Goal: Task Accomplishment & Management: Manage account settings

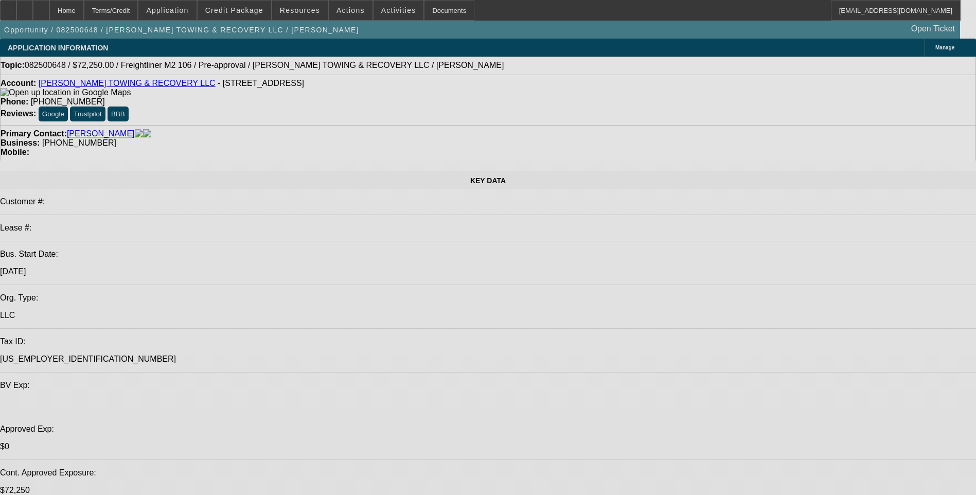
select select "0.15"
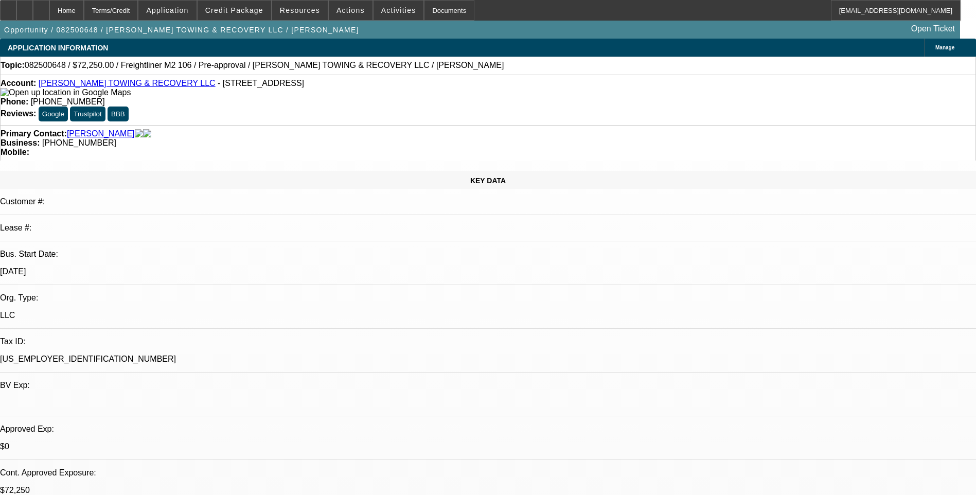
select select "2"
select select "0"
select select "0.15"
select select "2"
select select "0"
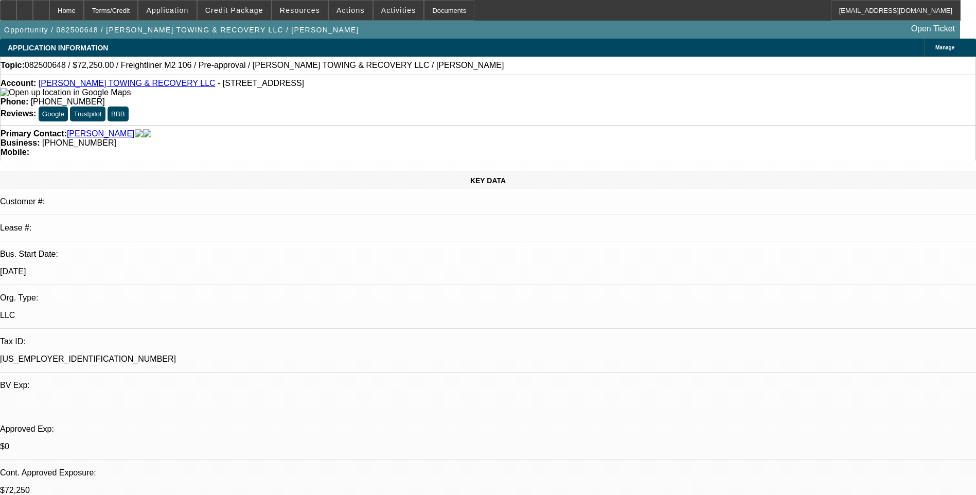
select select "0.15"
select select "2"
select select "0.1"
select select "1"
select select "2"
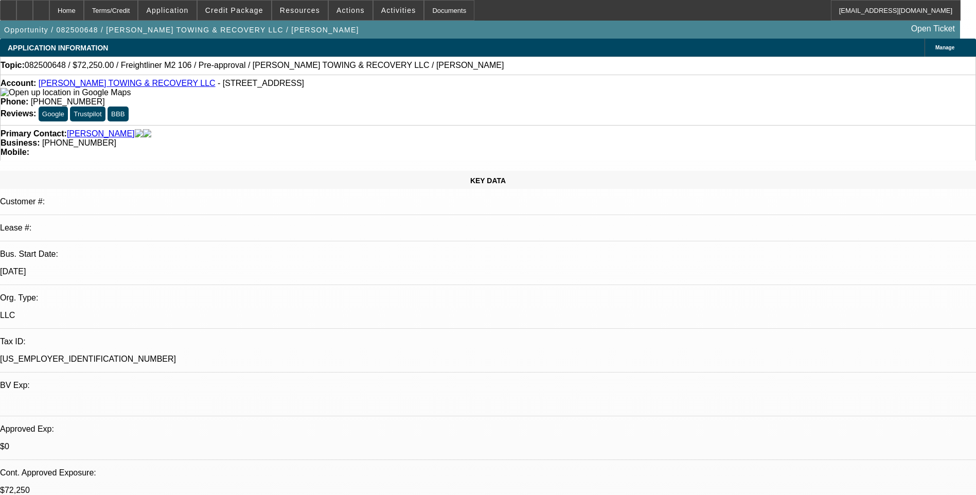
select select "6"
select select "1"
select select "2"
select select "6"
select select "1"
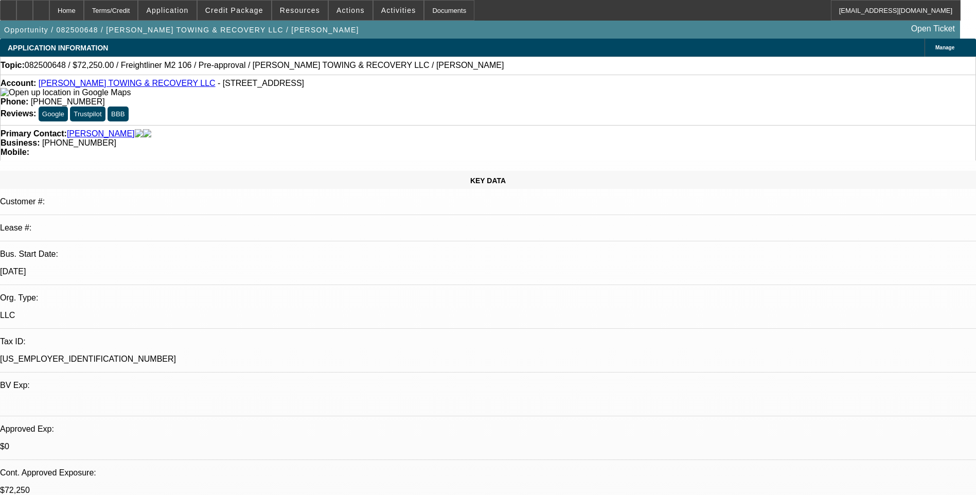
select select "2"
select select "4"
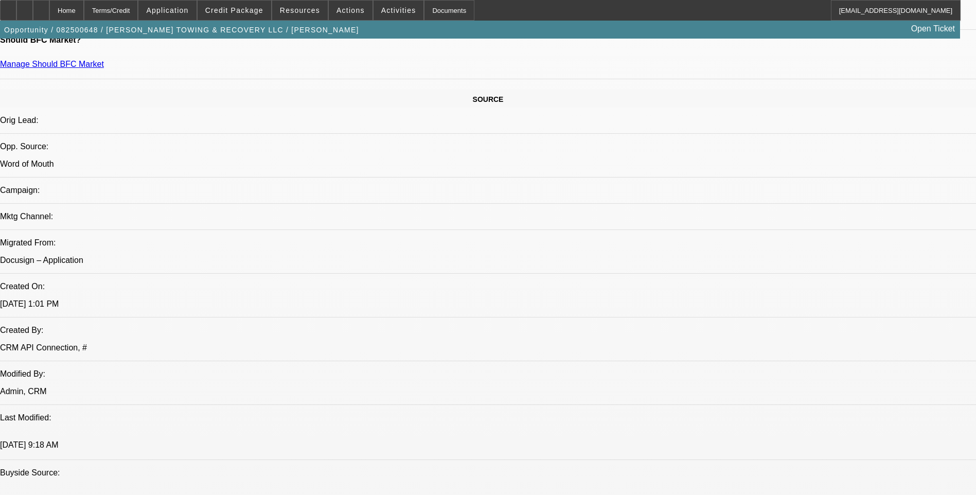
scroll to position [566, 0]
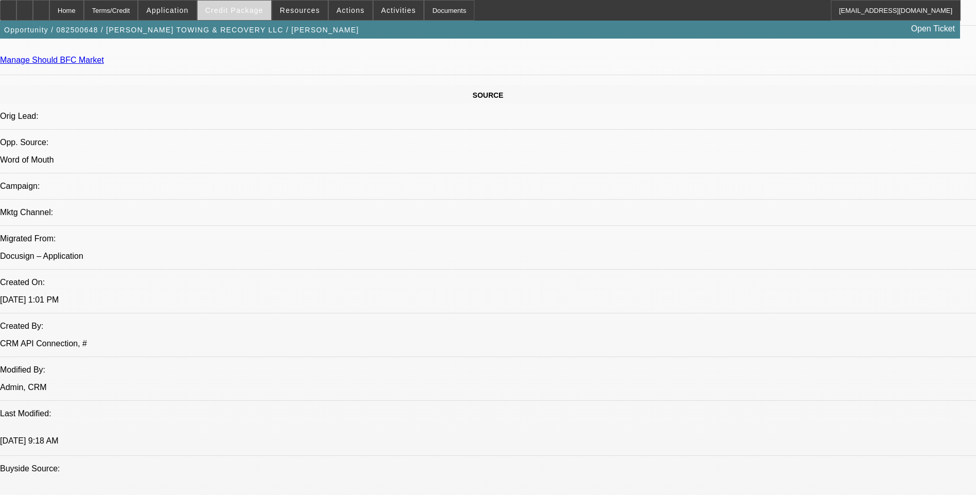
click at [236, 10] on span "Credit Package" at bounding box center [234, 10] width 58 height 8
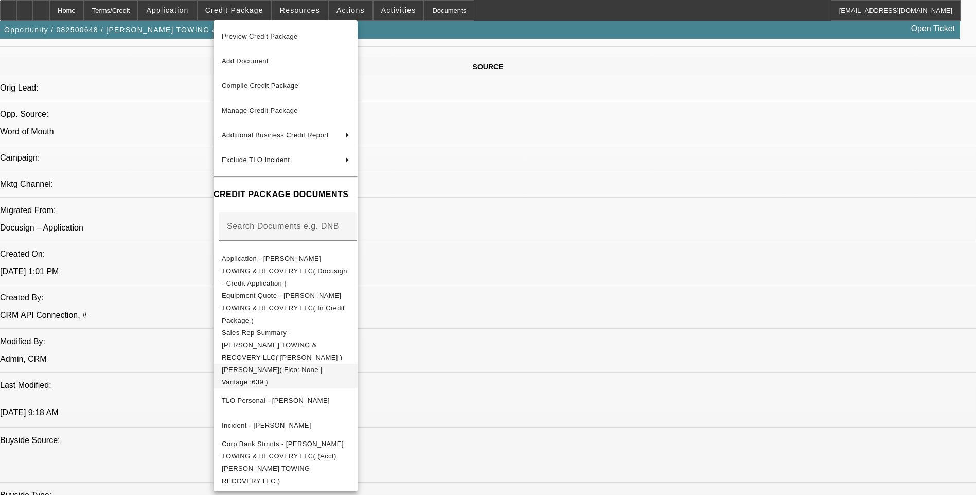
scroll to position [669, 0]
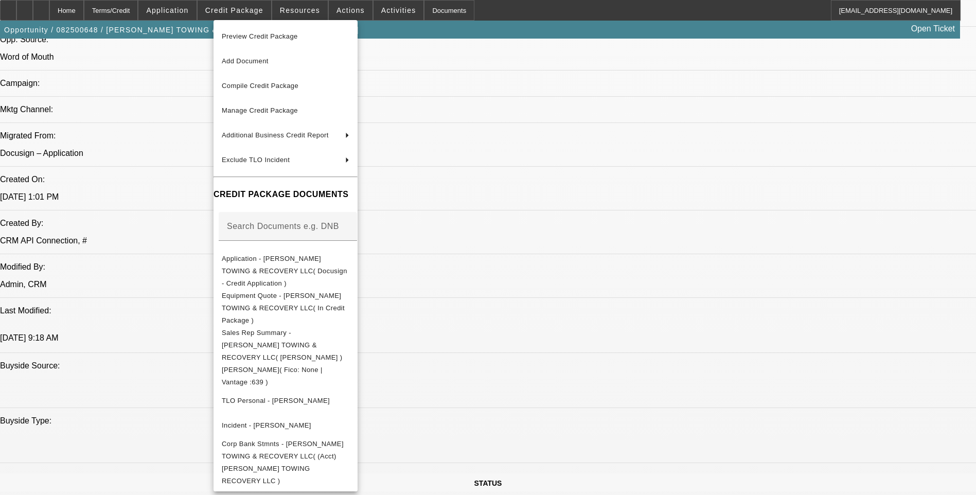
click at [531, 301] on div at bounding box center [488, 247] width 976 height 495
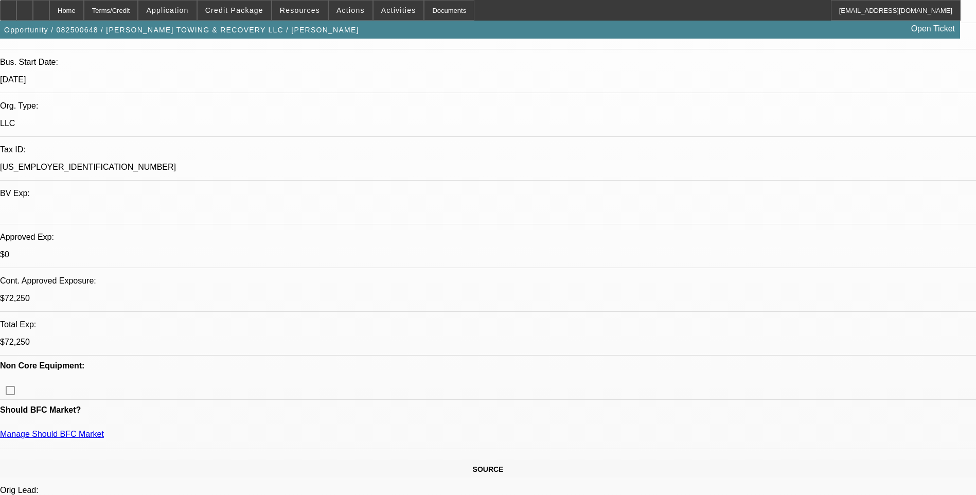
scroll to position [0, 0]
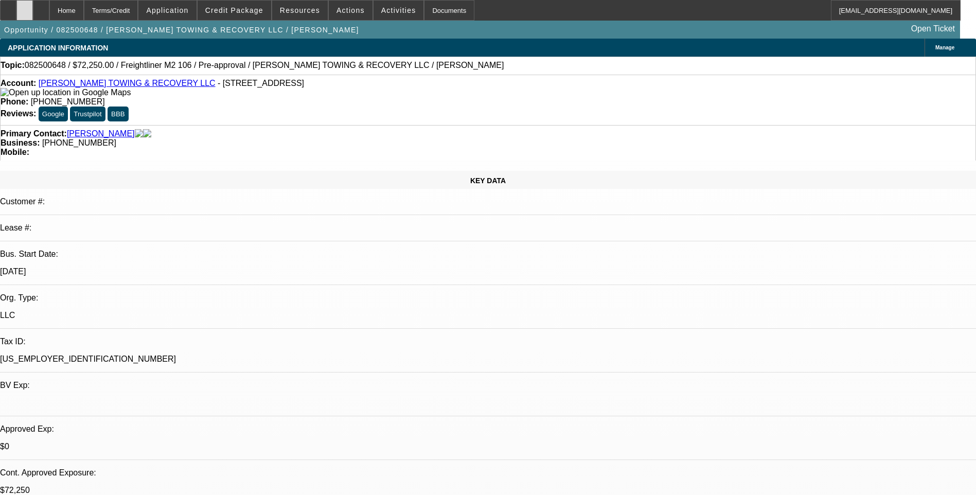
click at [25, 7] on icon at bounding box center [25, 7] width 0 height 0
click at [49, 15] on div at bounding box center [41, 10] width 16 height 21
select select "0.15"
select select "2"
select select "0"
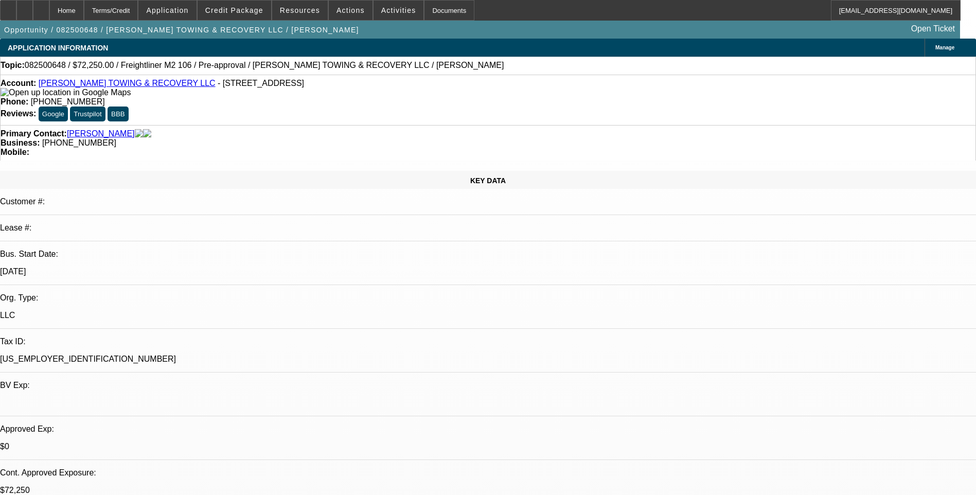
select select "0.15"
select select "2"
select select "0"
select select "0.15"
select select "2"
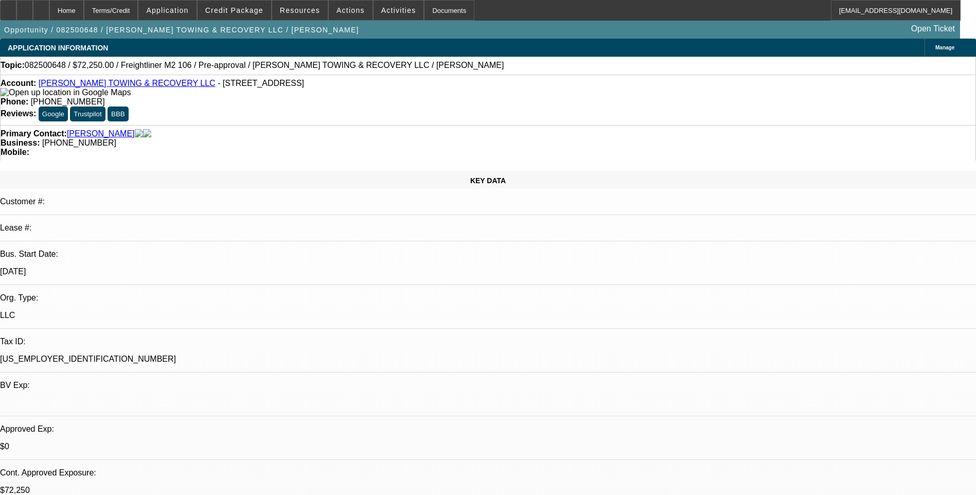
select select "0.1"
select select "1"
select select "2"
select select "6"
select select "1"
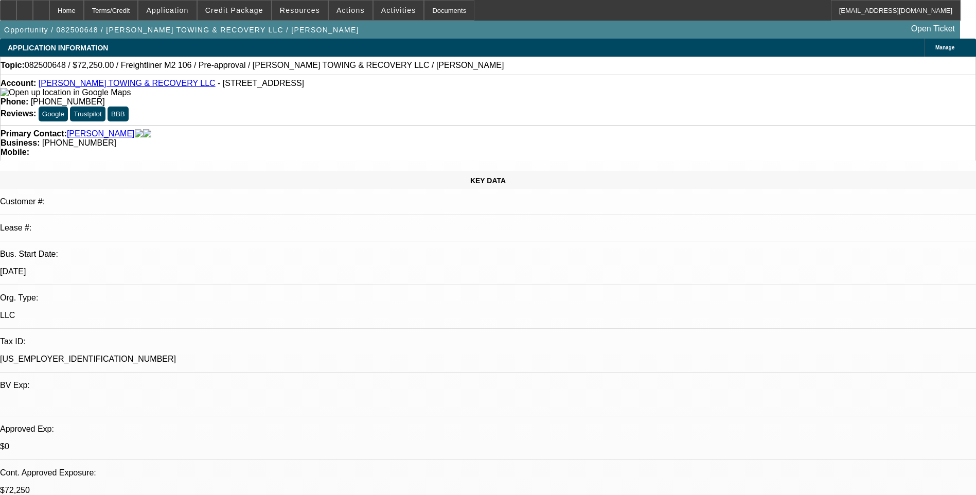
select select "2"
select select "6"
select select "1"
select select "2"
select select "4"
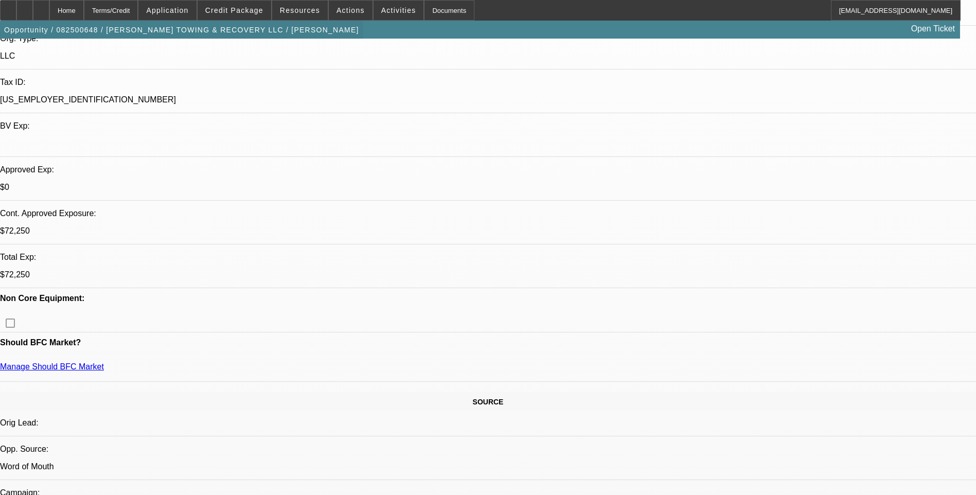
scroll to position [257, 0]
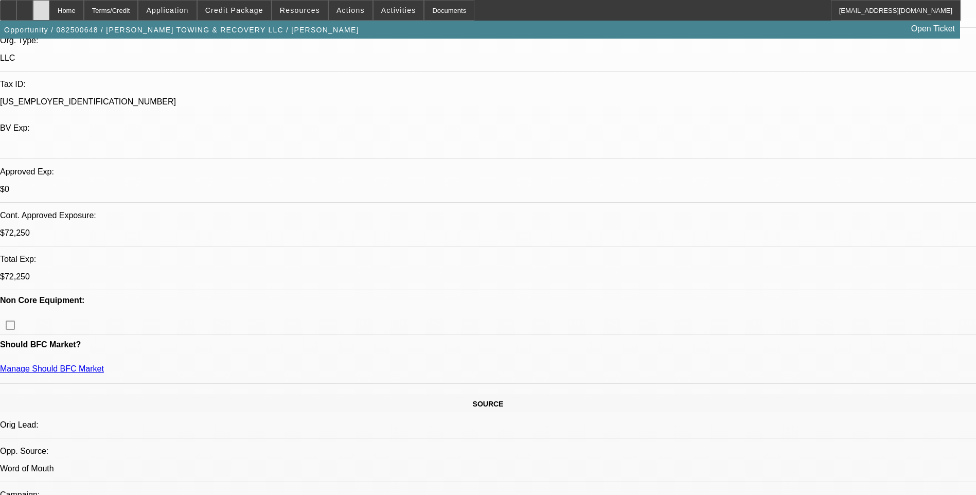
click at [41, 7] on icon at bounding box center [41, 7] width 0 height 0
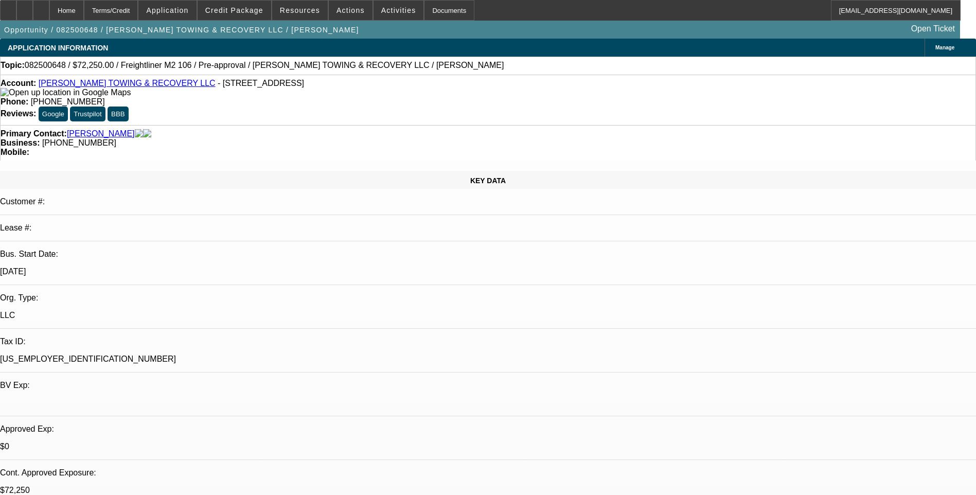
select select "0.15"
select select "2"
select select "0"
select select "0.15"
select select "2"
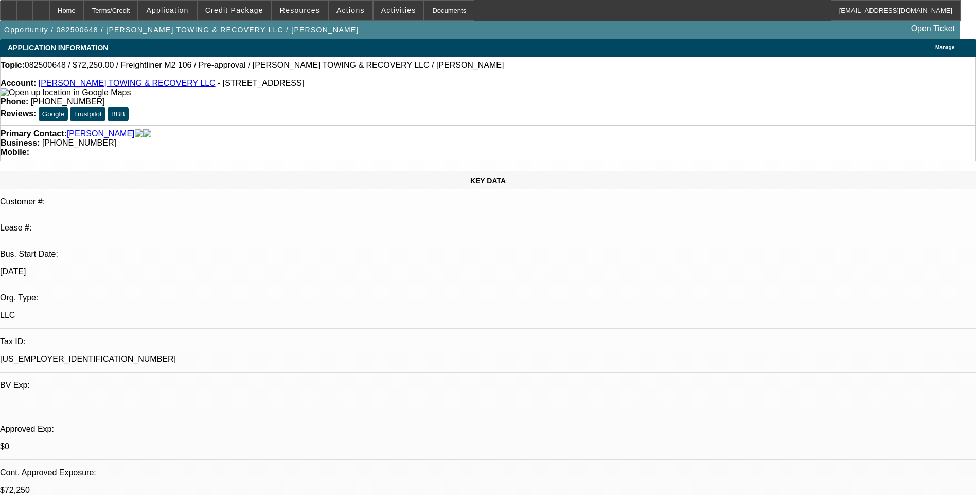
select select "0"
select select "0.15"
select select "2"
select select "0.1"
select select "1"
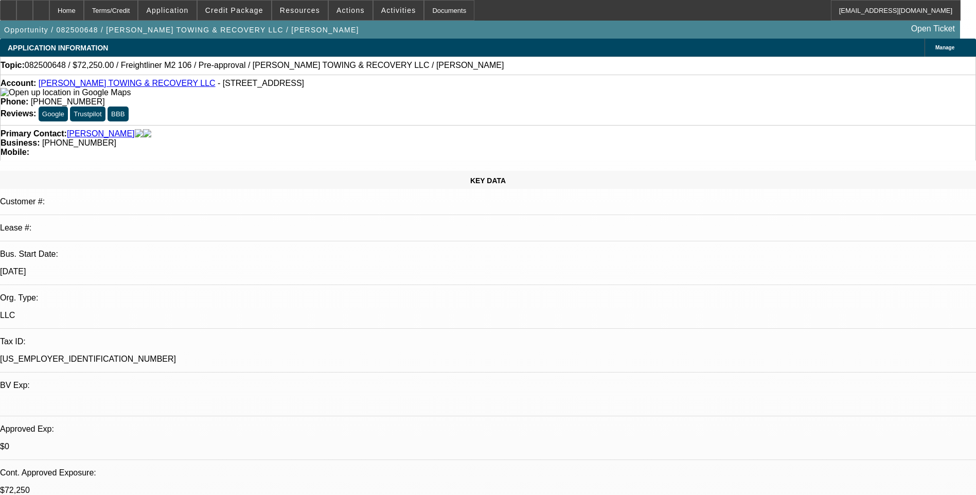
select select "2"
select select "6"
select select "1"
select select "2"
select select "6"
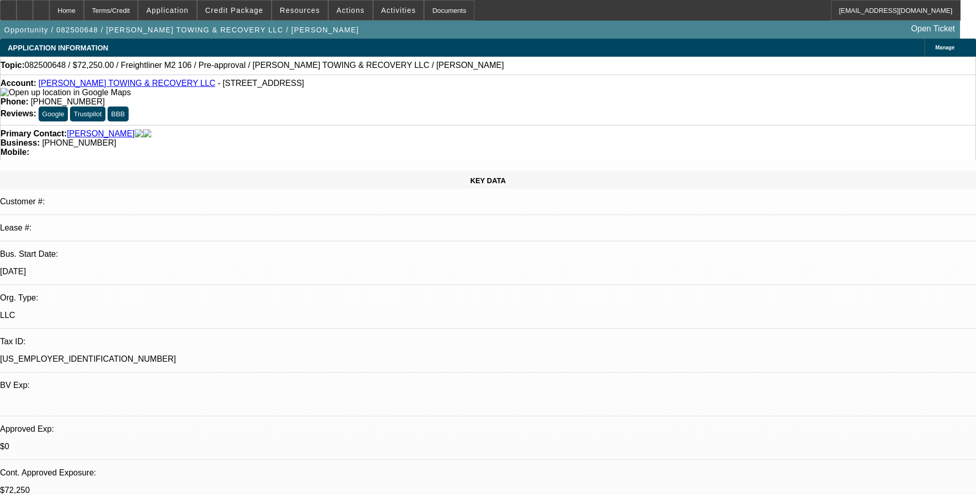
select select "1"
select select "2"
select select "4"
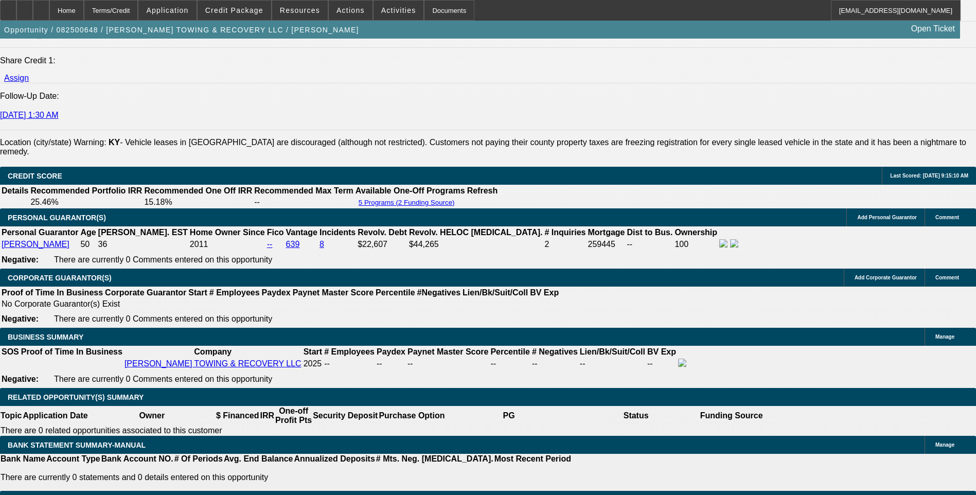
scroll to position [1338, 0]
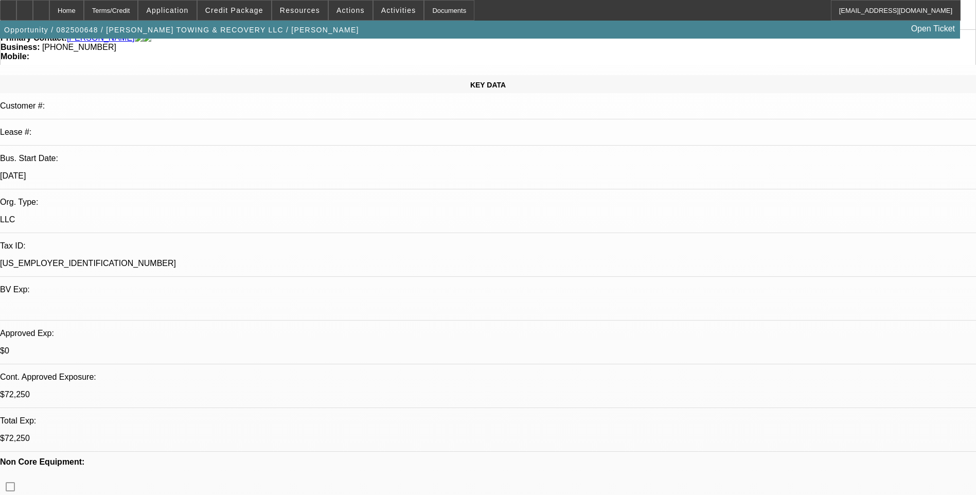
scroll to position [0, 0]
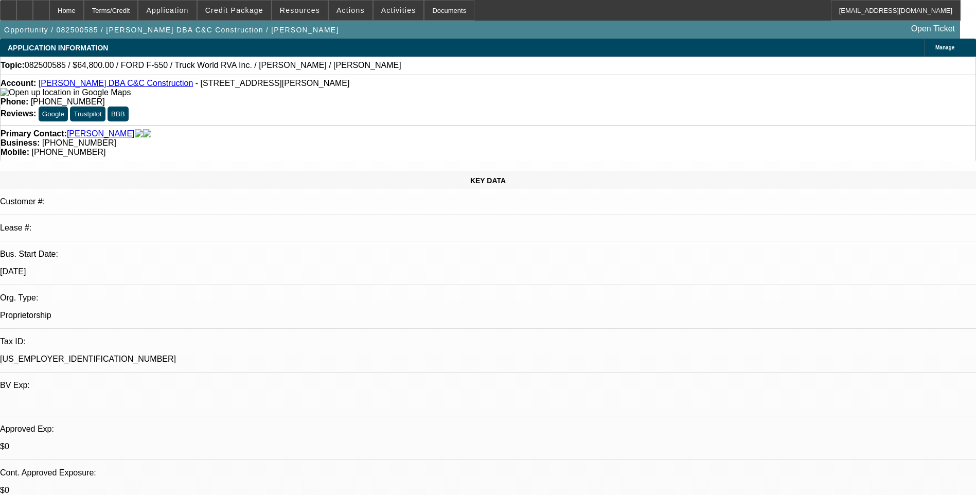
select select "0.1"
select select "2"
select select "0"
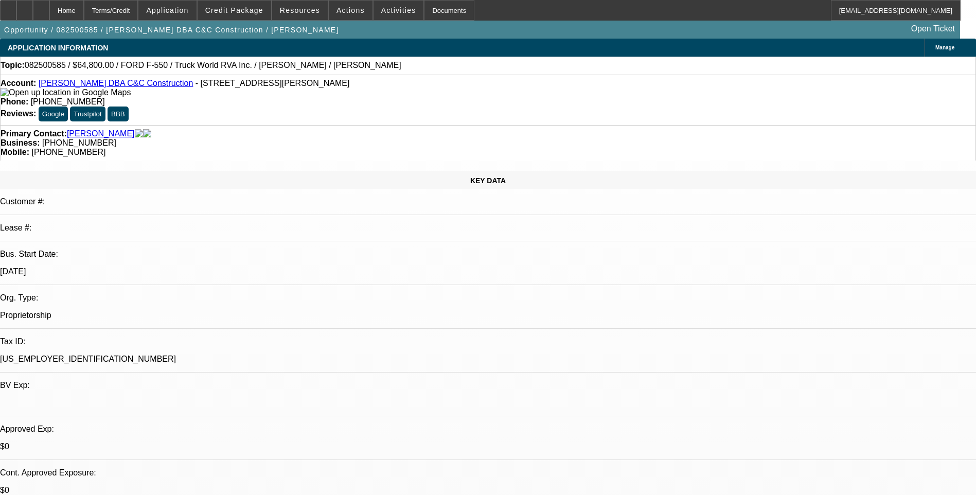
select select "0"
select select "1"
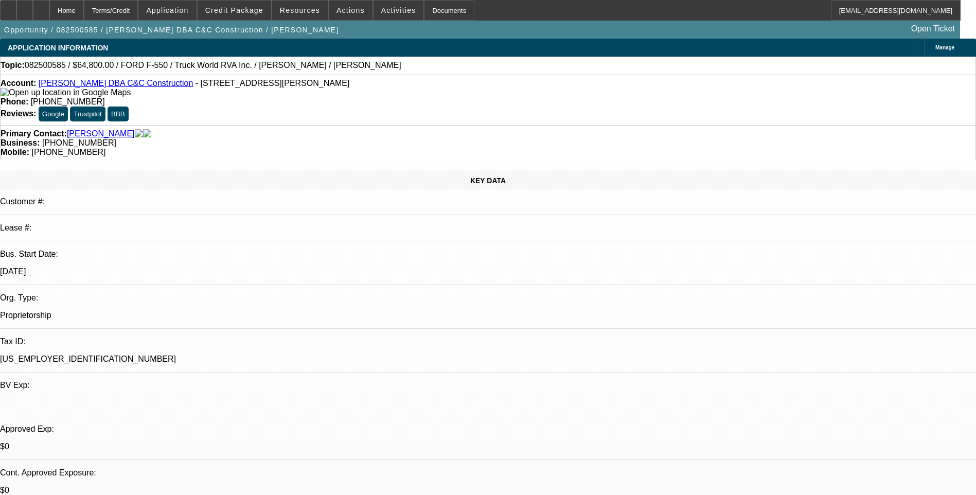
select select "2"
select select "6"
select select "1"
select select "6"
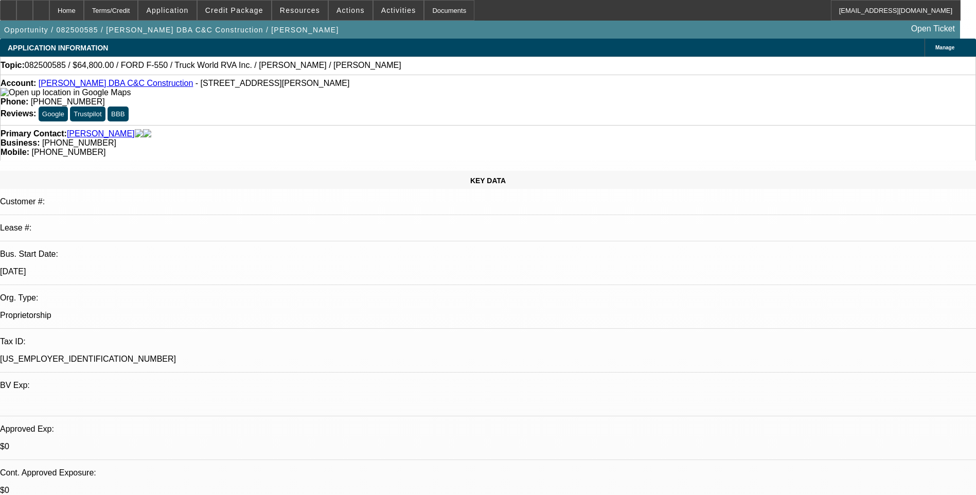
select select "1"
select select "6"
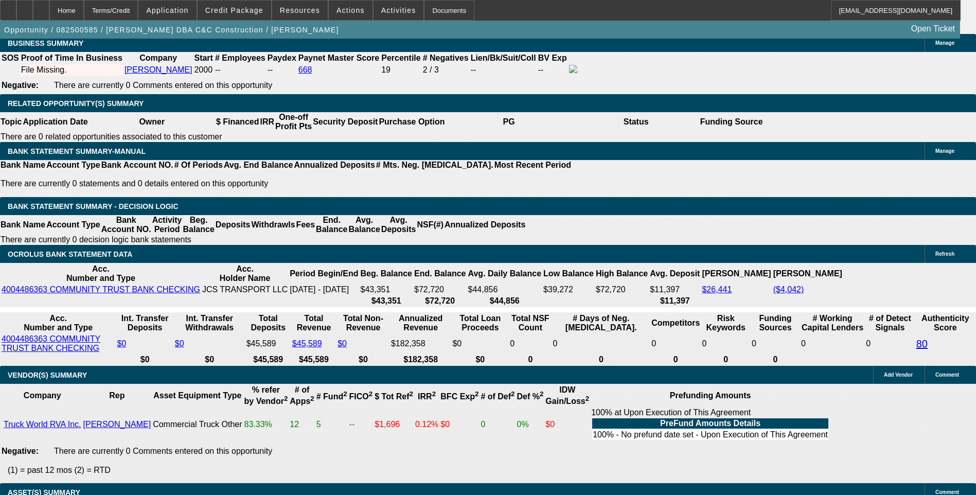
scroll to position [1750, 0]
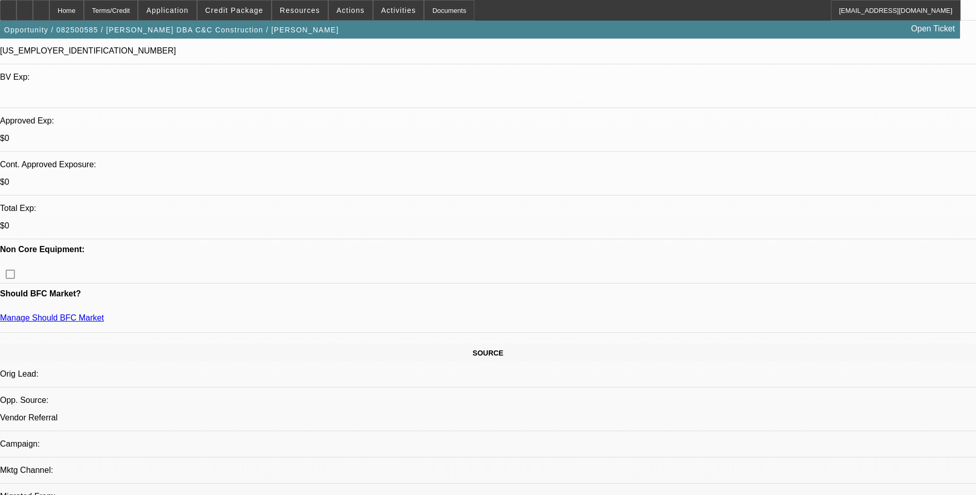
scroll to position [0, 0]
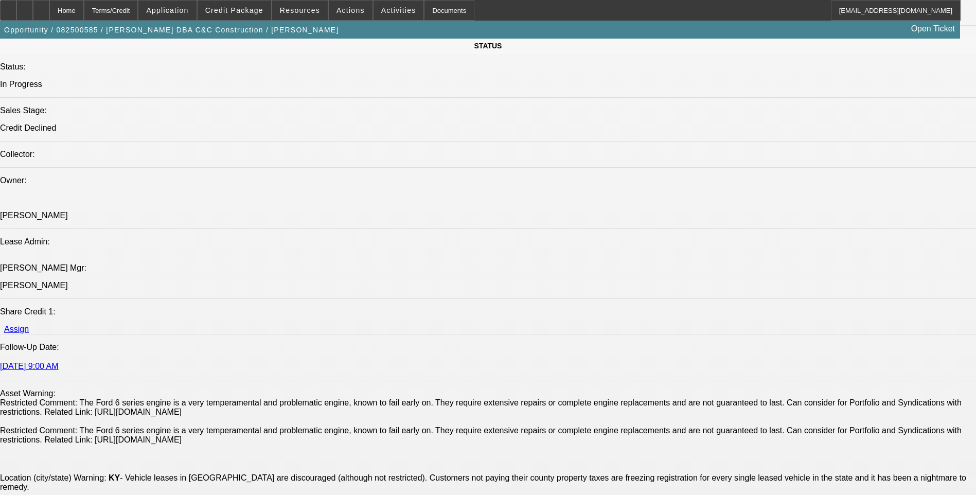
scroll to position [1184, 0]
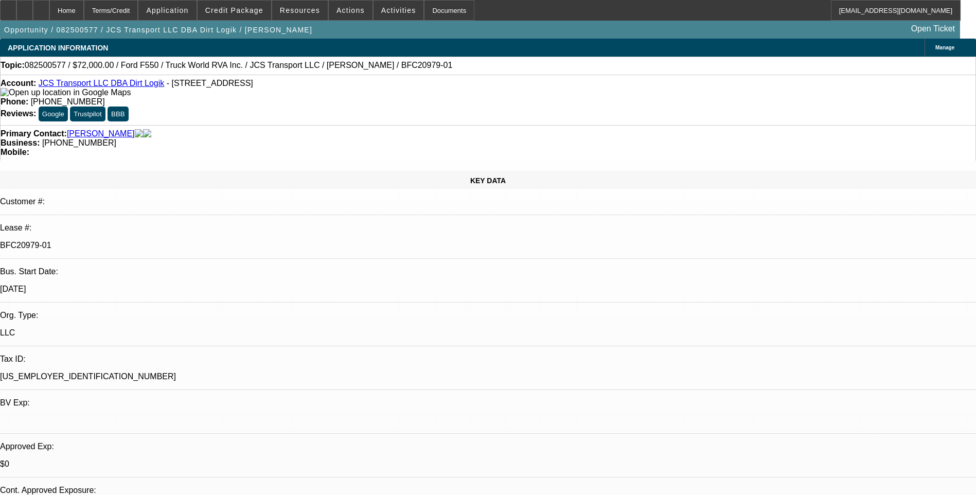
select select "0"
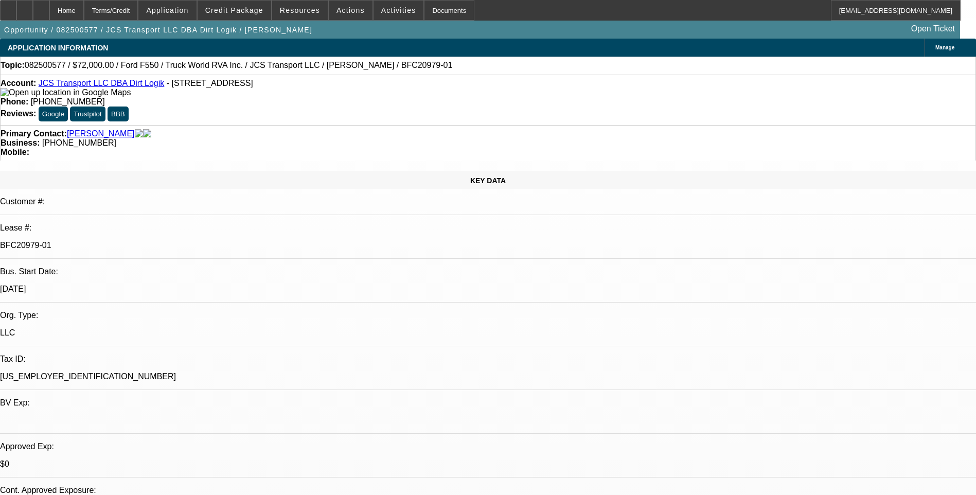
select select "0"
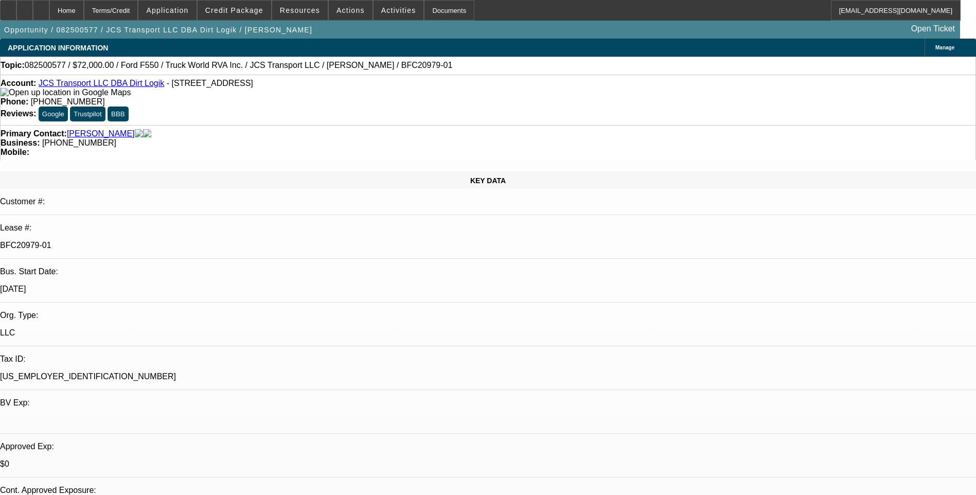
select select "0"
select select "1"
select select "6"
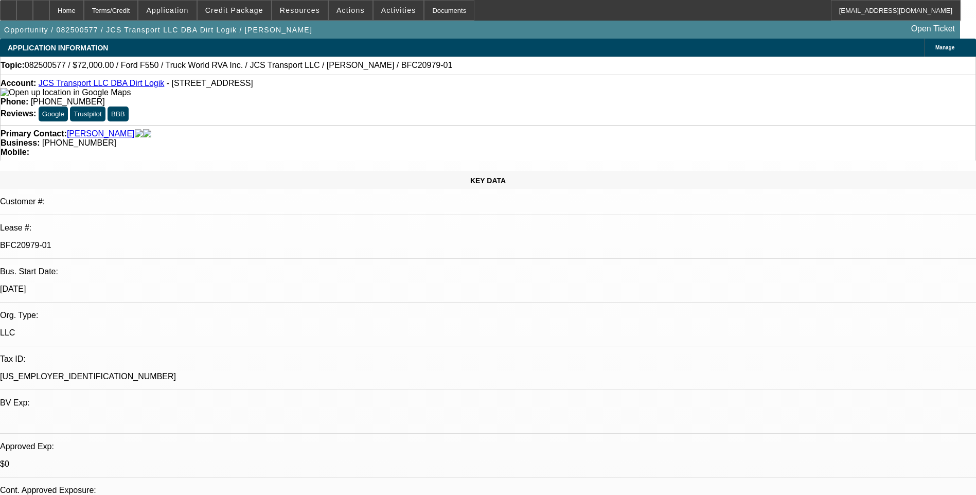
select select "1"
select select "6"
select select "1"
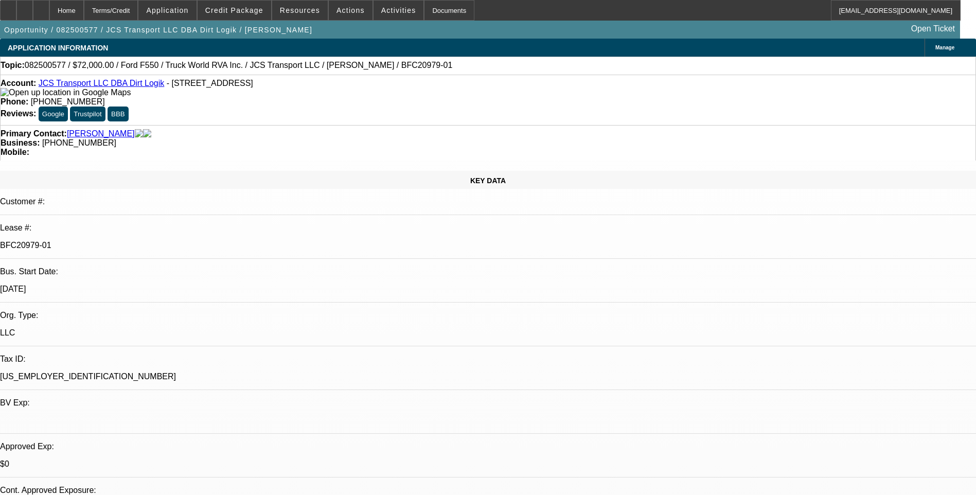
select select "6"
select select "1"
select select "6"
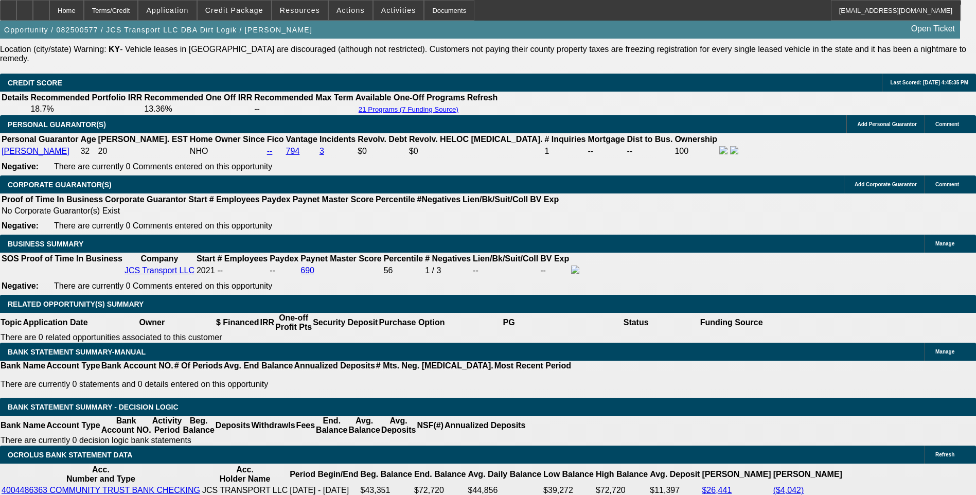
scroll to position [257, 0]
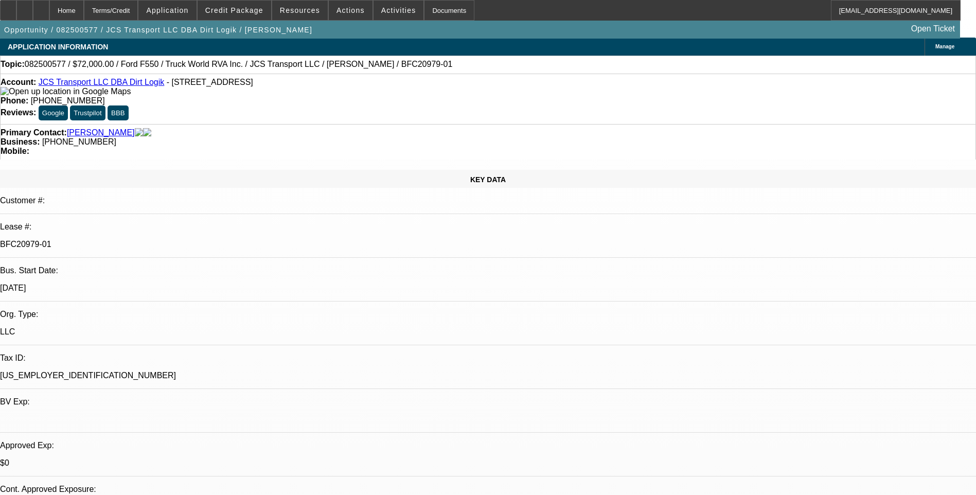
scroll to position [0, 0]
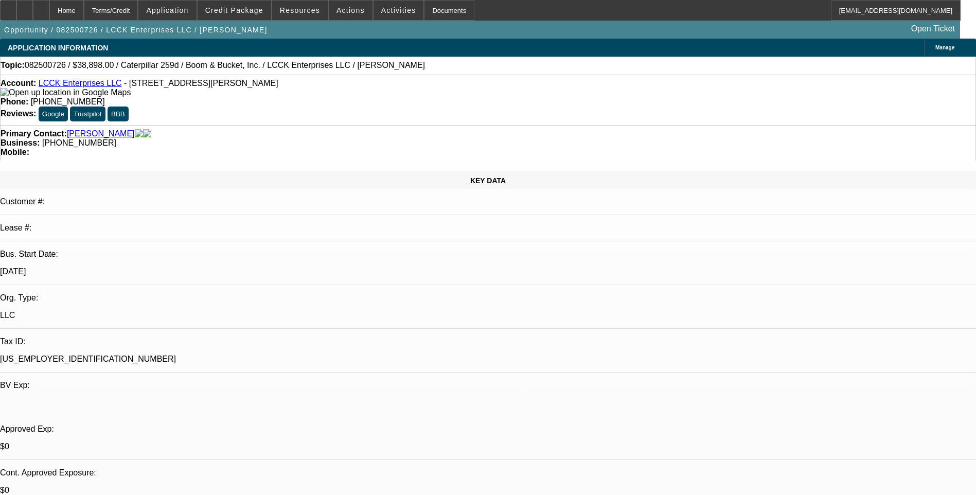
select select "0"
select select "0.1"
select select "0"
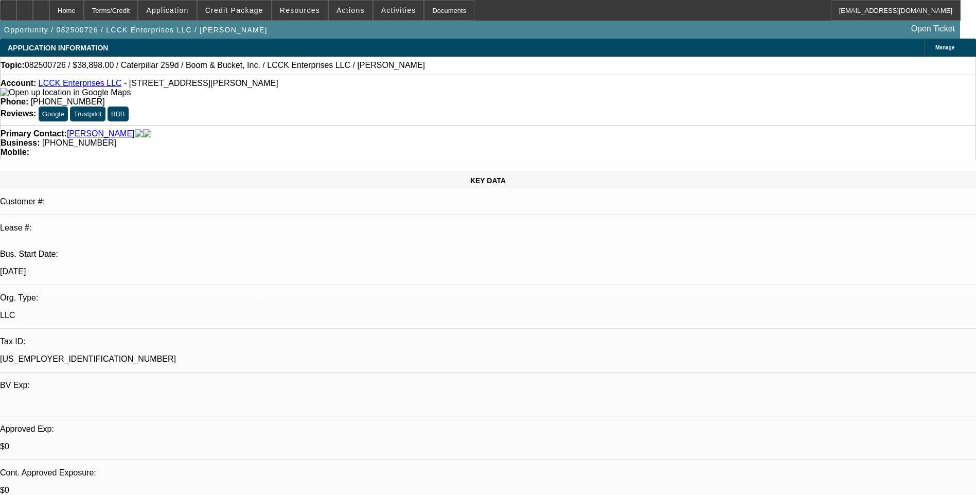
select select "0.1"
select select "0"
select select "2"
select select "0.1"
select select "1"
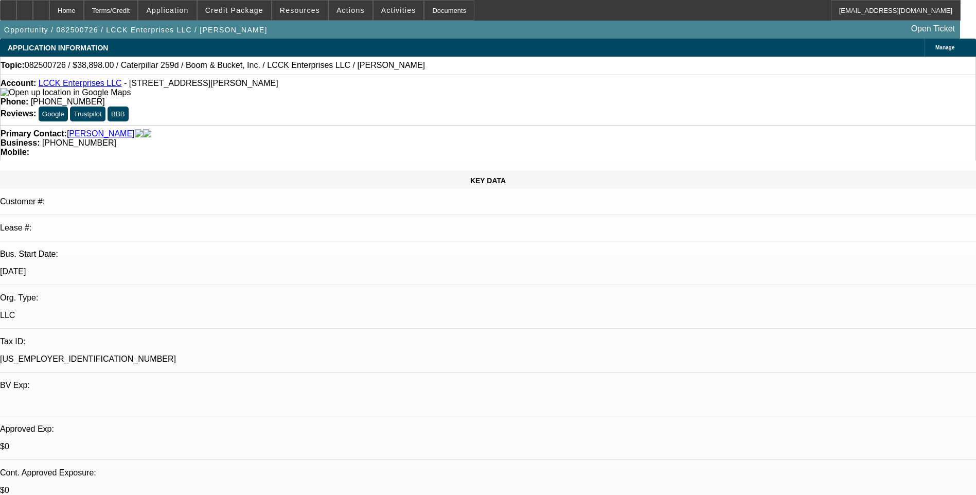
select select "1"
select select "4"
select select "1"
select select "4"
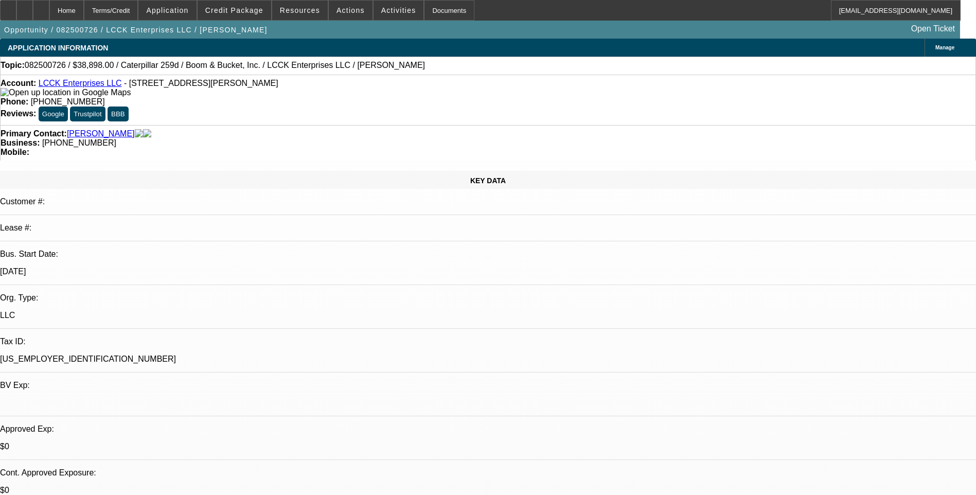
select select "1"
select select "2"
select select "4"
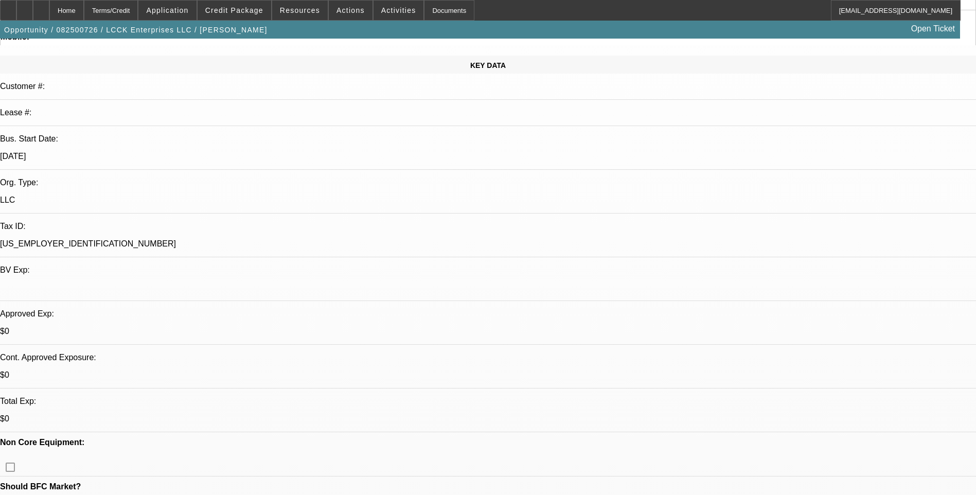
scroll to position [154, 0]
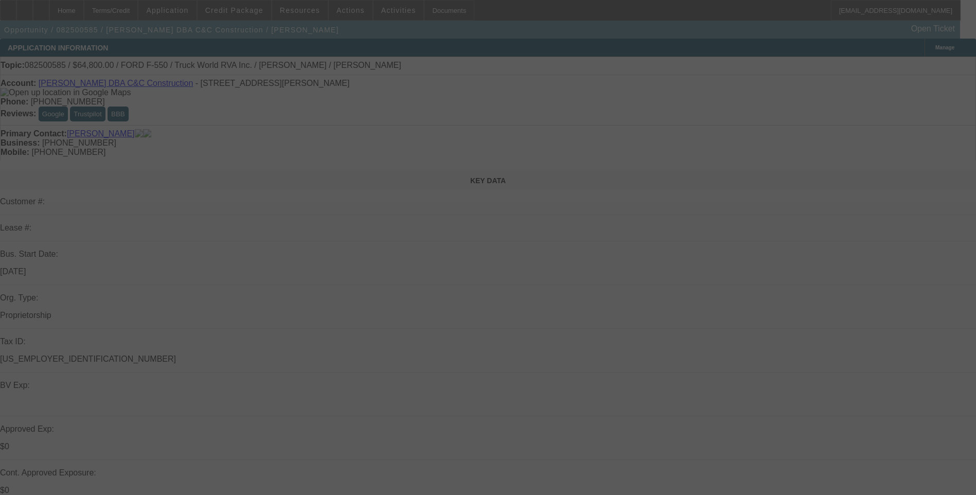
select select "0.1"
select select "2"
select select "0"
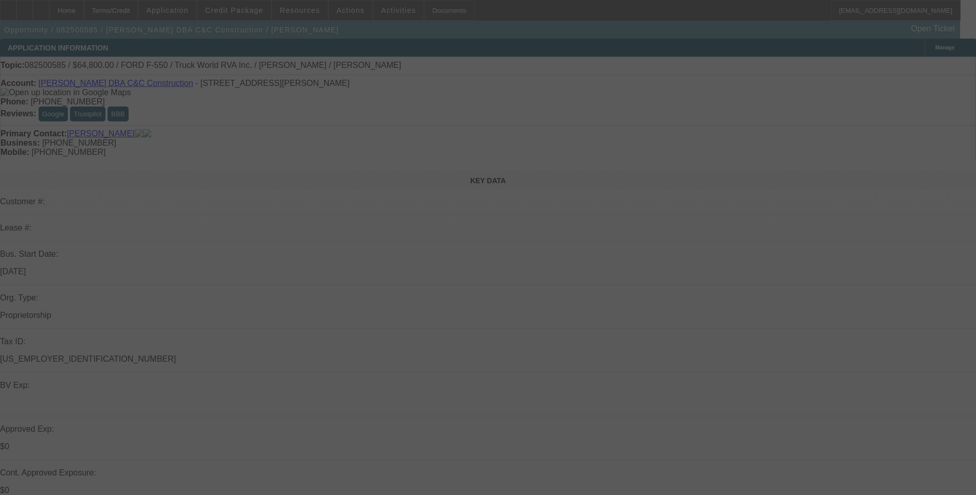
select select "0"
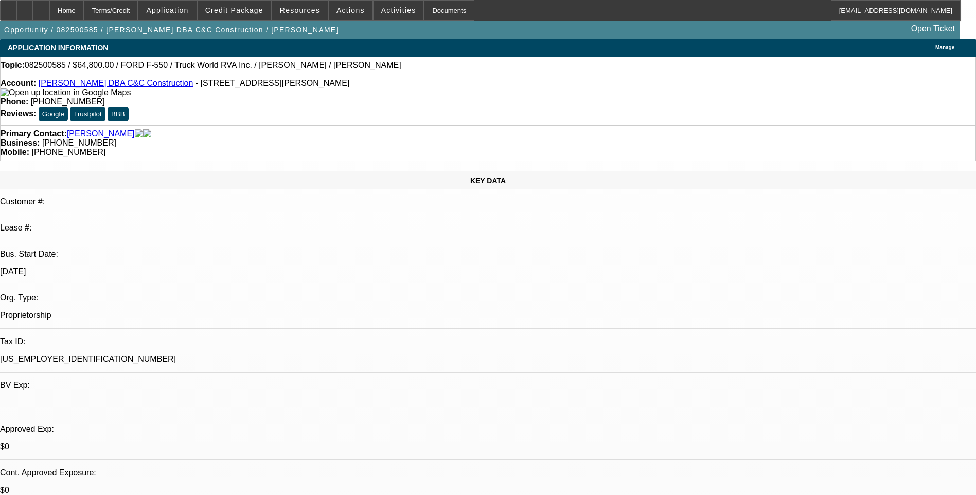
select select "1"
select select "2"
select select "6"
select select "1"
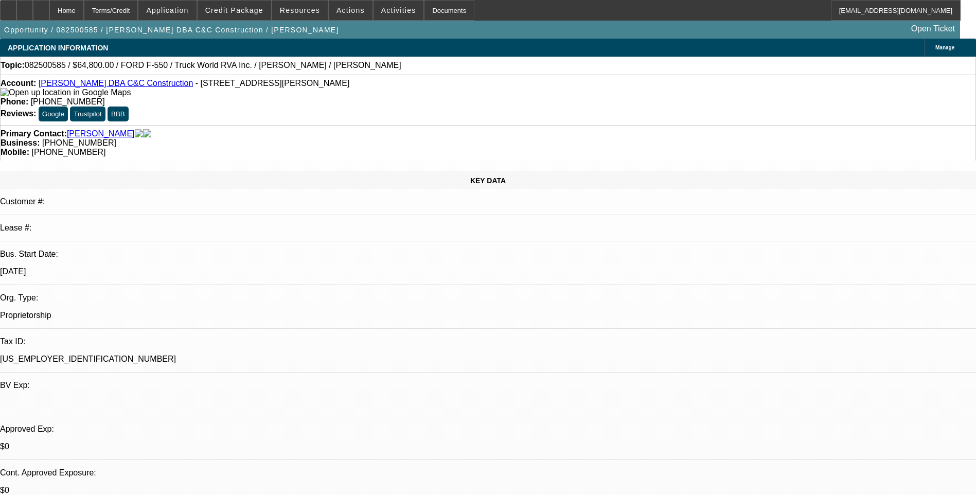
select select "6"
select select "1"
select select "6"
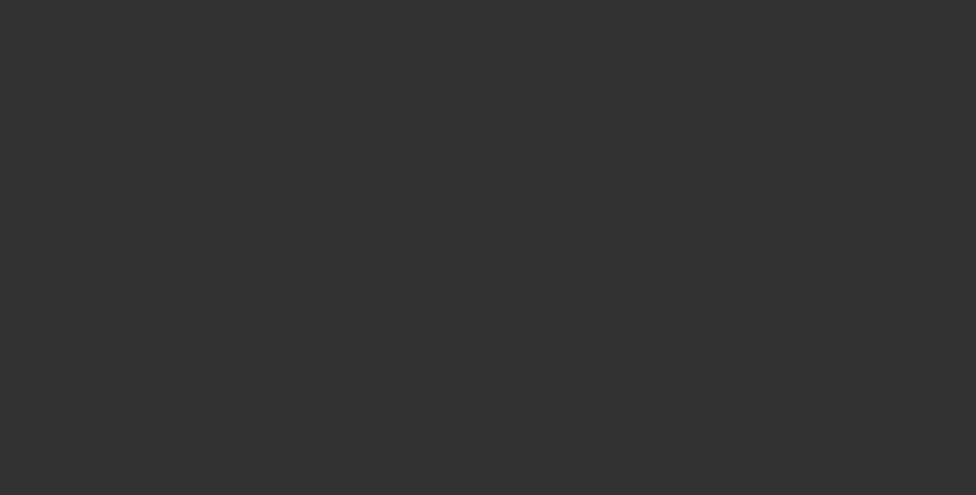
click at [488, 248] on div at bounding box center [488, 248] width 0 height 0
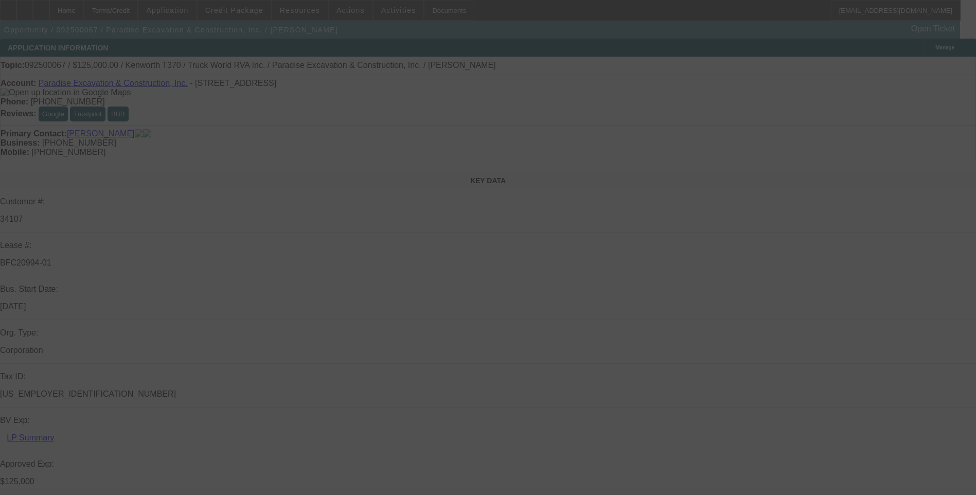
select select "0"
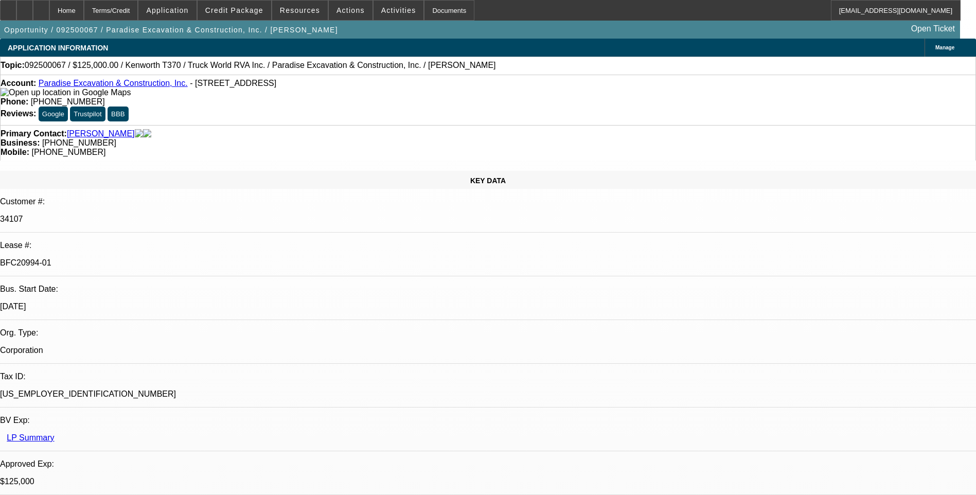
select select "0"
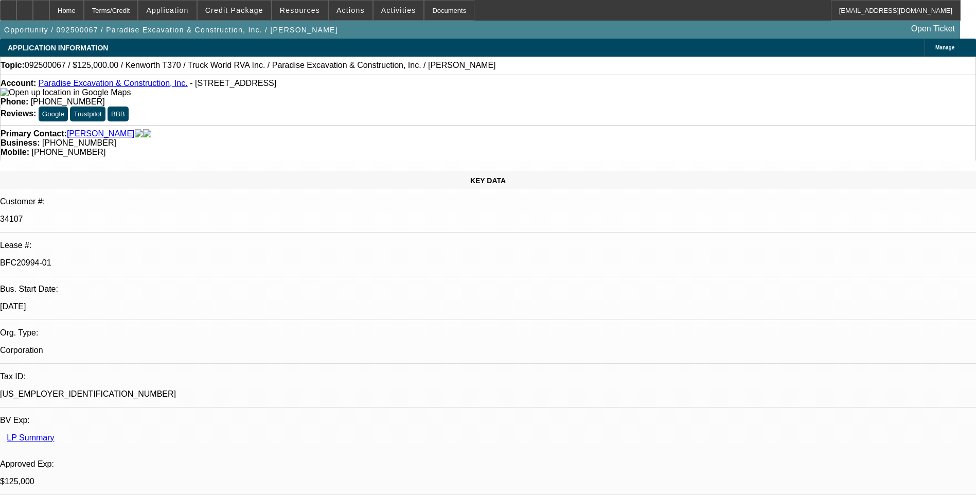
select select "1"
select select "6"
select select "1"
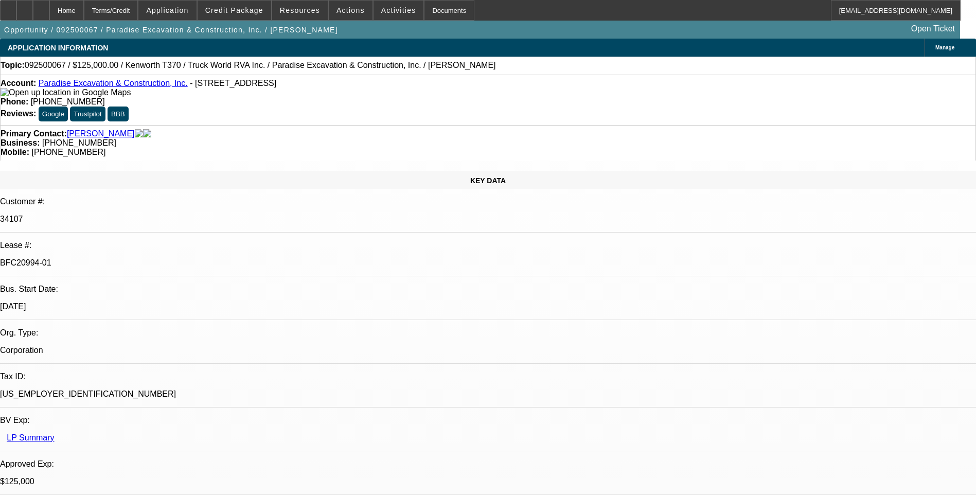
select select "6"
select select "1"
select select "6"
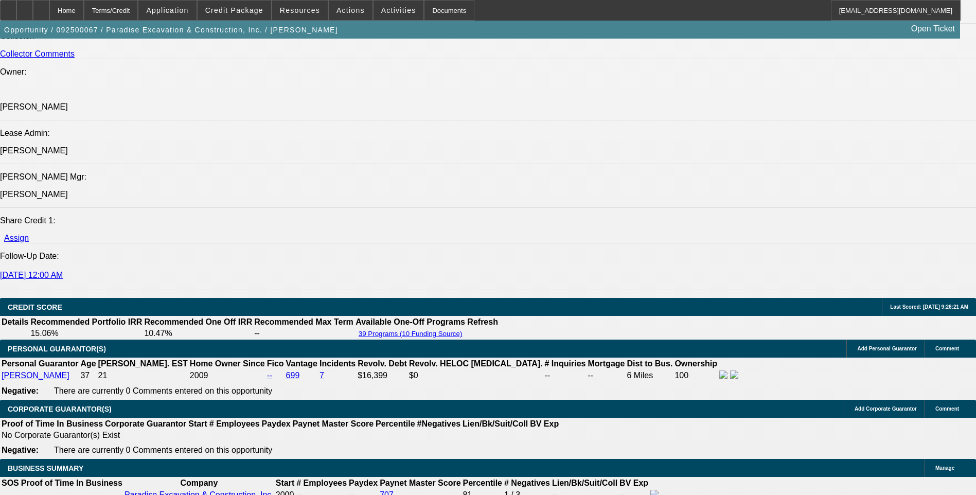
scroll to position [1338, 0]
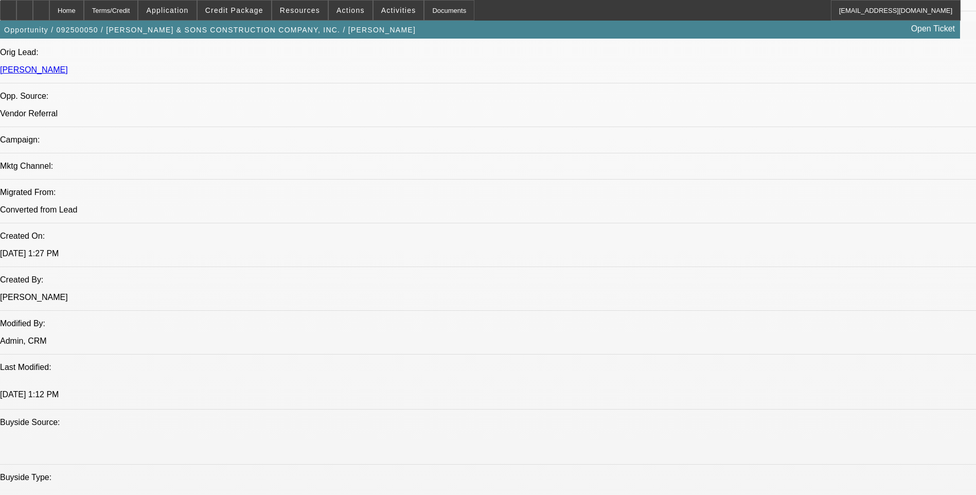
select select "0"
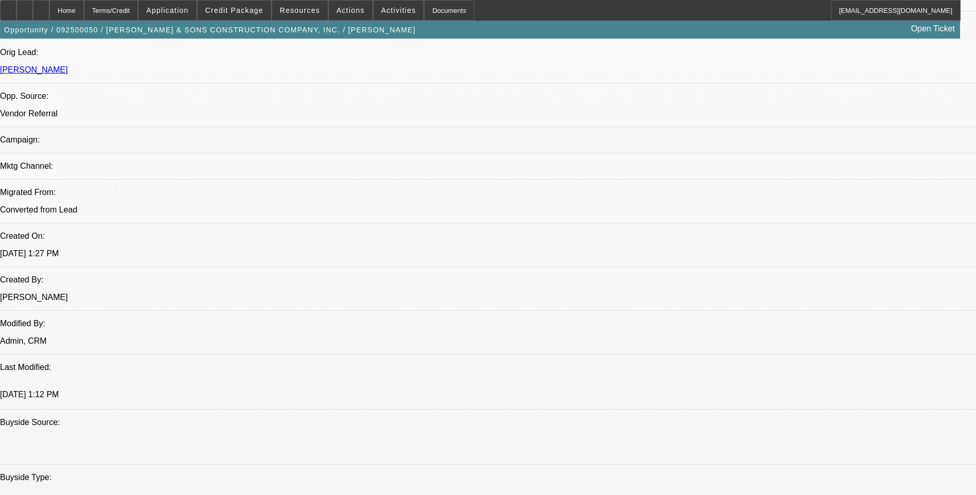
select select "0"
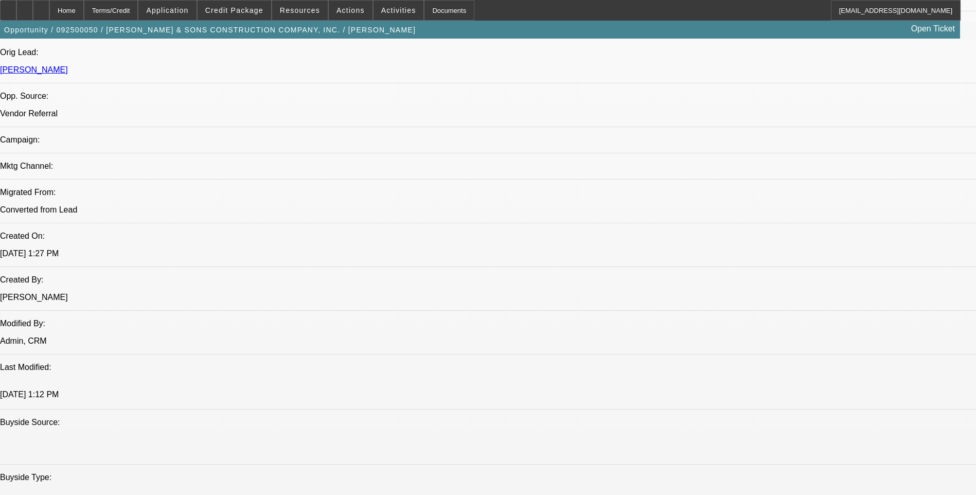
select select "0"
select select "1"
select select "6"
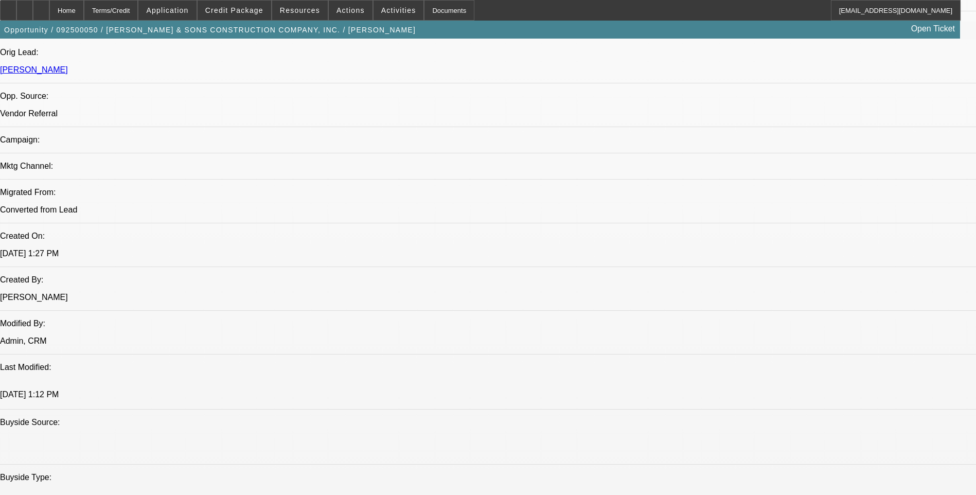
select select "1"
select select "6"
select select "1"
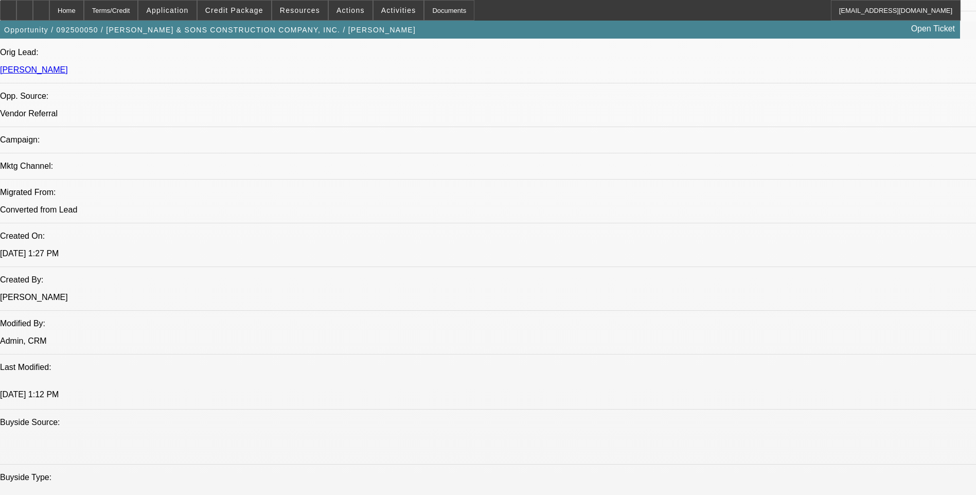
select select "6"
select select "1"
select select "6"
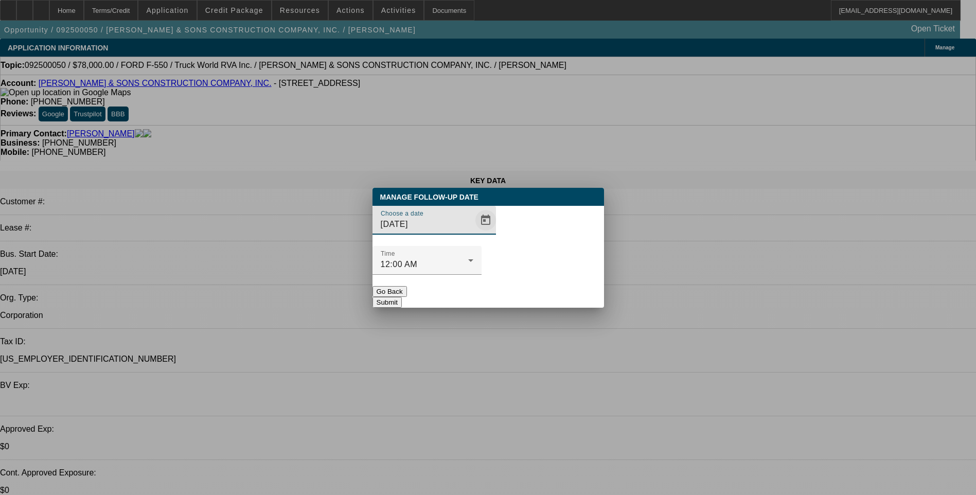
click at [473, 233] on span "Open calendar" at bounding box center [485, 220] width 25 height 25
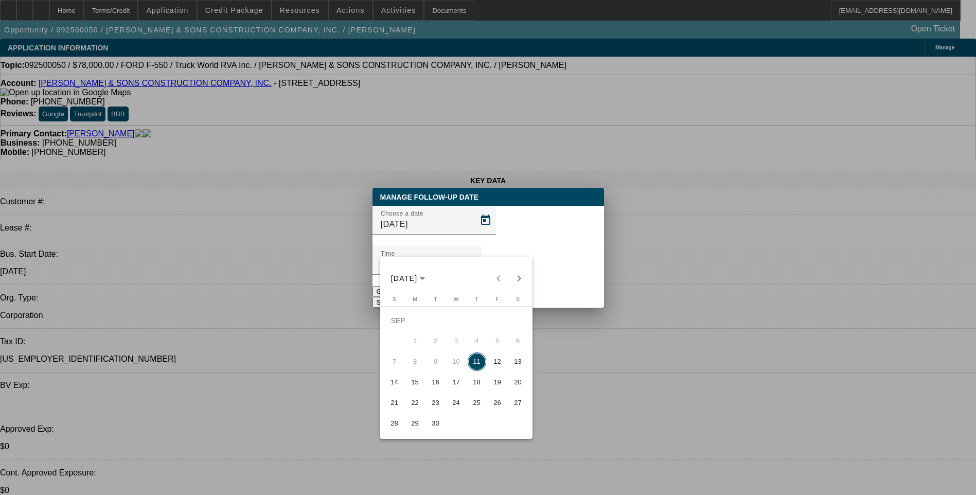
click at [413, 386] on span "15" at bounding box center [415, 382] width 19 height 19
type input "9/15/2025"
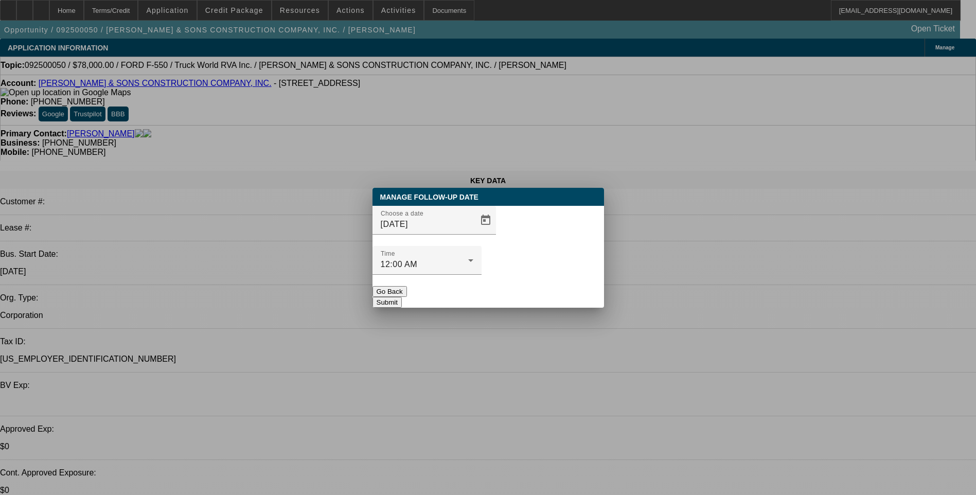
click at [402, 297] on button "Submit" at bounding box center [387, 302] width 29 height 11
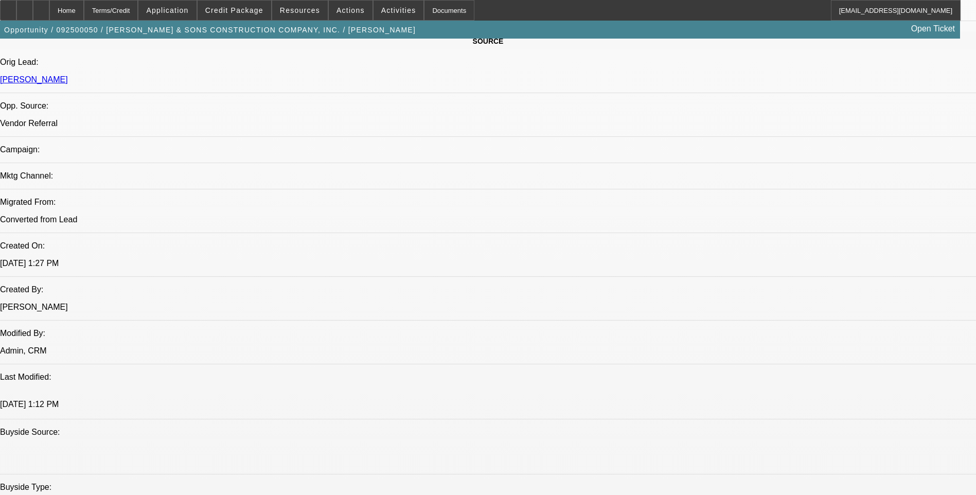
scroll to position [720, 0]
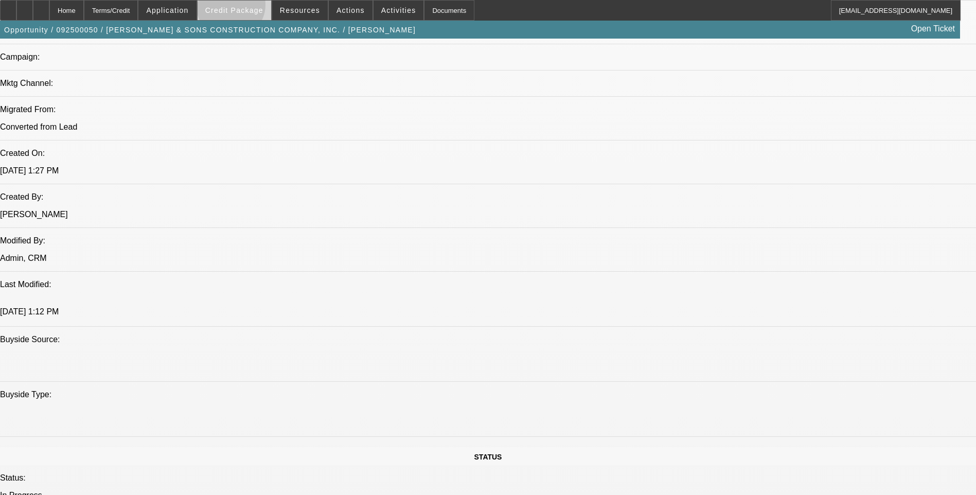
click at [247, 7] on span "Credit Package" at bounding box center [234, 10] width 58 height 8
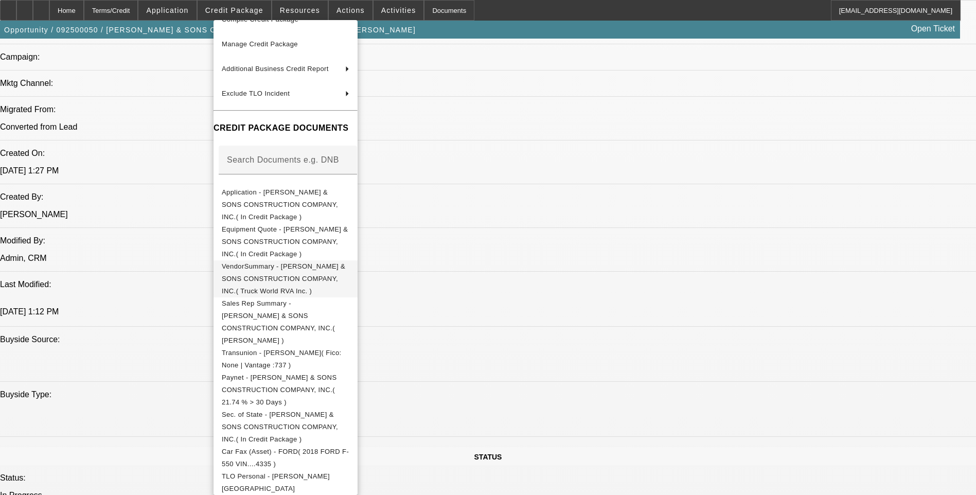
scroll to position [96, 0]
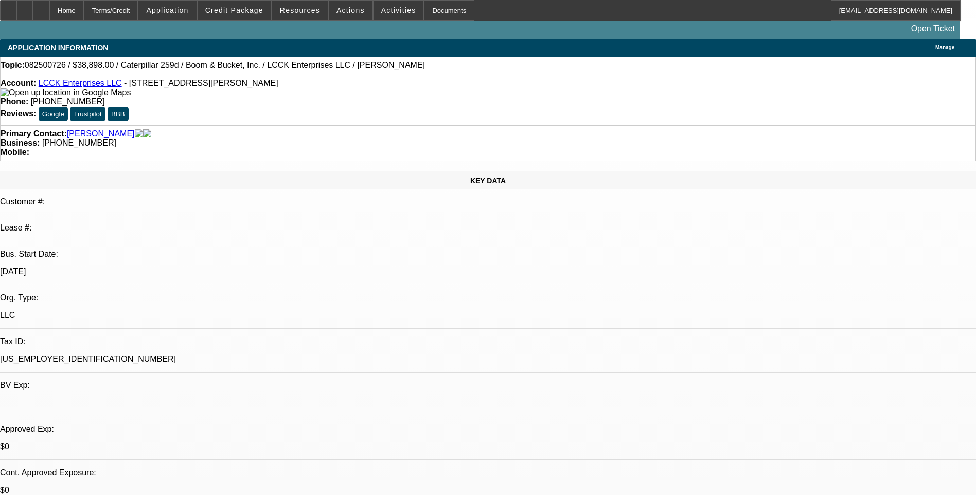
select select "0"
select select "0.1"
select select "0"
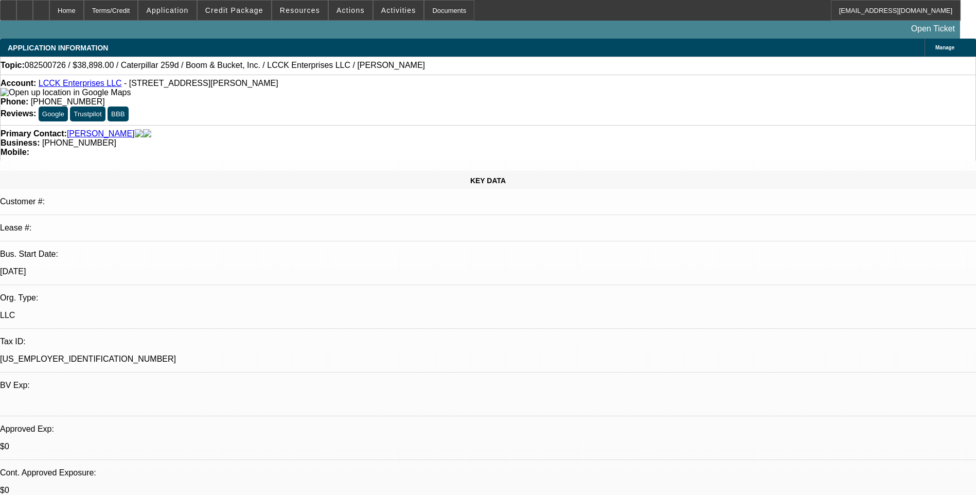
select select "0.1"
select select "0"
select select "2"
select select "0.1"
select select "1"
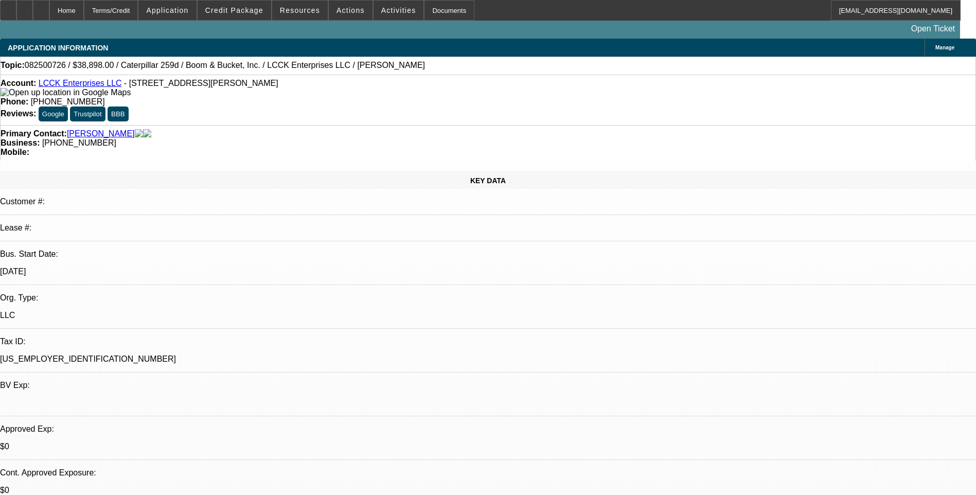
select select "1"
select select "4"
select select "1"
select select "4"
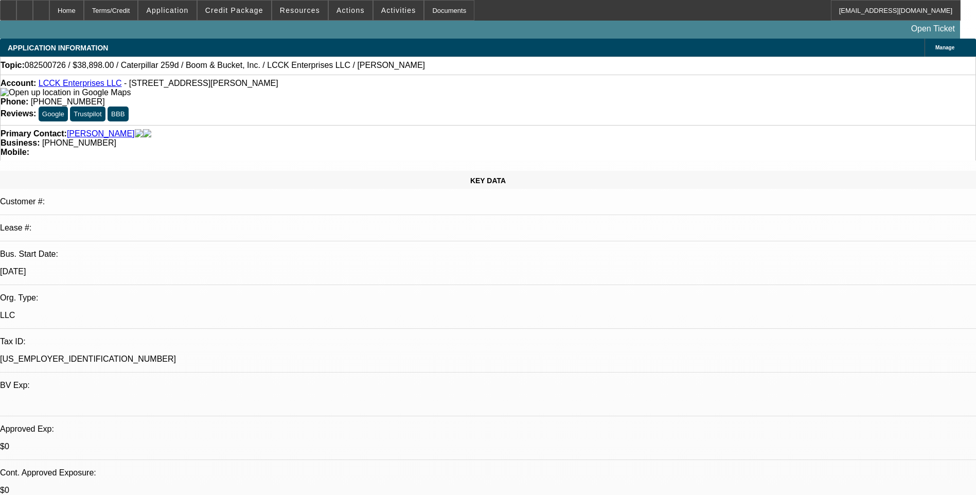
select select "1"
select select "2"
select select "4"
click at [49, 14] on div at bounding box center [41, 10] width 16 height 21
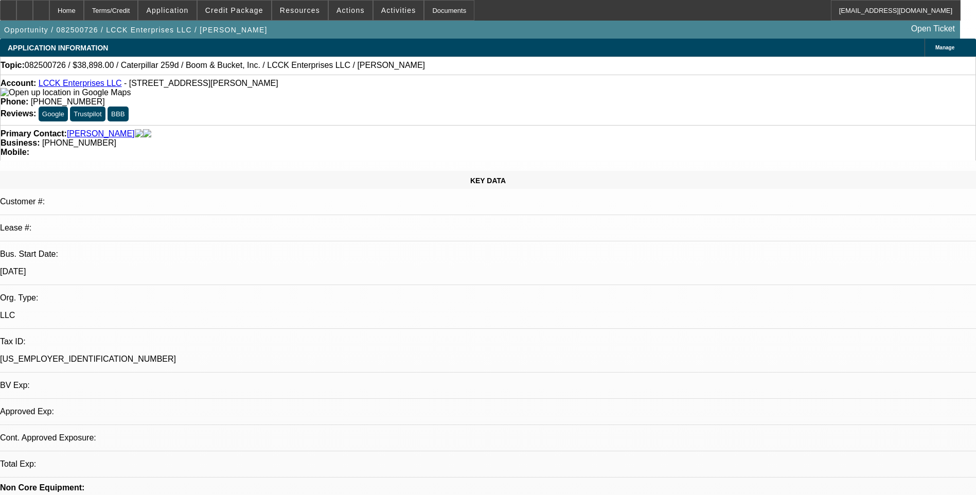
select select "0"
select select "0.1"
select select "0"
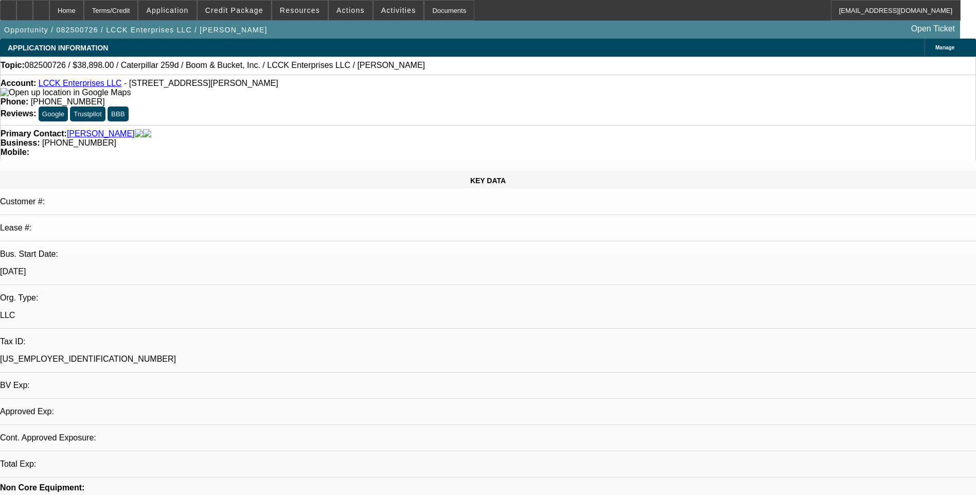
select select "0.1"
select select "0"
select select "2"
select select "0.1"
select select "1"
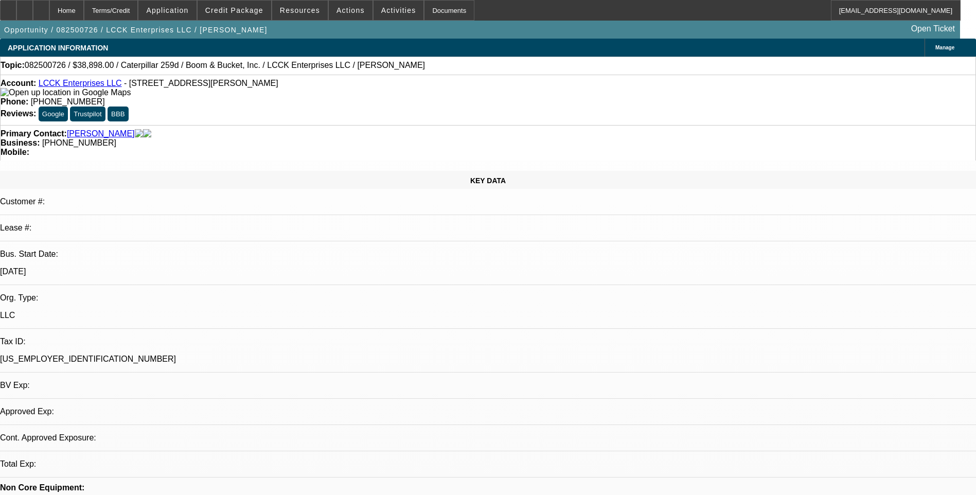
select select "1"
select select "4"
select select "1"
select select "4"
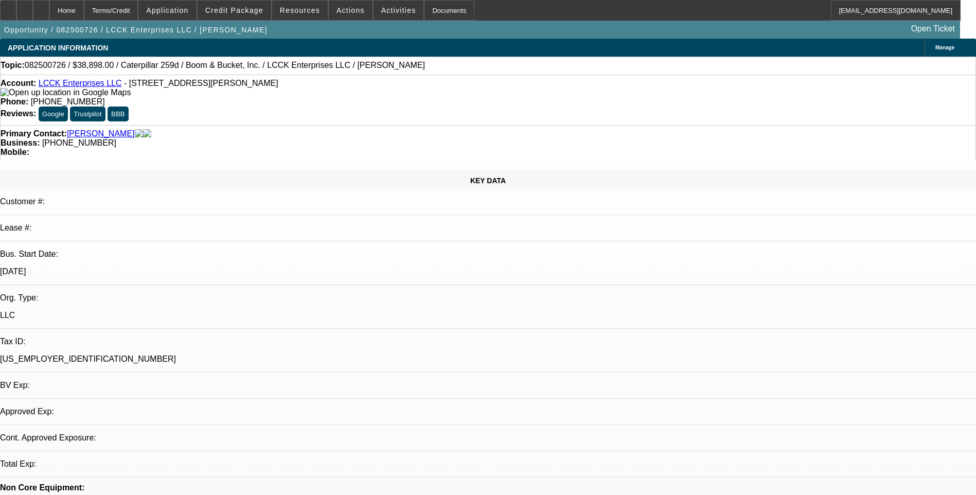
select select "1"
select select "2"
select select "4"
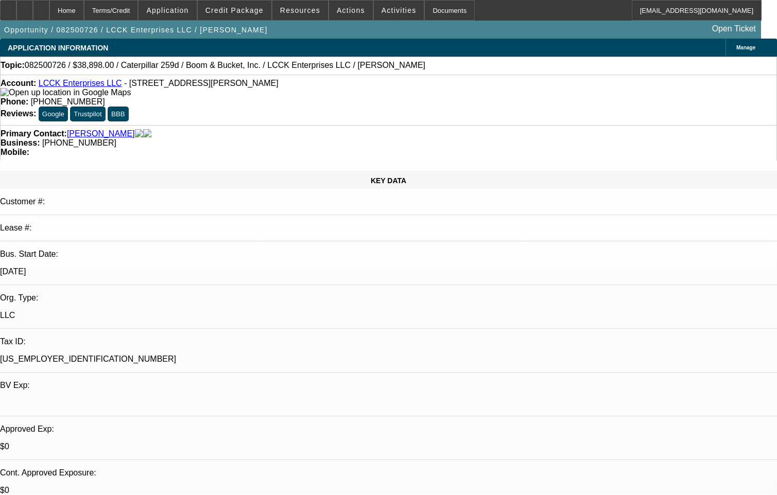
click at [509, 75] on div "Topic: 082500726 / $38,898.00 / Caterpillar 259d / Boom & Bucket, Inc. / LCCK E…" at bounding box center [388, 66] width 777 height 18
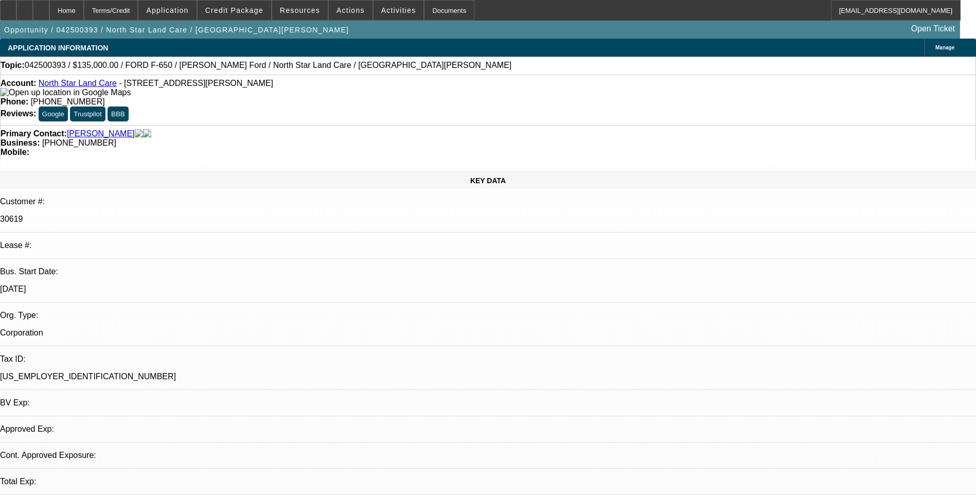
select select "0"
select select "0.1"
select select "0"
select select "0.1"
select select "0"
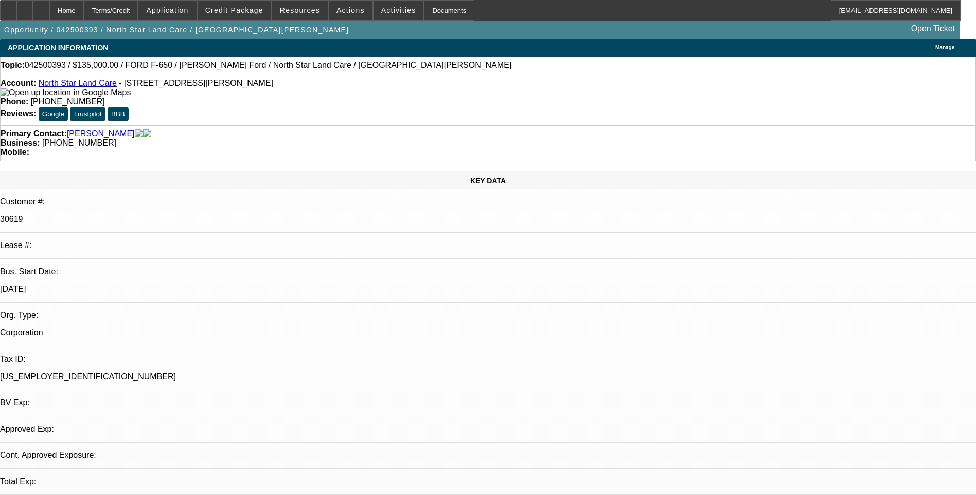
select select "0.1"
select select "1"
select select "2"
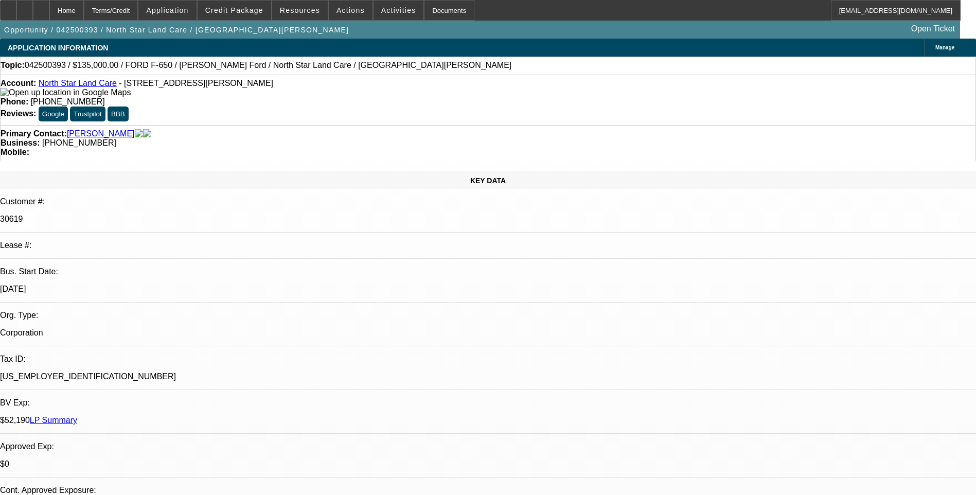
select select "4"
select select "1"
select select "2"
select select "4"
select select "1"
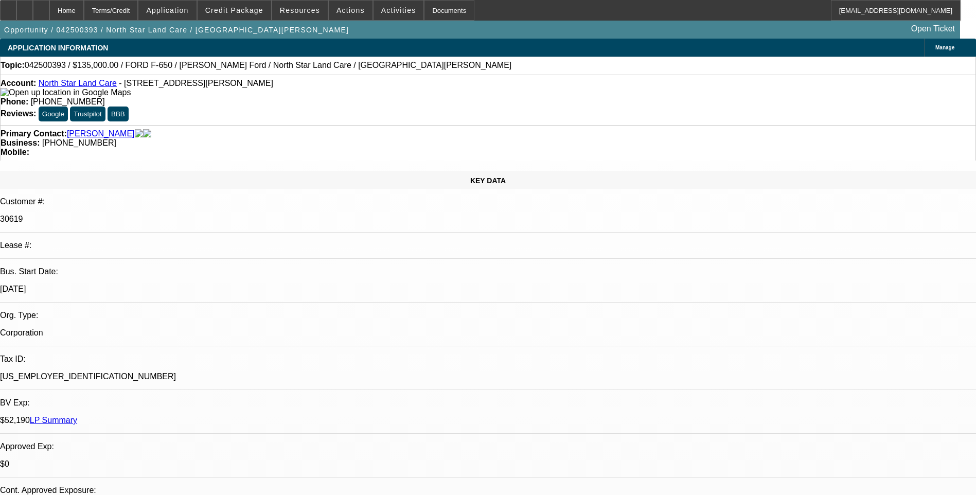
select select "2"
select select "4"
select select "1"
select select "2"
select select "4"
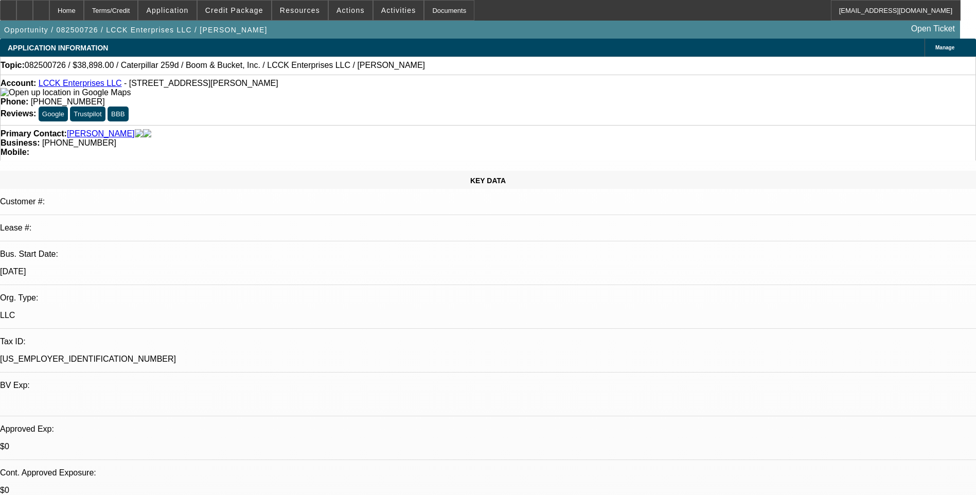
select select "0"
select select "0.1"
select select "0"
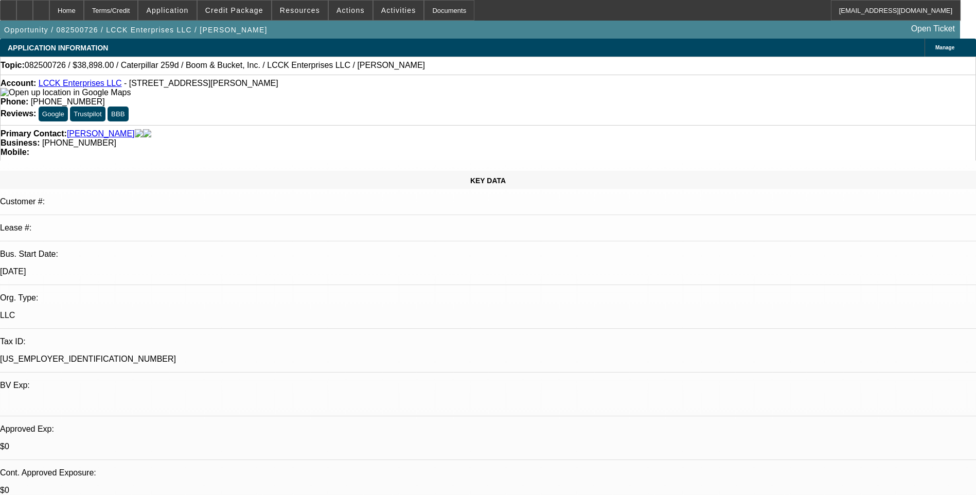
select select "0.1"
select select "0"
select select "2"
select select "0.1"
select select "1"
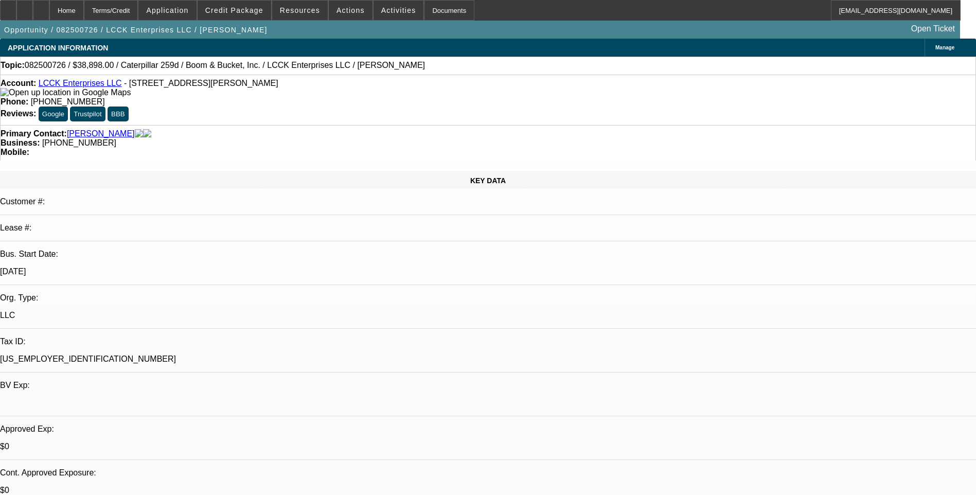
select select "1"
select select "4"
select select "1"
select select "4"
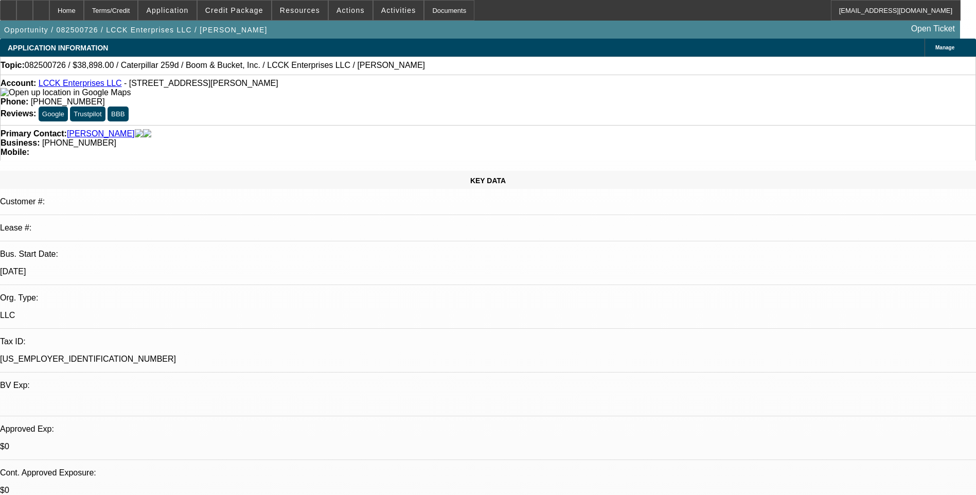
select select "1"
select select "2"
select select "4"
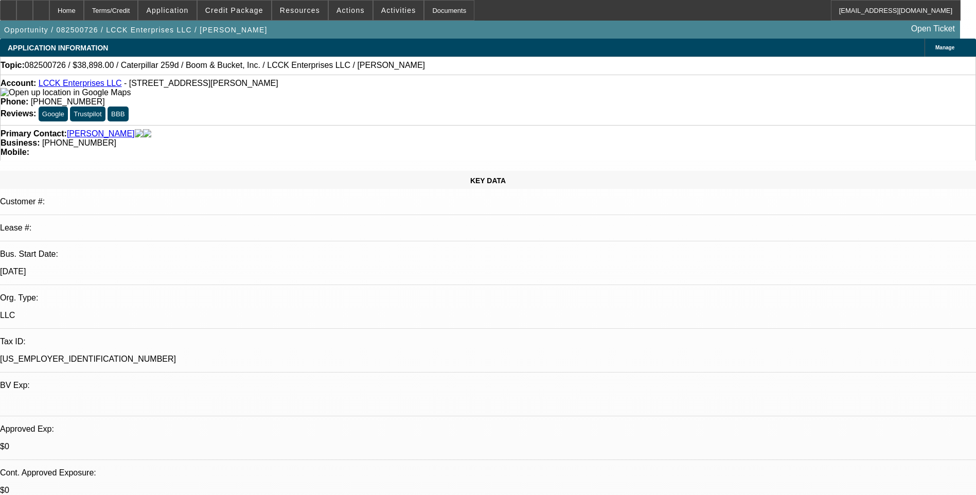
select select "0"
select select "0.1"
select select "0"
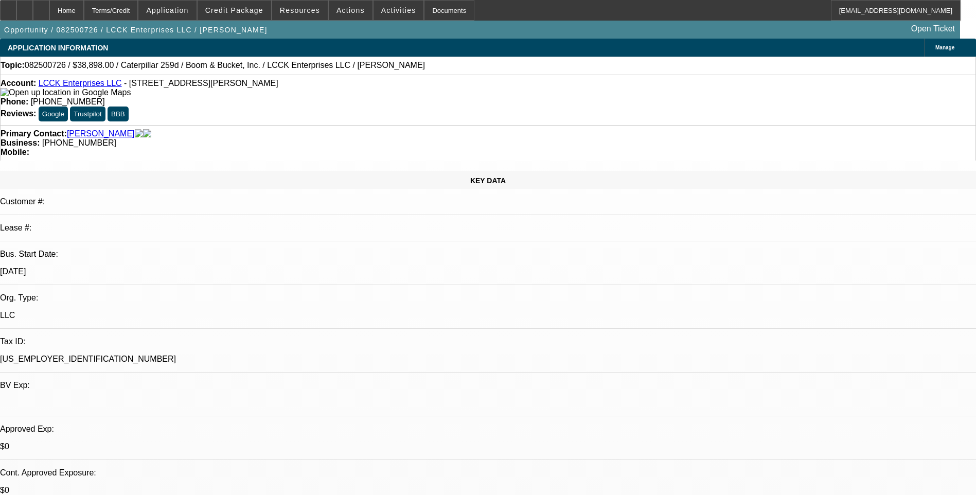
select select "0"
select select "0.1"
select select "0"
select select "2"
select select "0.1"
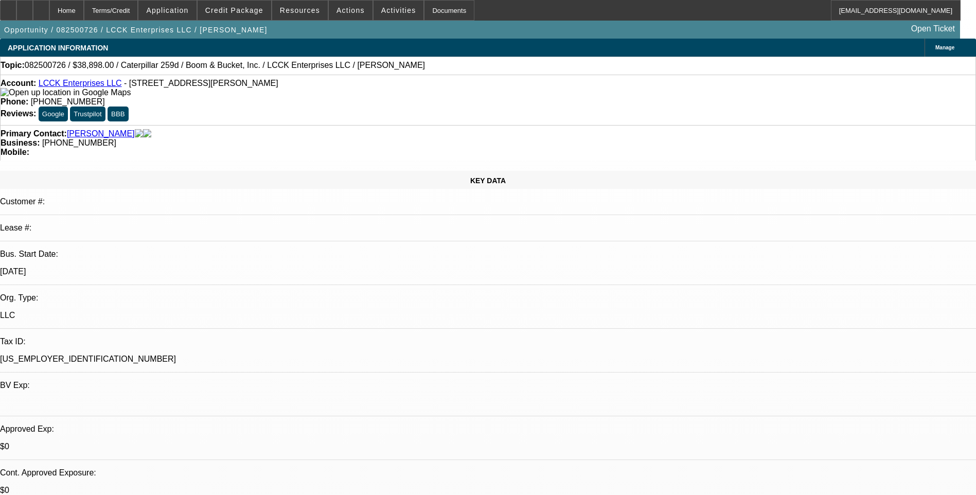
select select "1"
select select "4"
select select "1"
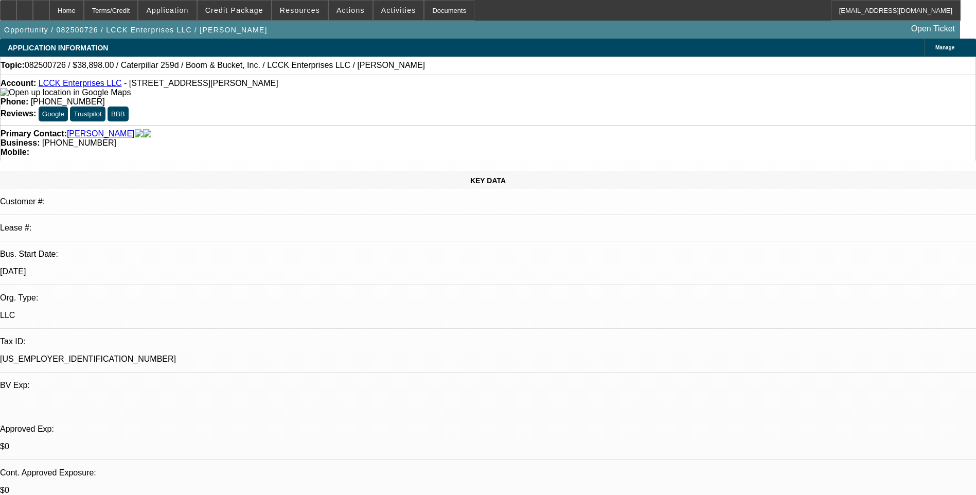
select select "4"
select select "1"
select select "2"
select select "4"
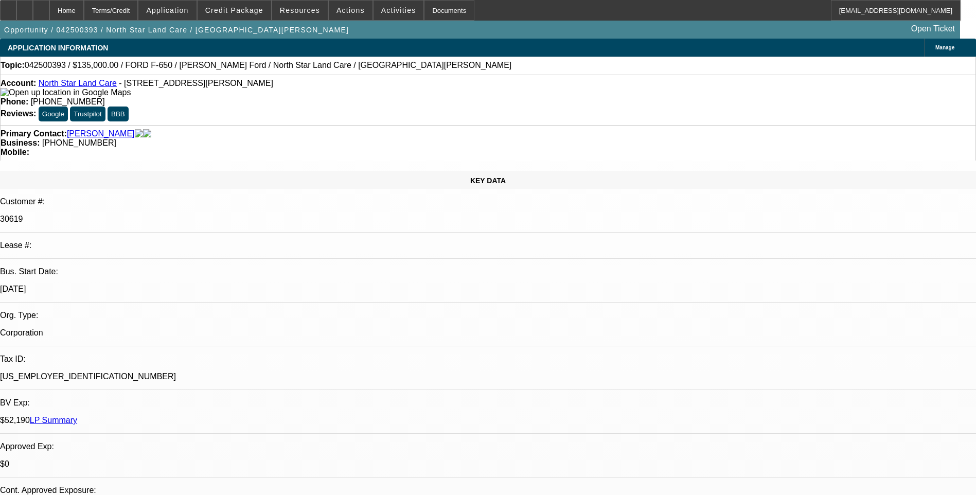
select select "0"
select select "0.1"
select select "0"
select select "0.1"
select select "0"
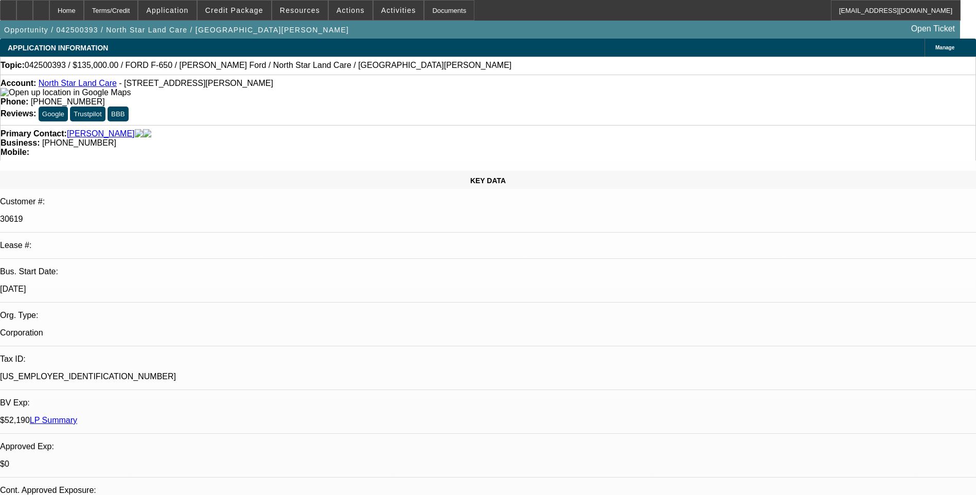
select select "0.1"
select select "1"
select select "2"
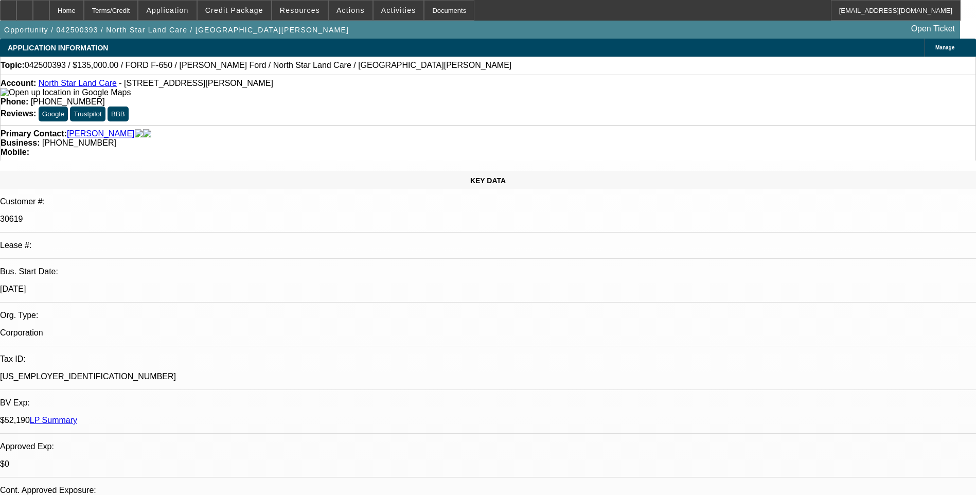
select select "4"
select select "1"
select select "2"
select select "4"
select select "1"
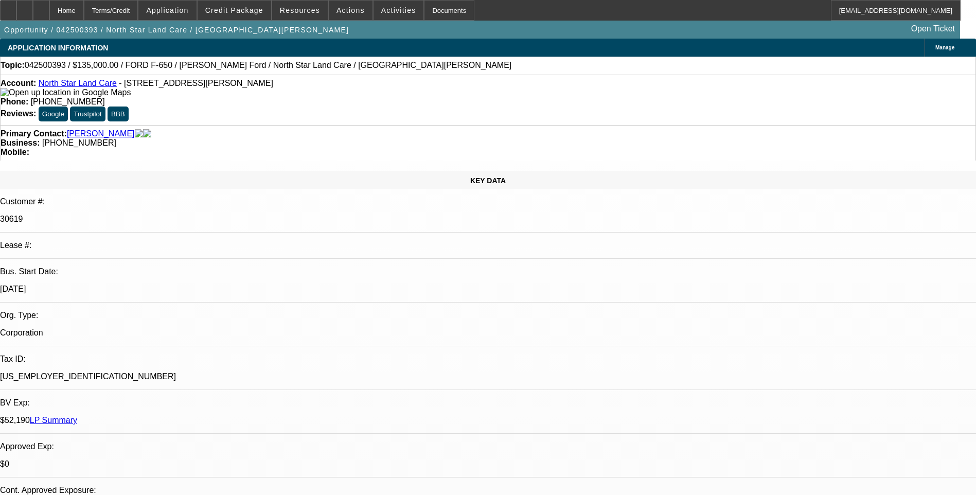
select select "2"
select select "4"
select select "1"
select select "2"
select select "4"
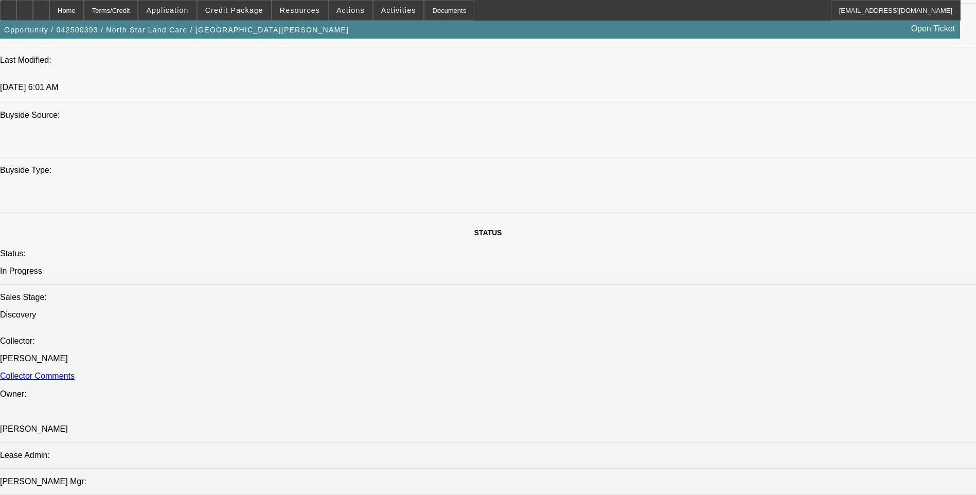
scroll to position [978, 0]
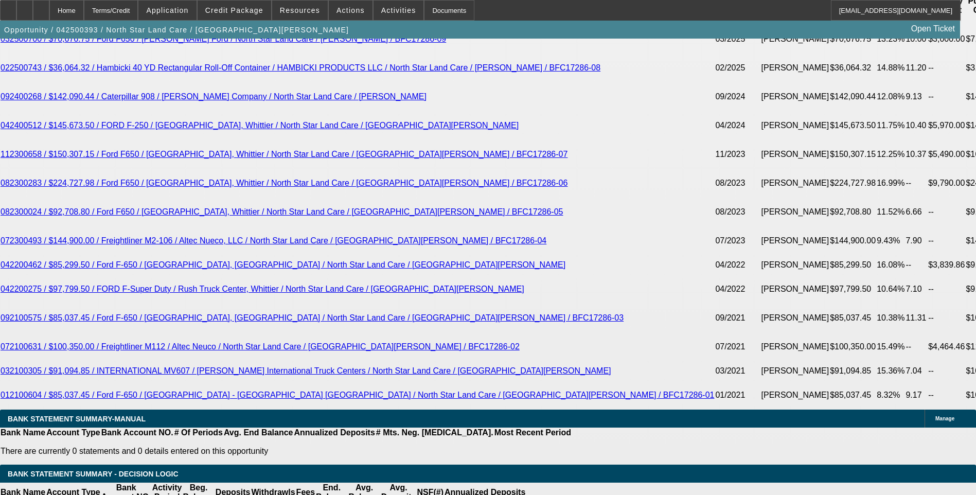
scroll to position [1904, 0]
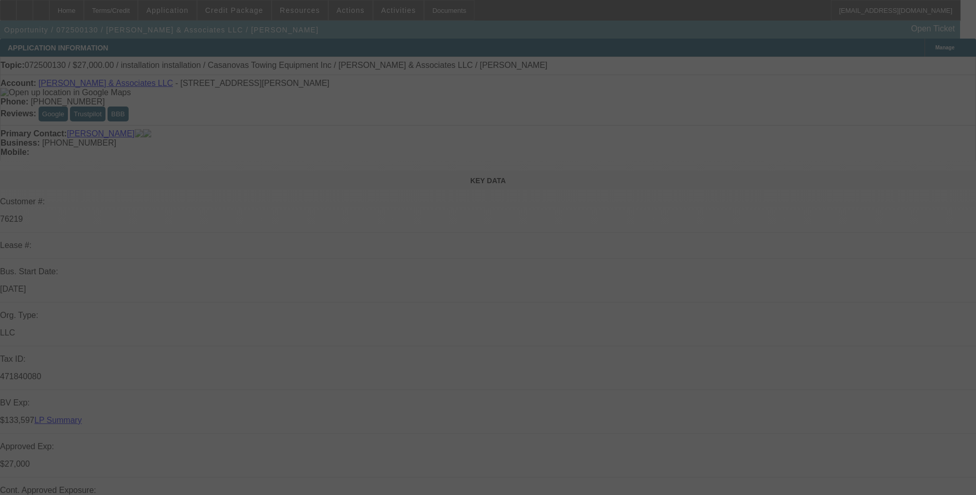
select select "0"
select select "2"
select select "0.1"
select select "0"
select select "2"
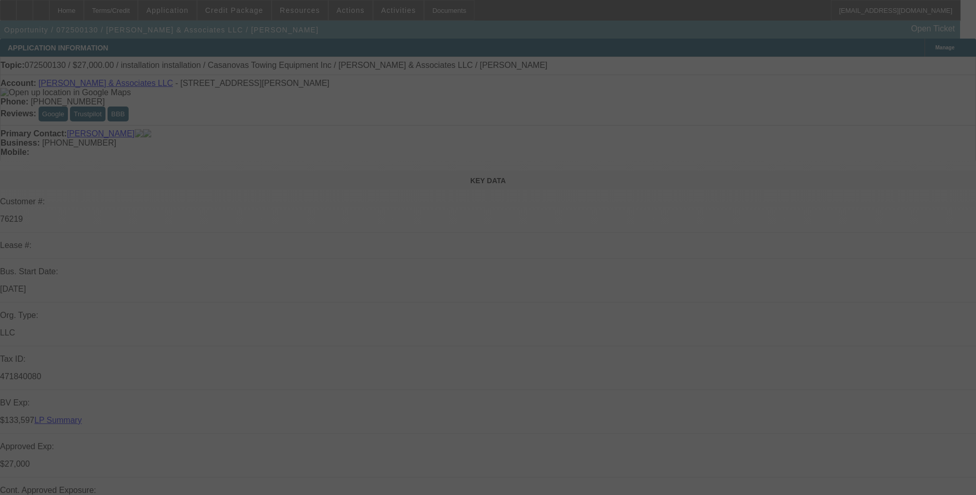
select select "0.1"
select select "0"
select select "2"
select select "0.1"
select select "0"
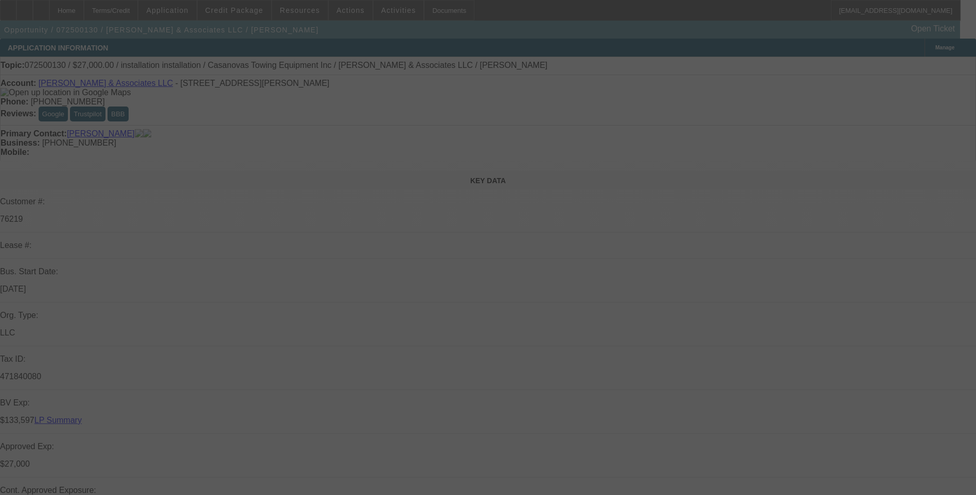
select select "2"
select select "0.1"
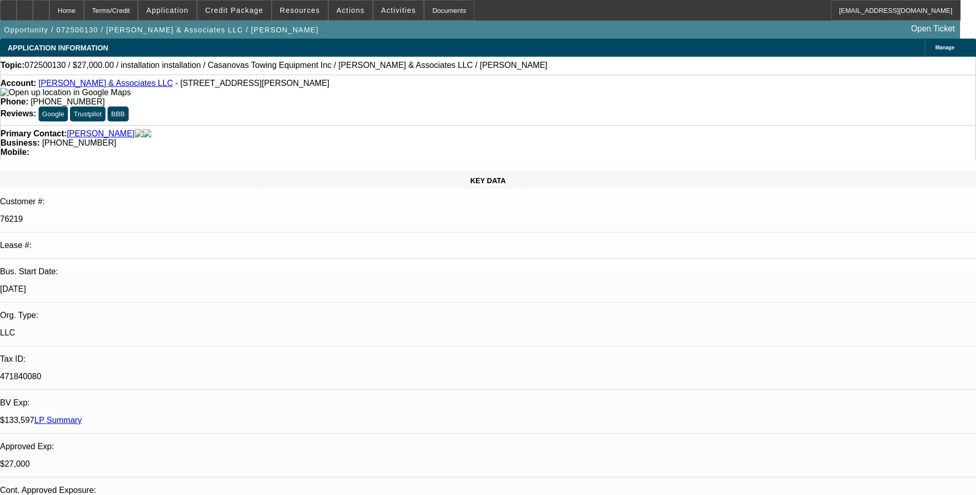
select select "1"
select select "2"
select select "4"
select select "1"
select select "2"
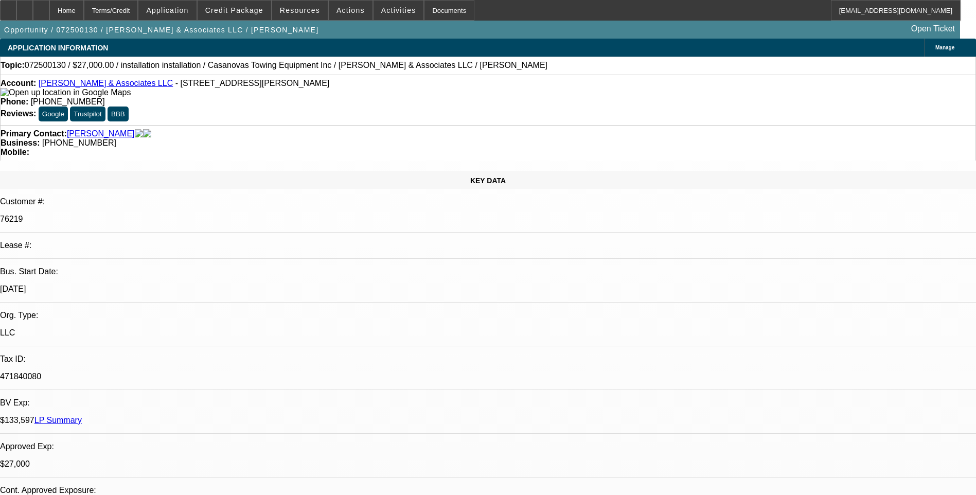
select select "4"
select select "1"
select select "2"
select select "4"
select select "1"
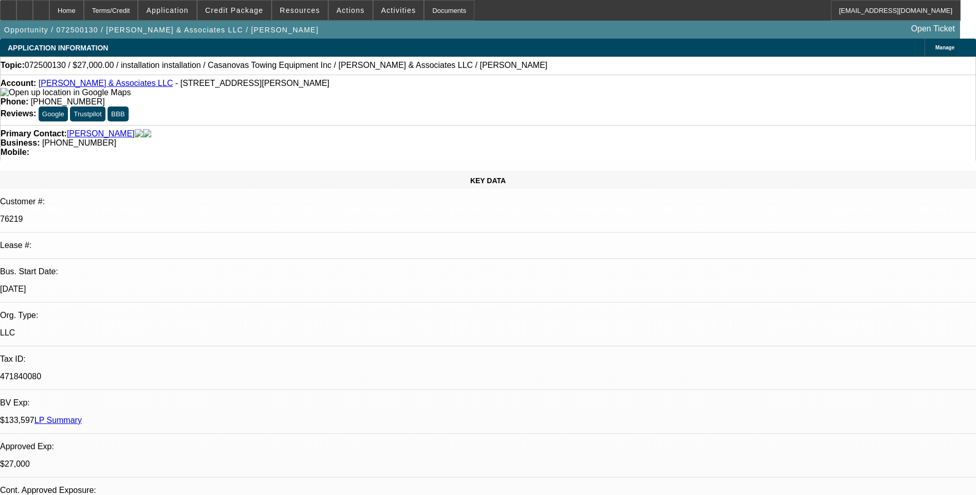
select select "2"
select select "4"
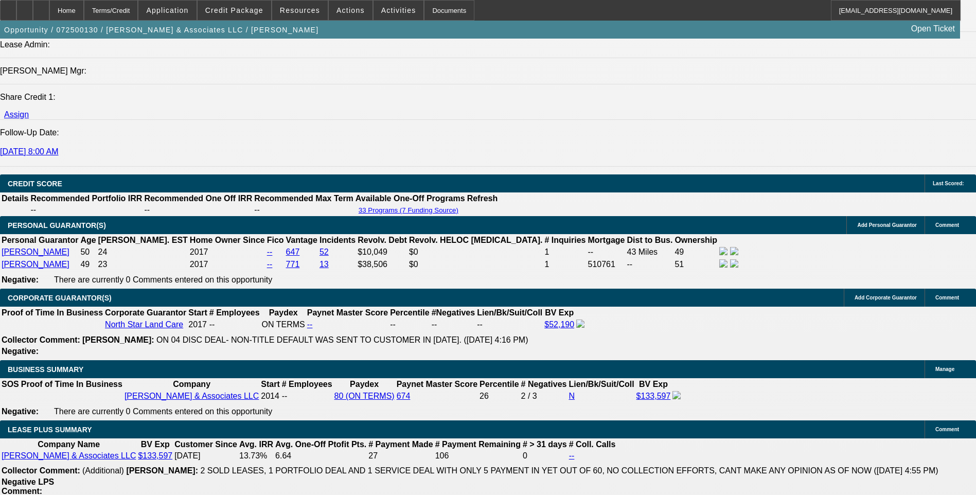
scroll to position [327, 0]
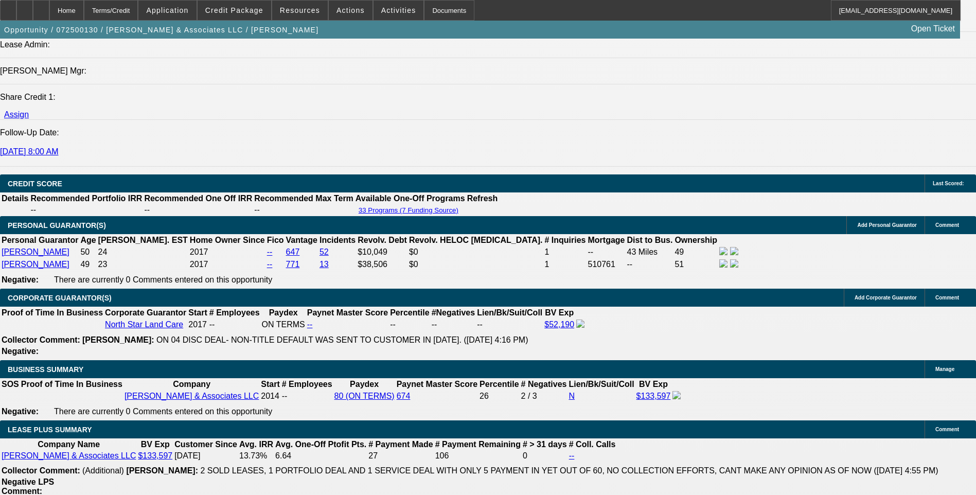
scroll to position [224, 0]
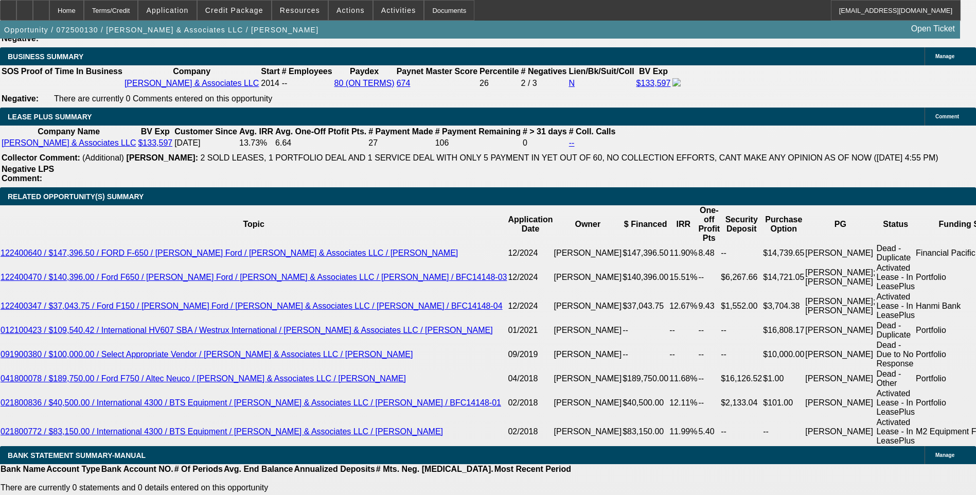
scroll to position [1647, 0]
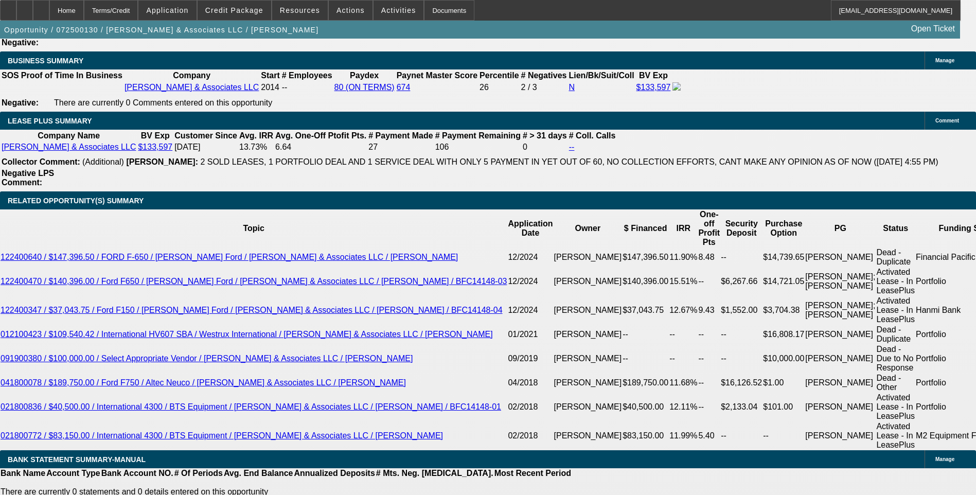
scroll to position [0, 0]
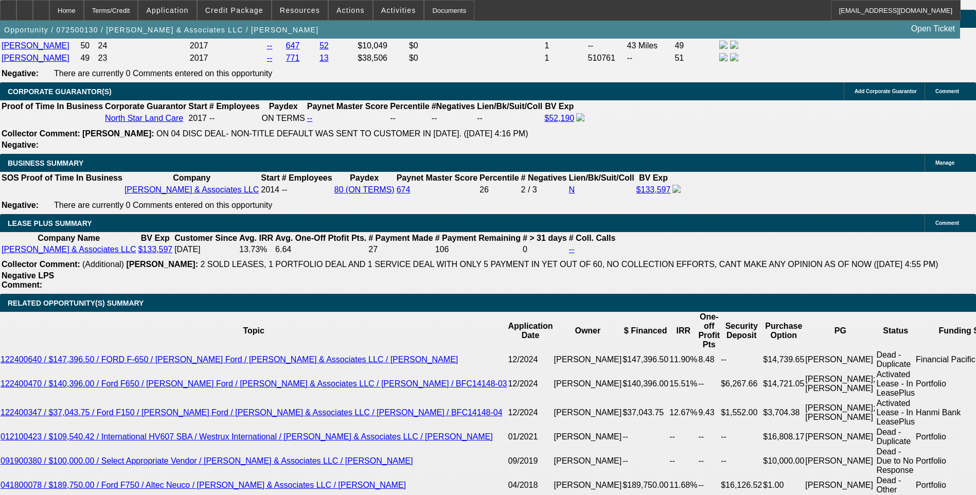
scroll to position [1544, 0]
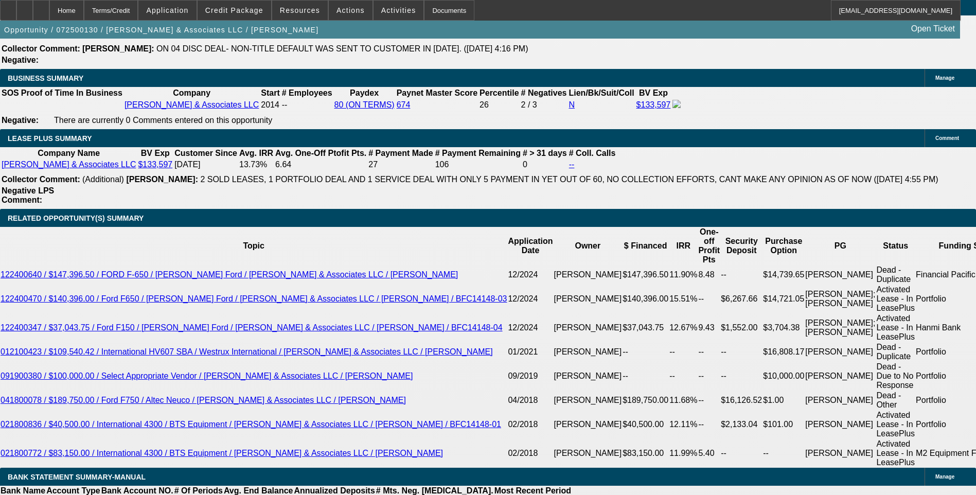
scroll to position [1647, 0]
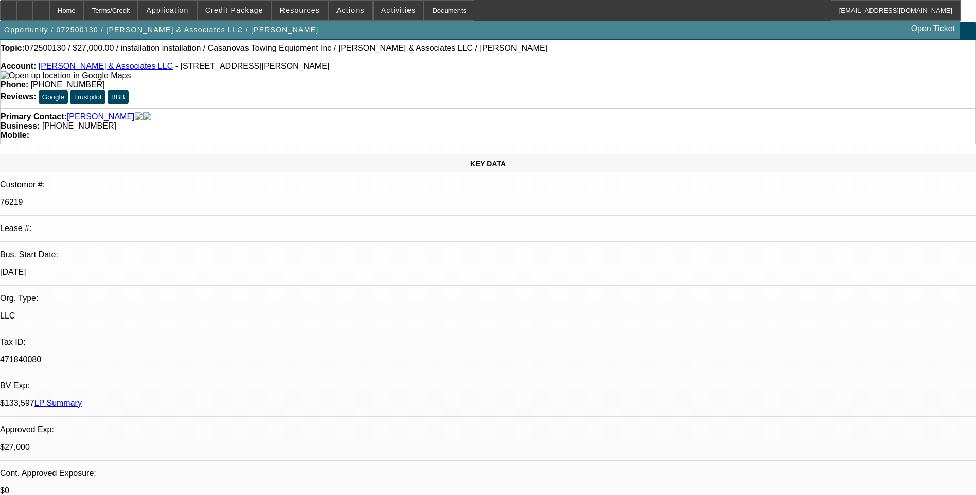
scroll to position [0, 0]
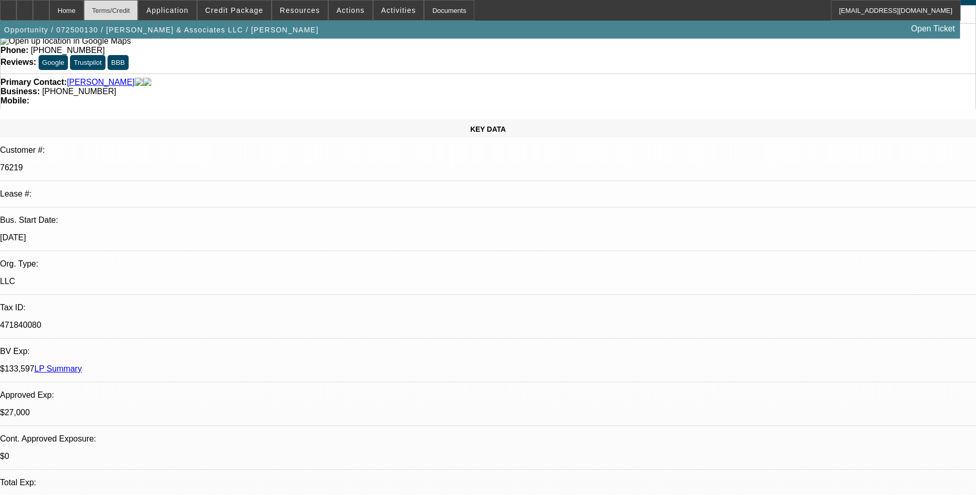
click at [135, 5] on div "Terms/Credit" at bounding box center [111, 10] width 55 height 21
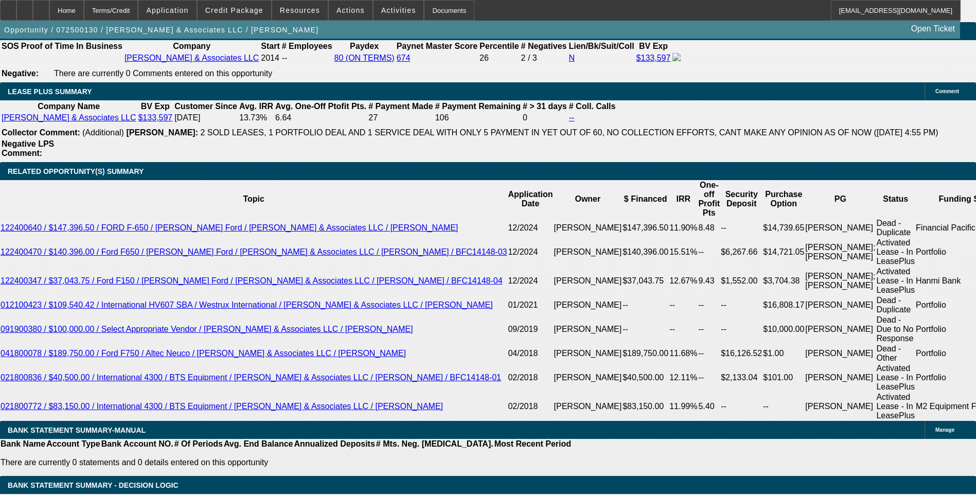
scroll to position [1658, 0]
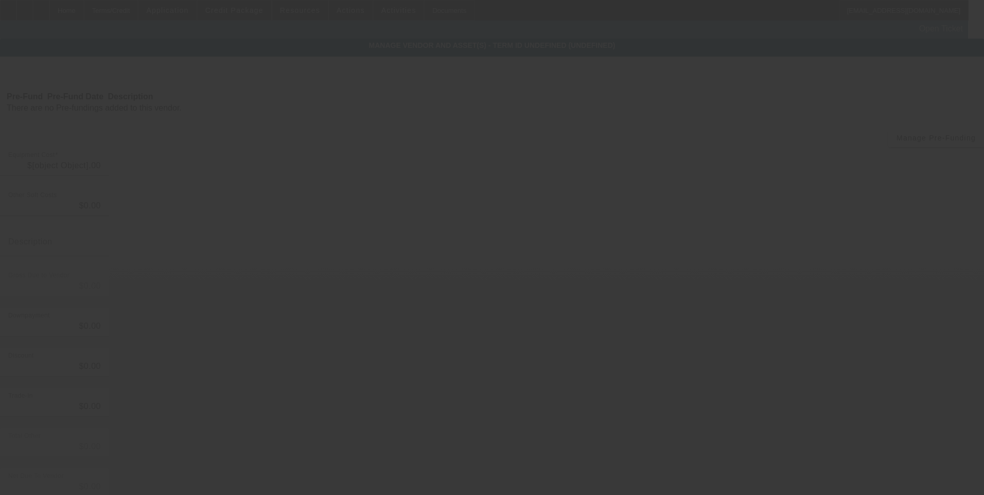
type input "$37,447.66"
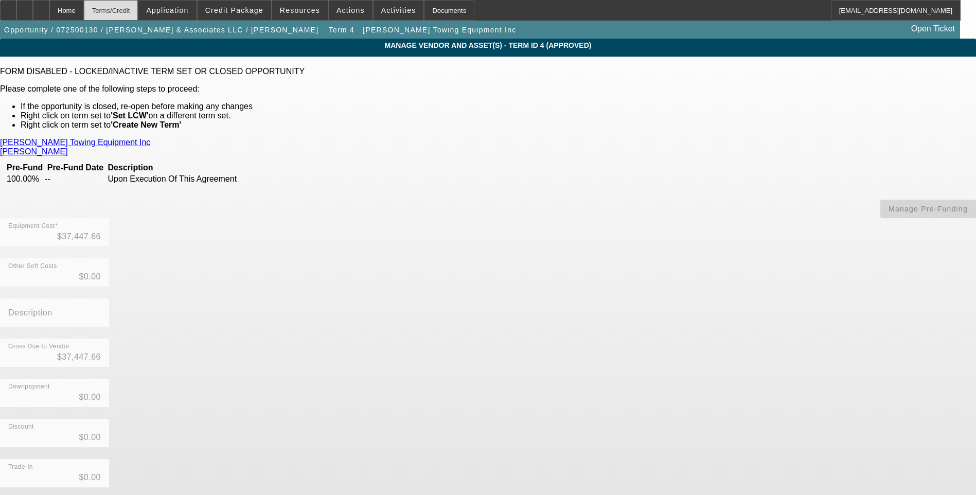
click at [126, 8] on div "Terms/Credit" at bounding box center [111, 10] width 55 height 21
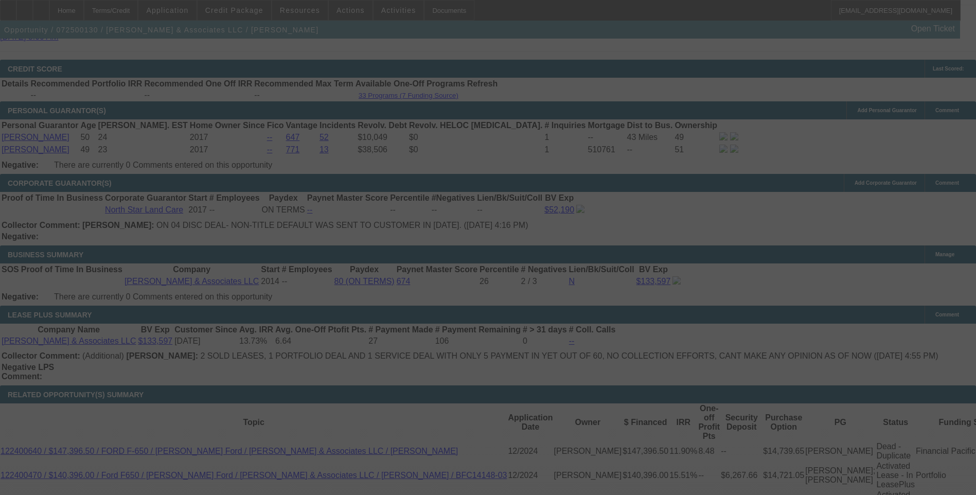
scroll to position [1468, 0]
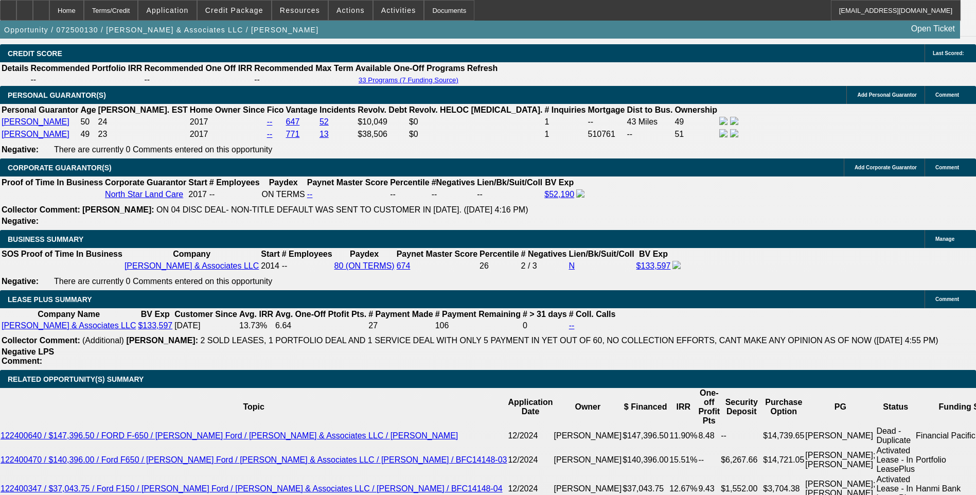
select select "0"
select select "2"
select select "0.1"
select select "4"
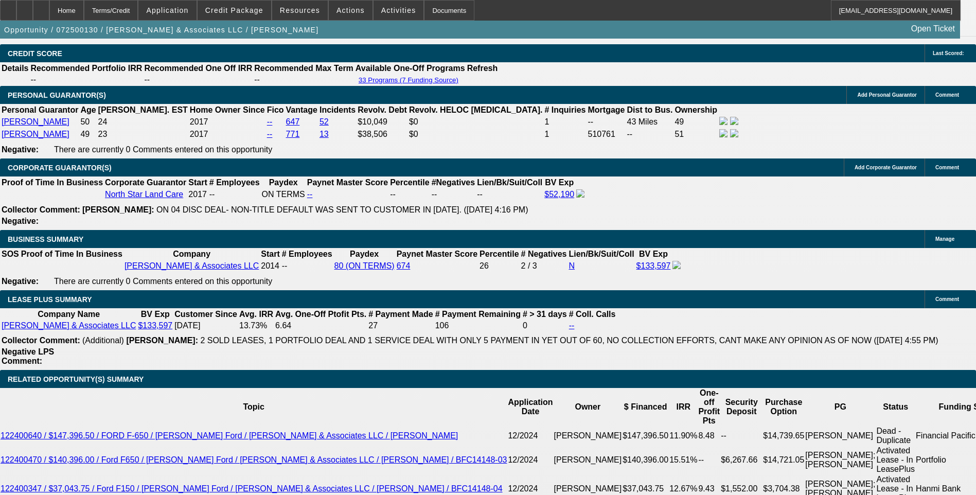
select select "0"
select select "2"
select select "0.1"
select select "4"
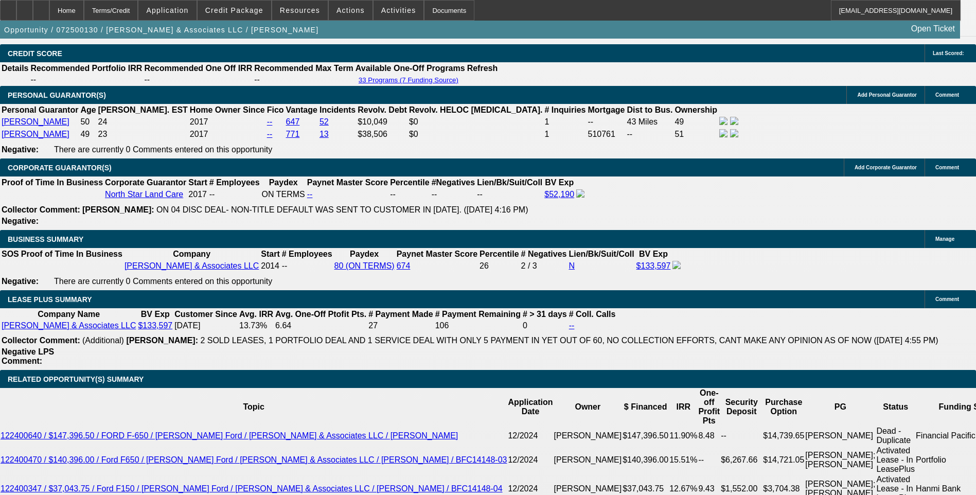
select select "0"
select select "2"
select select "0.1"
select select "4"
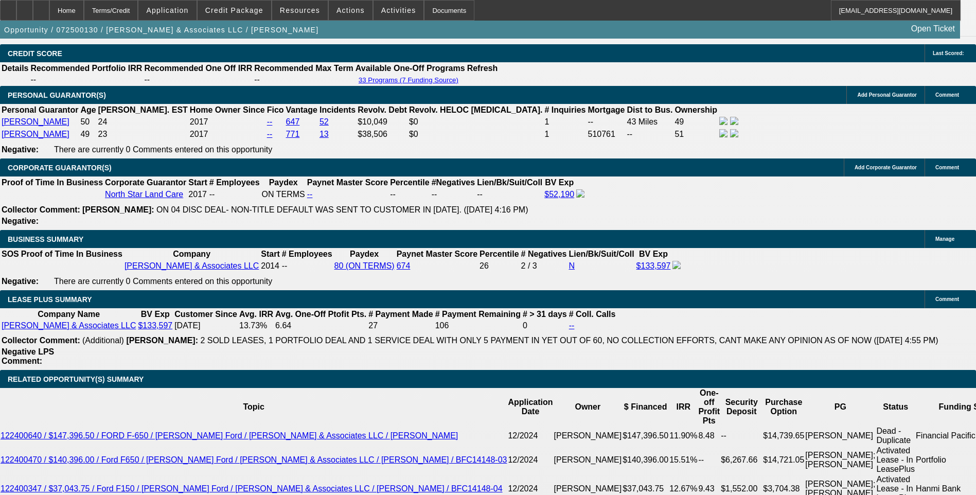
select select "0"
select select "2"
select select "0.1"
select select "4"
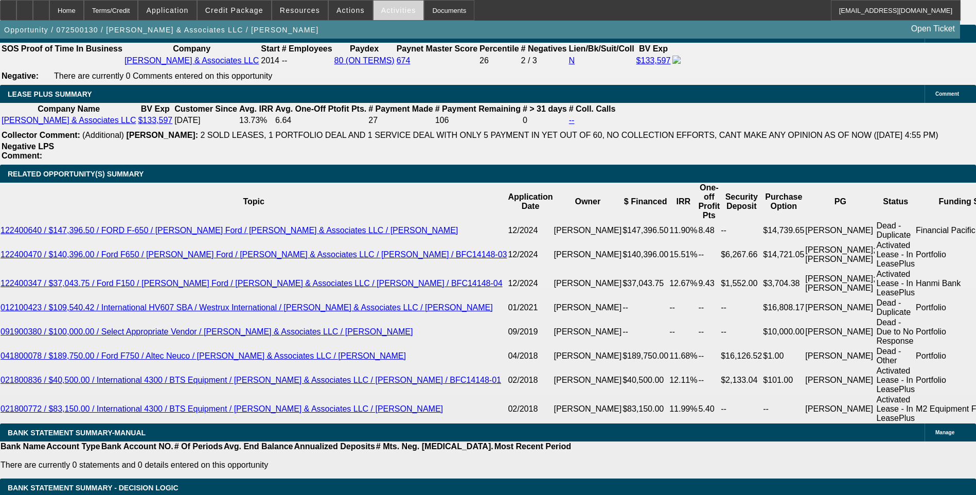
scroll to position [1674, 0]
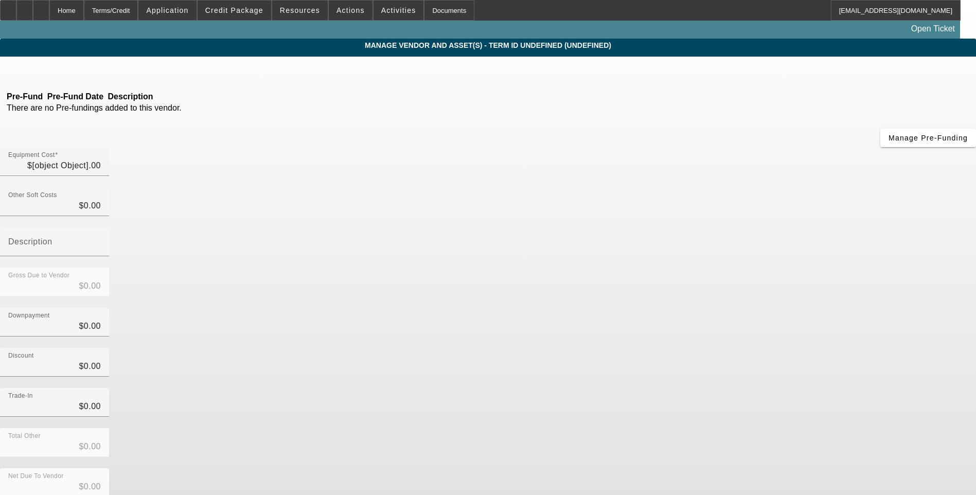
type input "$37,447.66"
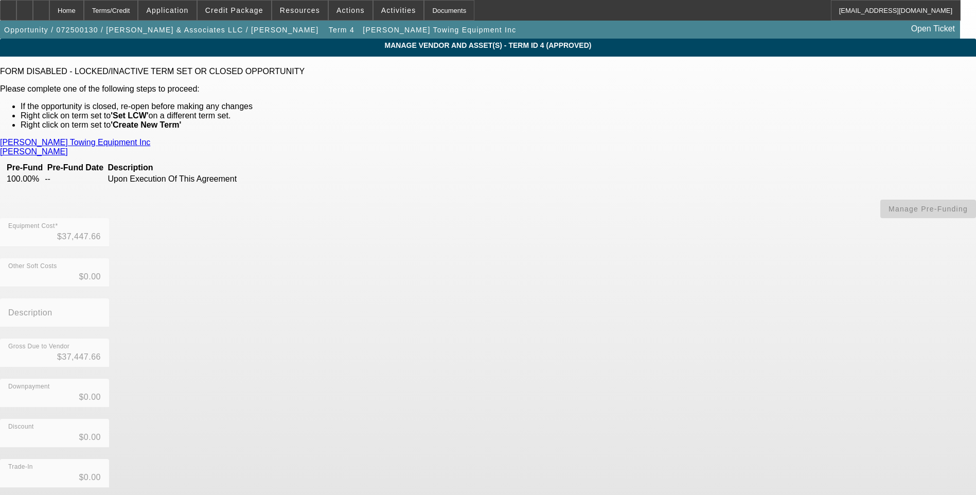
click at [150, 140] on link "Casanova's Towing Equipment Inc" at bounding box center [75, 142] width 150 height 9
click at [84, 13] on div "Home" at bounding box center [66, 10] width 34 height 21
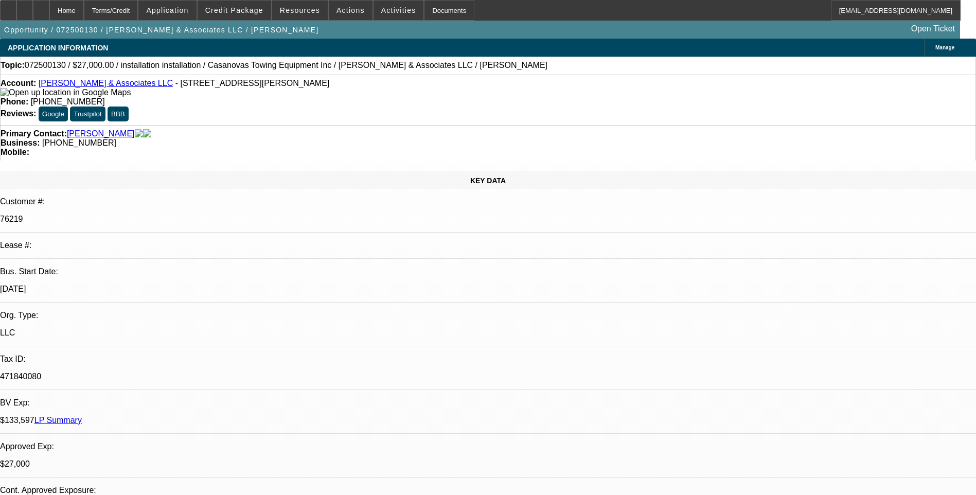
select select "0"
select select "2"
select select "0.1"
select select "4"
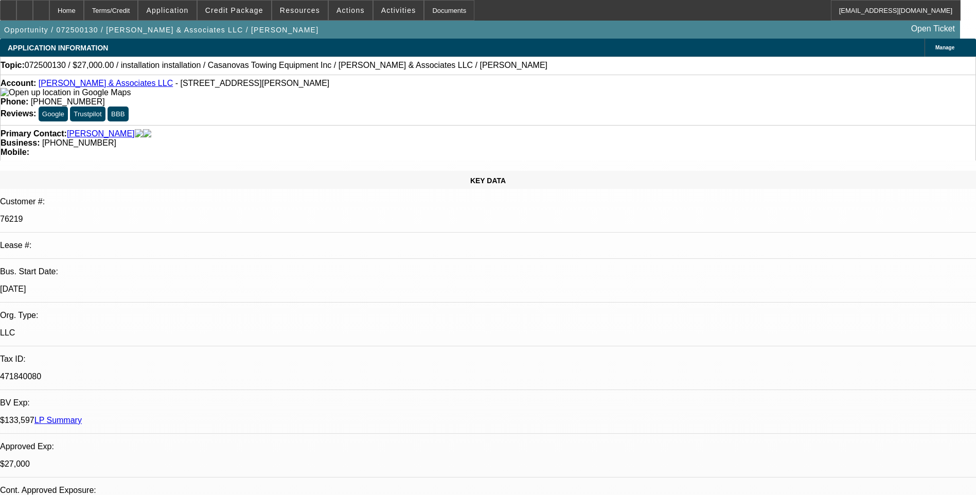
select select "0"
select select "2"
select select "0.1"
select select "4"
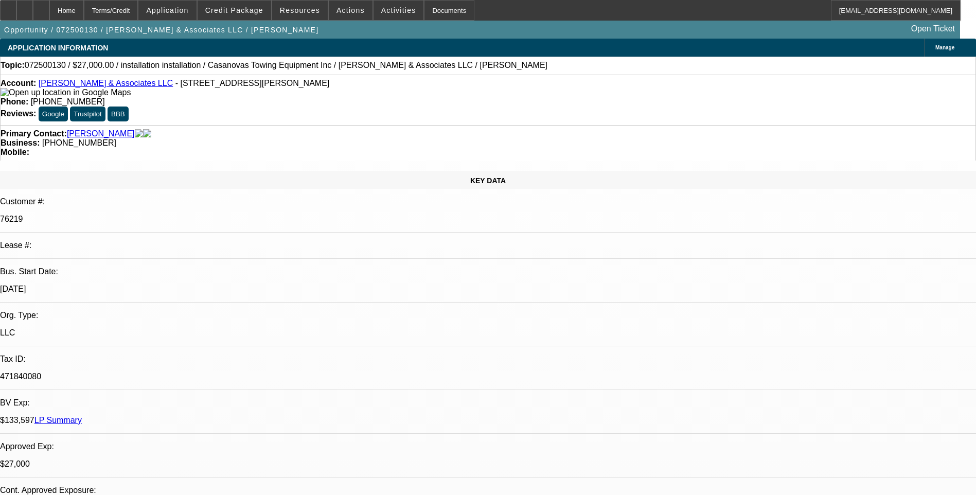
select select "0"
select select "2"
select select "0.1"
select select "4"
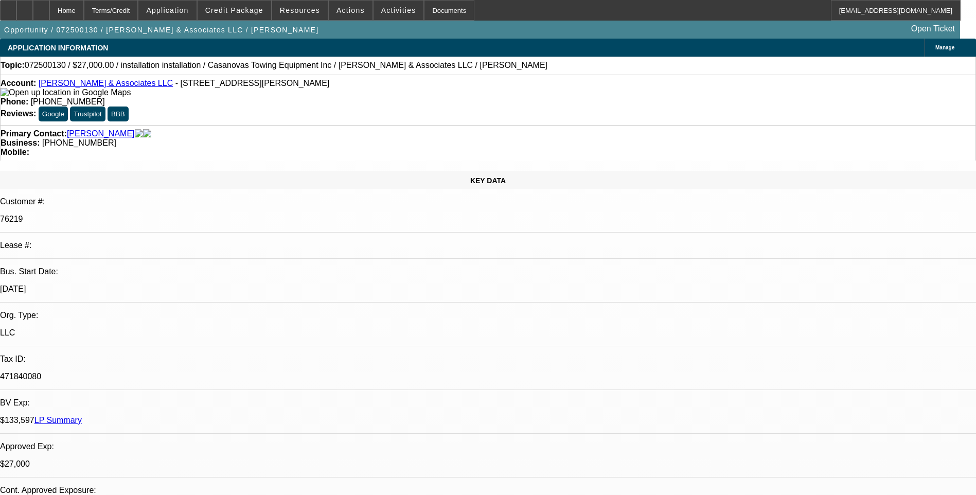
select select "0"
select select "2"
select select "0.1"
select select "4"
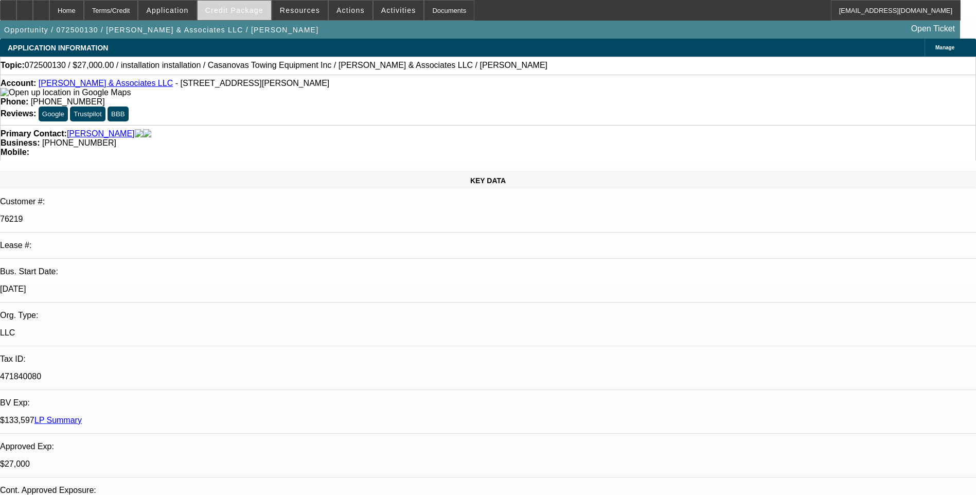
click at [235, 14] on span at bounding box center [235, 10] width 74 height 25
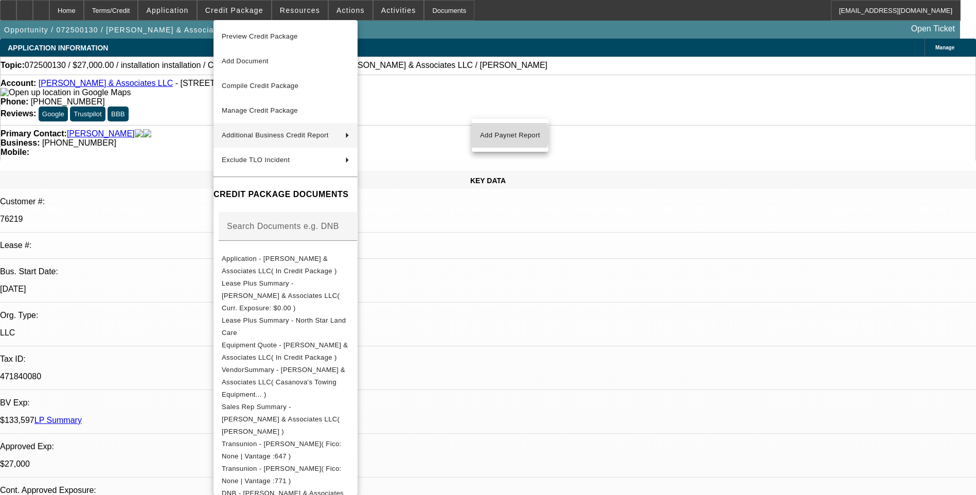
click at [507, 135] on span "Add Paynet Report" at bounding box center [510, 135] width 60 height 12
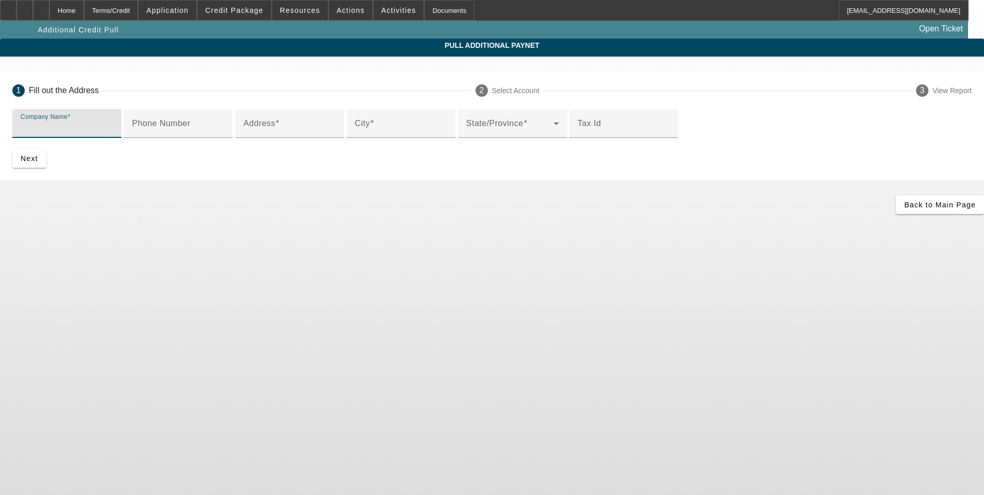
click at [113, 126] on input "Company Name" at bounding box center [67, 127] width 93 height 12
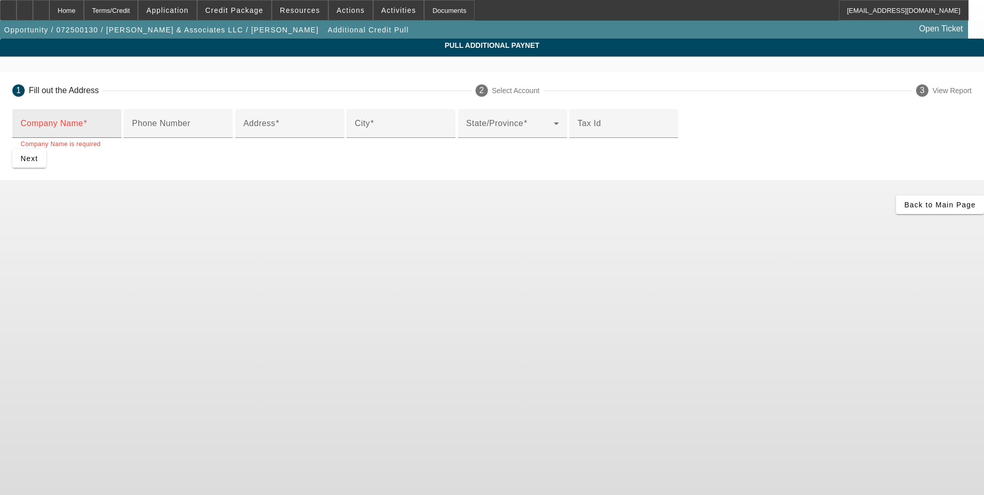
click at [113, 130] on input "Company Name" at bounding box center [67, 127] width 93 height 12
paste input "CASANOVA TOWING EQUIPMENT, INC."
type input "CASANOVA TOWING EQUIPMENT, INC."
click at [224, 134] on input "Phone Number" at bounding box center [178, 127] width 93 height 12
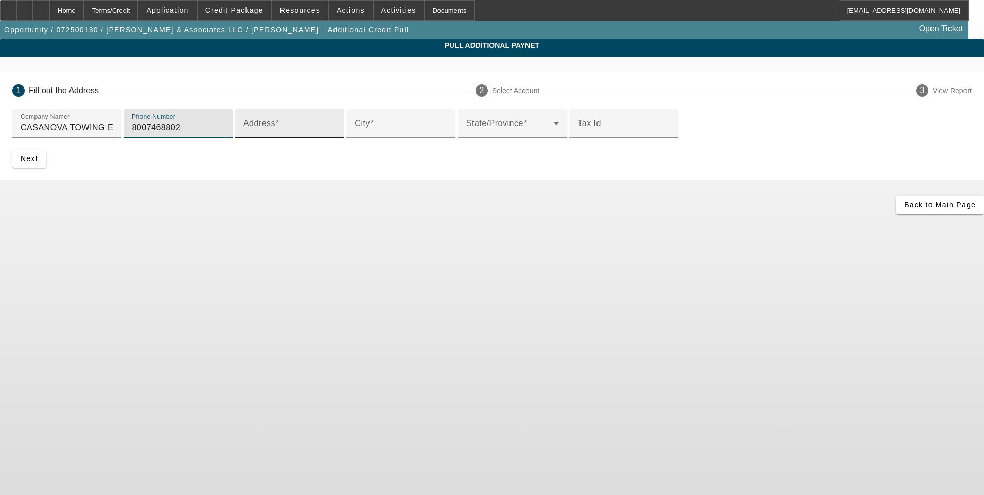
type input "8007468802"
click at [267, 134] on input "Address" at bounding box center [289, 127] width 93 height 12
drag, startPoint x: 258, startPoint y: 208, endPoint x: 249, endPoint y: 212, distance: 10.1
click at [258, 128] on mat-label "Address" at bounding box center [259, 123] width 32 height 9
click at [258, 134] on input "Address" at bounding box center [289, 127] width 93 height 12
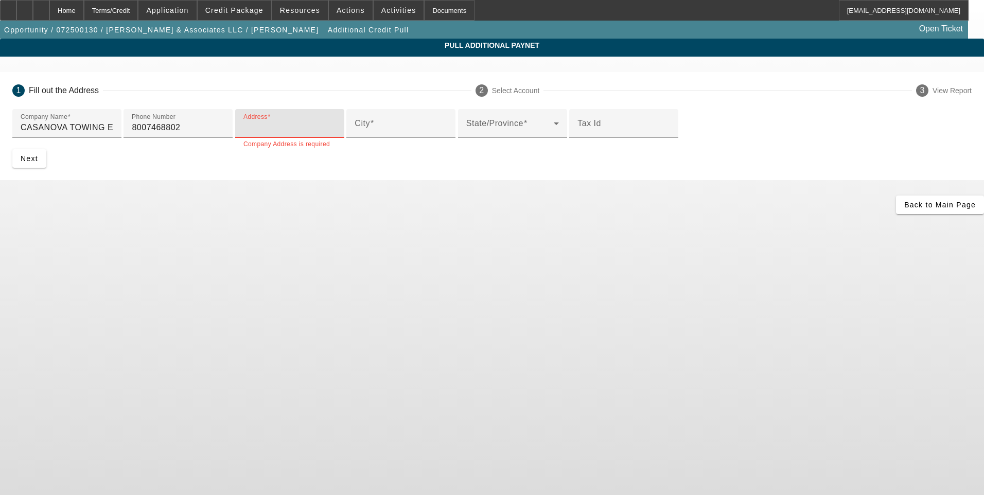
paste input "417 E EUCLID AVE"
type input "417 E EUCLID AVE"
click at [355, 134] on input "City" at bounding box center [401, 127] width 93 height 12
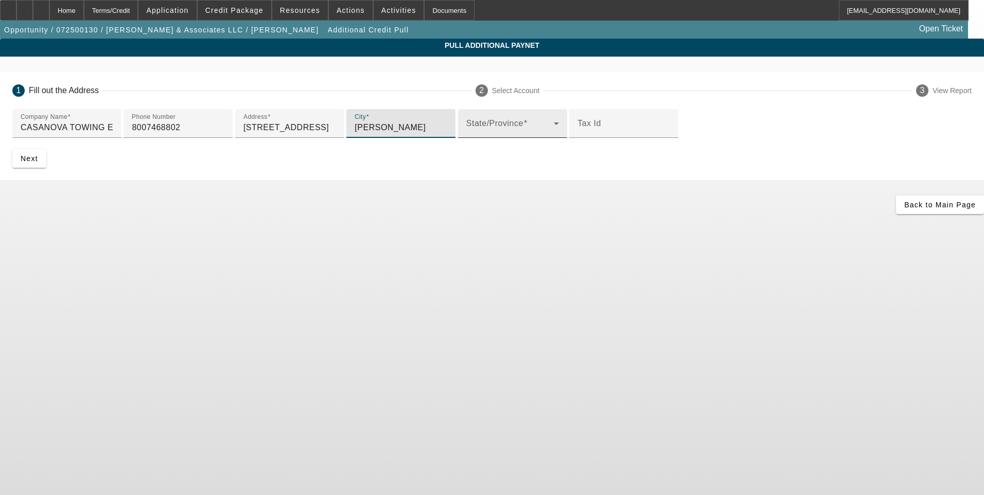
type input "Compton"
click at [466, 134] on span at bounding box center [509, 127] width 87 height 12
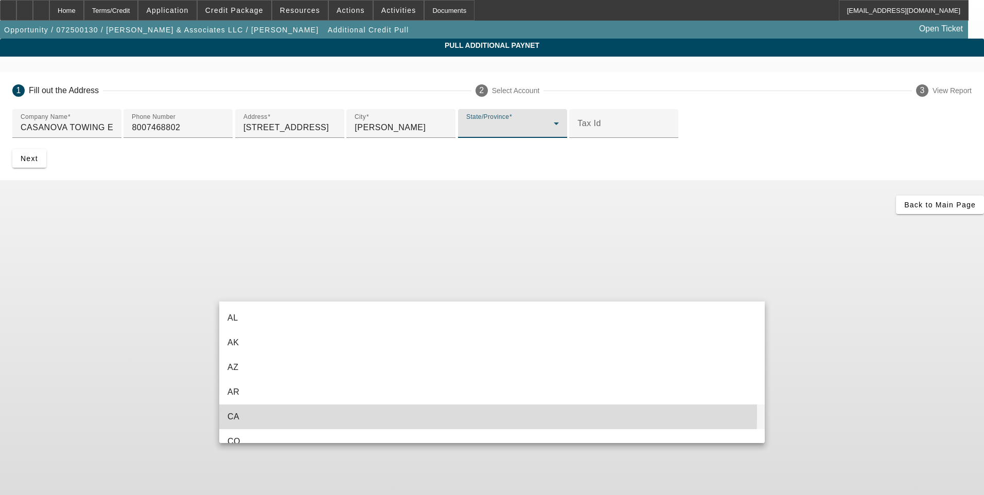
click at [257, 414] on mat-option "CA" at bounding box center [491, 416] width 545 height 25
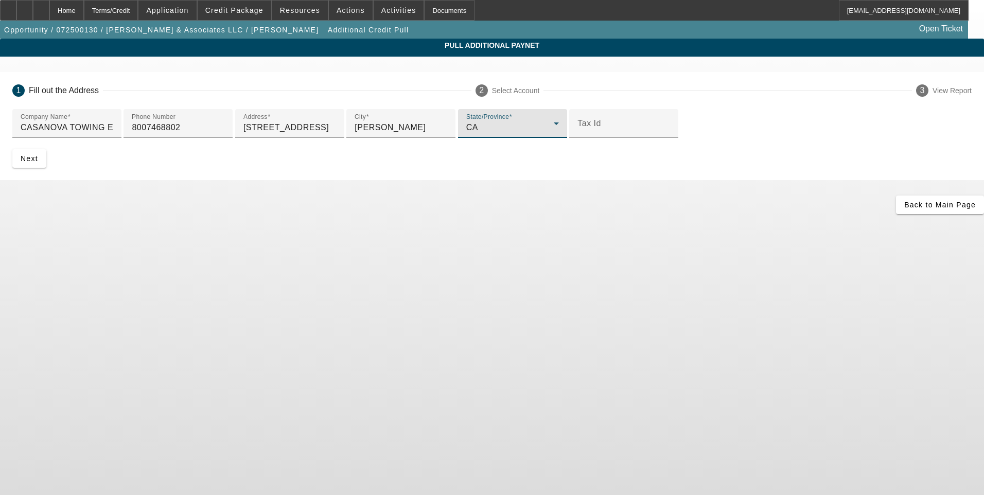
drag, startPoint x: 290, startPoint y: 388, endPoint x: 296, endPoint y: 388, distance: 6.7
click at [290, 214] on div "Back to Main Page" at bounding box center [492, 205] width 984 height 19
click at [38, 163] on span "Next" at bounding box center [29, 158] width 17 height 8
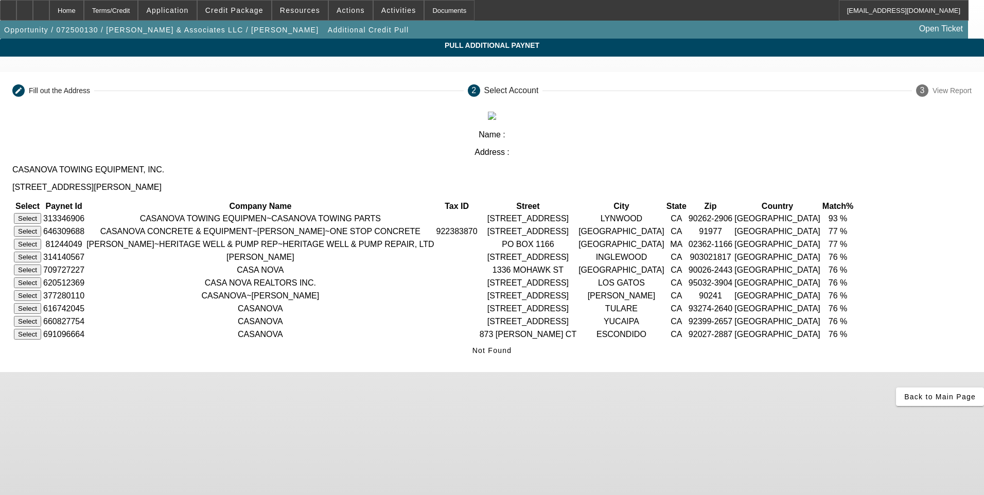
click at [41, 213] on button "Select" at bounding box center [27, 218] width 27 height 11
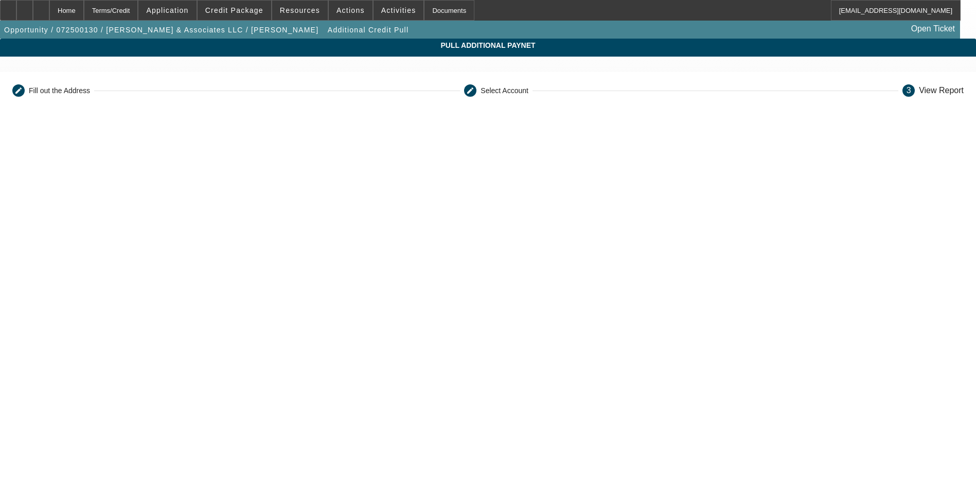
scroll to position [180, 0]
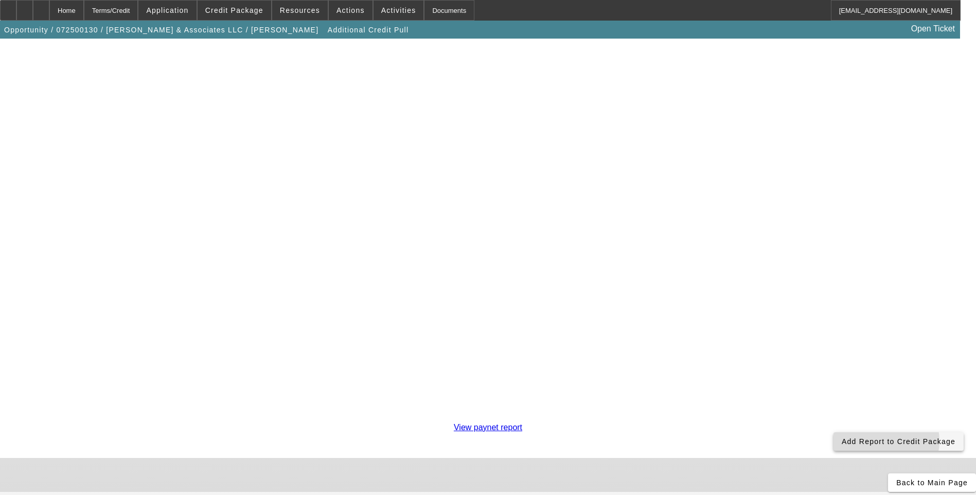
click at [842, 437] on span "Add Report to Credit Package" at bounding box center [899, 441] width 114 height 8
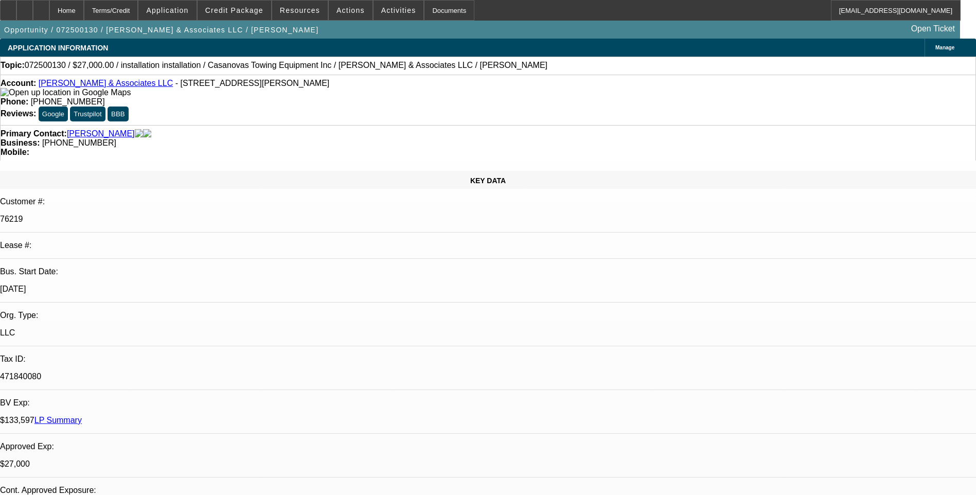
select select "0"
select select "2"
select select "0.1"
select select "4"
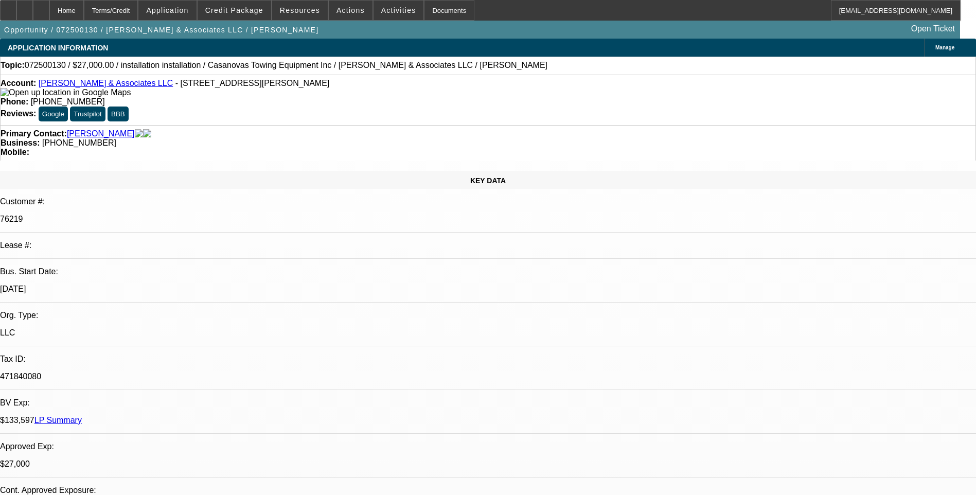
select select "0"
select select "2"
select select "0.1"
select select "4"
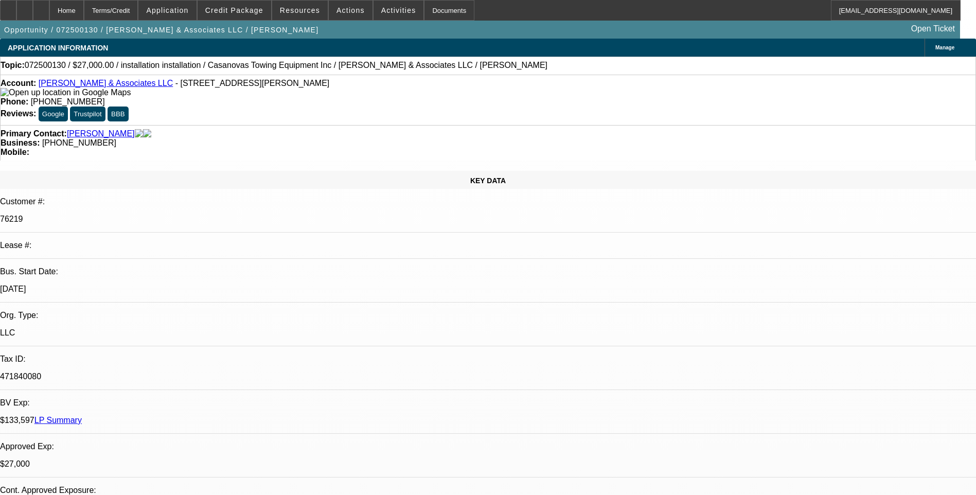
select select "0"
select select "2"
select select "0.1"
select select "4"
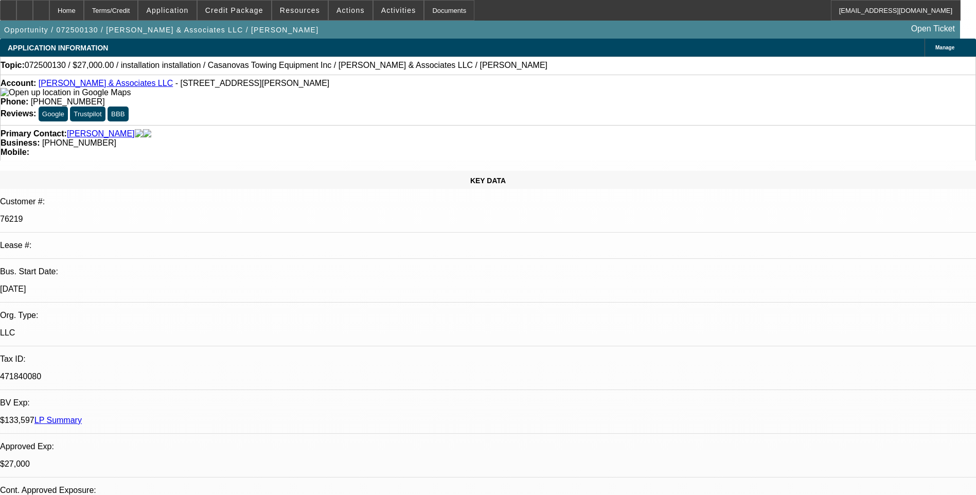
select select "0"
select select "2"
select select "0.1"
select select "4"
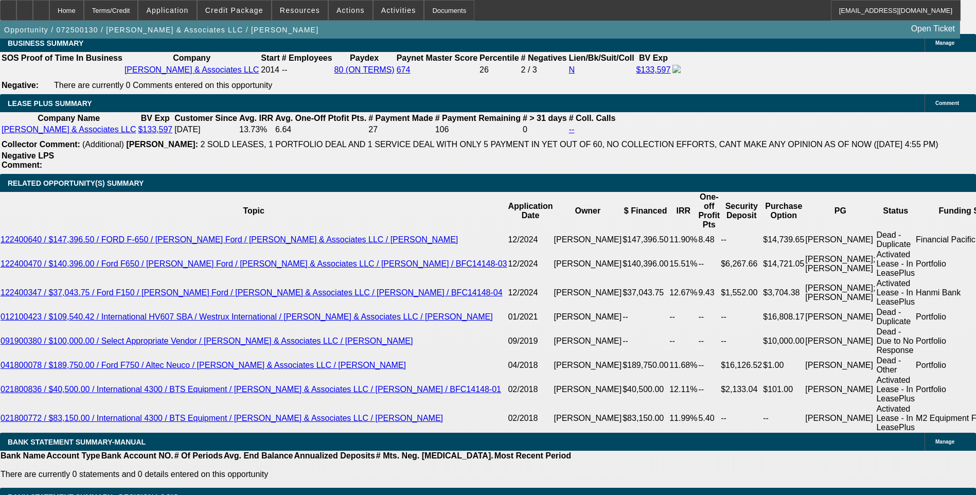
scroll to position [1647, 0]
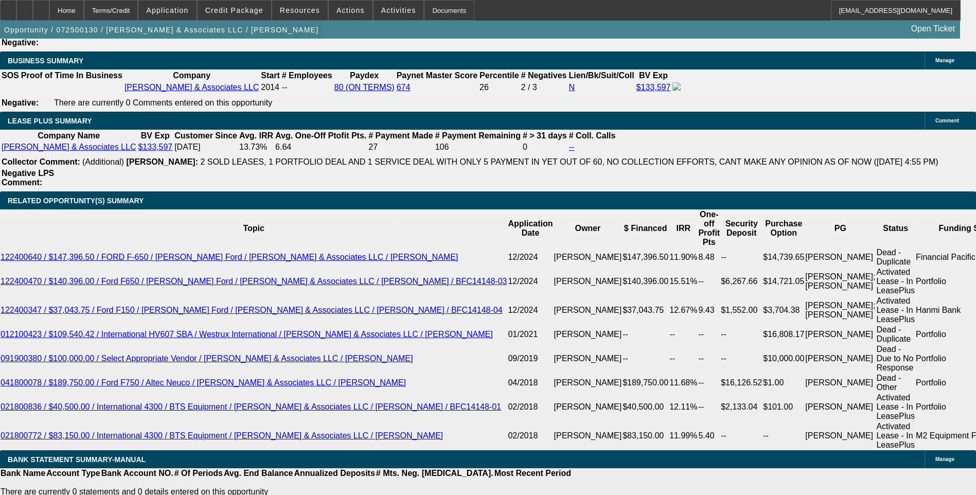
drag, startPoint x: 46, startPoint y: 9, endPoint x: 109, endPoint y: 26, distance: 64.9
click at [33, 9] on div at bounding box center [24, 10] width 16 height 21
click at [49, 14] on div at bounding box center [41, 10] width 16 height 21
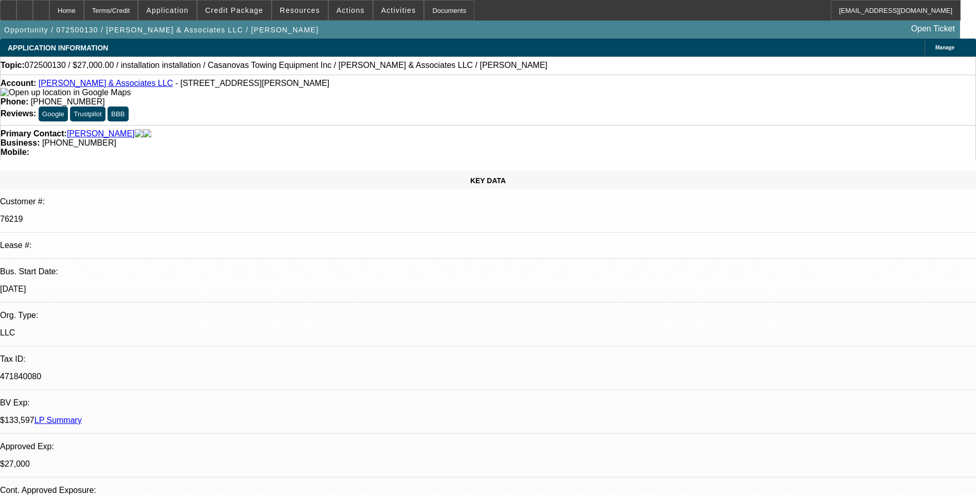
select select "0"
select select "2"
select select "0.1"
select select "0"
select select "2"
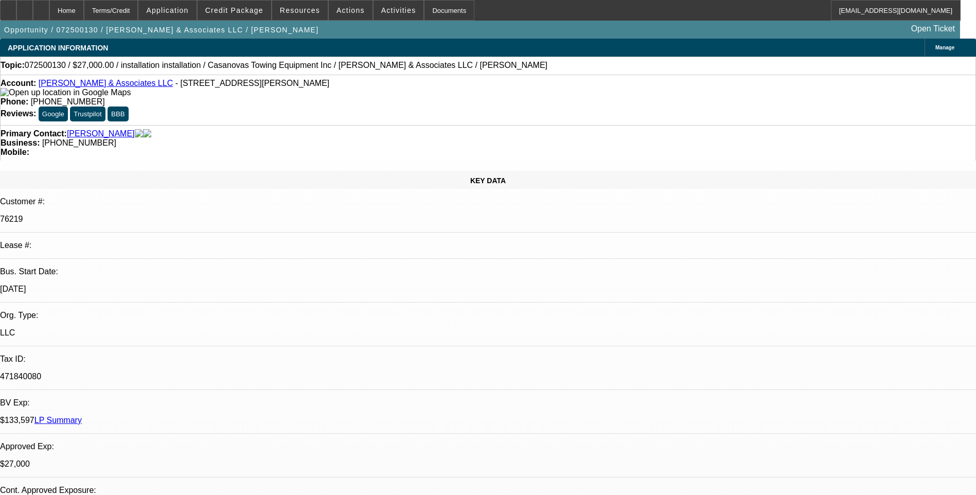
select select "0.1"
select select "0"
select select "2"
select select "0.1"
select select "0"
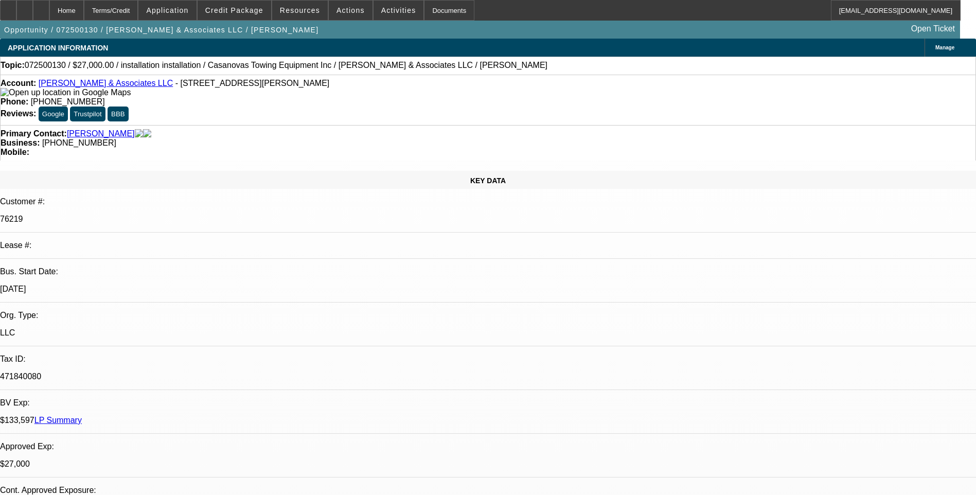
select select "2"
select select "0.1"
select select "1"
select select "2"
select select "4"
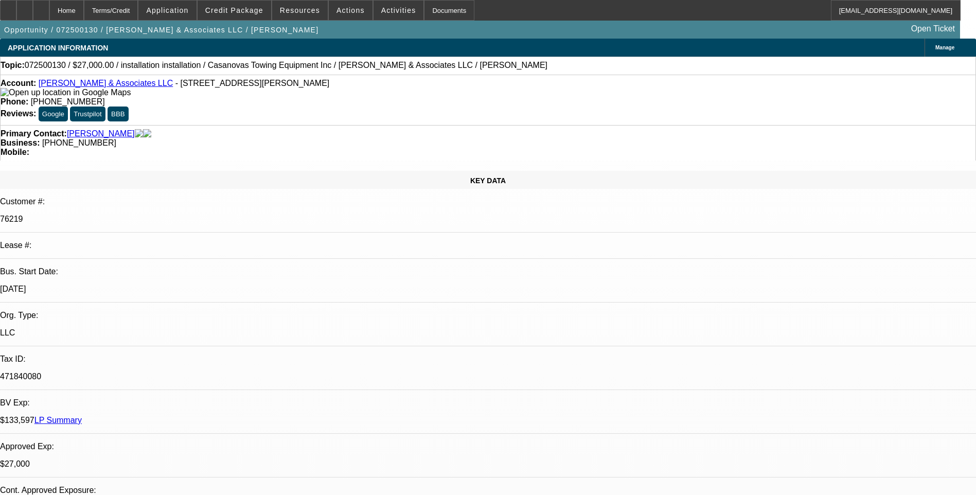
select select "1"
select select "2"
select select "4"
select select "1"
select select "2"
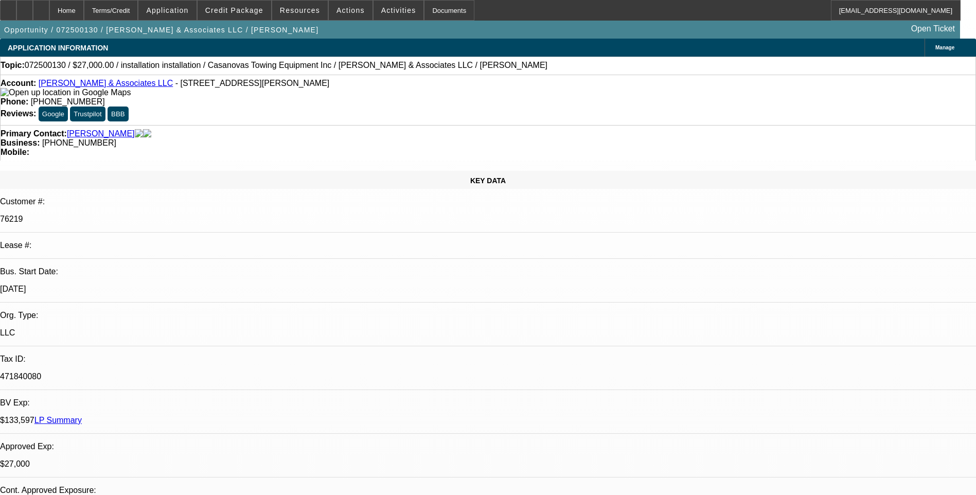
select select "4"
select select "1"
select select "2"
select select "4"
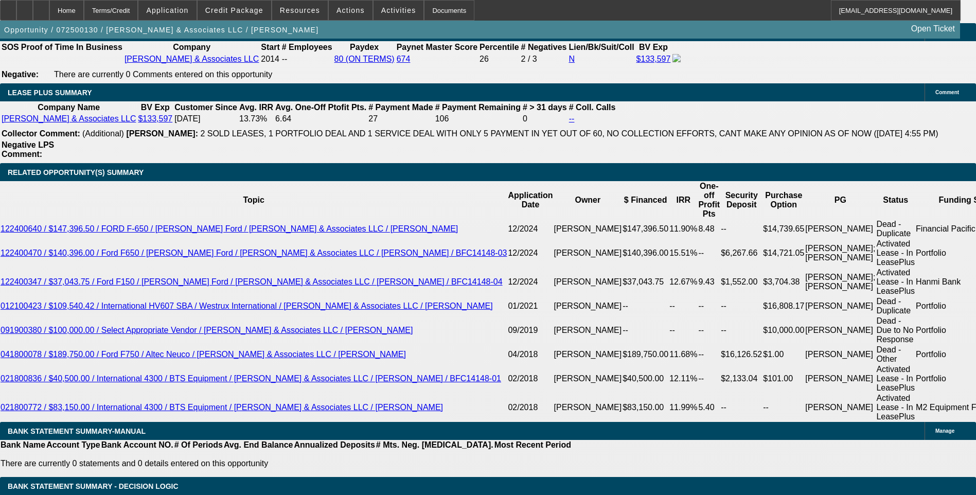
scroll to position [1698, 0]
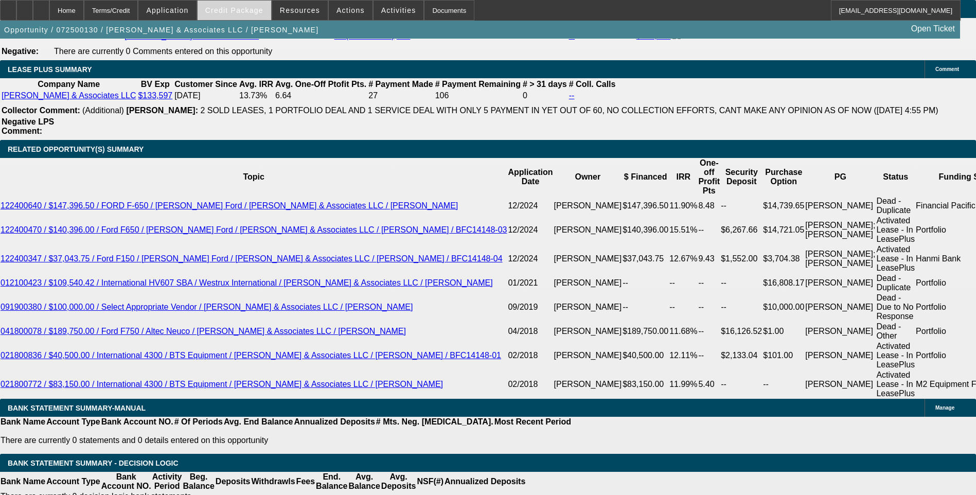
click at [229, 10] on span "Credit Package" at bounding box center [234, 10] width 58 height 8
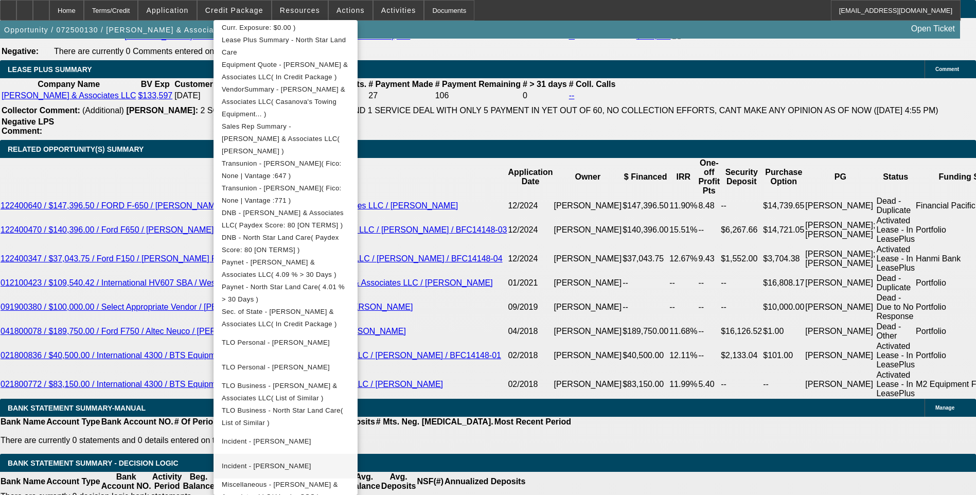
scroll to position [282, 0]
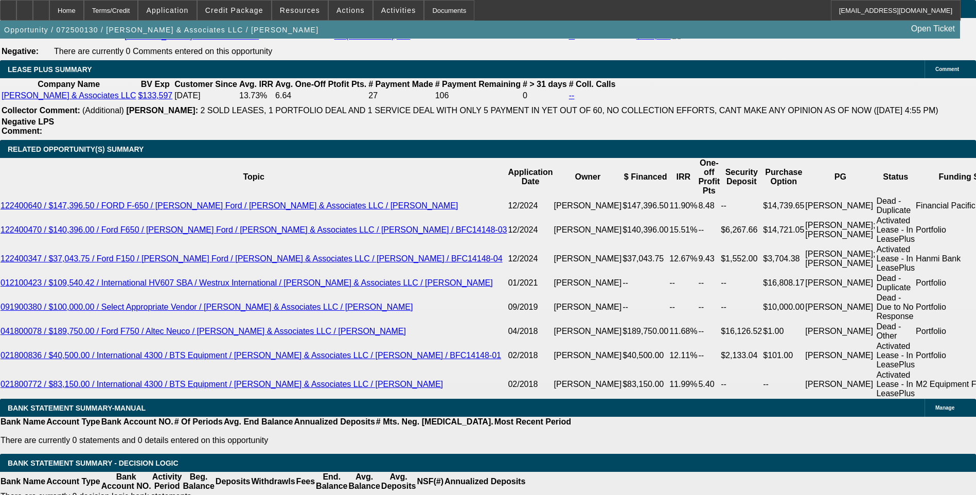
scroll to position [51, 0]
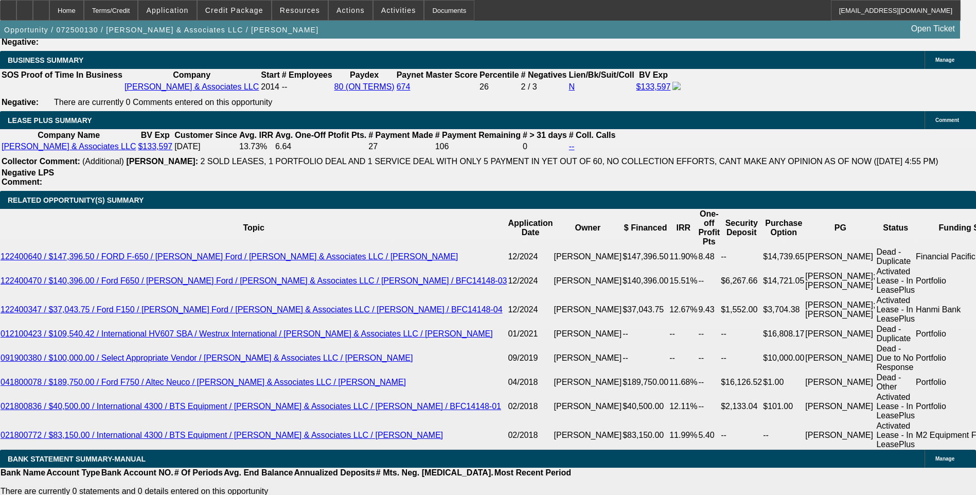
scroll to position [1647, 0]
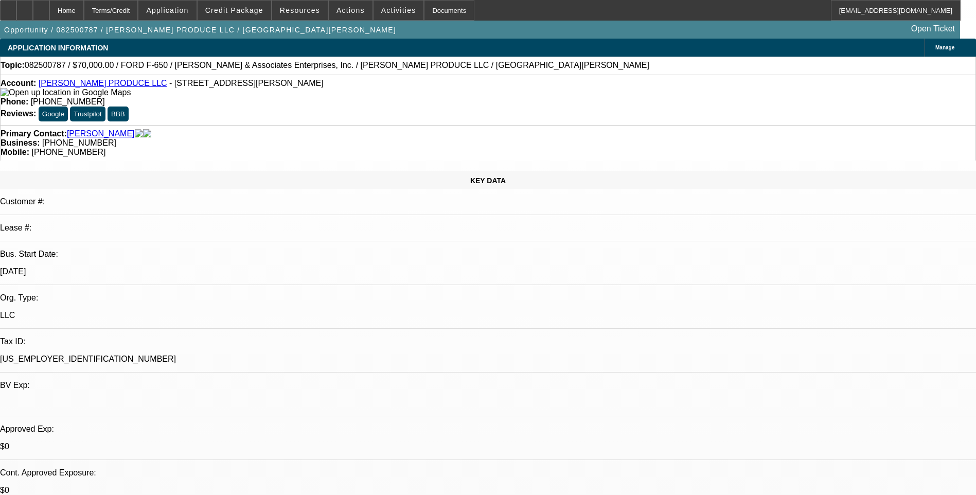
select select "0"
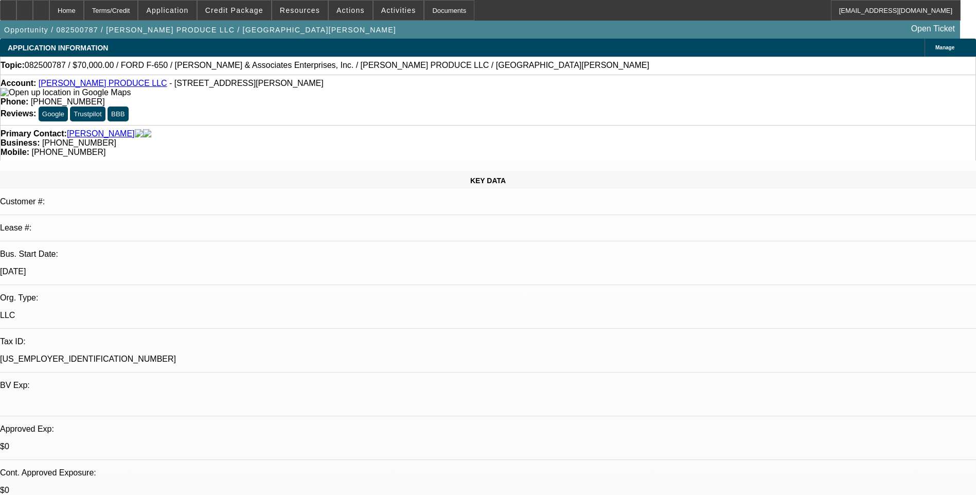
select select "0"
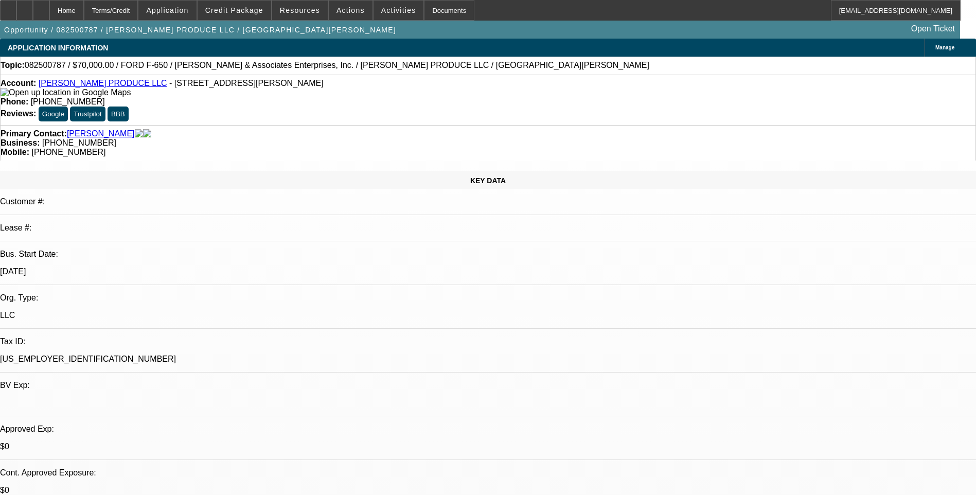
select select "0"
select select "1"
select select "6"
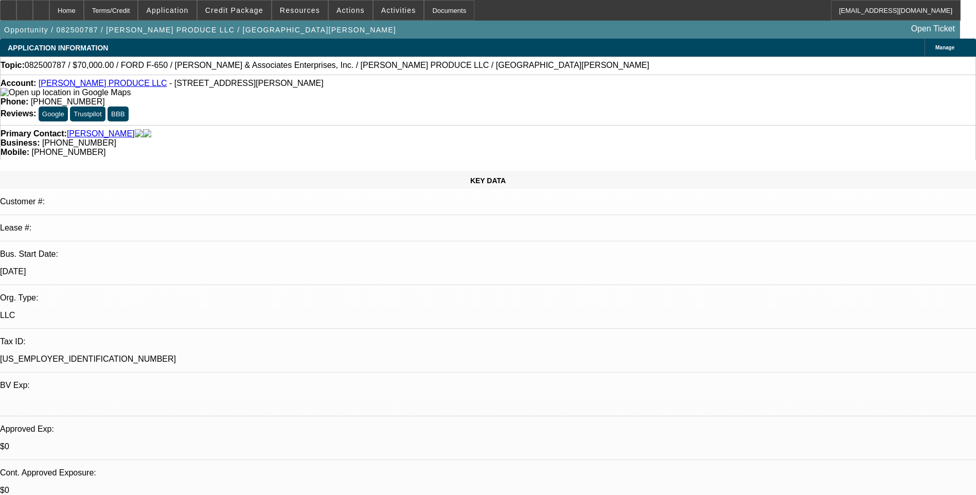
select select "1"
select select "6"
select select "1"
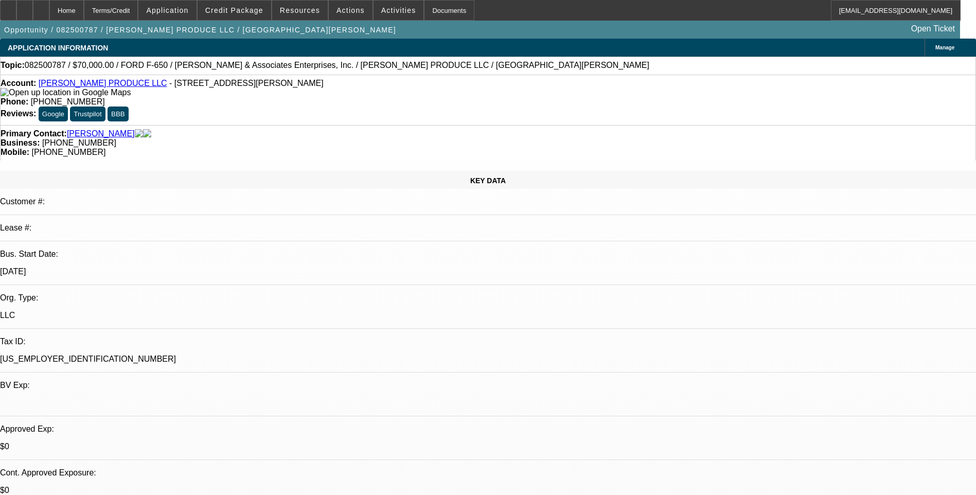
select select "6"
select select "1"
select select "6"
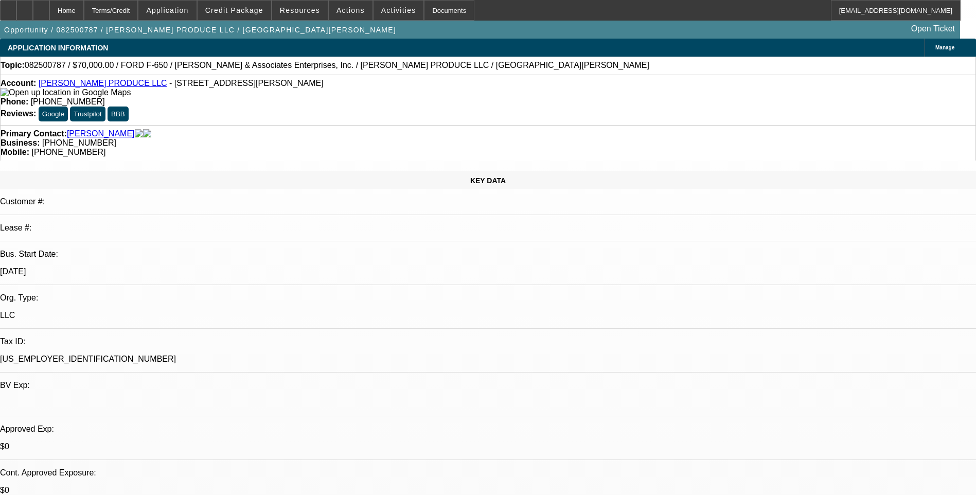
click at [41, 7] on icon at bounding box center [41, 7] width 0 height 0
select select "0"
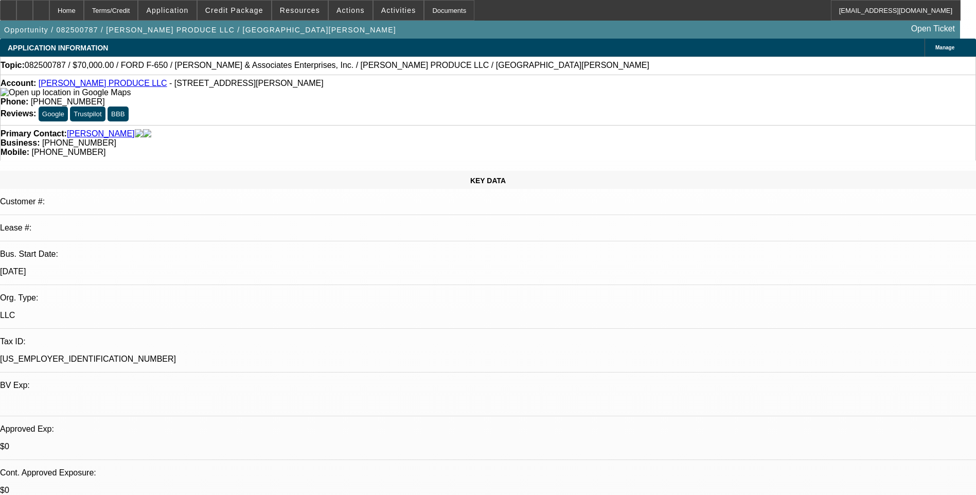
select select "0"
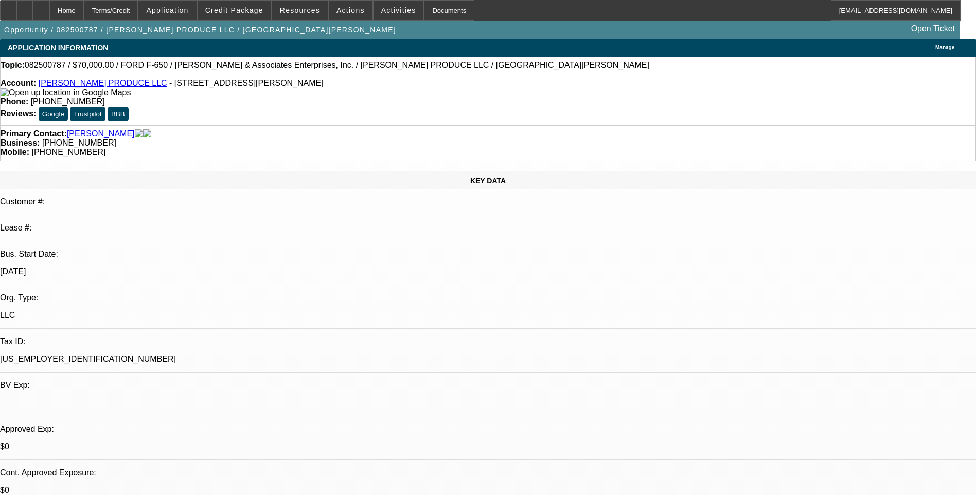
select select "0"
select select "1"
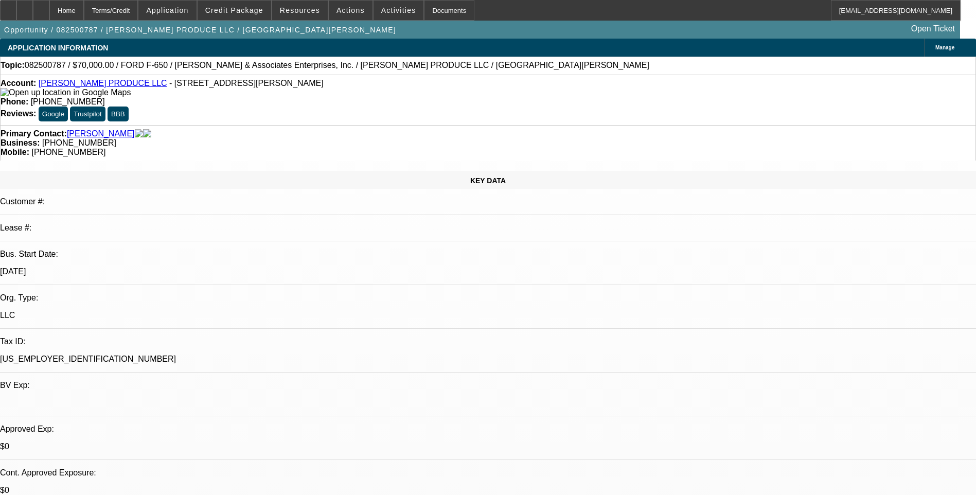
select select "1"
select select "6"
select select "1"
select select "6"
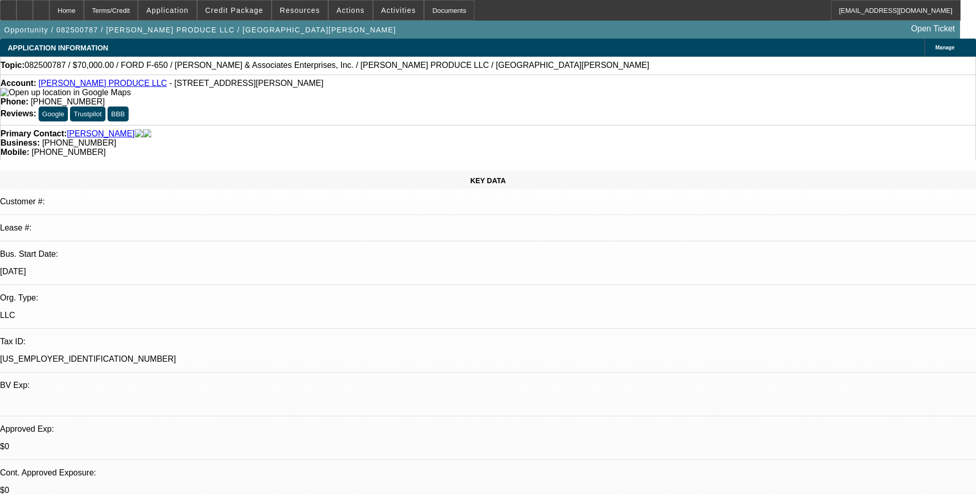
select select "1"
select select "6"
select select "1"
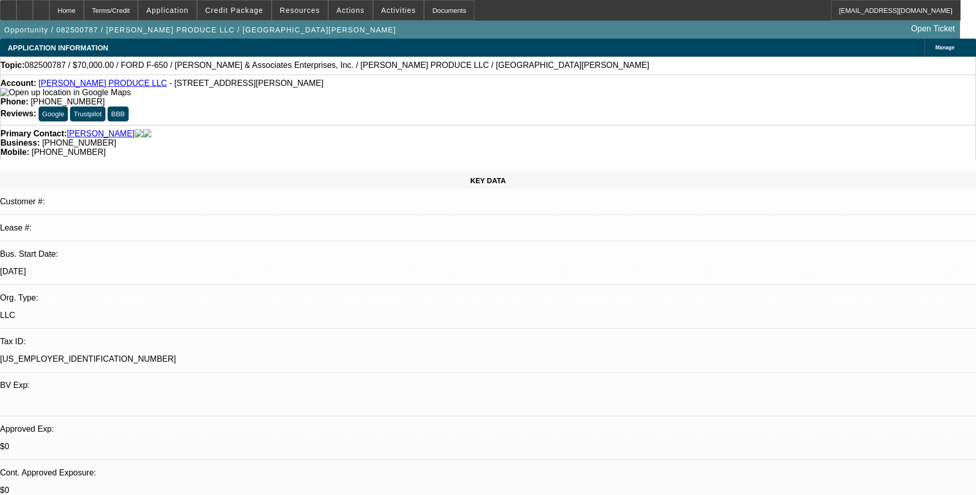
select select "6"
click at [13, 11] on div at bounding box center [8, 10] width 16 height 21
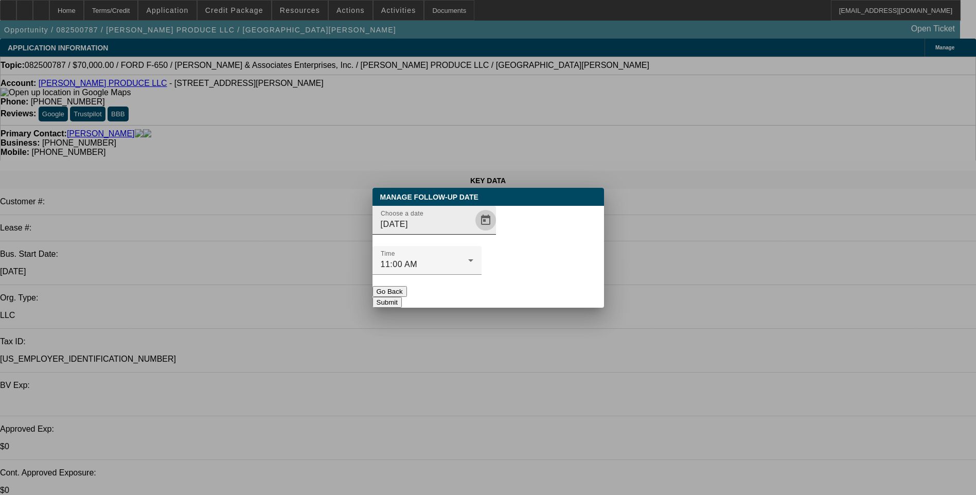
click at [473, 233] on span "Open calendar" at bounding box center [485, 220] width 25 height 25
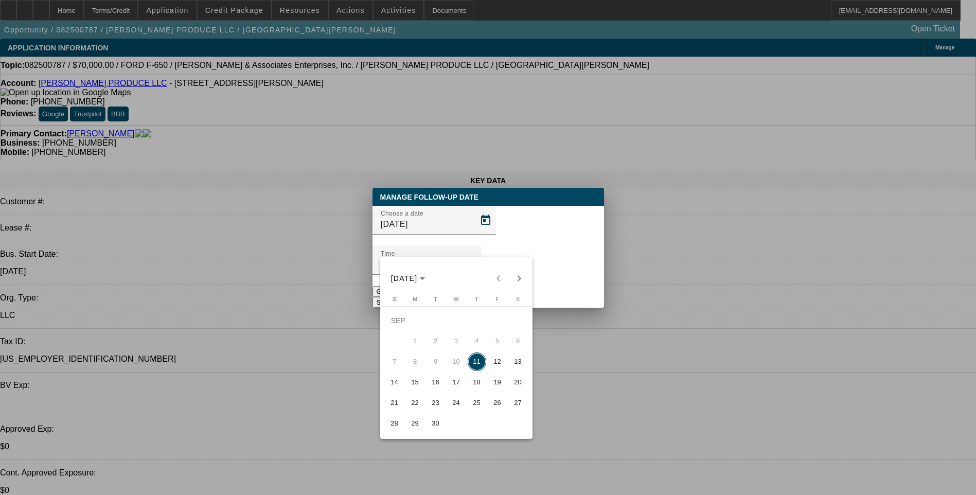
click at [498, 366] on span "12" at bounding box center [497, 362] width 19 height 19
type input "9/12/2025"
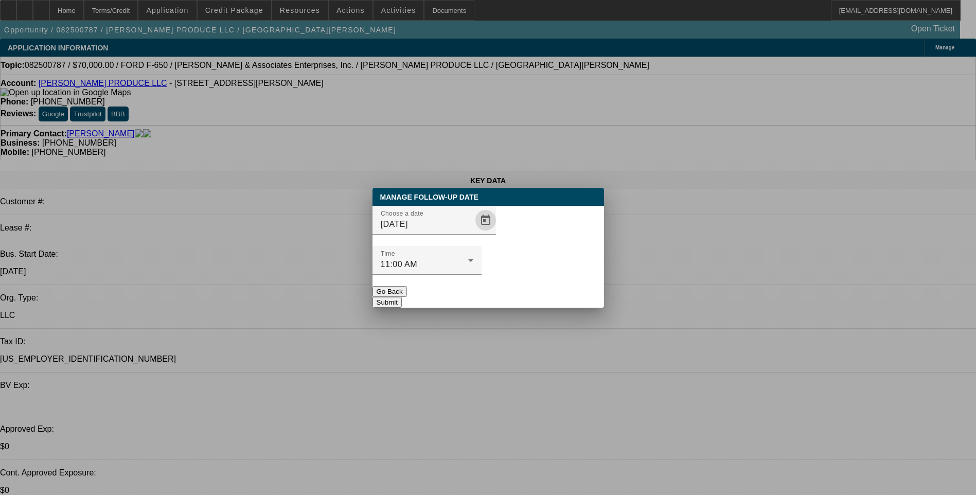
click at [402, 297] on button "Submit" at bounding box center [387, 302] width 29 height 11
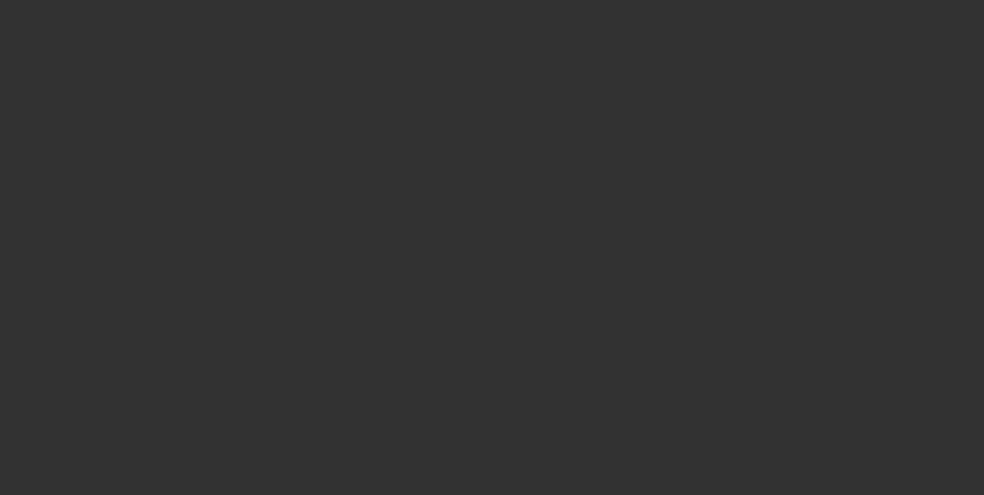
select select "0"
select select "2"
select select "0.1"
select select "4"
select select "0"
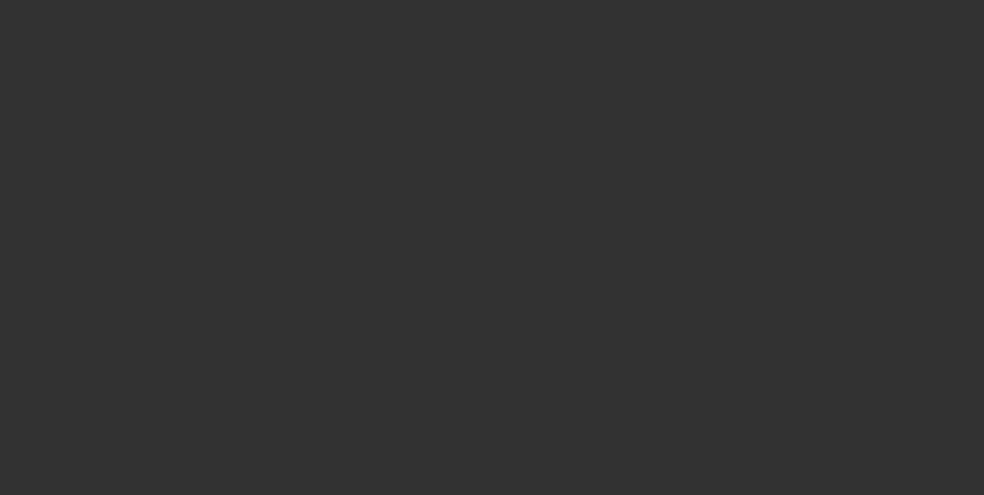
select select "2"
select select "0.1"
select select "4"
select select "0"
select select "2"
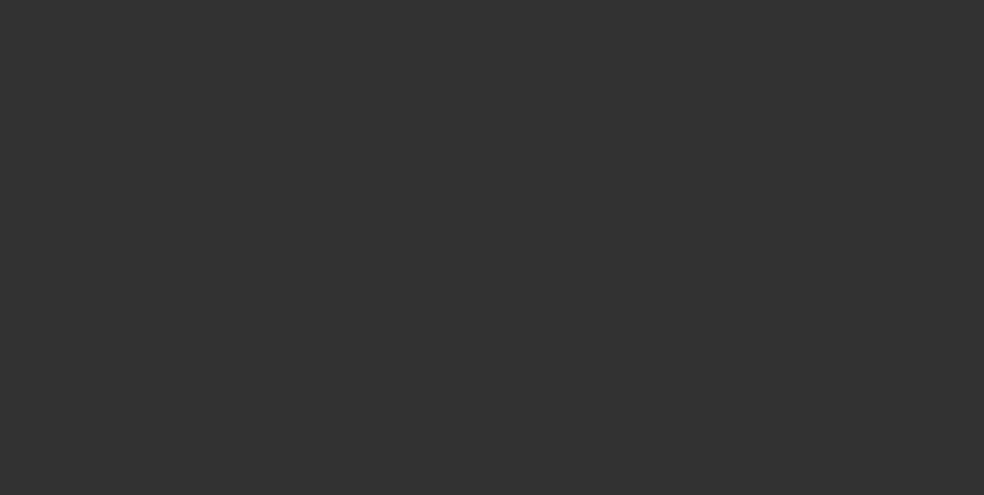
select select "0.1"
select select "4"
select select "0.1"
select select "2"
select select "0.1"
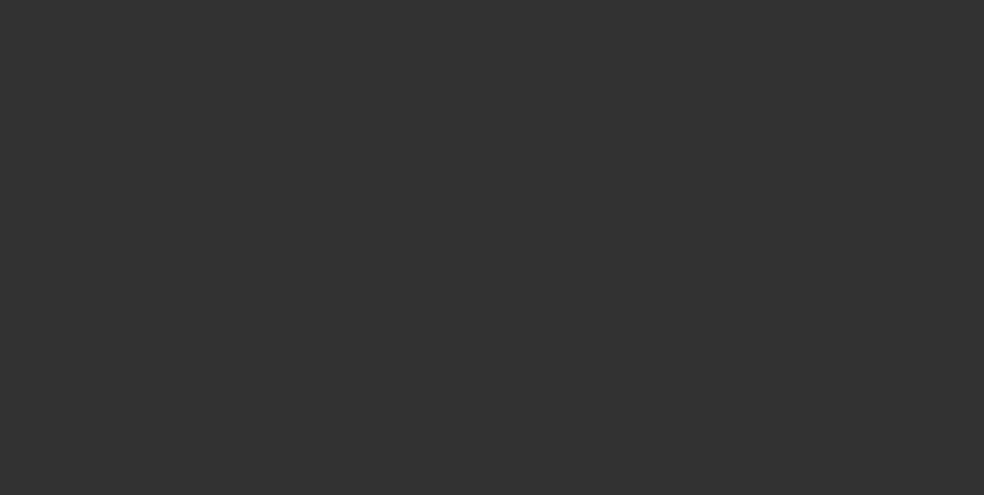
select select "4"
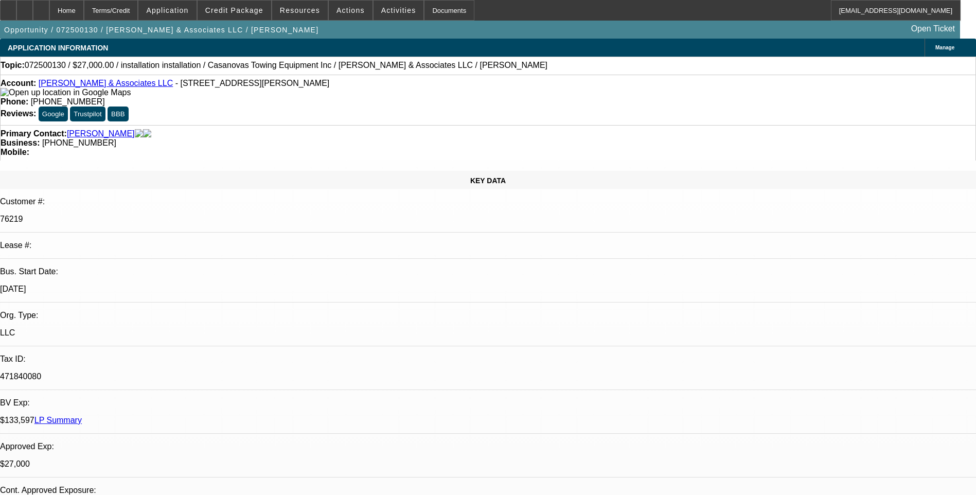
select select "0"
select select "2"
select select "0.1"
select select "0"
select select "2"
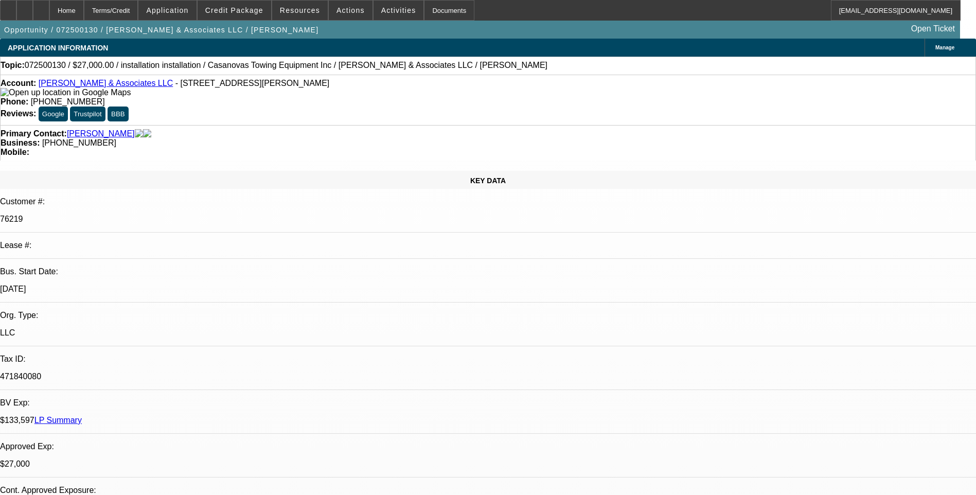
select select "0.1"
select select "0"
select select "2"
select select "0.1"
select select "0"
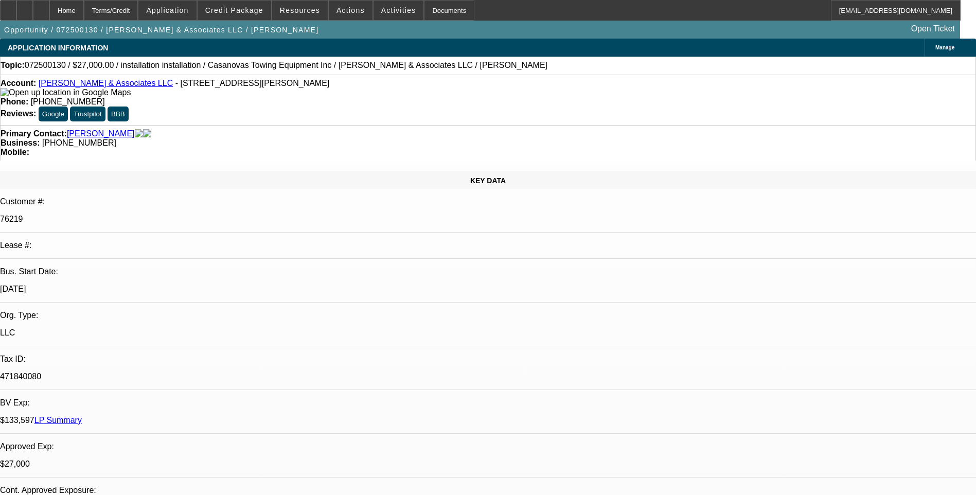
select select "2"
select select "0.1"
select select "1"
select select "2"
select select "4"
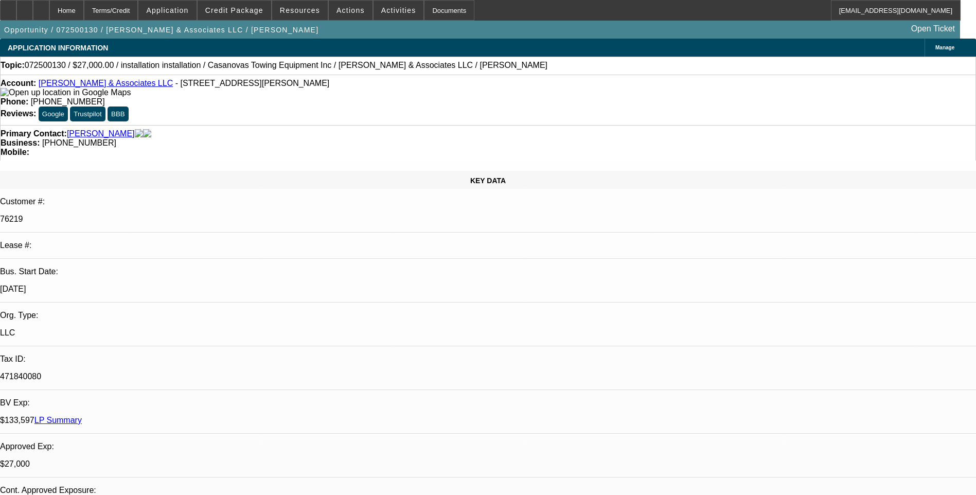
select select "1"
select select "2"
select select "4"
select select "1"
select select "2"
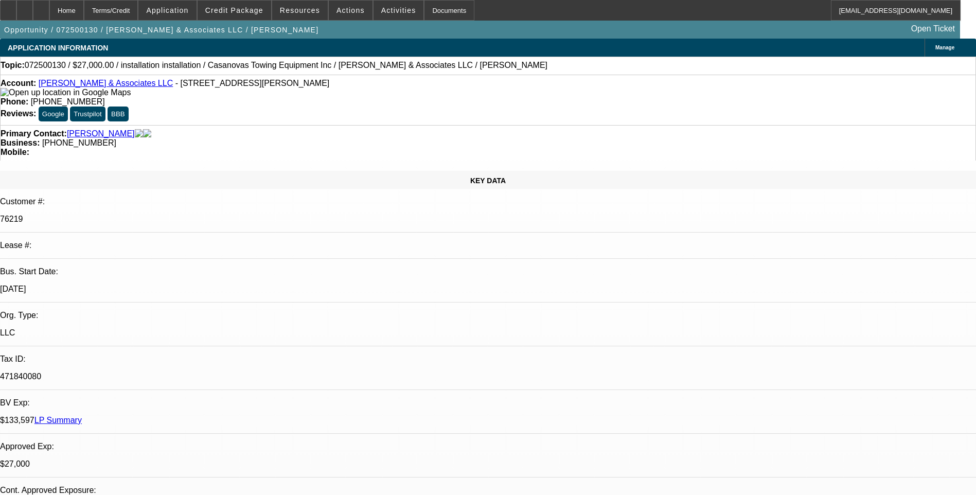
select select "4"
select select "1"
select select "2"
select select "4"
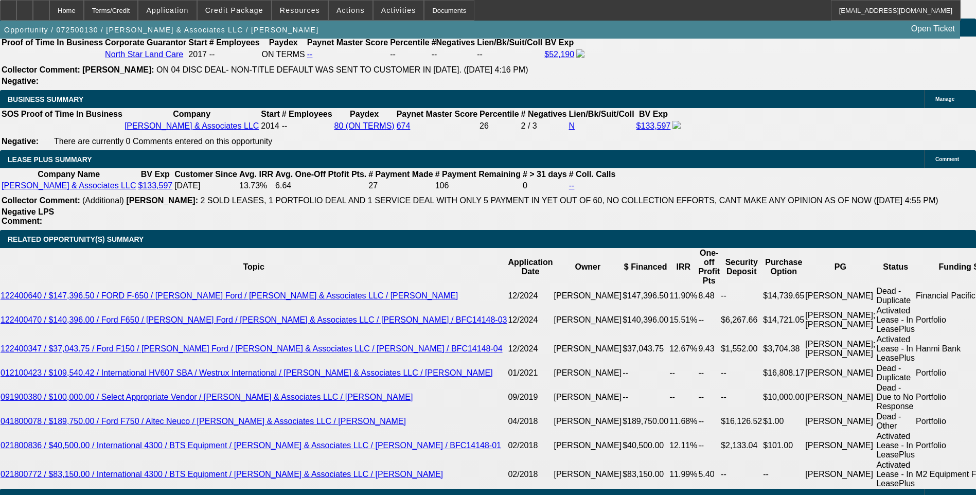
scroll to position [1595, 0]
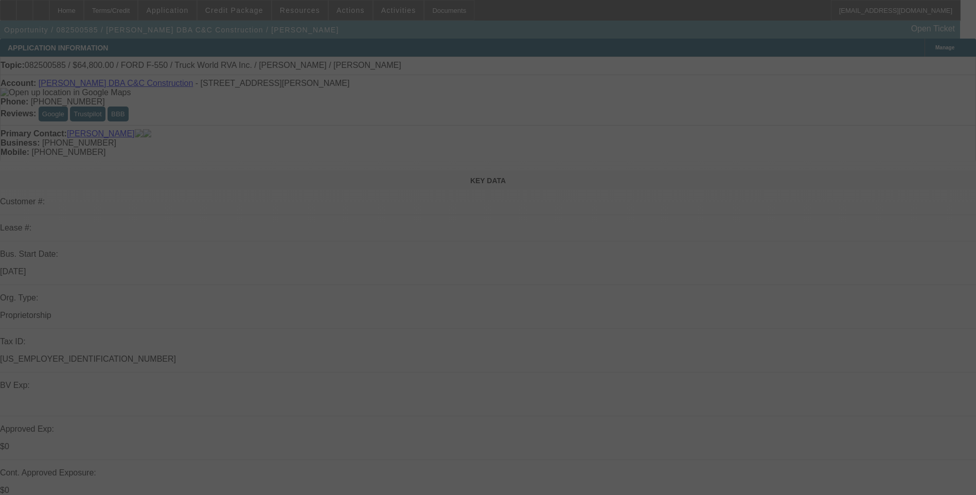
select select "0.1"
select select "2"
select select "0"
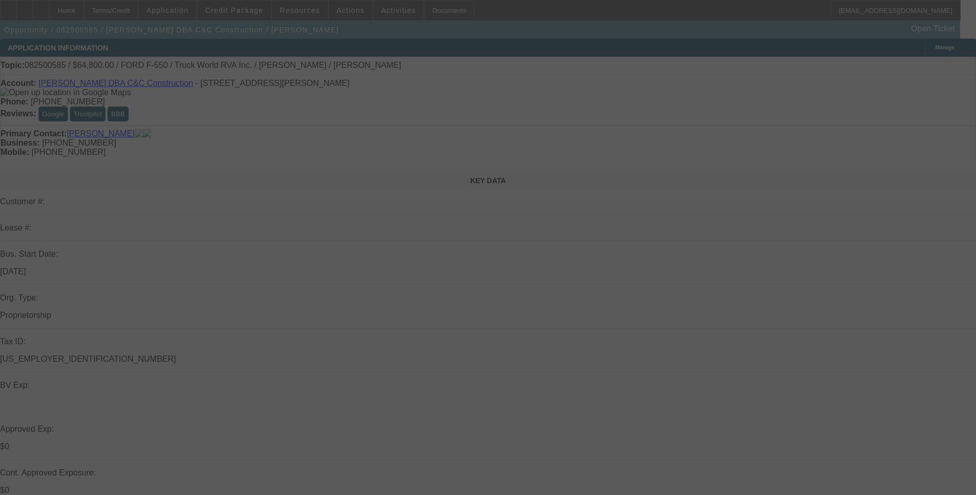
select select "0"
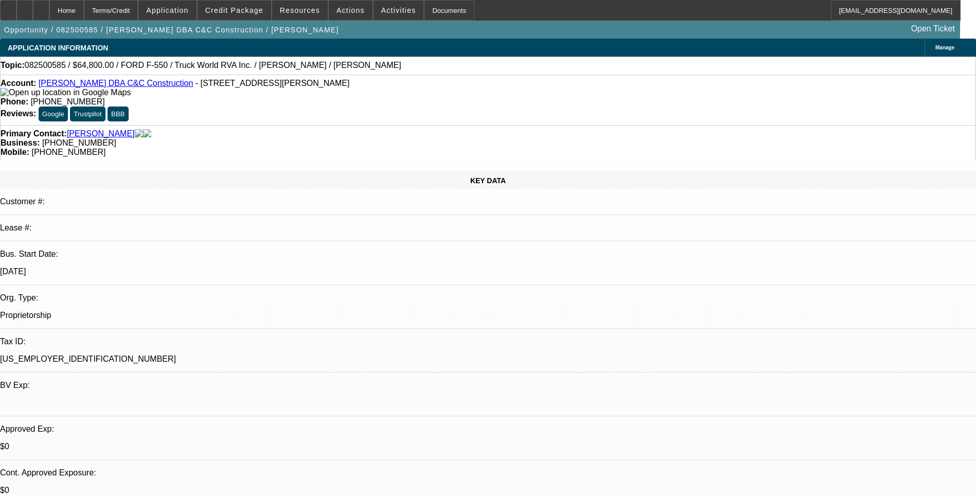
select select "1"
select select "2"
select select "6"
select select "1"
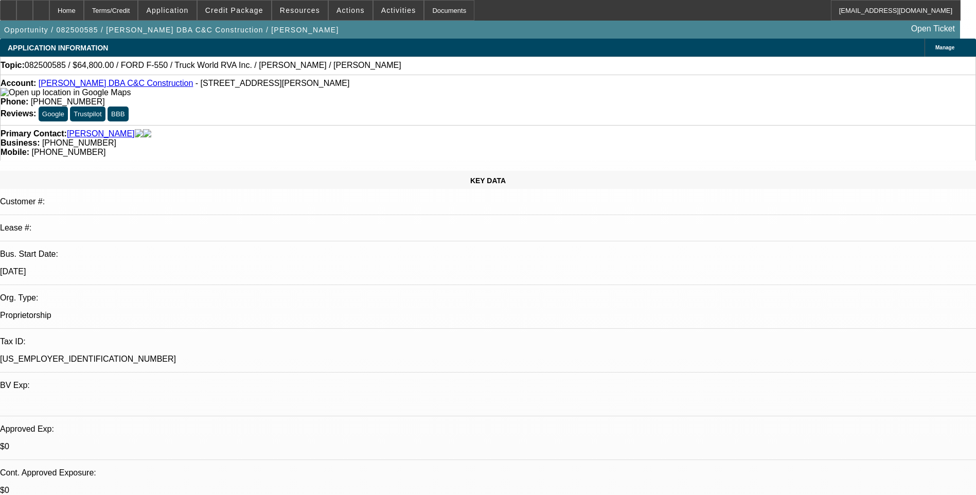
select select "6"
select select "1"
select select "6"
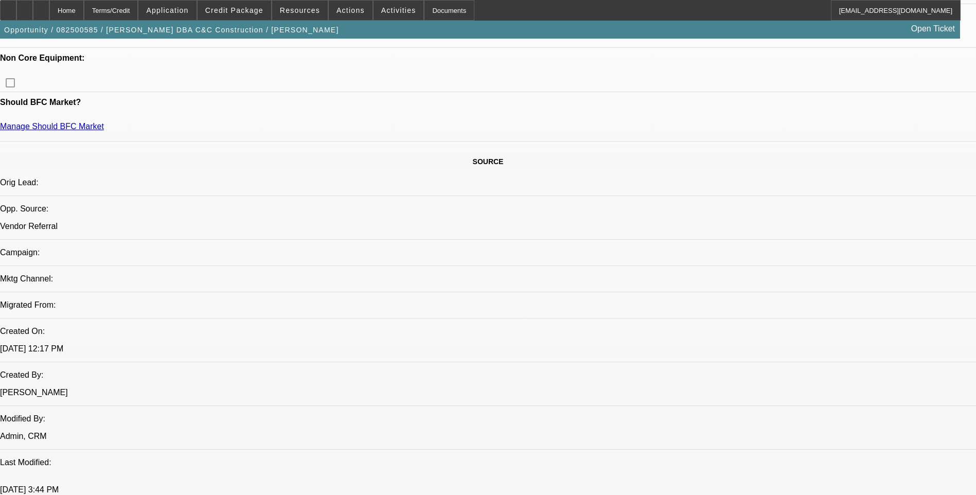
scroll to position [515, 0]
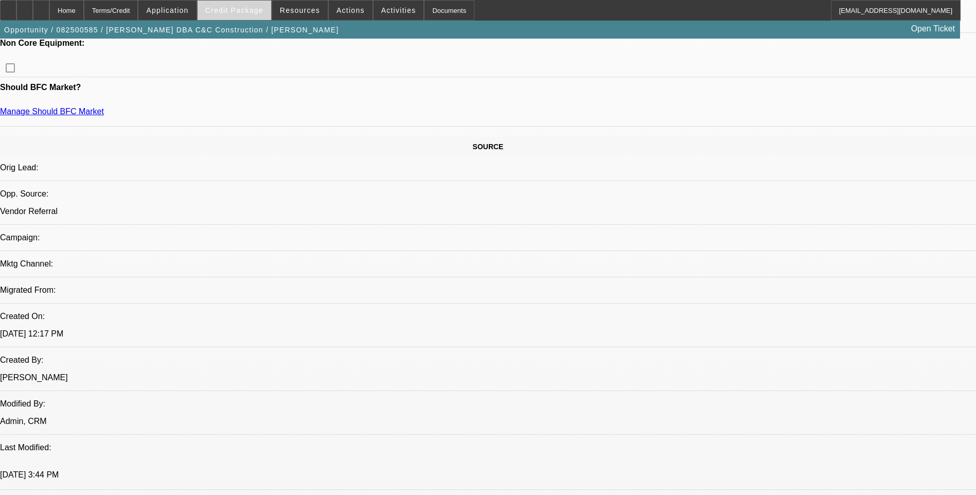
click at [245, 14] on span "Credit Package" at bounding box center [234, 10] width 58 height 8
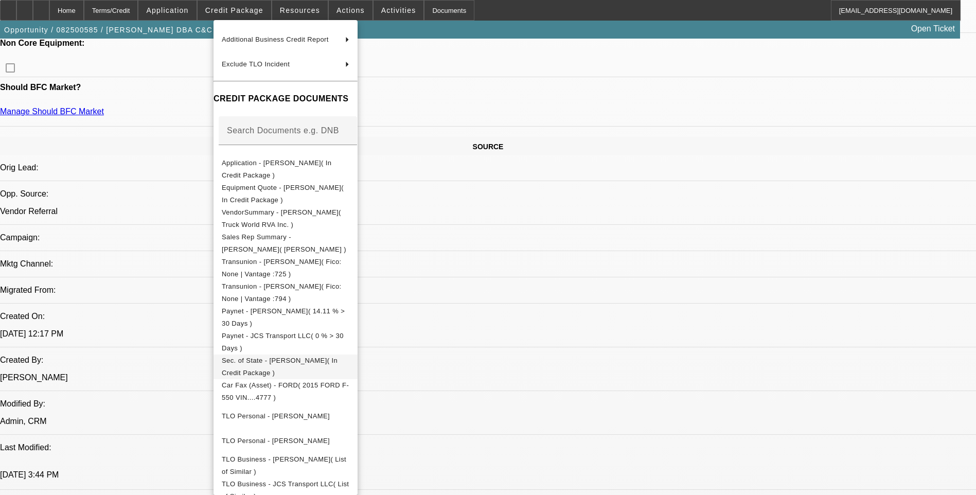
scroll to position [0, 0]
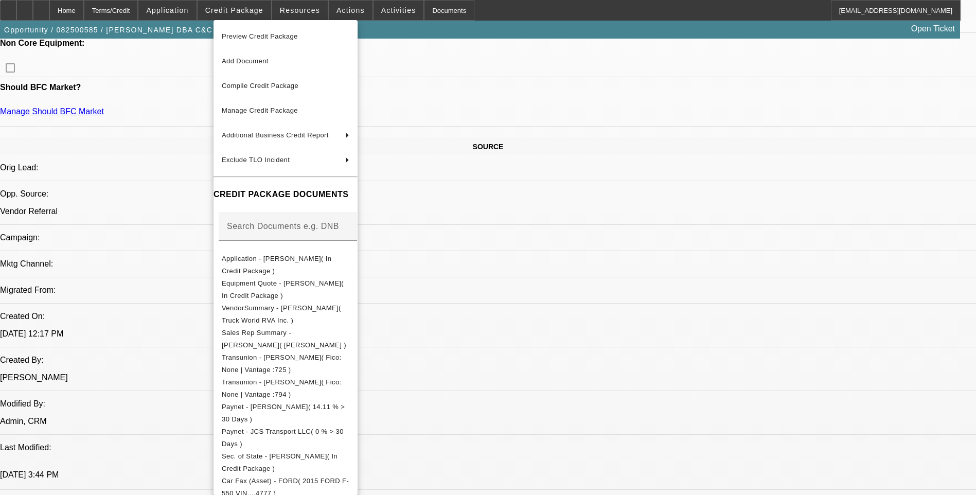
click at [537, 183] on div at bounding box center [488, 247] width 976 height 495
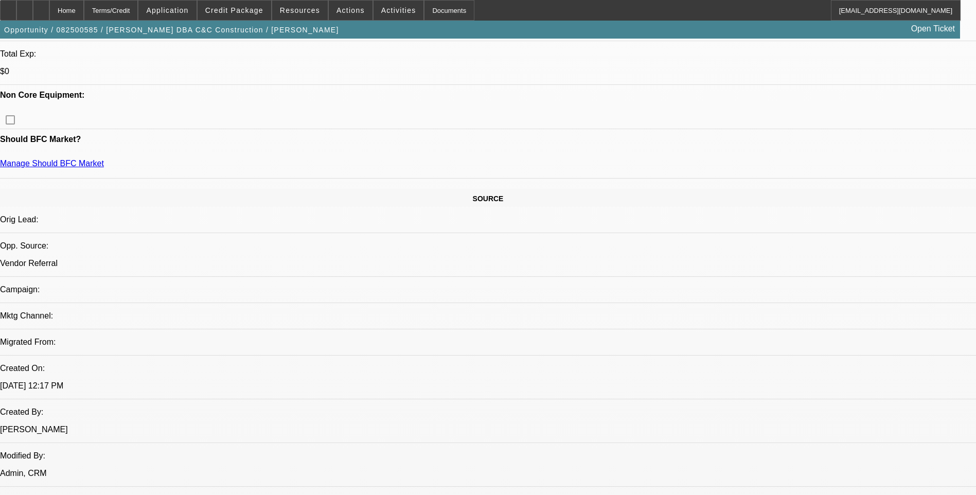
scroll to position [463, 0]
click at [233, 12] on span "Credit Package" at bounding box center [234, 10] width 58 height 8
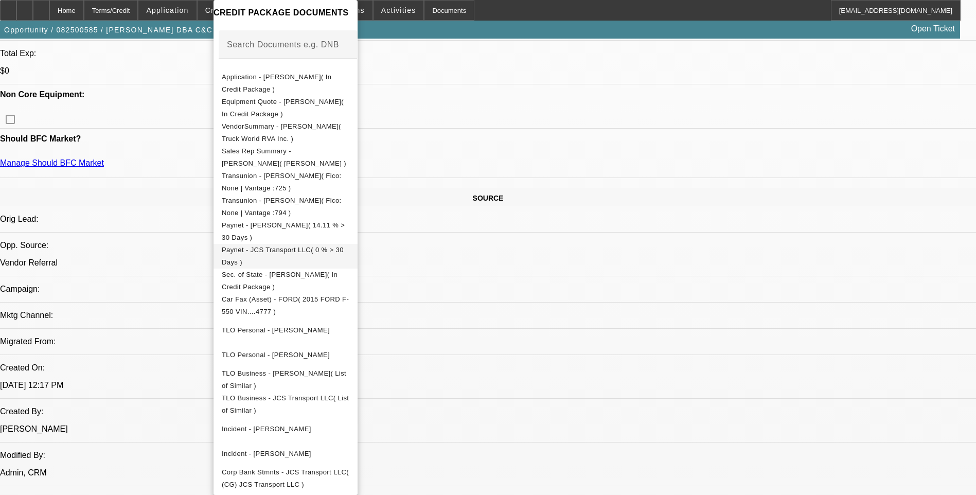
scroll to position [166, 0]
click at [322, 251] on span "Paynet - JCS Transport LLC( 0 % > 30 Days )" at bounding box center [283, 256] width 122 height 20
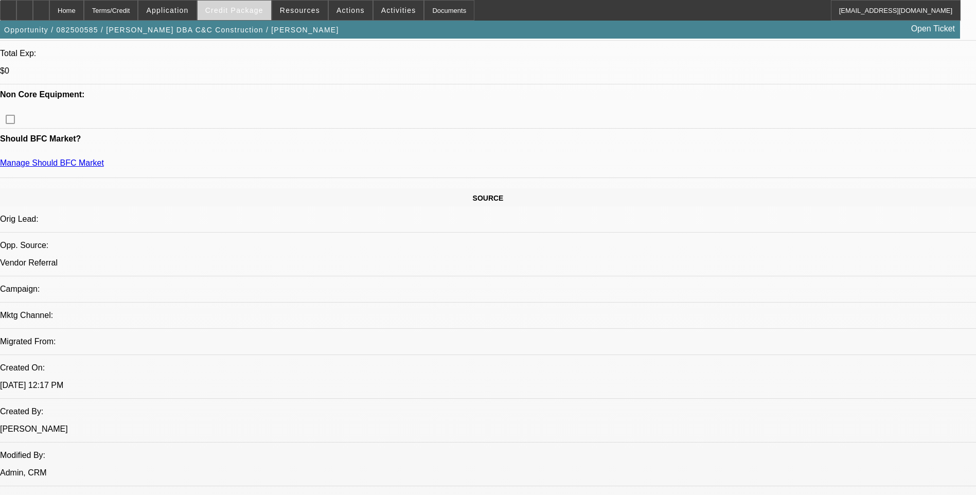
click at [260, 11] on span "Credit Package" at bounding box center [234, 10] width 58 height 8
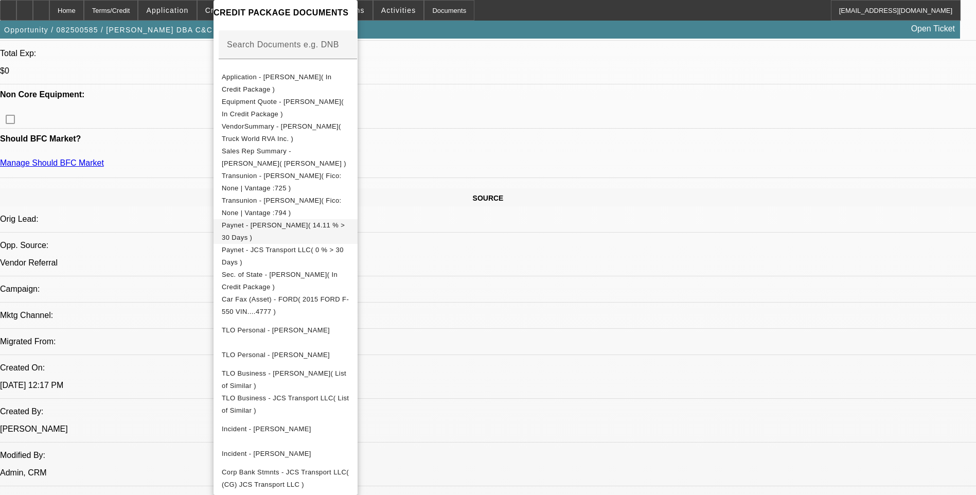
click at [306, 226] on span "Paynet - Michael E. Cornett( 14.11 % > 30 Days )" at bounding box center [283, 231] width 123 height 20
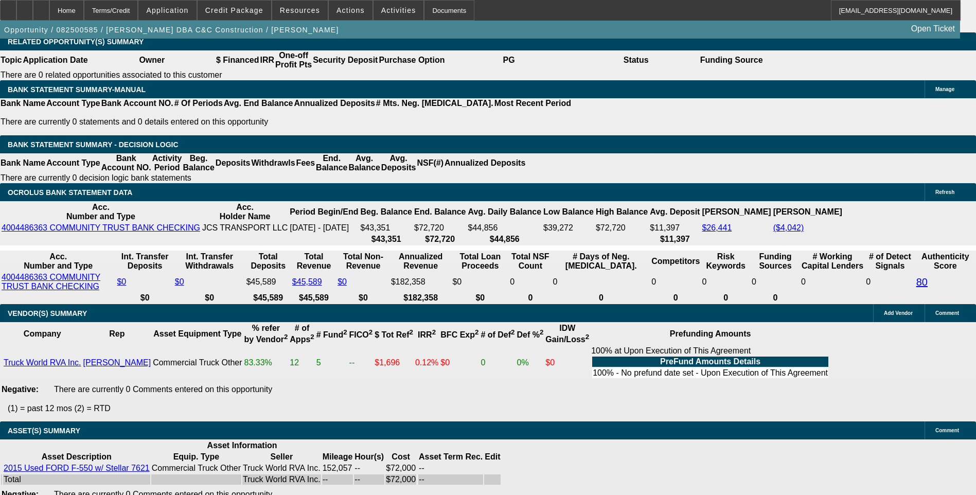
scroll to position [1801, 0]
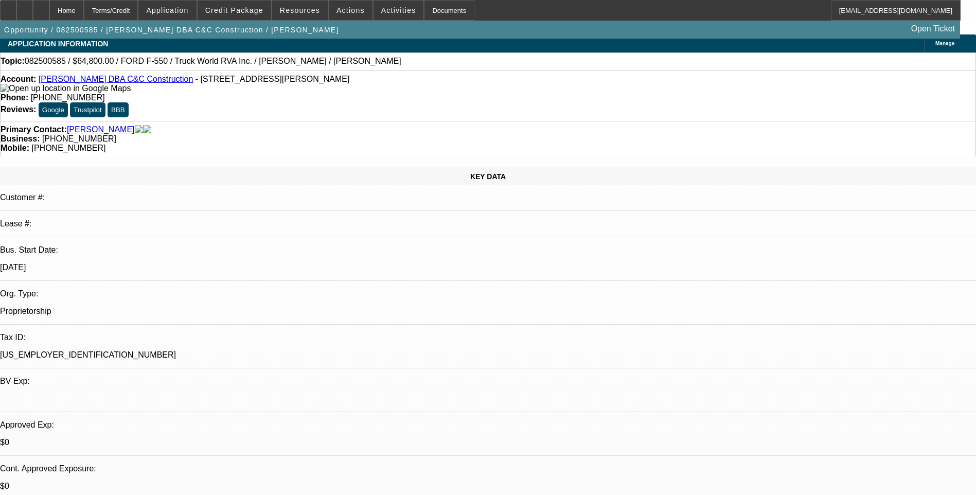
scroll to position [0, 0]
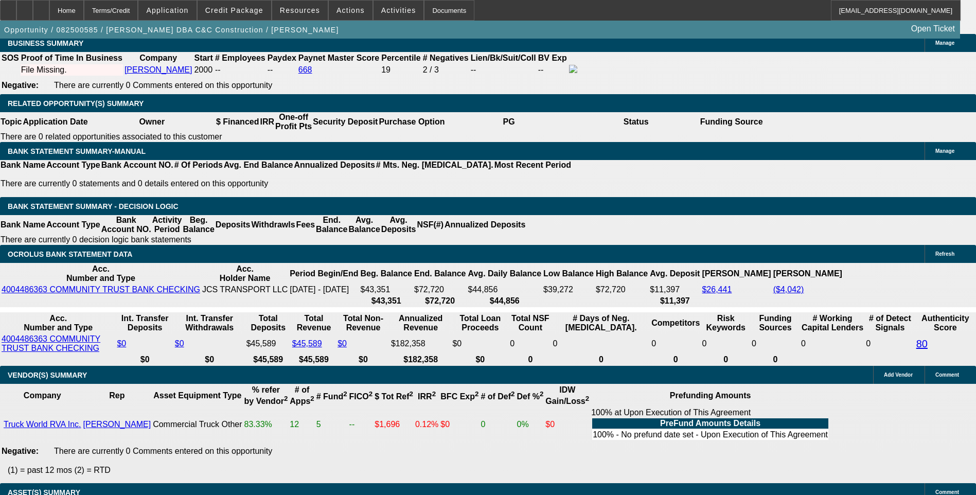
scroll to position [1750, 0]
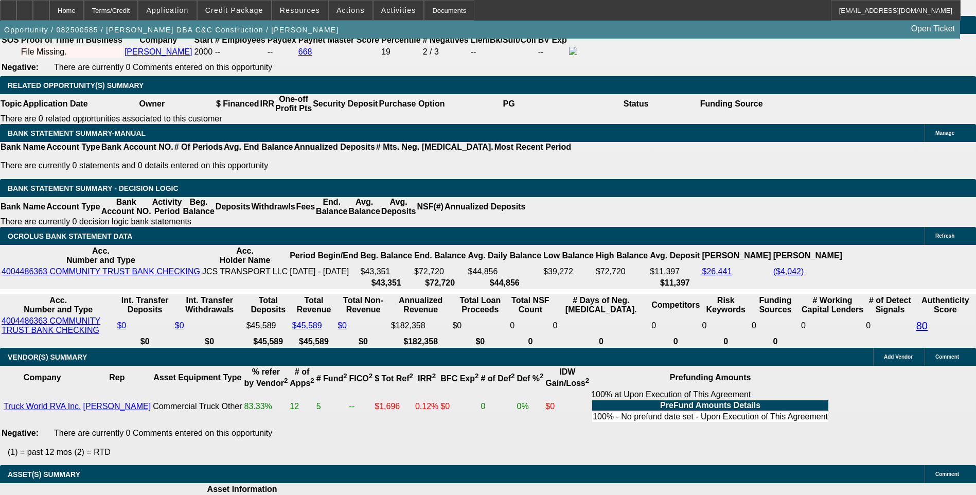
scroll to position [51, 0]
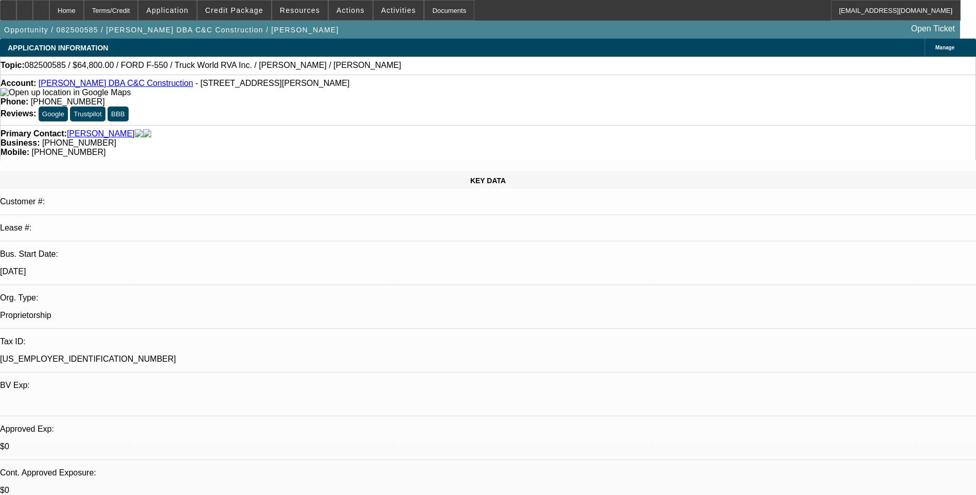
scroll to position [103, 0]
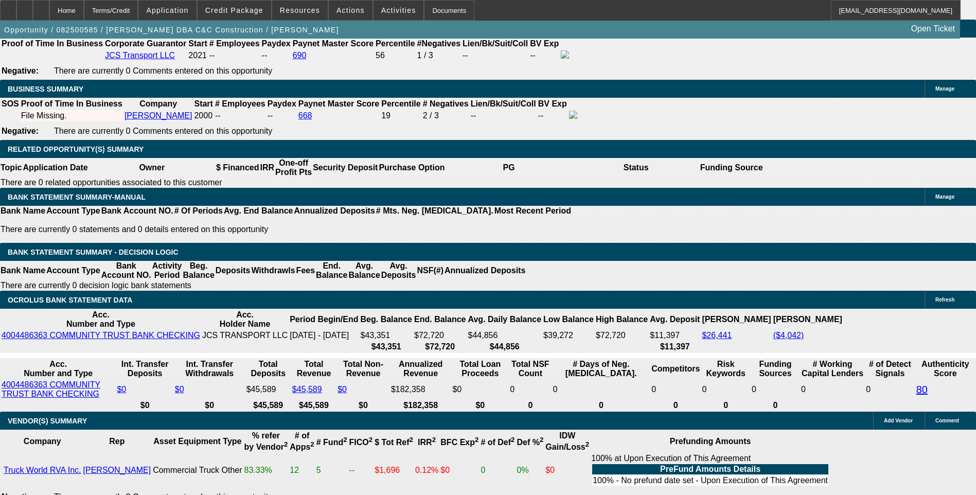
scroll to position [1698, 0]
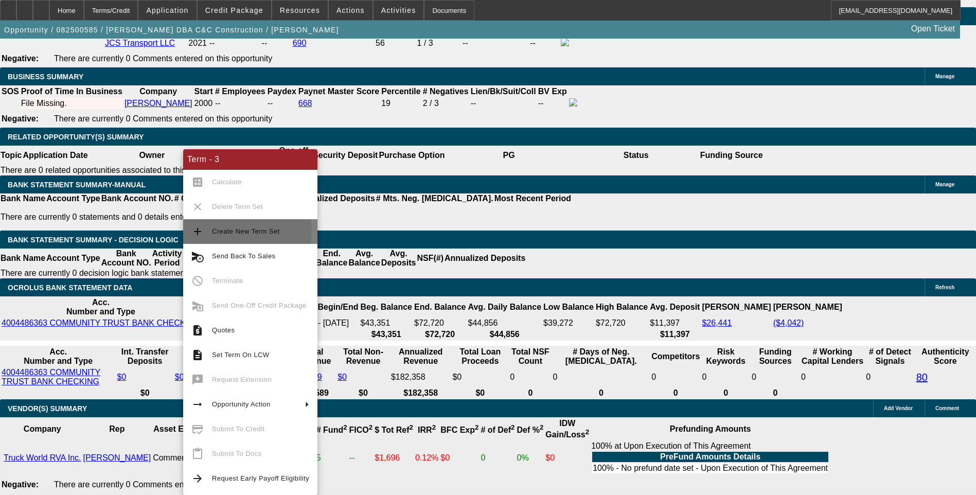
click at [238, 232] on span "Create New Term Set" at bounding box center [246, 231] width 68 height 8
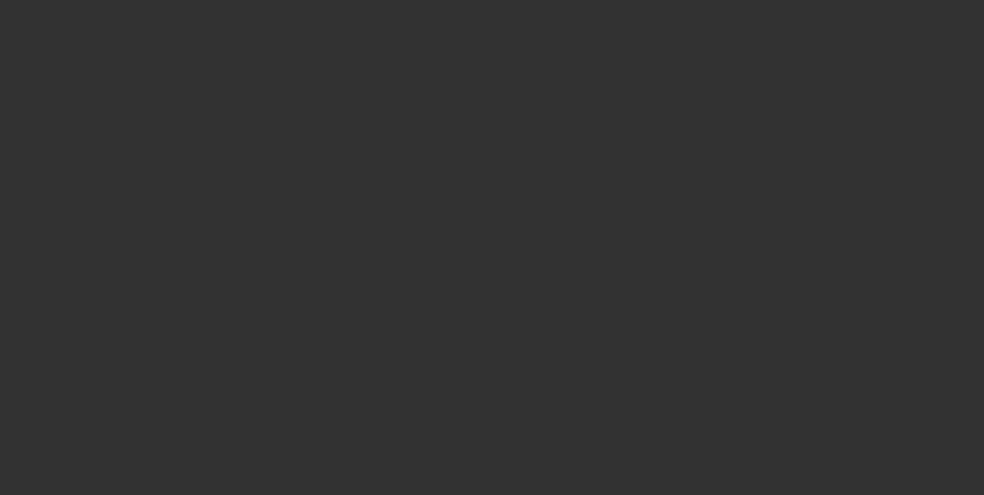
select select "0"
select select "6"
select select "0"
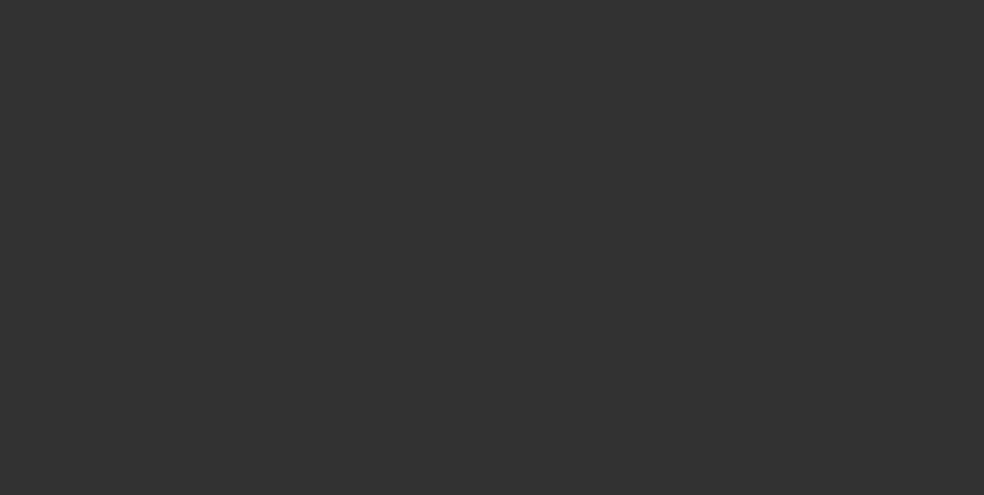
select select "0"
select select "6"
select select "0"
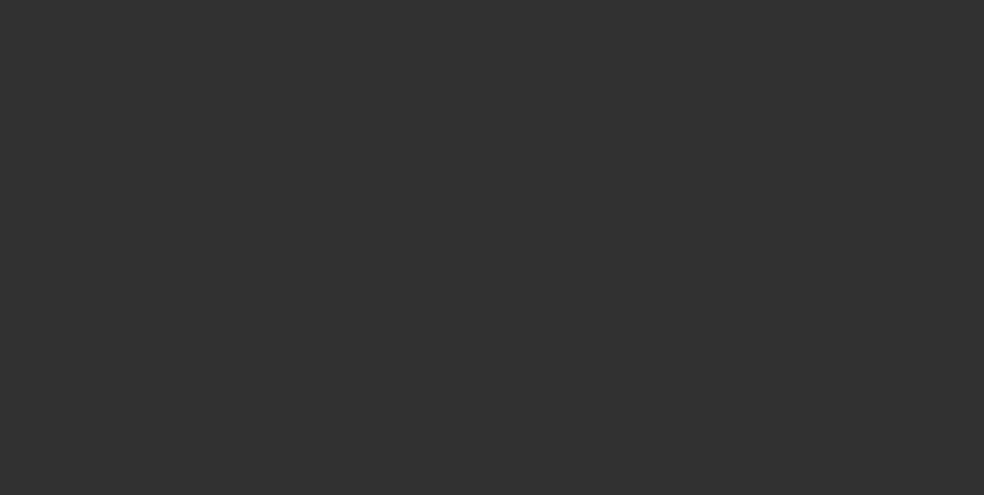
select select "0"
select select "6"
select select "0"
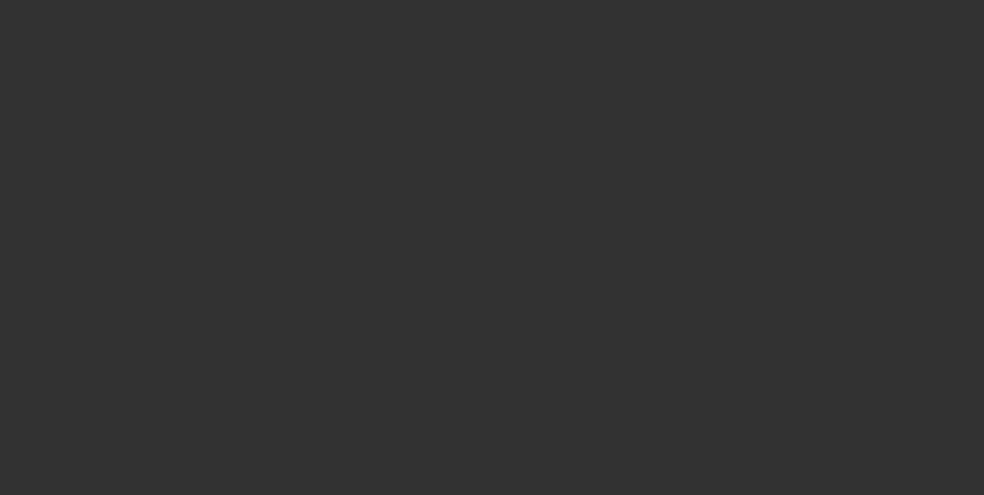
select select "6"
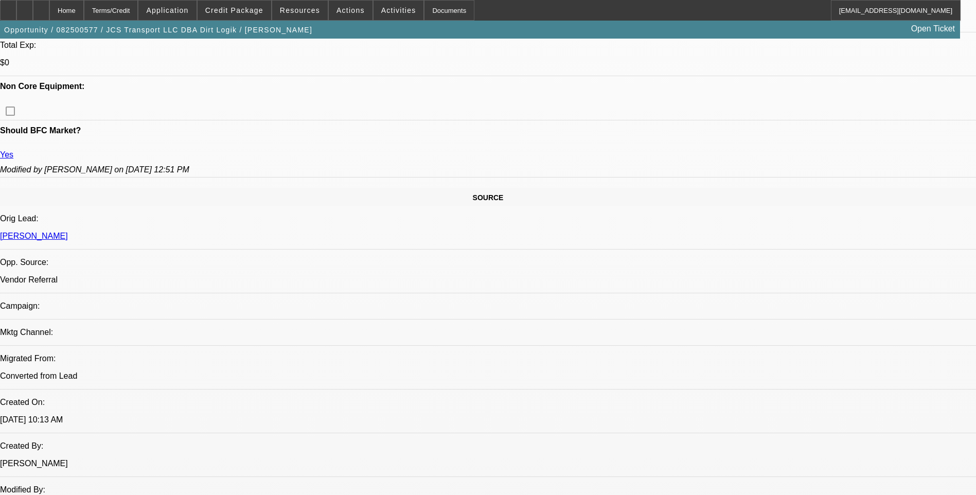
scroll to position [515, 0]
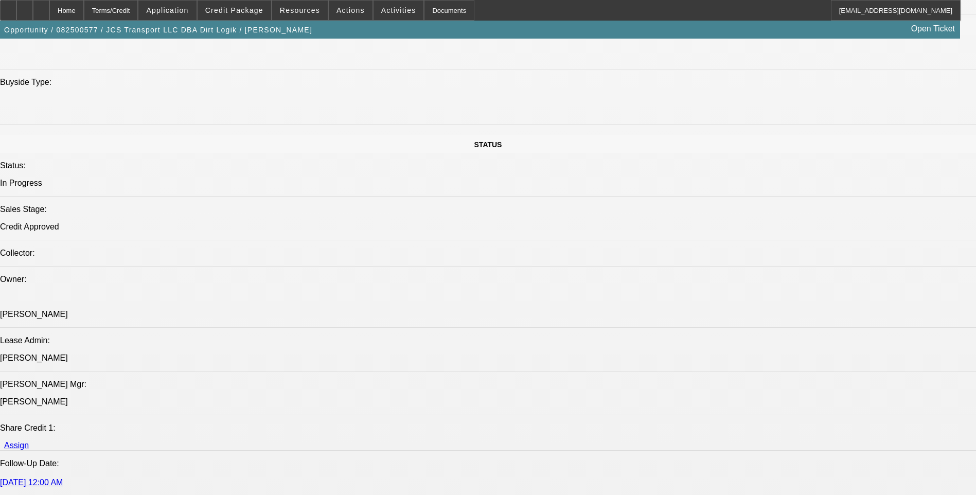
scroll to position [1081, 0]
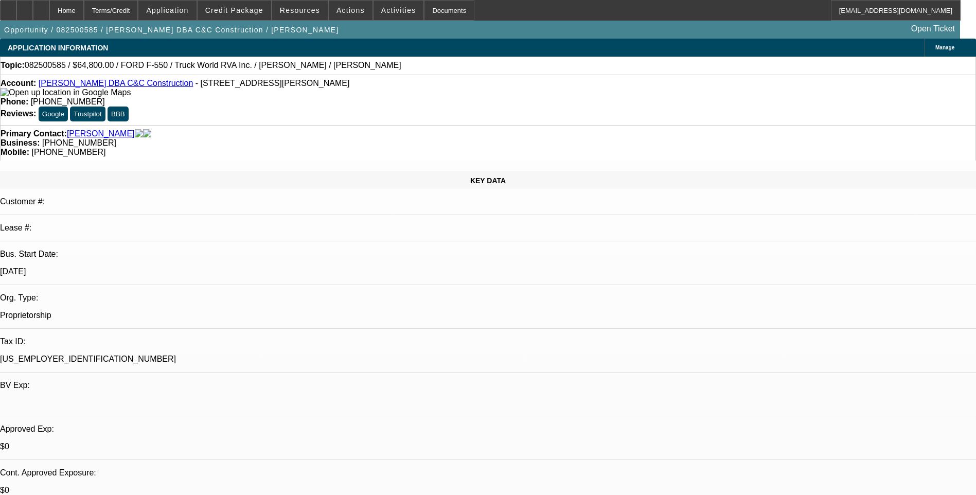
select select "0.1"
select select "2"
select select "0"
select select "0.1"
select select "2"
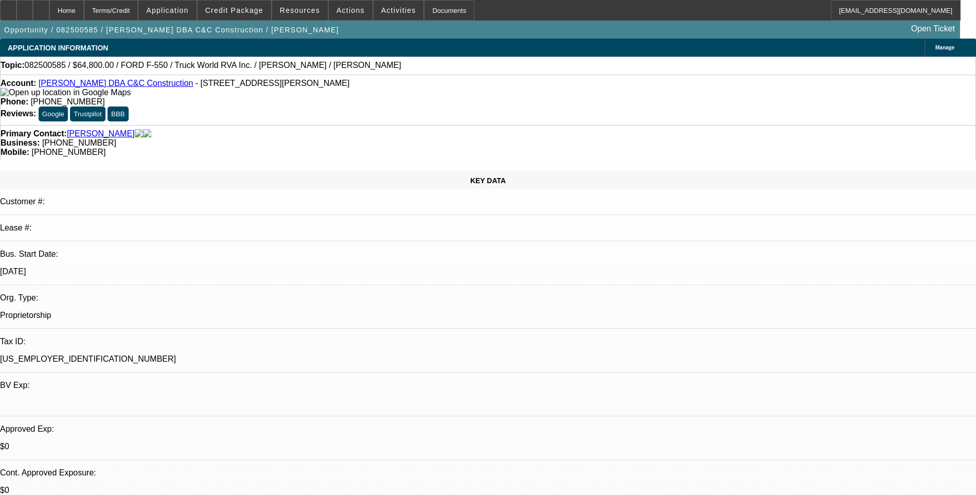
select select "0"
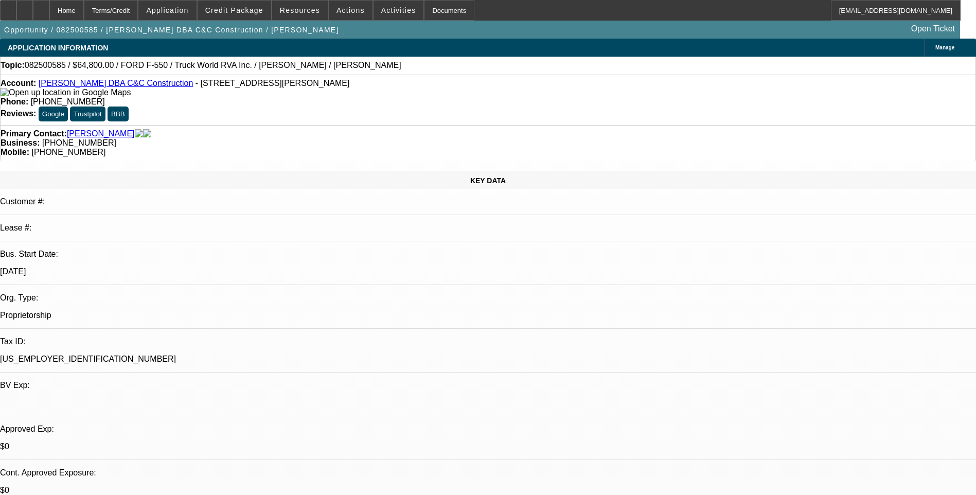
select select "0"
select select "1"
select select "2"
select select "6"
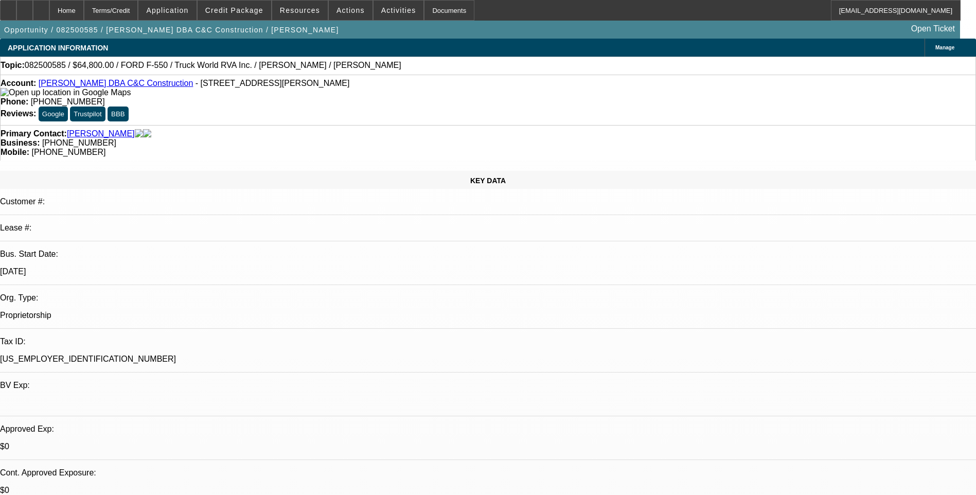
select select "1"
select select "2"
select select "6"
select select "1"
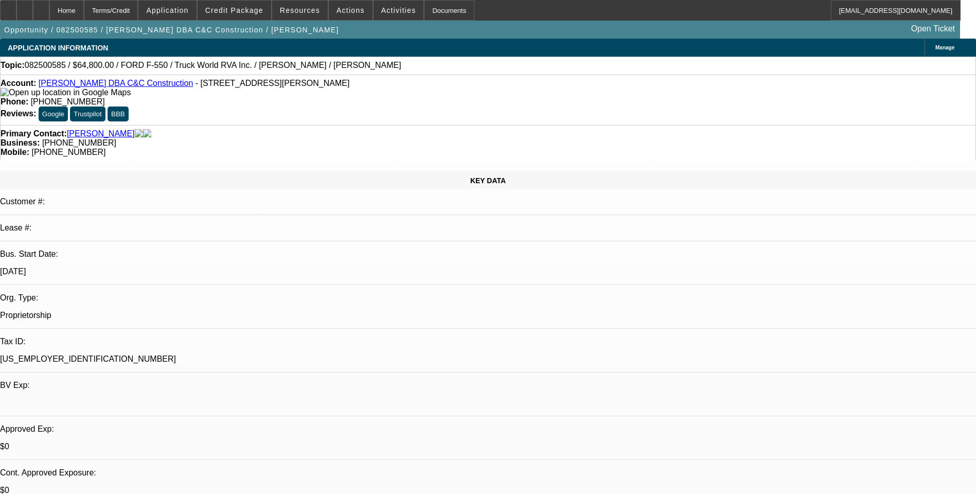
select select "6"
select select "1"
select select "6"
click at [138, 13] on div "Terms/Credit" at bounding box center [111, 10] width 55 height 21
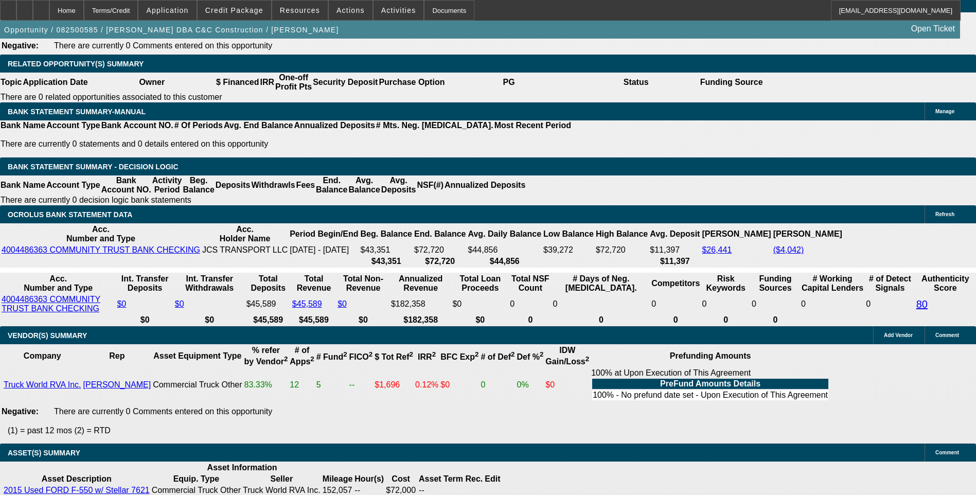
scroll to position [1739, 0]
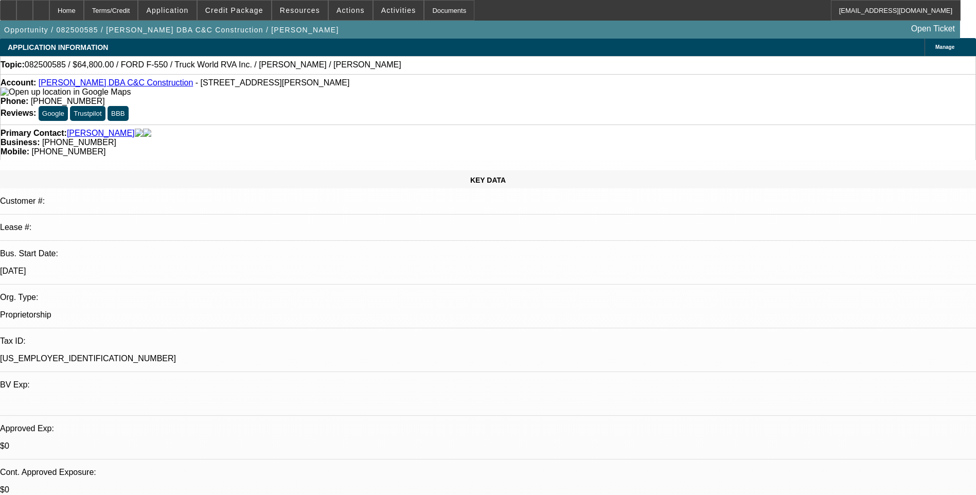
scroll to position [0, 0]
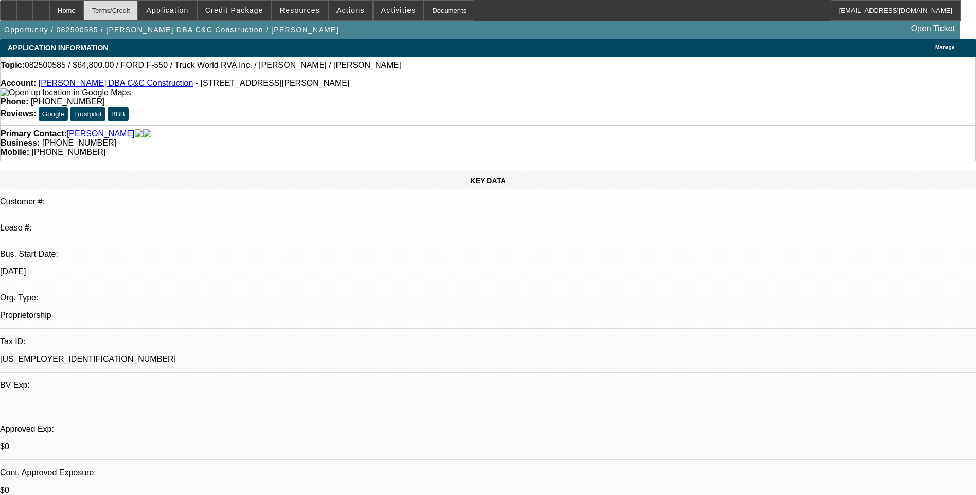
click at [126, 11] on div "Terms/Credit" at bounding box center [111, 10] width 55 height 21
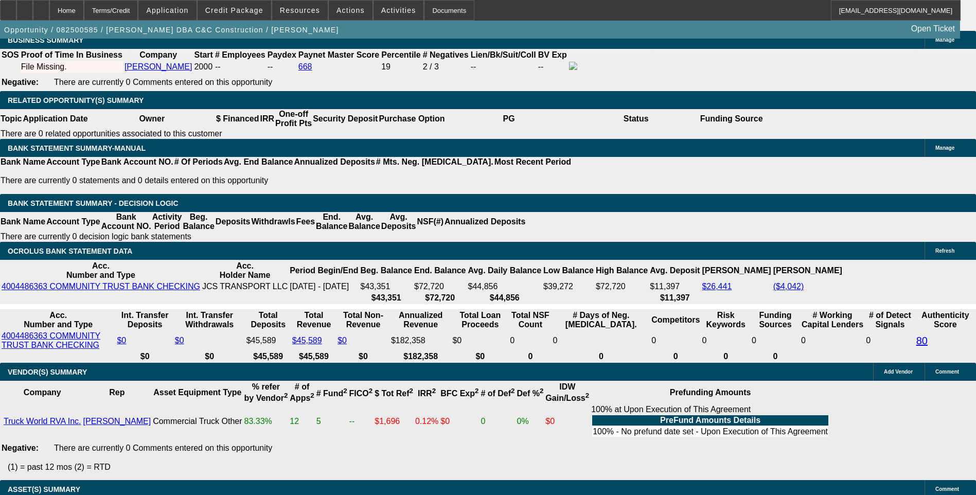
scroll to position [1739, 0]
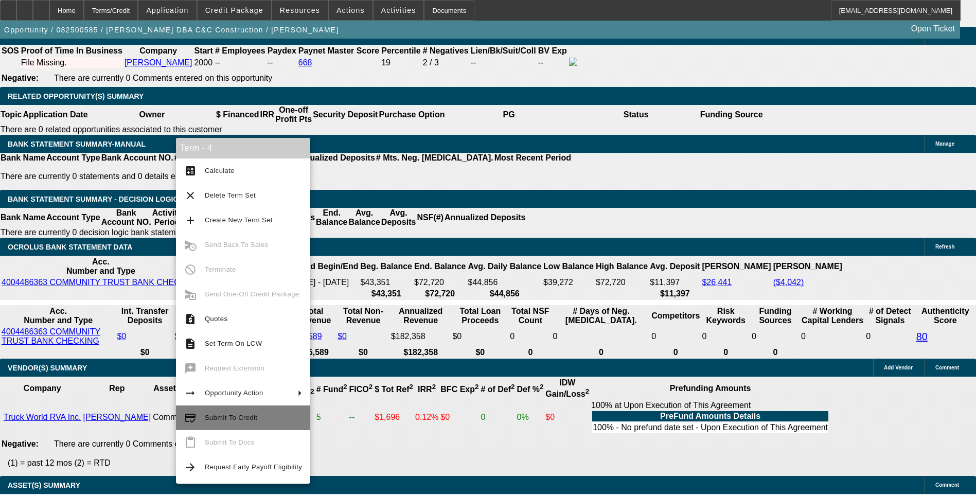
click at [236, 419] on span "Submit To Credit" at bounding box center [231, 418] width 52 height 8
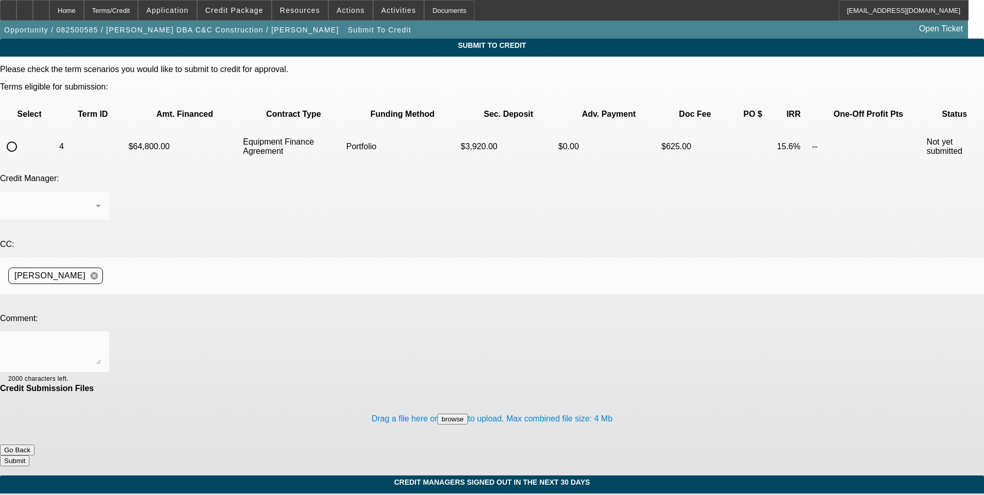
click at [22, 136] on input "radio" at bounding box center [12, 146] width 21 height 21
radio input "true"
click at [96, 200] on div "[PERSON_NAME]" at bounding box center [51, 206] width 87 height 12
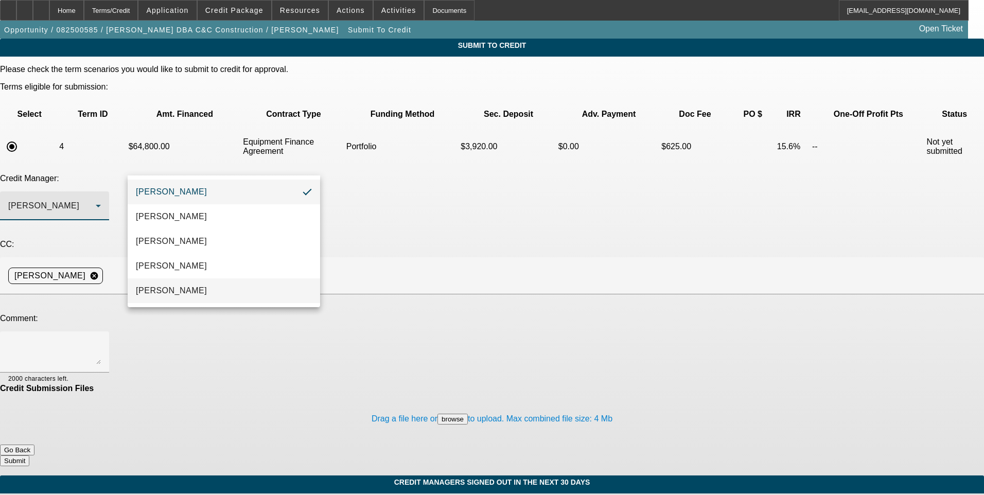
click at [205, 286] on mat-option "[PERSON_NAME]" at bounding box center [224, 290] width 192 height 25
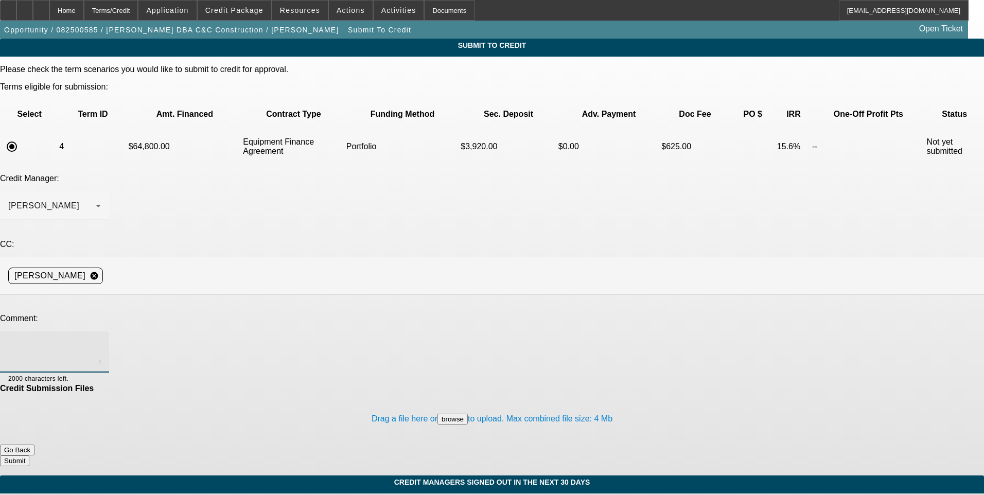
click at [101, 340] on textarea at bounding box center [54, 352] width 93 height 25
click at [101, 340] on textarea "[PERSON_NAME]," at bounding box center [54, 352] width 93 height 25
paste textarea "we had this deal is docs with leaf on this opp"
click at [101, 340] on textarea "[PERSON_NAME], we had this deal is docs with leaf on this opportunity -" at bounding box center [54, 352] width 93 height 25
paste textarea "[URL][DOMAIN_NAME]"
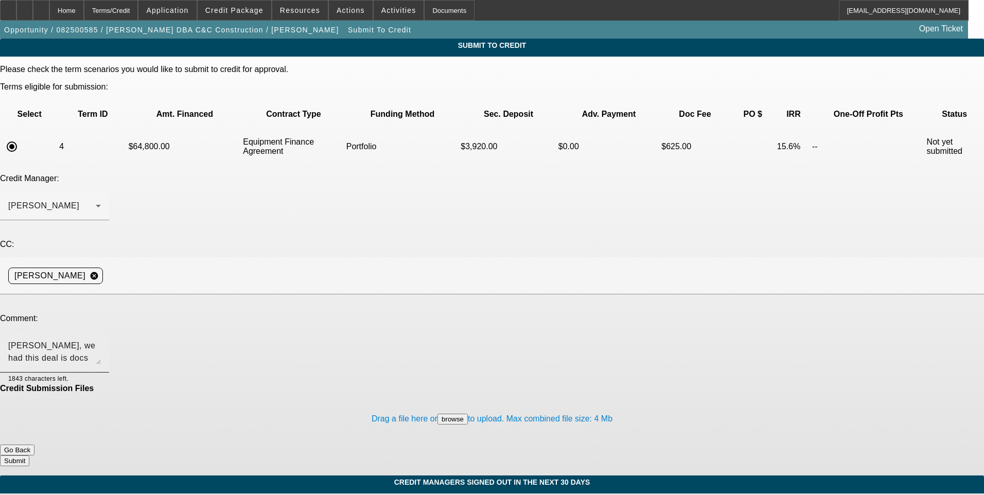
click at [101, 340] on textarea "[PERSON_NAME], we had this deal is docs with leaf on this opportunity - [URL][D…" at bounding box center [54, 352] width 93 height 25
paste textarea "It fell apart because we asked the customer for a copy of a lease agreement for…"
click at [101, 340] on textarea "Sam, we had this deal is docs with leaf on this opportunity - https://beaconcre…" at bounding box center [54, 352] width 93 height 25
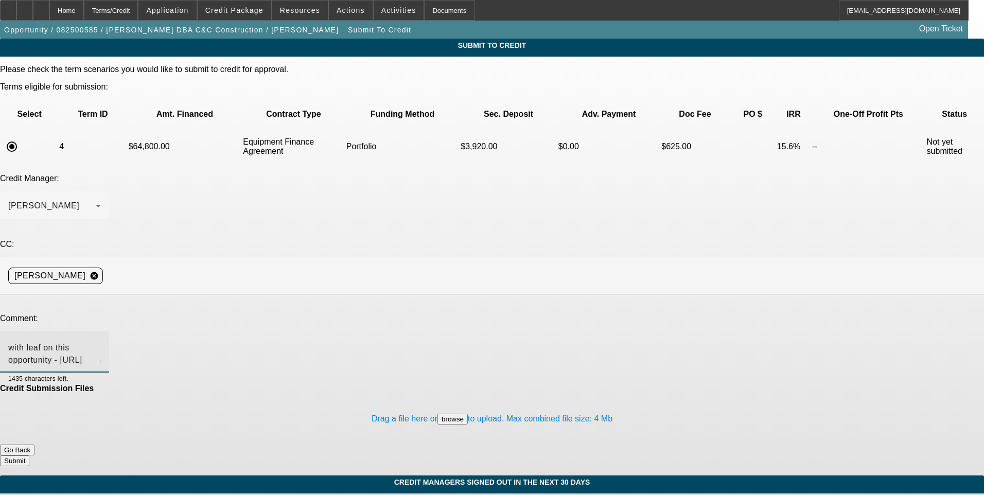
click at [101, 340] on textarea "Sam, we had this deal is docs with leaf on this opportunity - https://beaconcre…" at bounding box center [54, 352] width 93 height 25
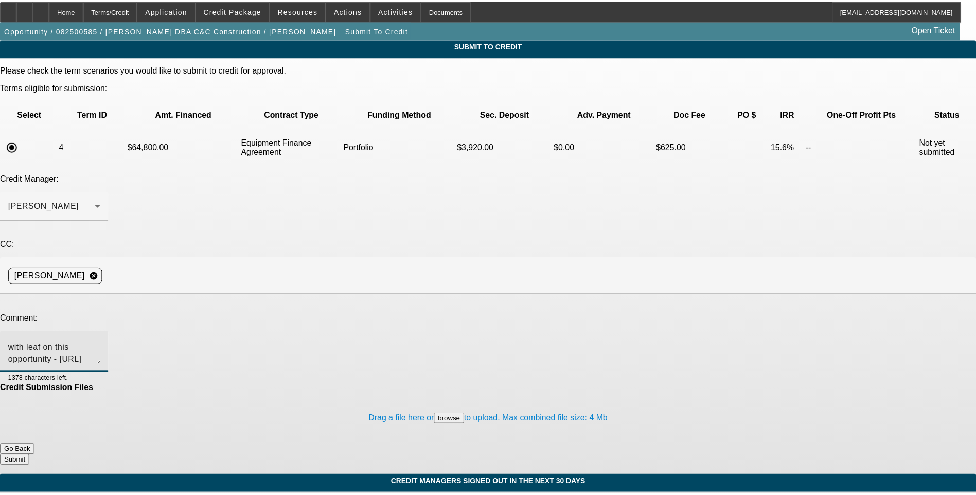
scroll to position [35, 0]
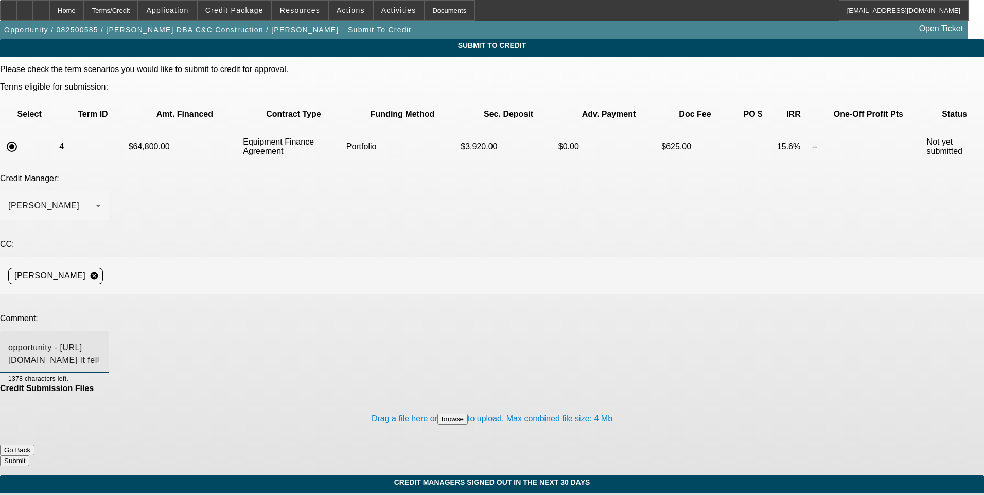
type textarea "Sam, we had this deal is docs with leaf on this opportunity - https://beaconcre…"
click at [29, 455] on button "Submit" at bounding box center [14, 460] width 29 height 11
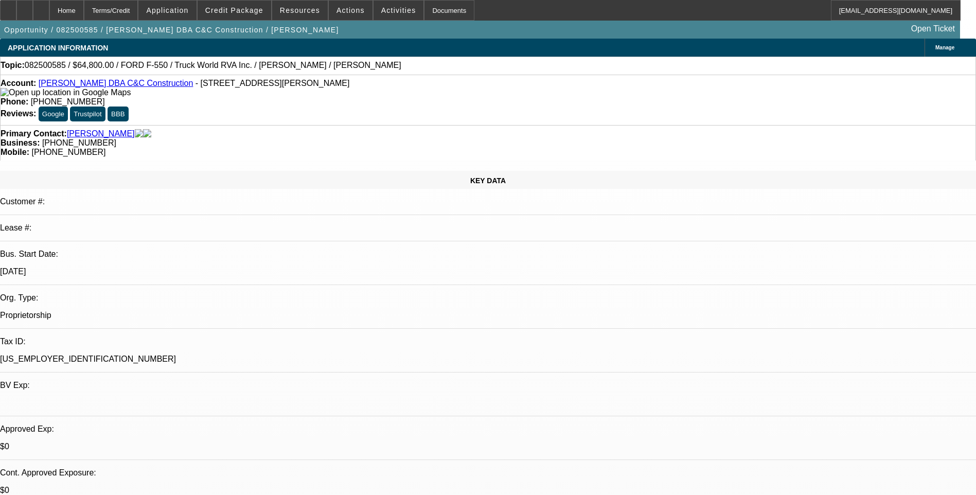
select select "0.1"
select select "2"
select select "0"
select select "6"
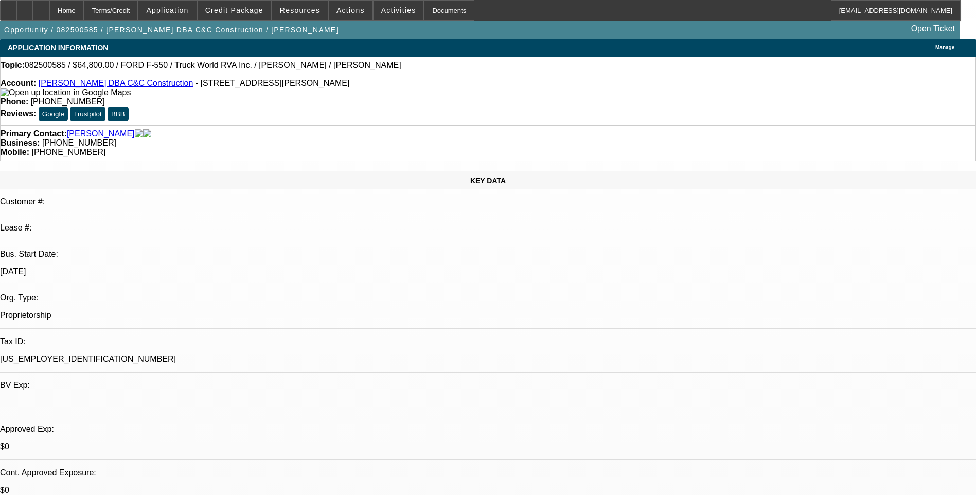
select select "0.1"
select select "2"
select select "0"
select select "6"
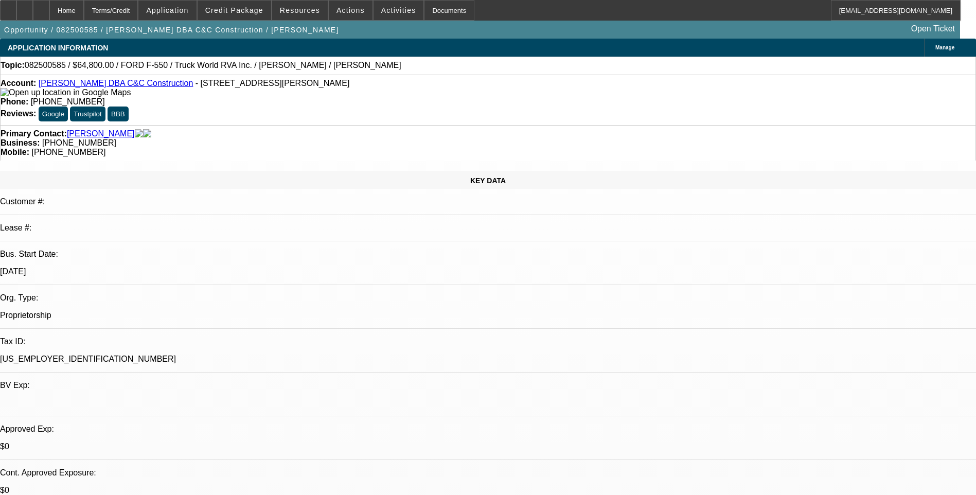
select select "0"
select select "6"
select select "0"
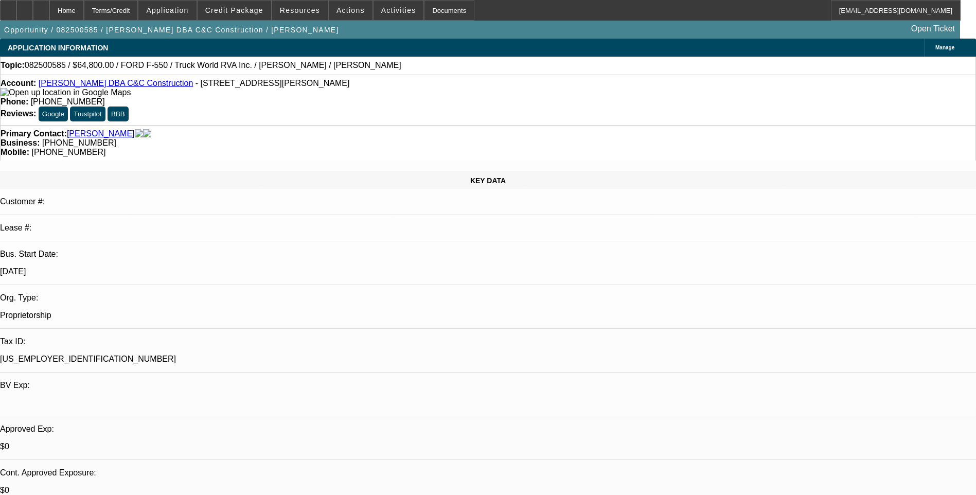
select select "0"
select select "6"
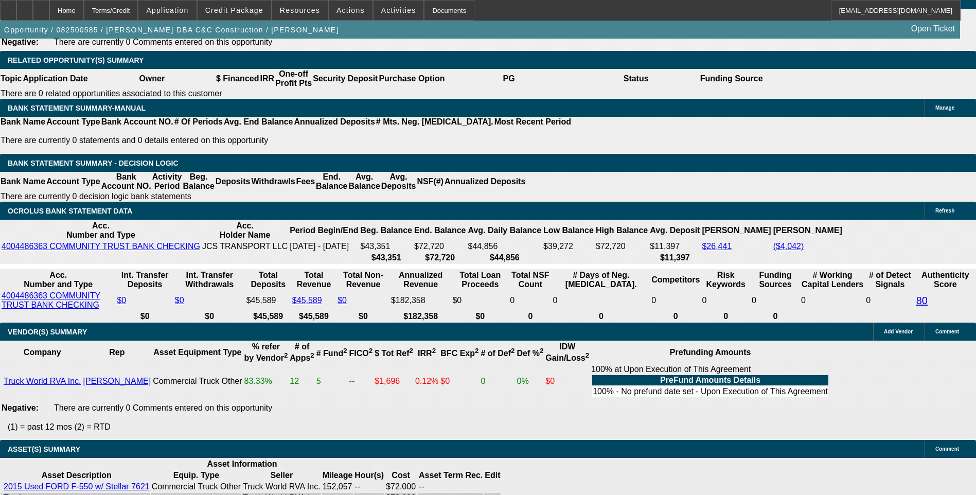
scroll to position [1750, 0]
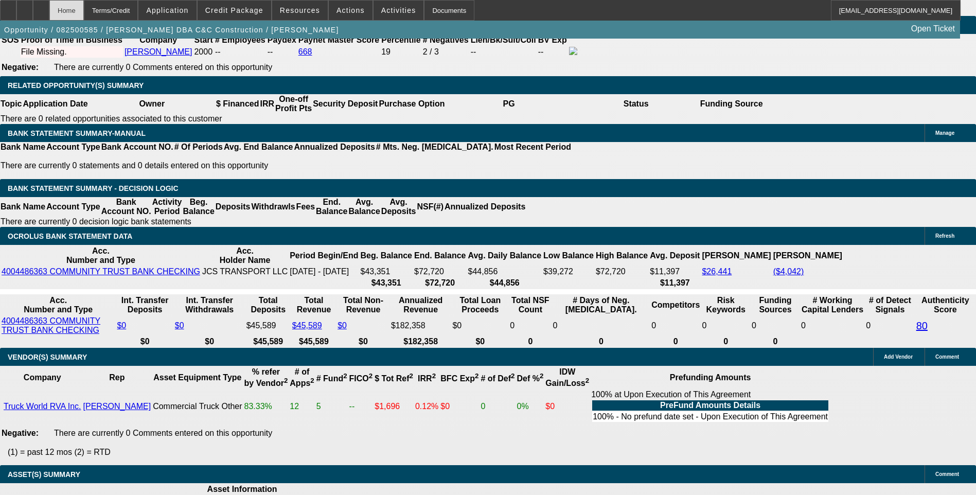
drag, startPoint x: 71, startPoint y: 13, endPoint x: 103, endPoint y: 19, distance: 33.4
click at [49, 13] on div at bounding box center [41, 10] width 16 height 21
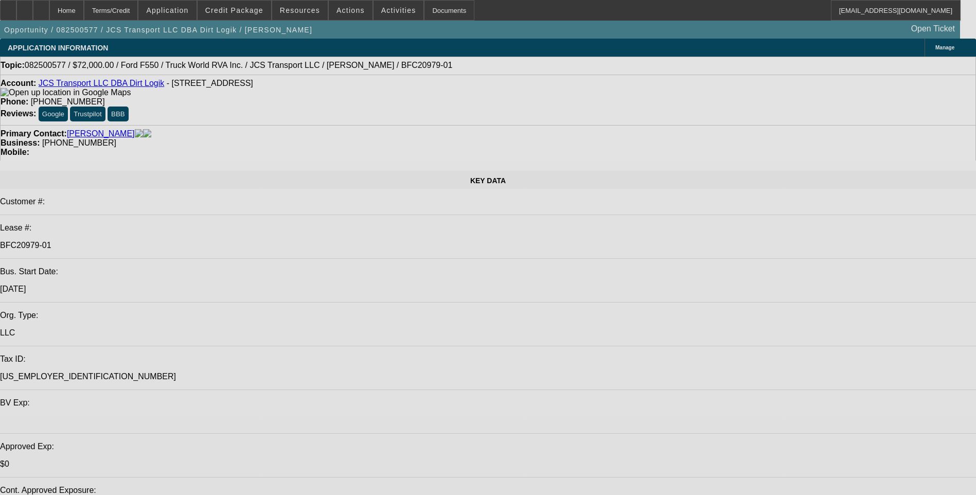
select select "0"
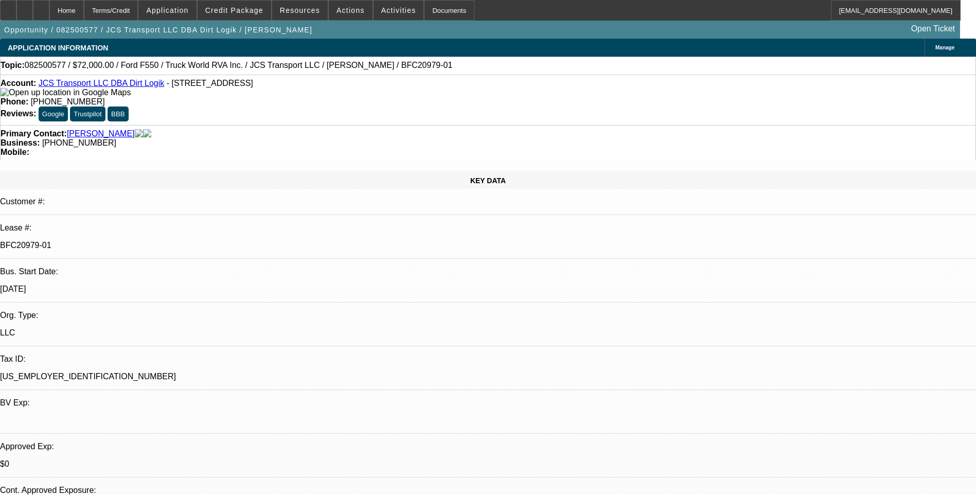
select select "0"
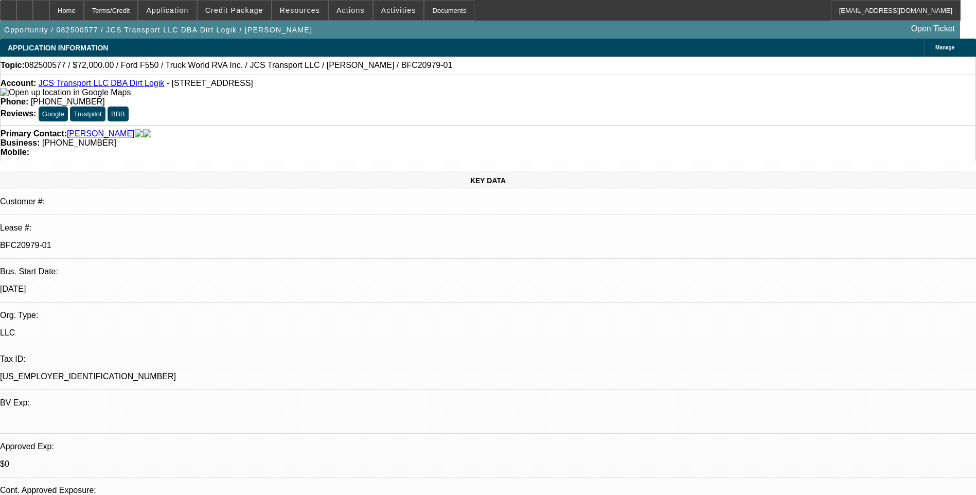
select select "0"
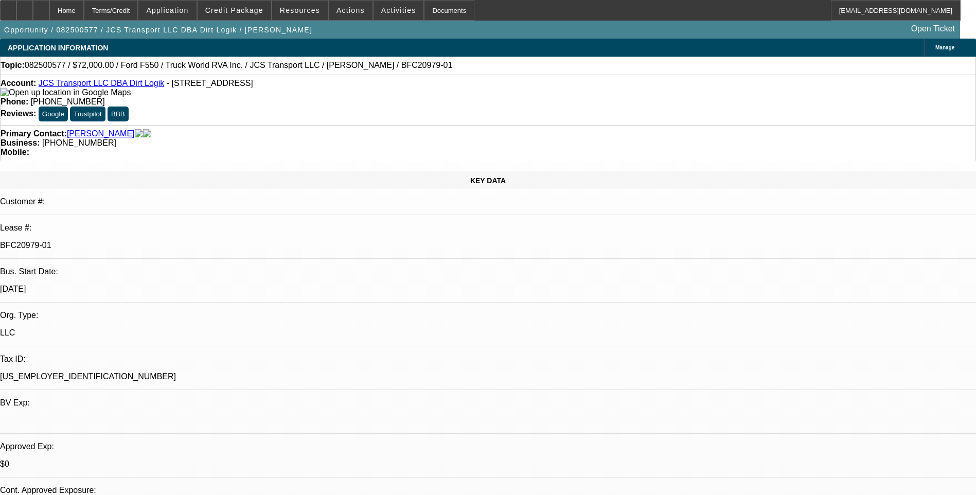
select select "0"
select select "1"
select select "6"
select select "1"
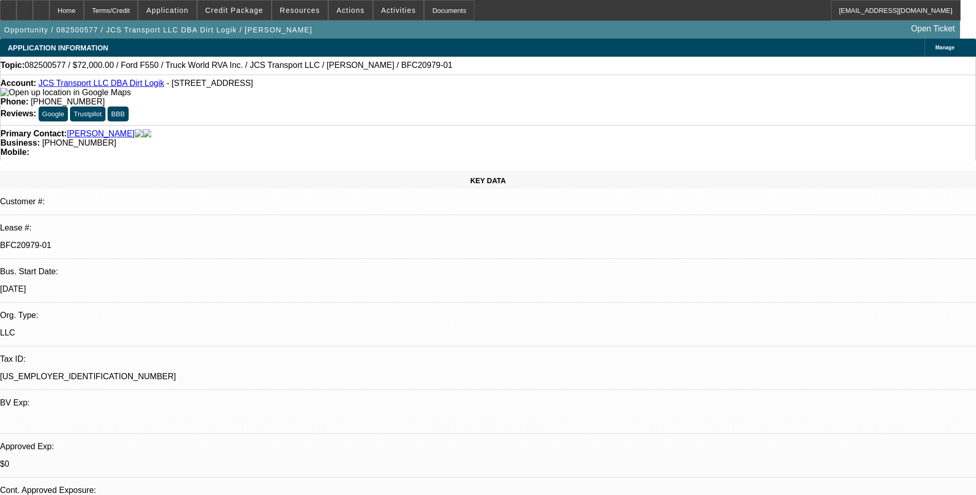
select select "1"
select select "6"
select select "1"
select select "6"
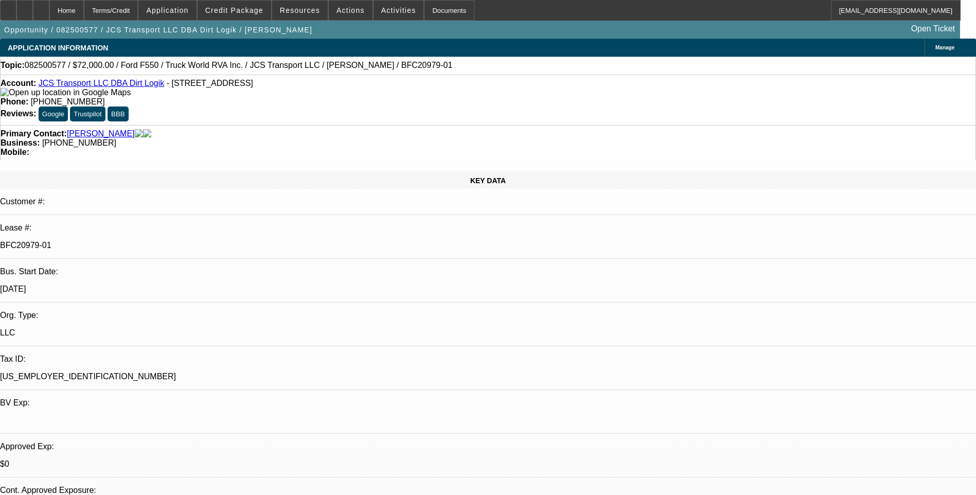
select select "1"
select select "6"
click at [132, 5] on div "Terms/Credit" at bounding box center [111, 10] width 55 height 21
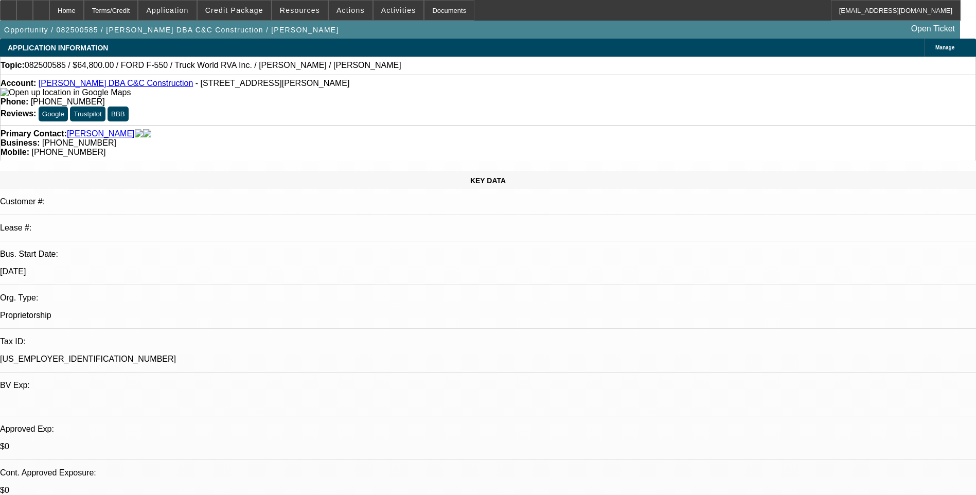
select select "0.1"
select select "2"
select select "0"
select select "0.1"
select select "2"
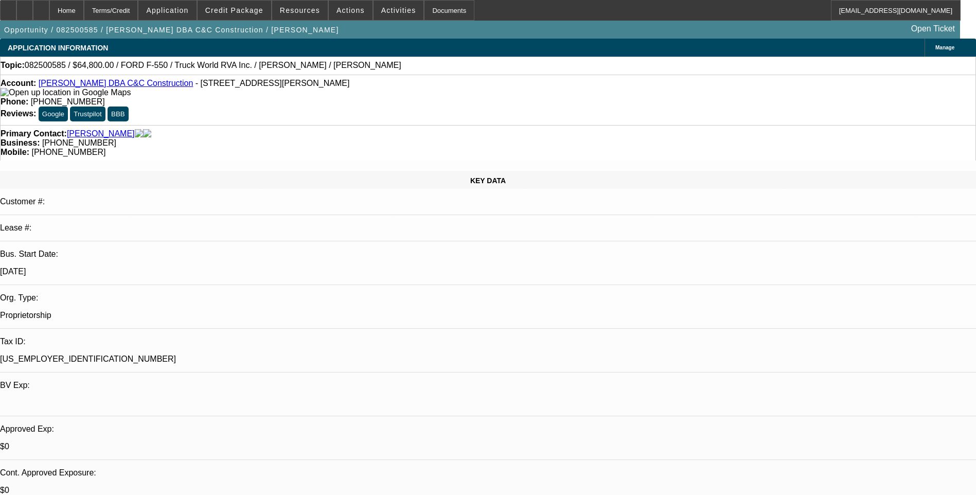
select select "0"
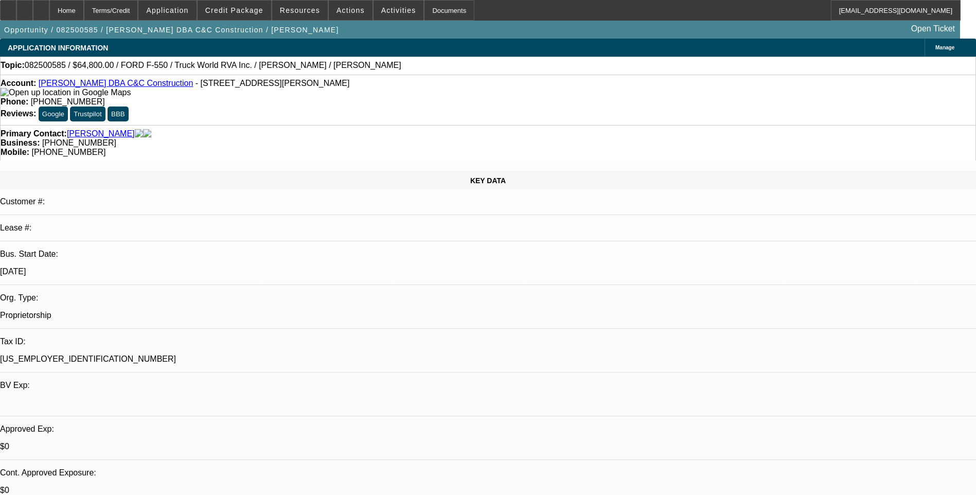
select select "0"
select select "1"
select select "2"
select select "6"
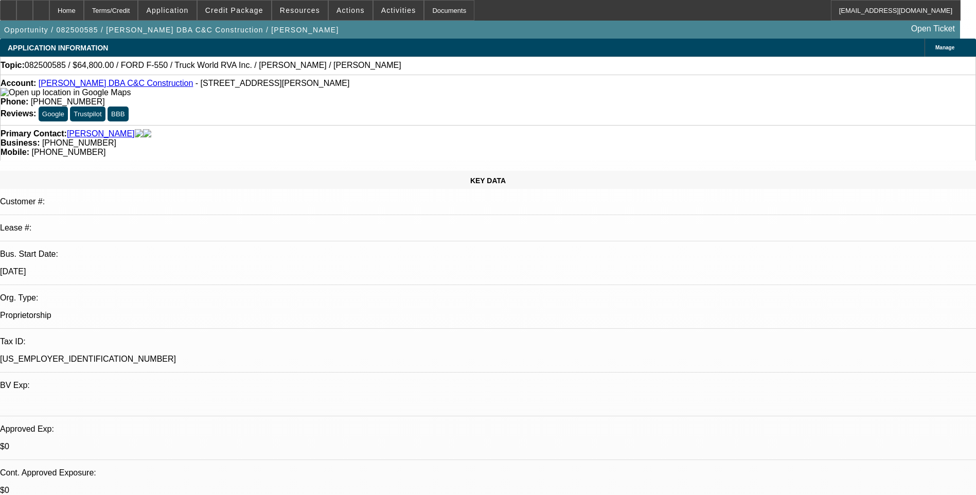
select select "1"
select select "2"
select select "6"
select select "1"
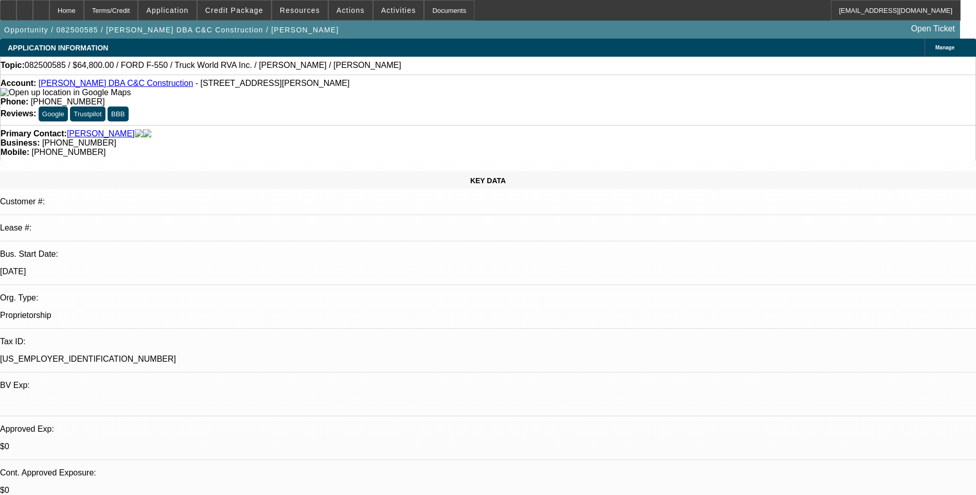
select select "6"
select select "1"
select select "6"
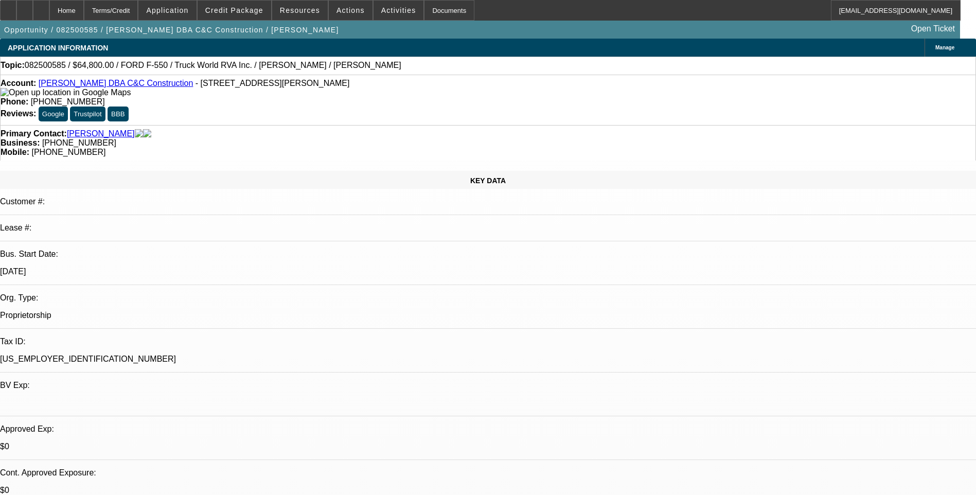
scroll to position [51, 0]
drag, startPoint x: 749, startPoint y: 388, endPoint x: 885, endPoint y: 390, distance: 135.4
drag, startPoint x: 885, startPoint y: 390, endPoint x: 851, endPoint y: 388, distance: 34.1
copy td "we had this deal is docs with leaf on this opp"
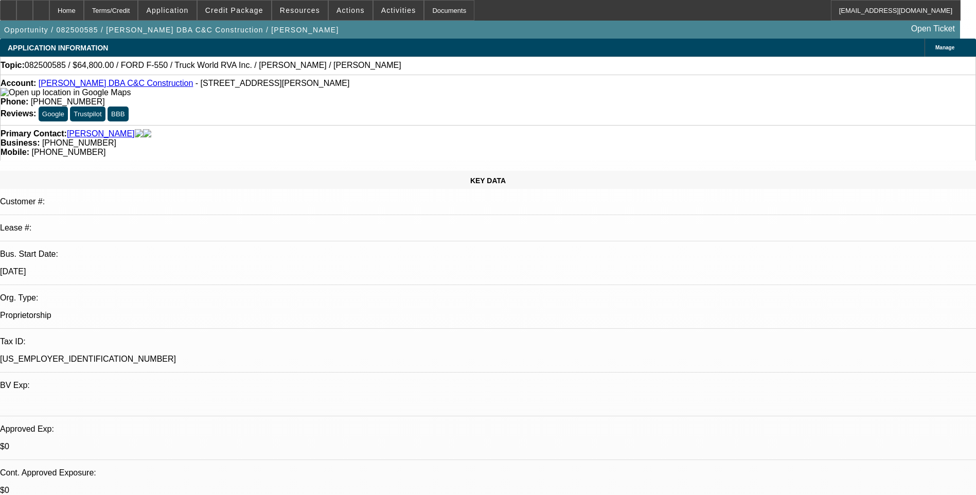
drag, startPoint x: 842, startPoint y: 395, endPoint x: 799, endPoint y: 402, distance: 43.9
drag, startPoint x: 738, startPoint y: 401, endPoint x: 720, endPoint y: 396, distance: 18.7
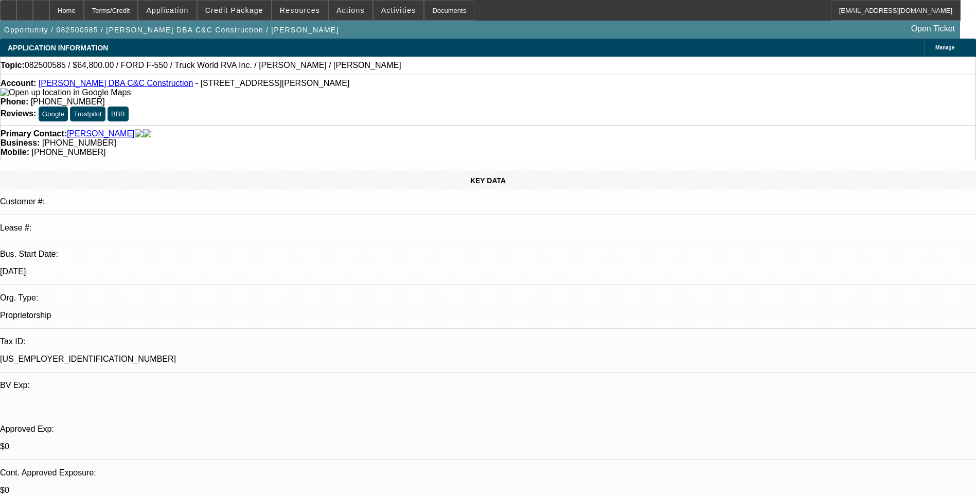
drag, startPoint x: 783, startPoint y: 403, endPoint x: 723, endPoint y: 397, distance: 61.0
copy td "https://beaconcreditbuilder.beaconfunding.com/opportunity/9e29e76a-a17e-f011-b4…"
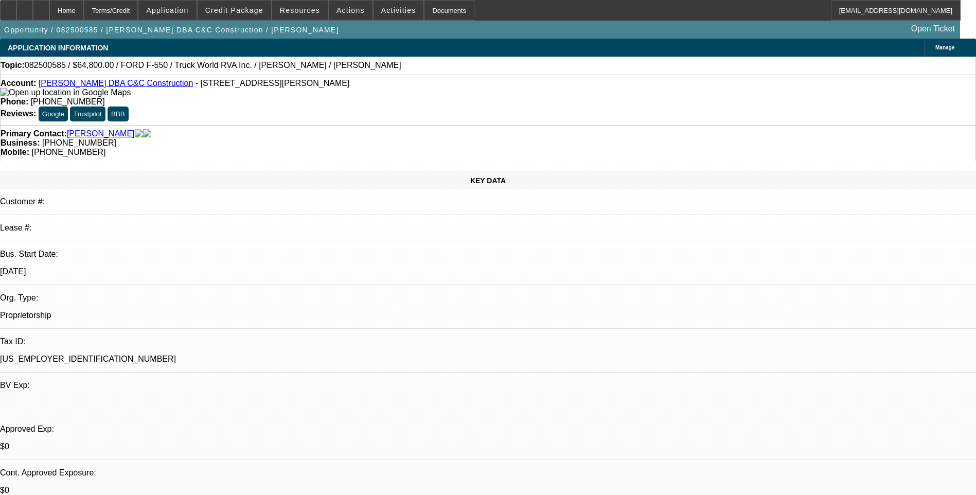
drag, startPoint x: 782, startPoint y: 403, endPoint x: 786, endPoint y: 432, distance: 29.6
drag, startPoint x: 786, startPoint y: 432, endPoint x: 746, endPoint y: 419, distance: 42.6
copy td "It fell apart because we asked the customer for a copy of a lease agreement for…"
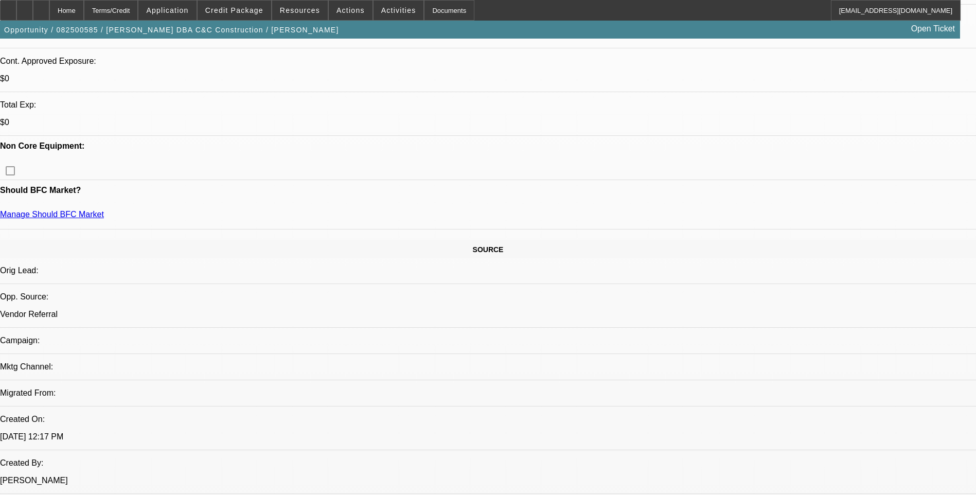
scroll to position [463, 0]
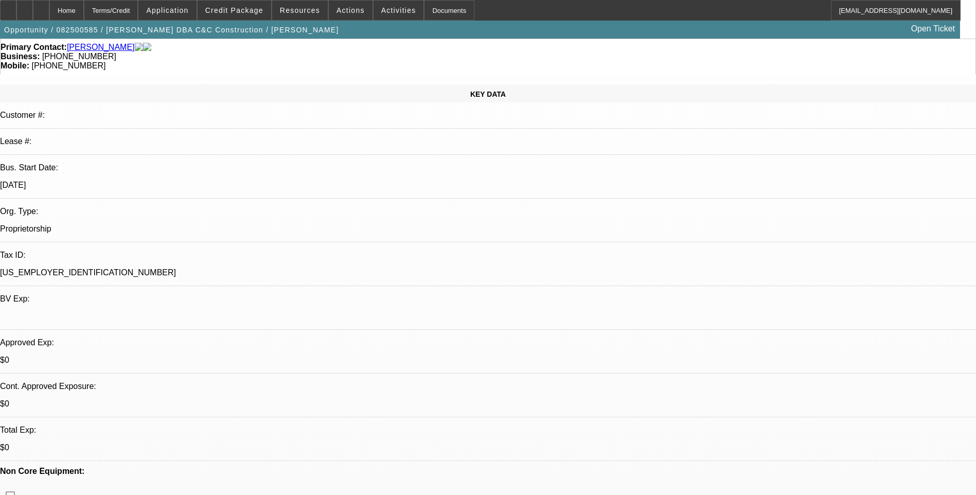
scroll to position [206, 0]
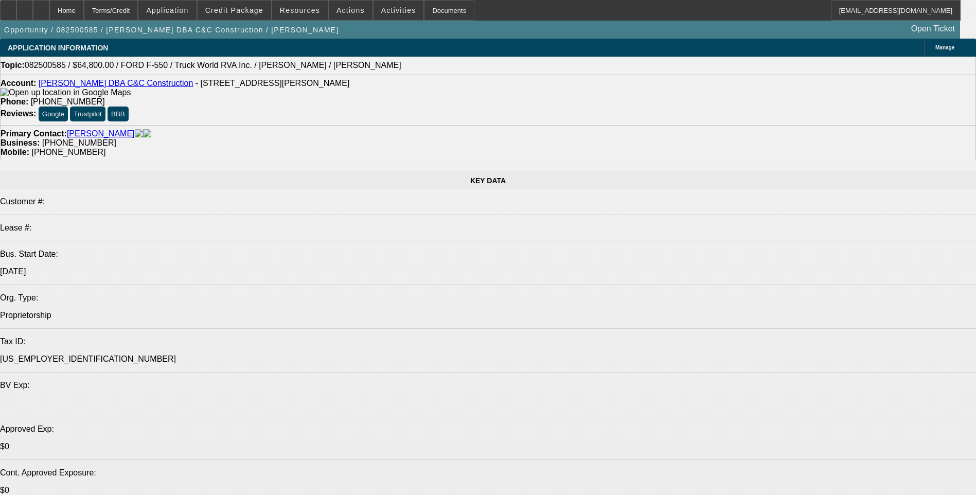
select select "0.1"
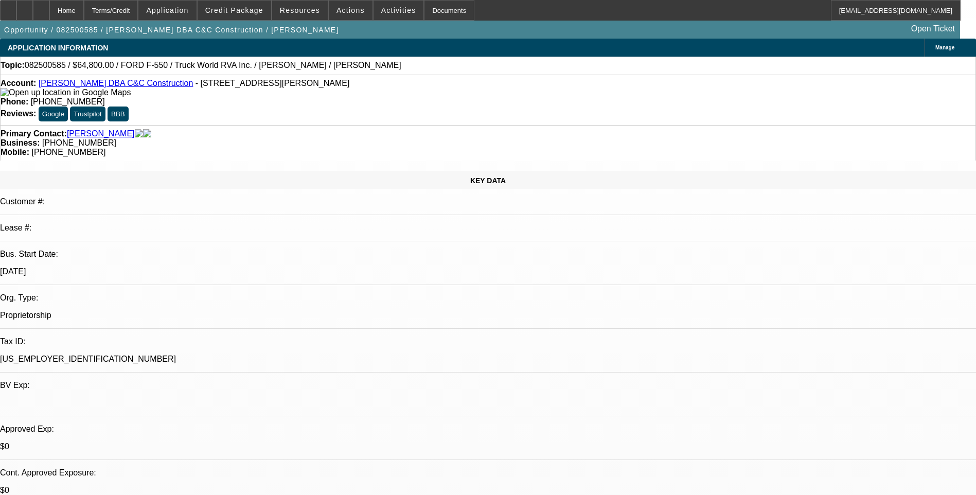
select select "2"
select select "0"
select select "0.1"
select select "2"
select select "0"
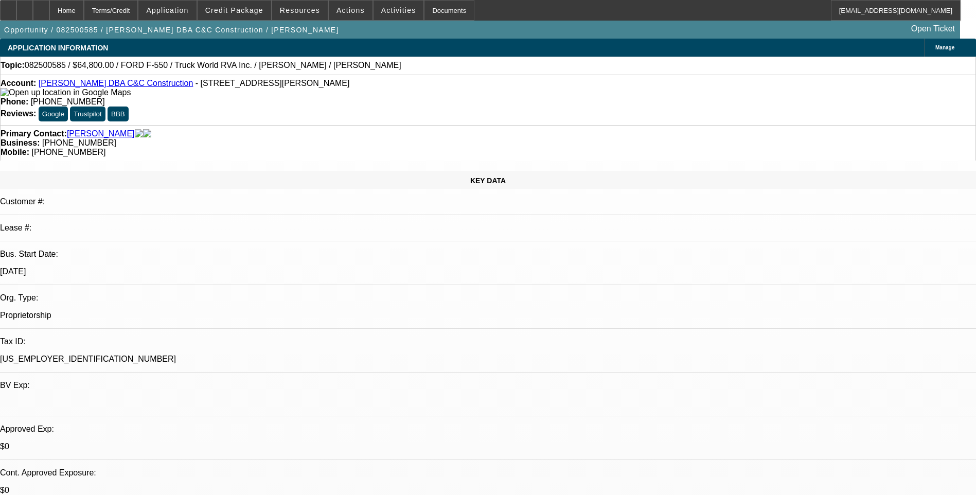
select select "0"
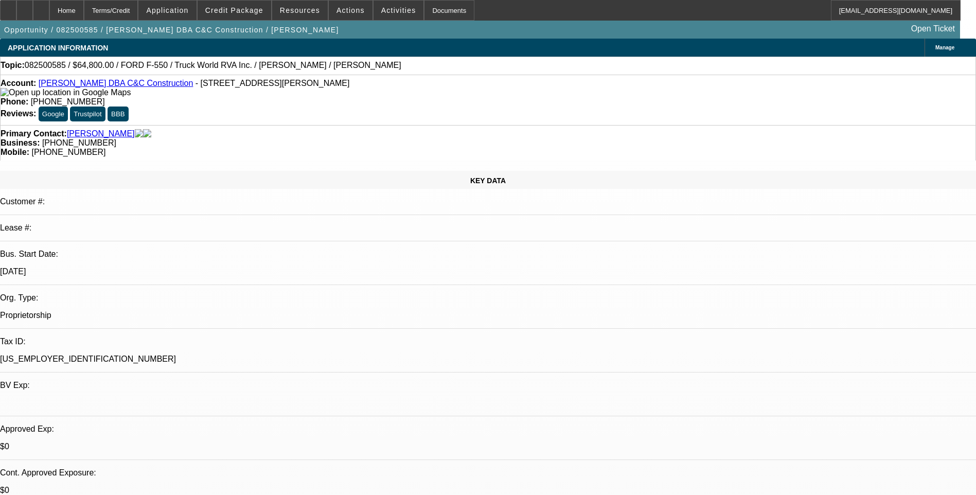
select select "0"
select select "1"
select select "2"
select select "6"
select select "1"
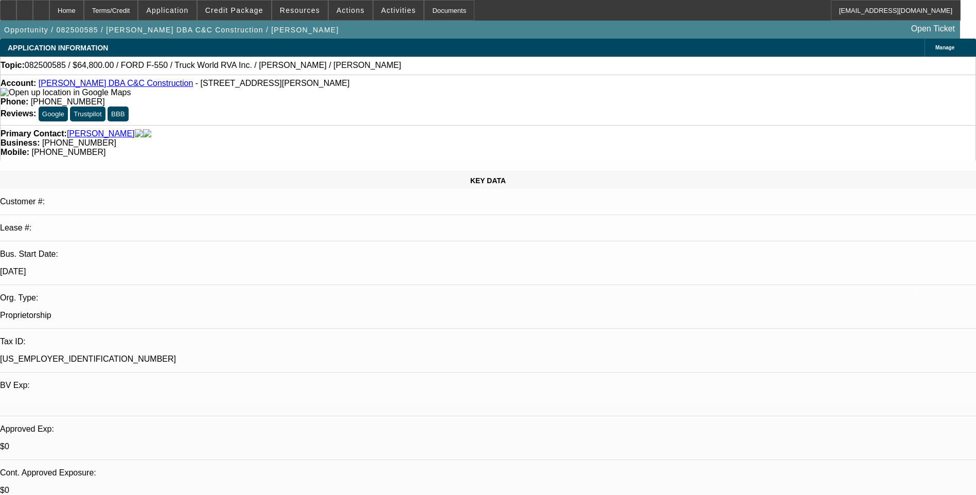
select select "2"
select select "6"
select select "1"
select select "6"
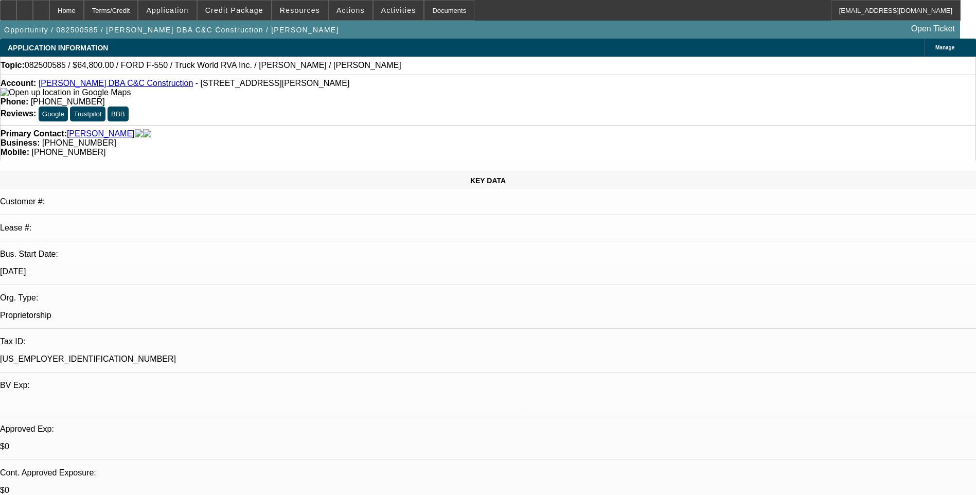
select select "1"
select select "6"
select select "0.1"
select select "2"
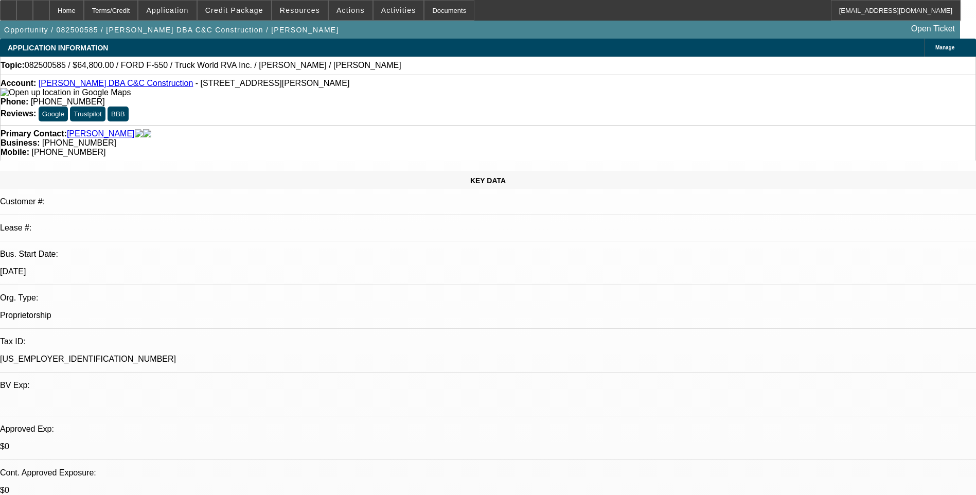
select select "0"
select select "0.1"
select select "2"
select select "0"
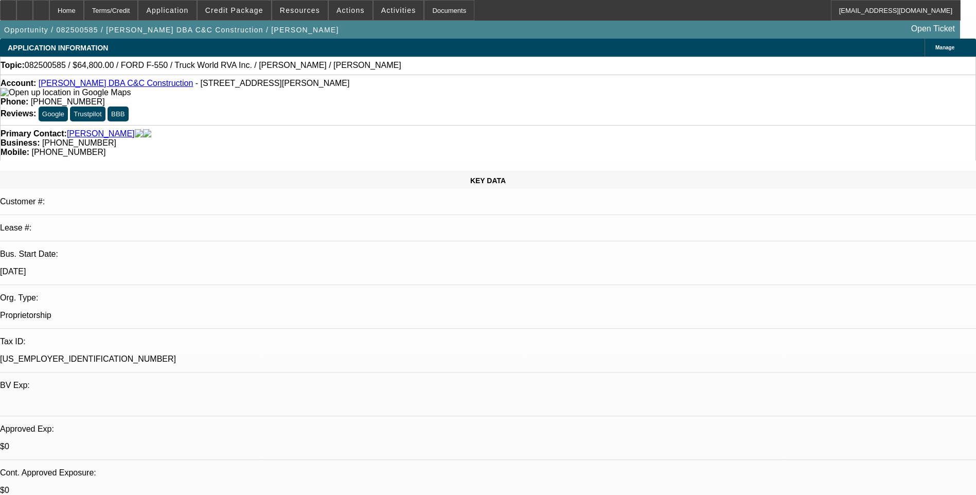
select select "0"
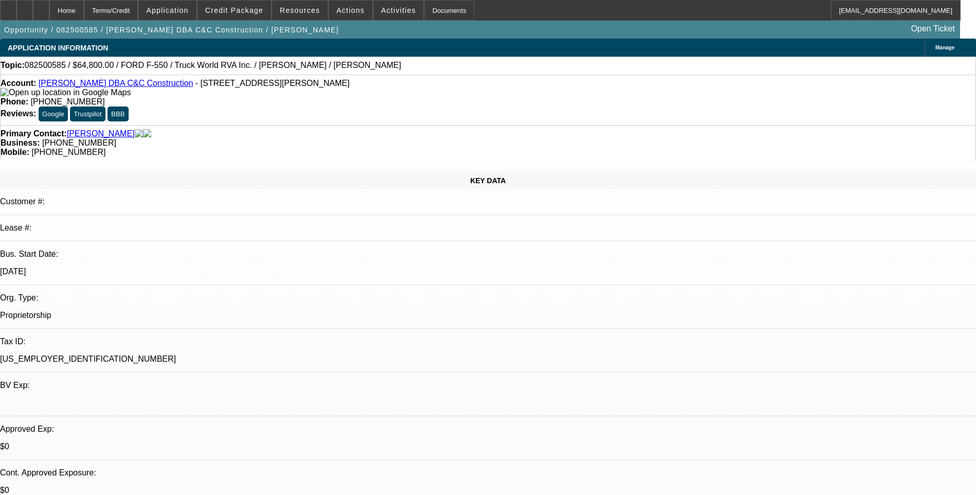
select select "1"
select select "2"
select select "6"
select select "1"
select select "2"
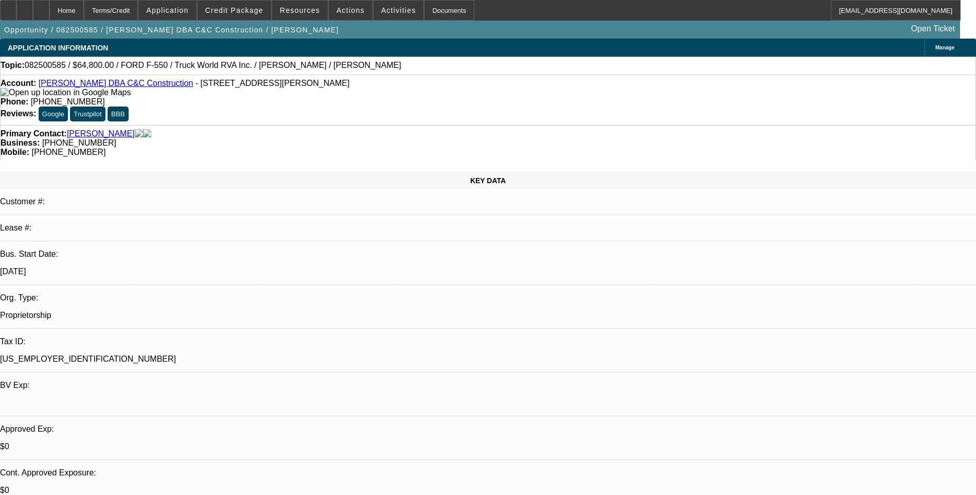
select select "6"
select select "1"
select select "6"
select select "1"
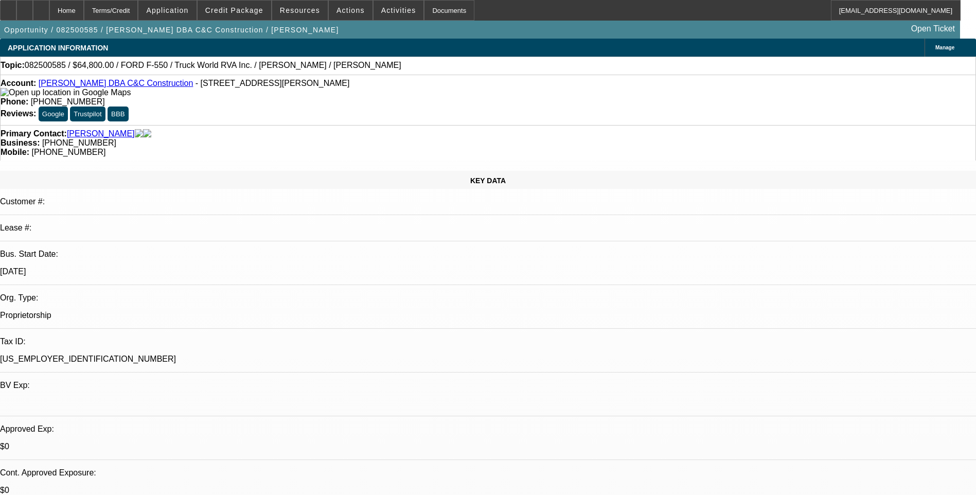
select select "1"
select select "6"
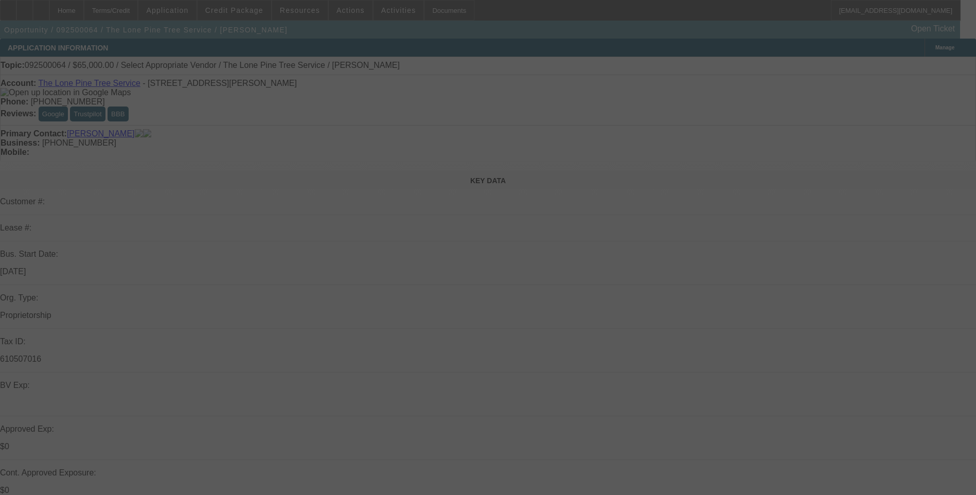
select select "0"
select select "2"
select select "0.1"
select select "4"
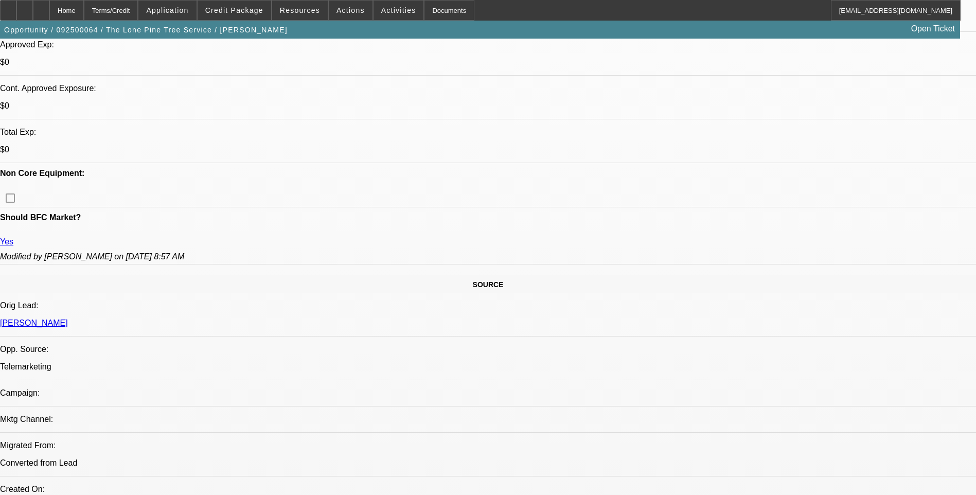
scroll to position [515, 0]
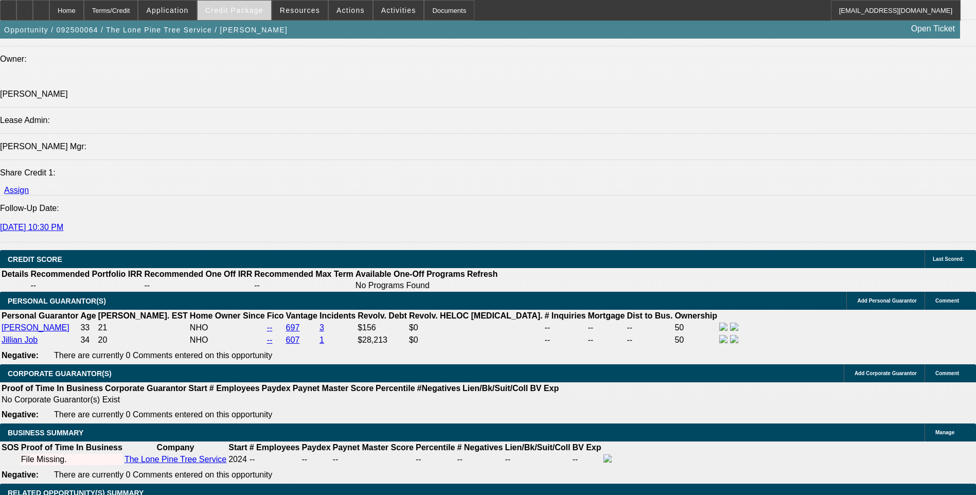
scroll to position [1235, 0]
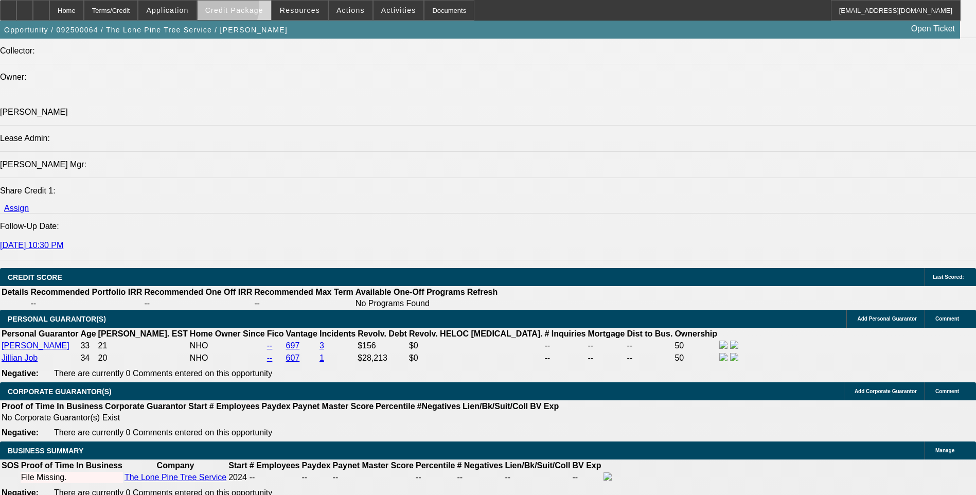
click at [238, 10] on span "Credit Package" at bounding box center [234, 10] width 58 height 8
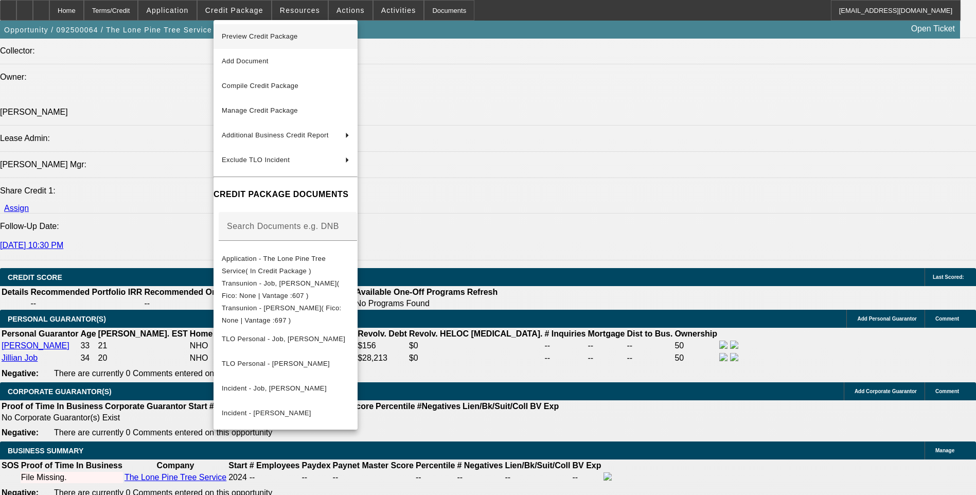
click at [298, 39] on span "Preview Credit Package" at bounding box center [260, 36] width 76 height 8
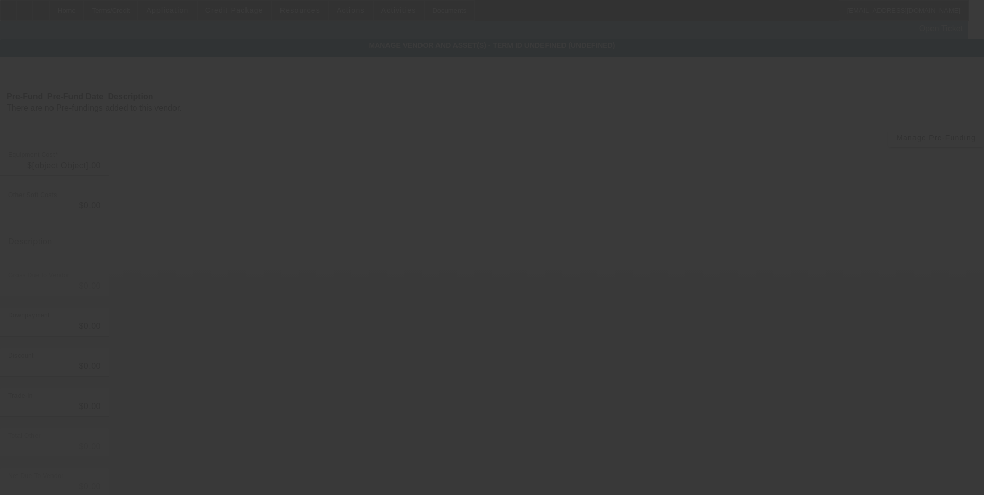
type input "$65,000.00"
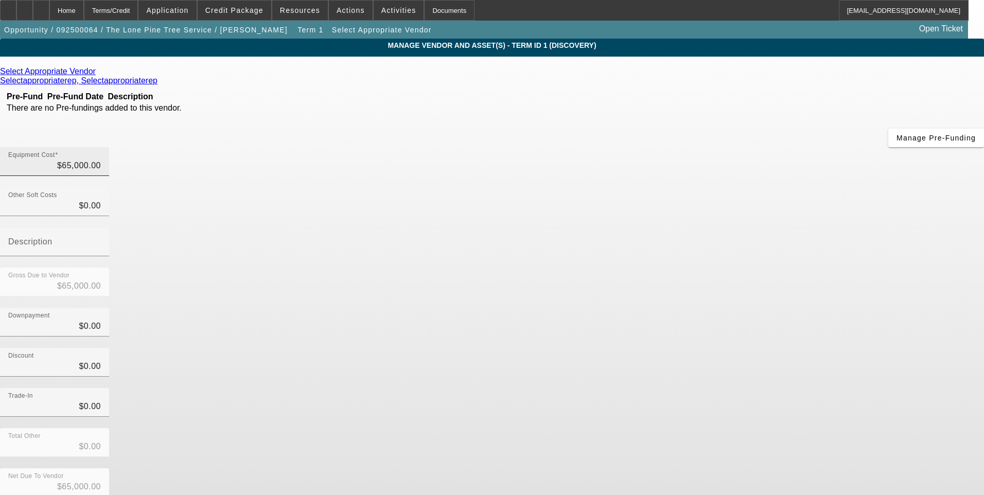
type input "65000"
click at [101, 160] on input "65000" at bounding box center [54, 166] width 93 height 12
type input "$0.00"
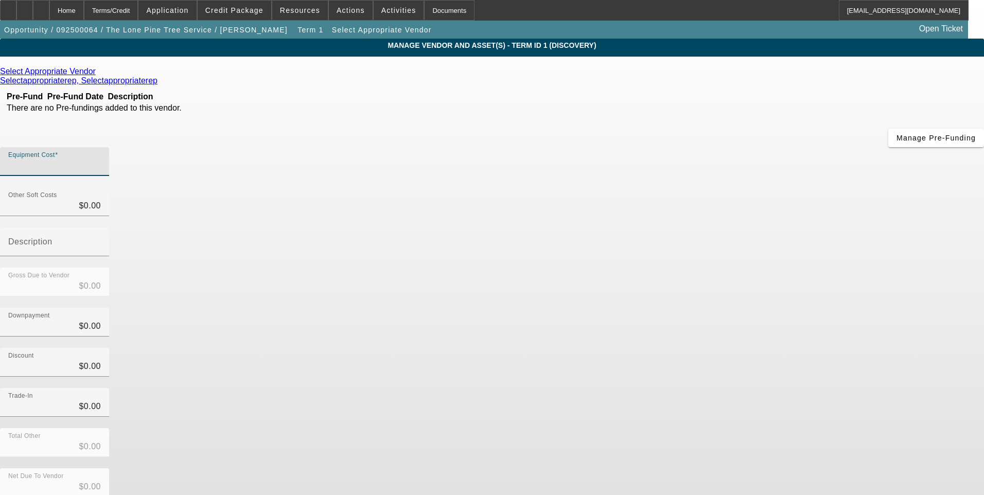
type input "6"
type input "$6.00"
type input "60"
type input "$60.00"
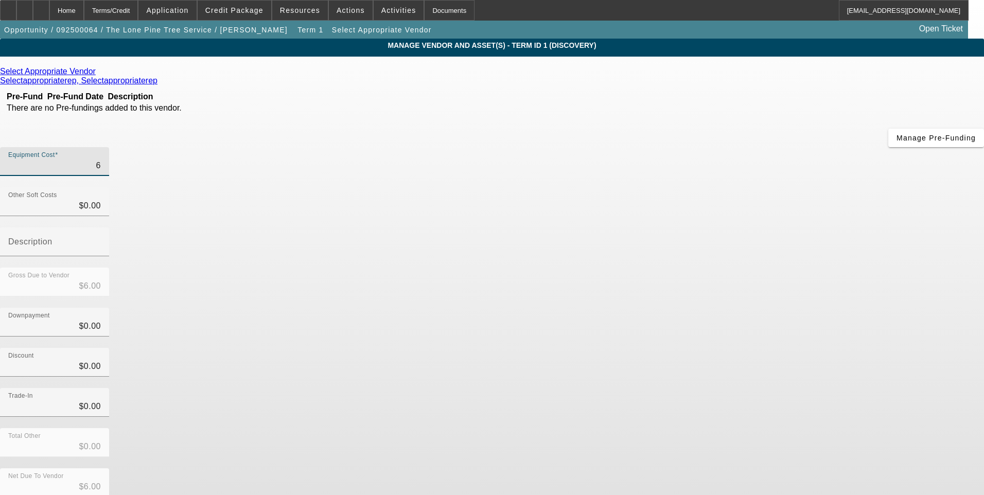
type input "$60.00"
type input "600"
type input "$600.00"
type input "6000"
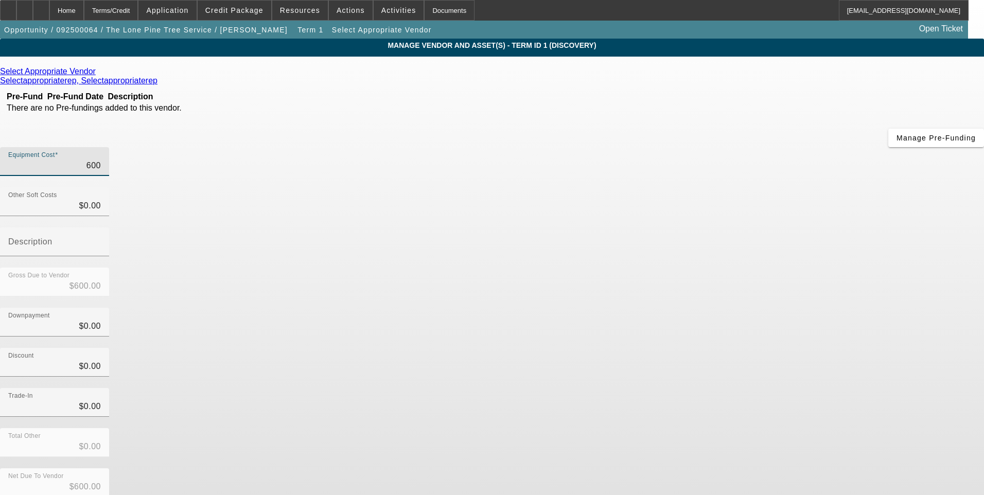
type input "$6,000.00"
type input "60000"
type input "$60,000.00"
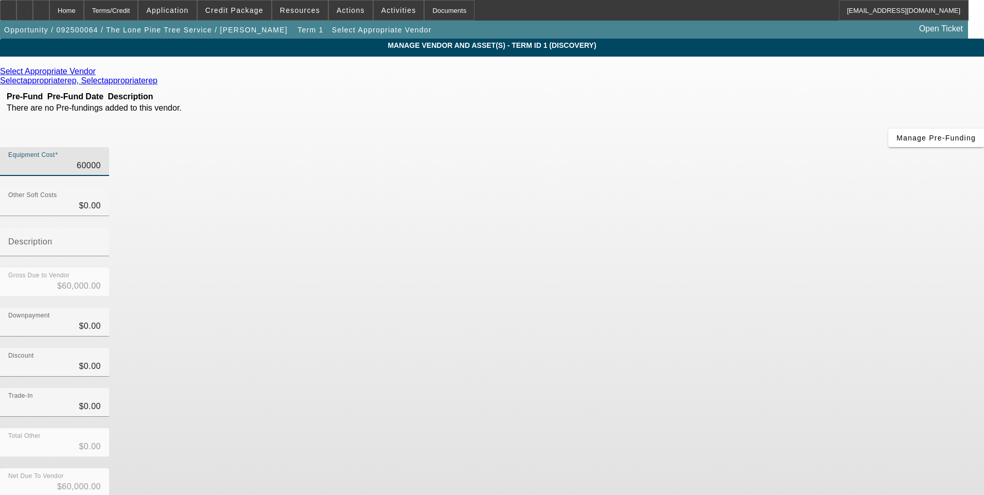
type input "$60,000.00"
drag, startPoint x: 769, startPoint y: 243, endPoint x: 676, endPoint y: 247, distance: 93.2
click at [768, 348] on div "Discount $0.00" at bounding box center [492, 368] width 984 height 40
click at [98, 75] on icon at bounding box center [98, 71] width 0 height 9
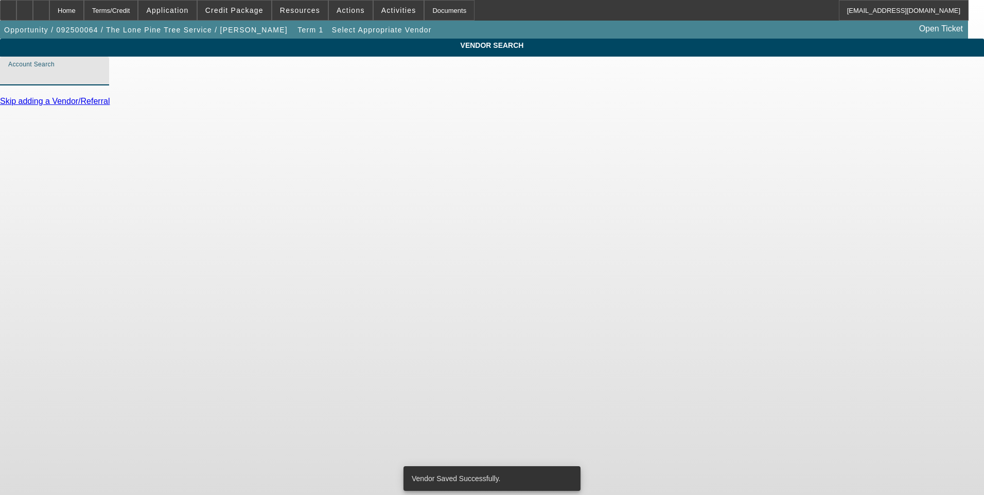
click at [101, 81] on input "Account Search" at bounding box center [54, 75] width 93 height 12
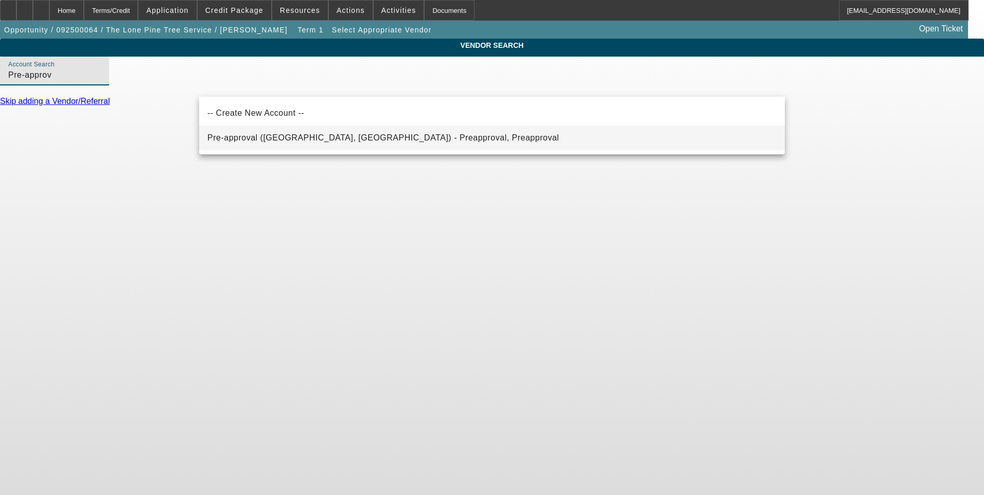
click at [289, 145] on mat-option "Pre-approval (Northbrook, IL) - Preapproval, Preapproval" at bounding box center [492, 138] width 586 height 25
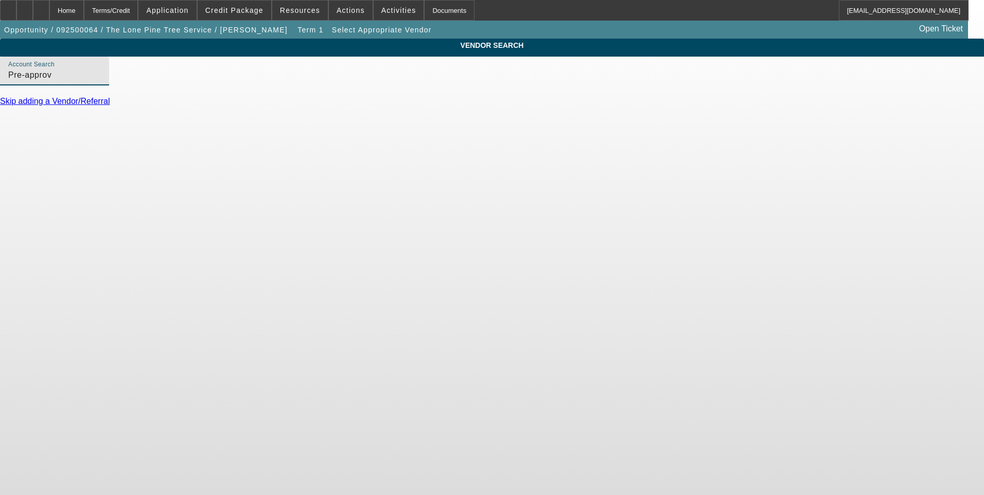
type input "Pre-approval (Northbrook, IL) - Preapproval, Preapproval"
click at [55, 129] on link "Update Vendor" at bounding box center [27, 124] width 55 height 9
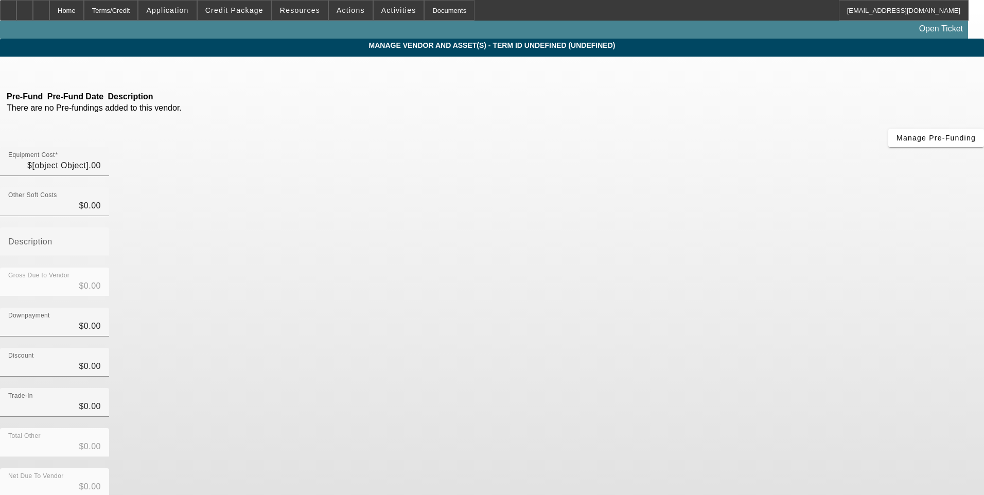
type input "$60,000.00"
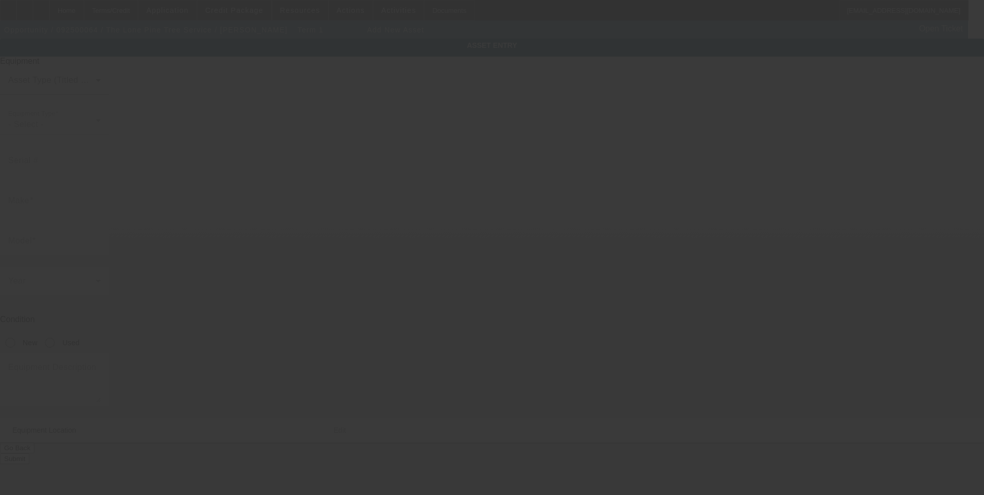
type input "8867 [PERSON_NAME] Dr"
type input "[GEOGRAPHIC_DATA]"
type input "95252"
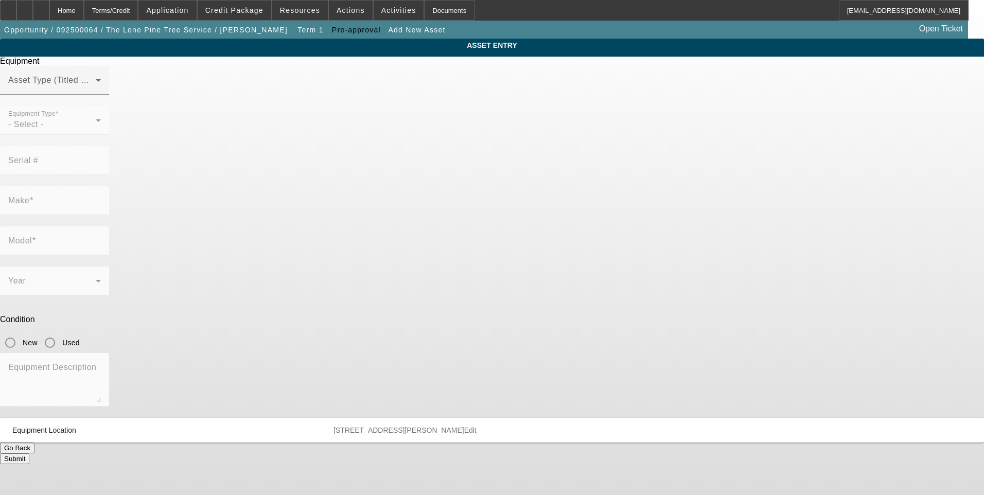
click at [96, 91] on span at bounding box center [51, 84] width 87 height 12
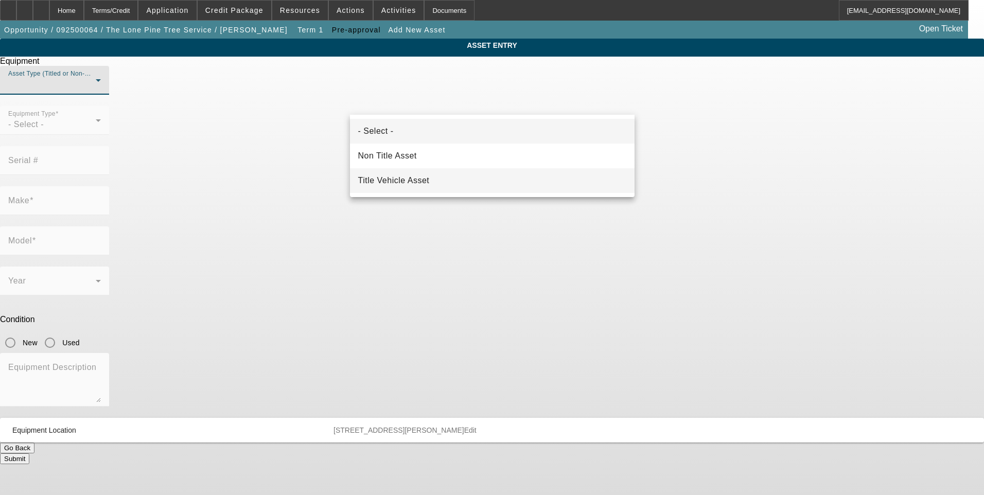
drag, startPoint x: 418, startPoint y: 184, endPoint x: 412, endPoint y: 184, distance: 5.7
click at [417, 184] on span "Title Vehicle Asset" at bounding box center [394, 180] width 72 height 12
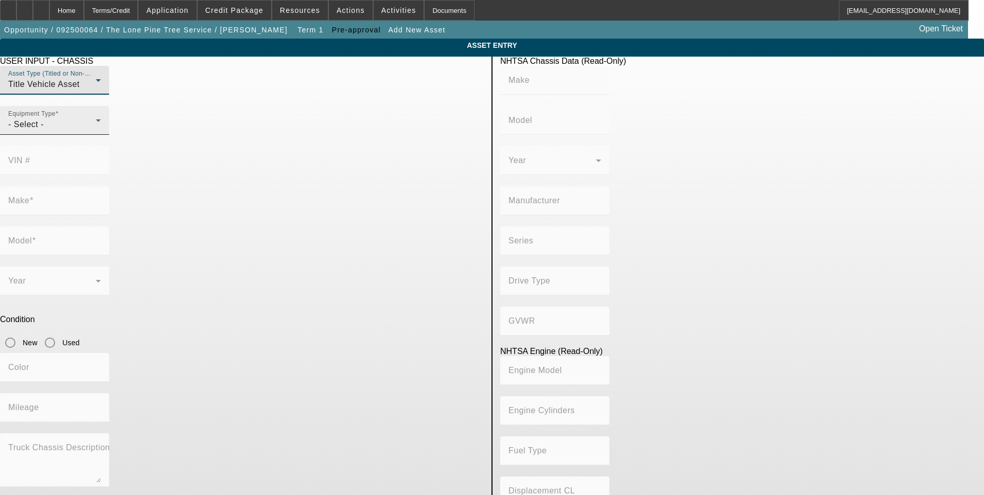
click at [96, 131] on div "- Select -" at bounding box center [51, 124] width 87 height 12
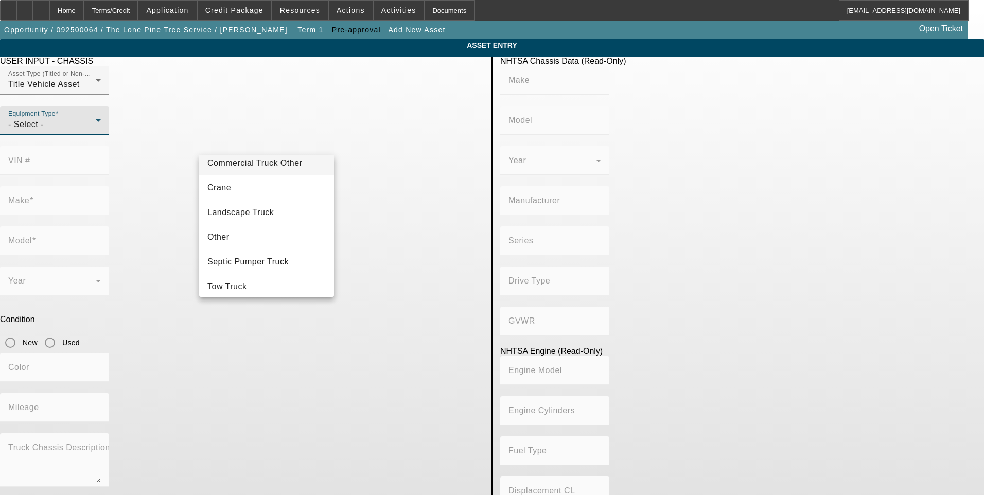
scroll to position [114, 0]
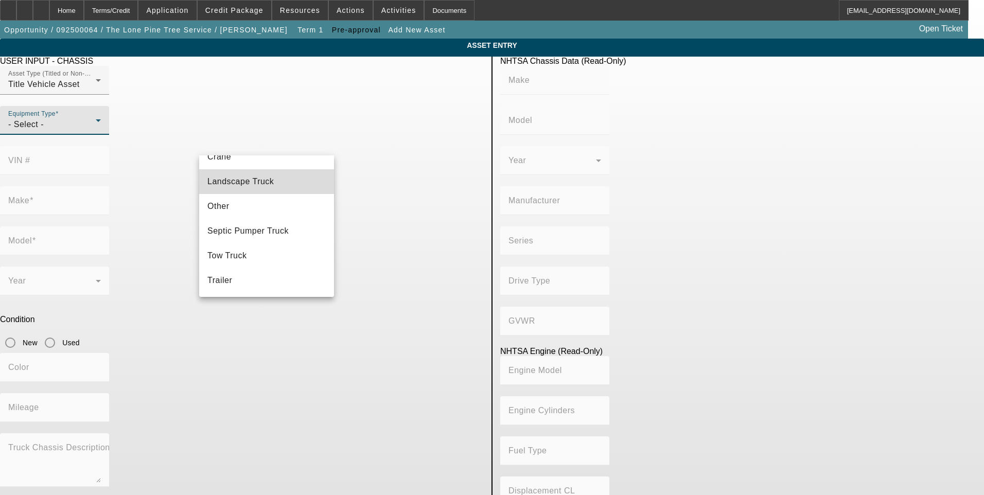
click at [269, 183] on span "Landscape Truck" at bounding box center [240, 181] width 66 height 12
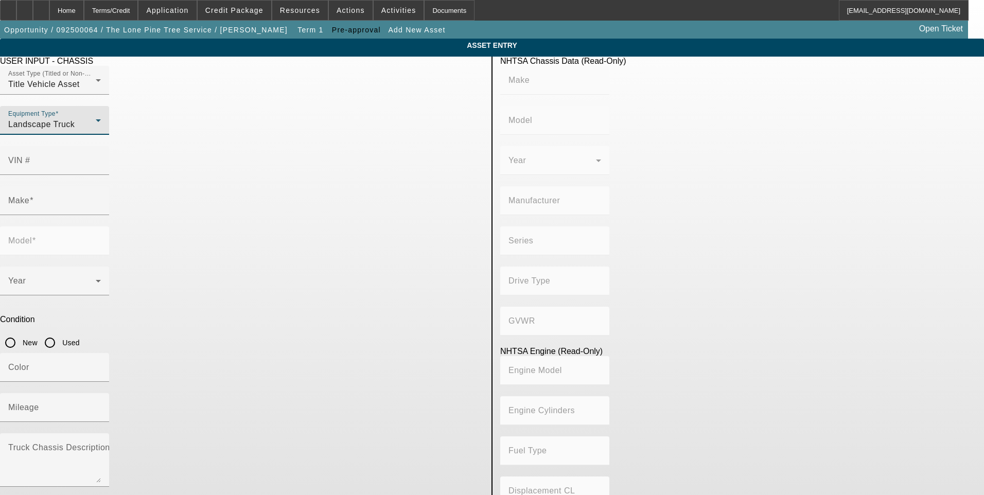
click at [119, 180] on app-asset-collateral-manage "ASSET ENTRY USER INPUT - CHASSIS Asset Type (Titled or Non-Titled) Title Vehicl…" at bounding box center [492, 324] width 984 height 571
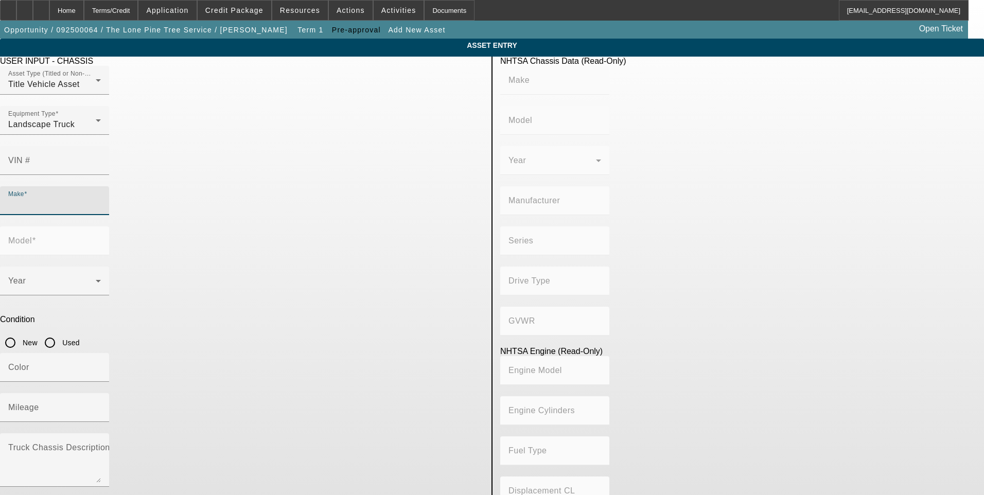
click at [101, 199] on input "Make" at bounding box center [54, 205] width 93 height 12
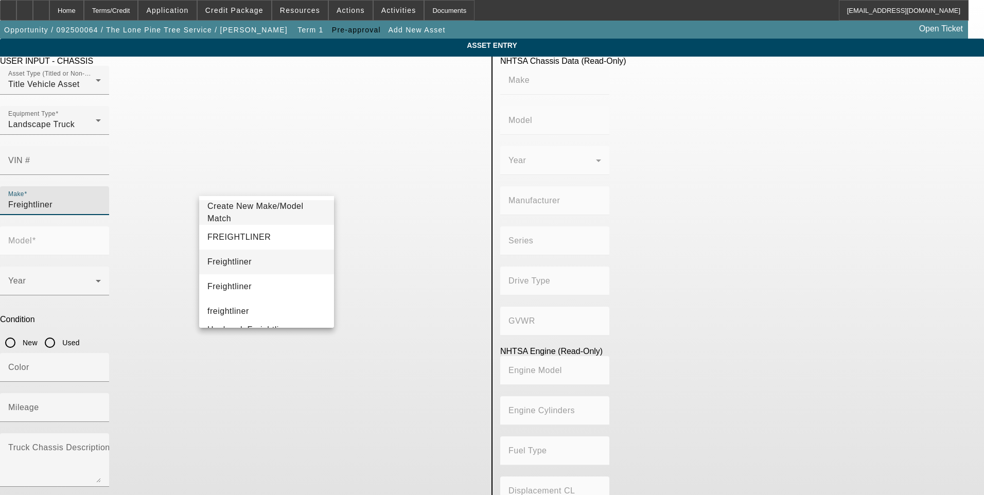
click at [247, 266] on mat-option "Freightliner" at bounding box center [266, 262] width 135 height 25
type input "Freightliner"
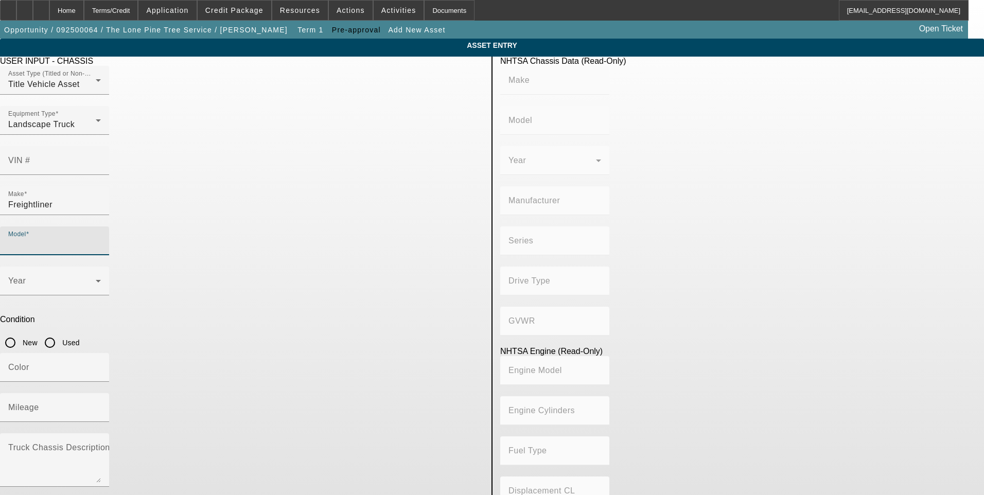
click at [101, 239] on input "Model" at bounding box center [54, 245] width 93 height 12
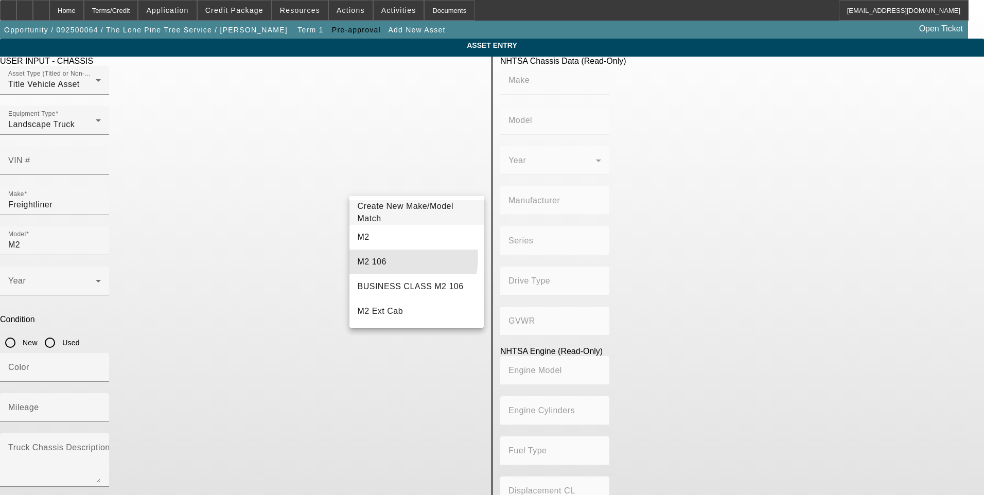
click at [402, 258] on mat-option "M2 106" at bounding box center [416, 262] width 135 height 25
type input "M2 106"
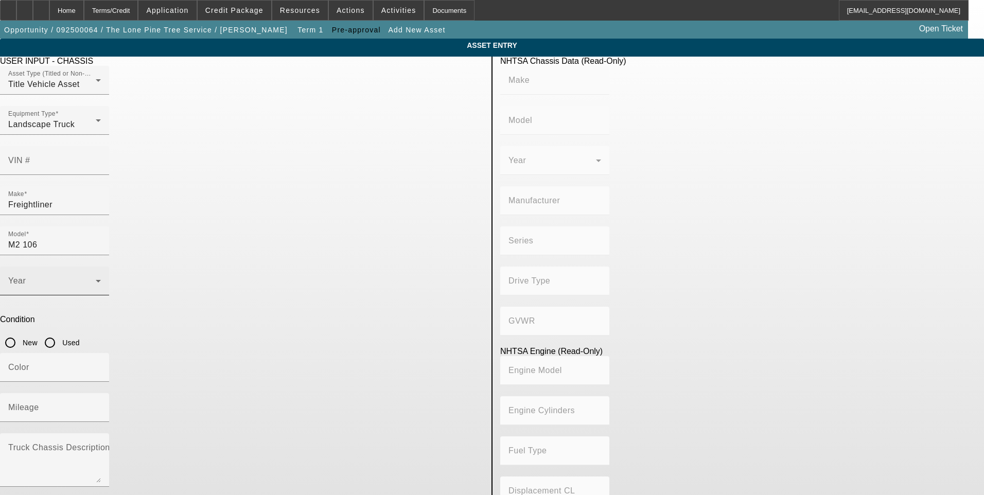
click at [101, 267] on div "Year" at bounding box center [54, 281] width 93 height 29
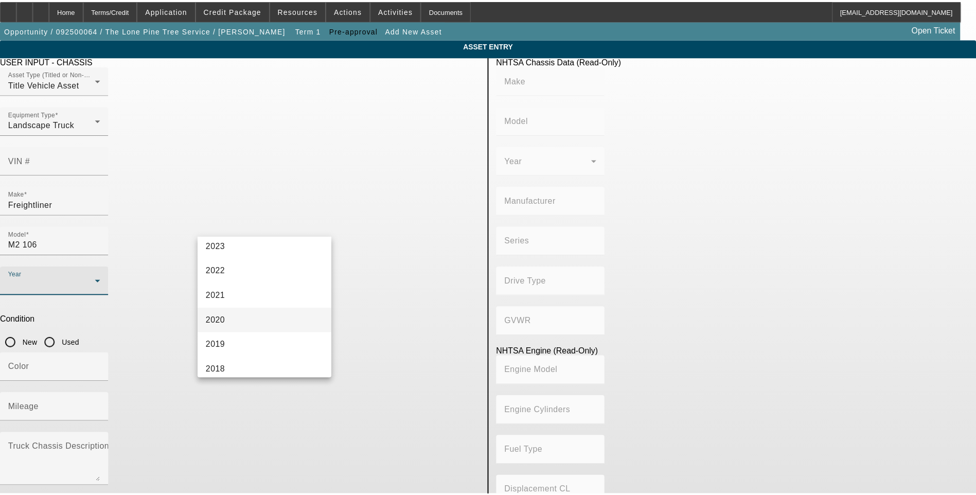
scroll to position [206, 0]
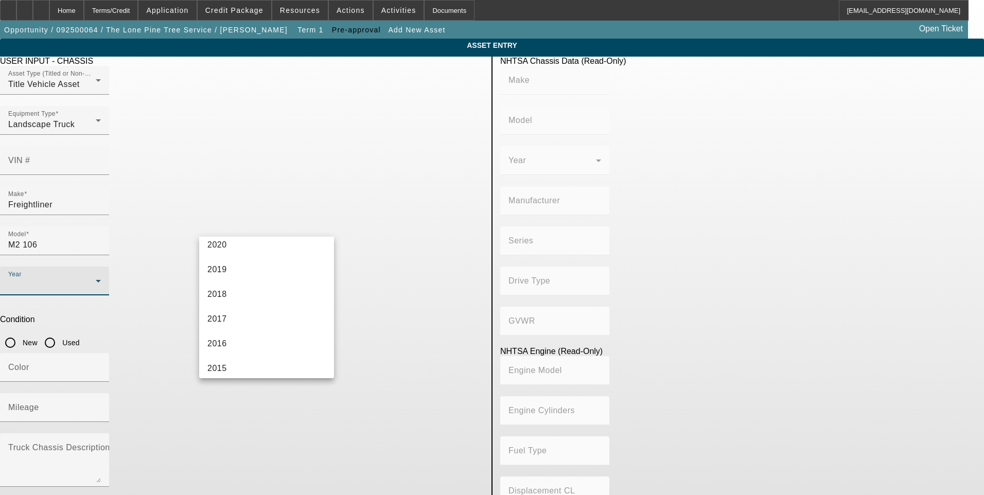
drag, startPoint x: 256, startPoint y: 315, endPoint x: 329, endPoint y: 300, distance: 74.7
click at [258, 315] on mat-option "2017" at bounding box center [266, 319] width 135 height 25
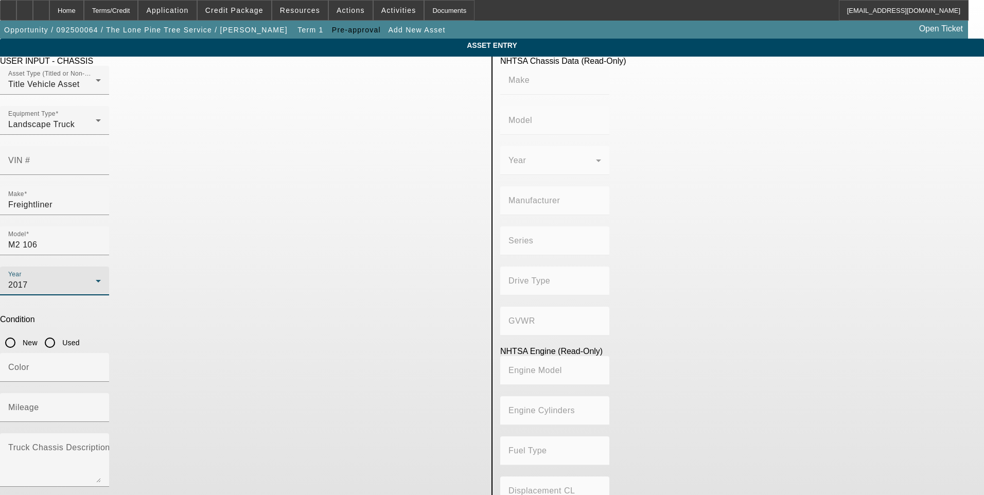
click at [60, 332] on input "Used" at bounding box center [50, 342] width 21 height 21
radio input "true"
click at [101, 393] on div "Mileage" at bounding box center [54, 407] width 93 height 29
type input "175000"
click at [51, 286] on app-asset-collateral-manage "ASSET ENTRY USER INPUT - CHASSIS Asset Type (Titled or Non-Titled) Title Vehicl…" at bounding box center [492, 324] width 984 height 571
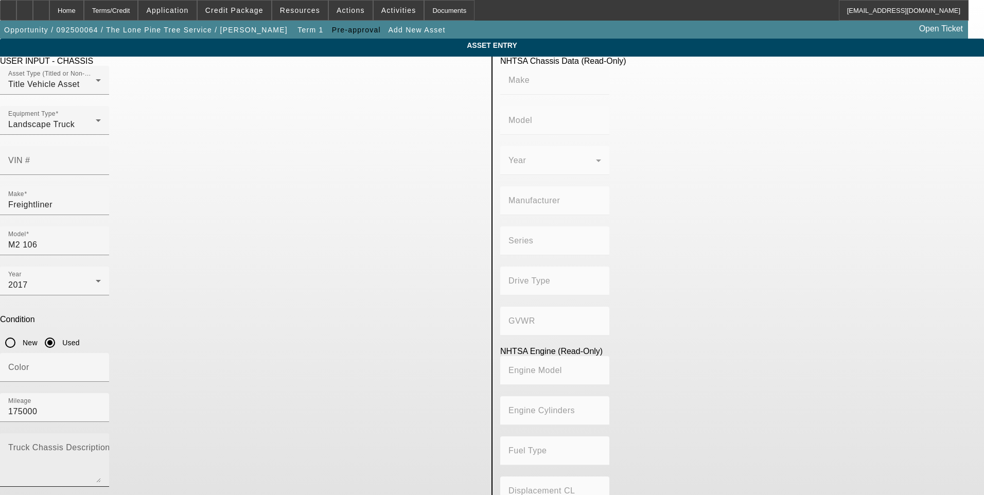
click at [101, 446] on textarea "Truck Chassis Description (Describe the truck chassis only)" at bounding box center [54, 464] width 93 height 37
type textarea "C"
type textarea "Landscape Chip/Dump Truck"
click at [147, 204] on app-asset-collateral-manage "ASSET ENTRY USER INPUT - CHASSIS Asset Type (Titled or Non-Titled) Title Vehicl…" at bounding box center [492, 324] width 984 height 571
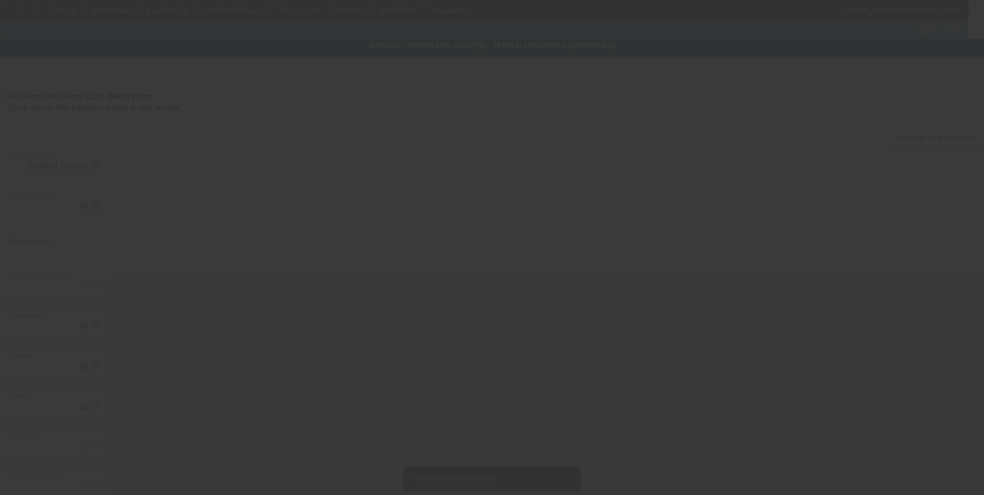
type input "$60,000.00"
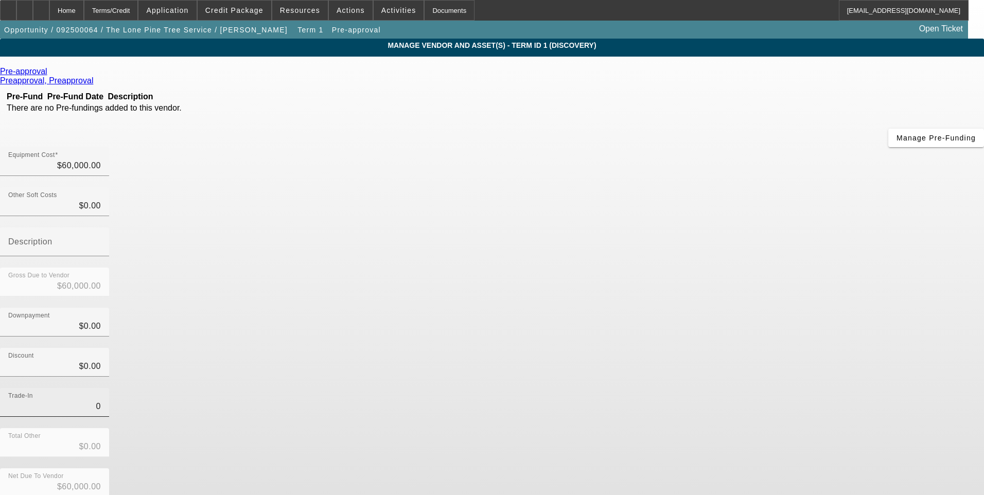
click at [101, 400] on input "0" at bounding box center [54, 406] width 93 height 12
type input "$0.00"
drag, startPoint x: 679, startPoint y: 290, endPoint x: 723, endPoint y: 403, distance: 120.9
click at [681, 388] on div "Trade-In $0.00" at bounding box center [492, 408] width 984 height 40
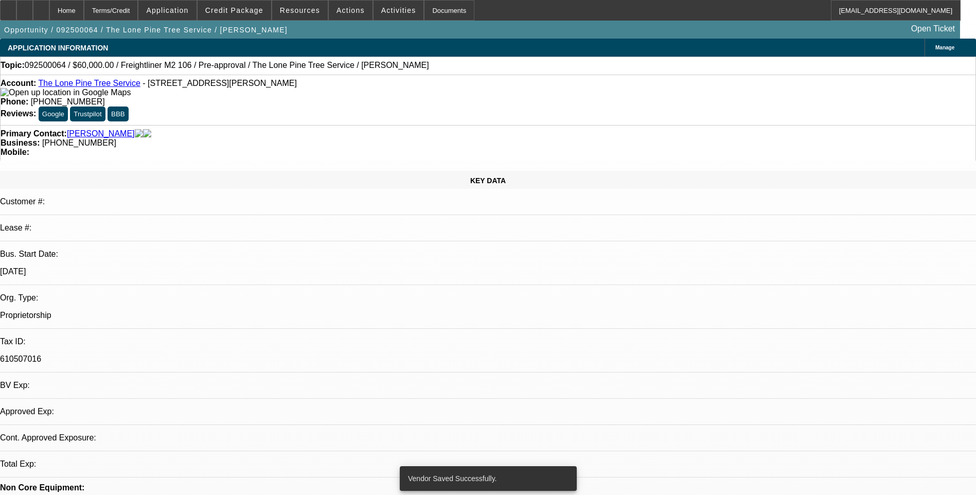
select select "0"
select select "2"
select select "0.1"
select select "4"
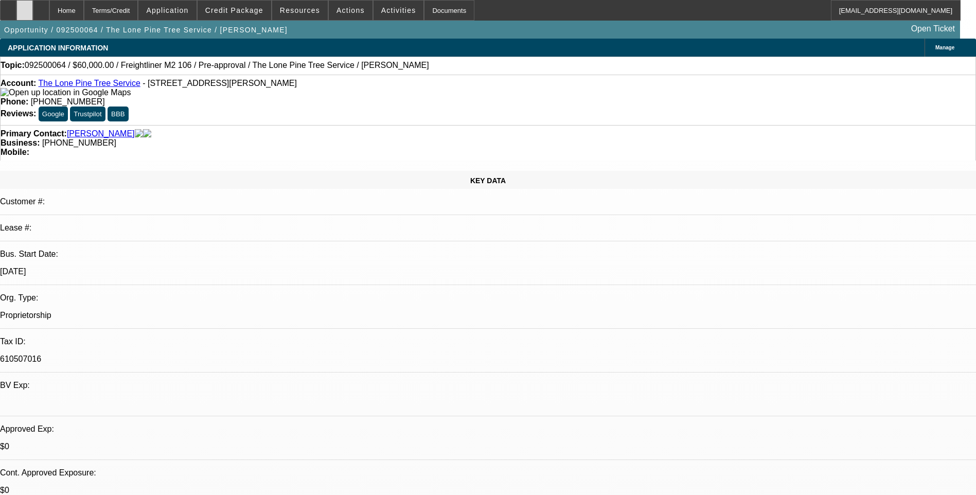
click at [33, 12] on div at bounding box center [24, 10] width 16 height 21
click at [49, 15] on div at bounding box center [41, 10] width 16 height 21
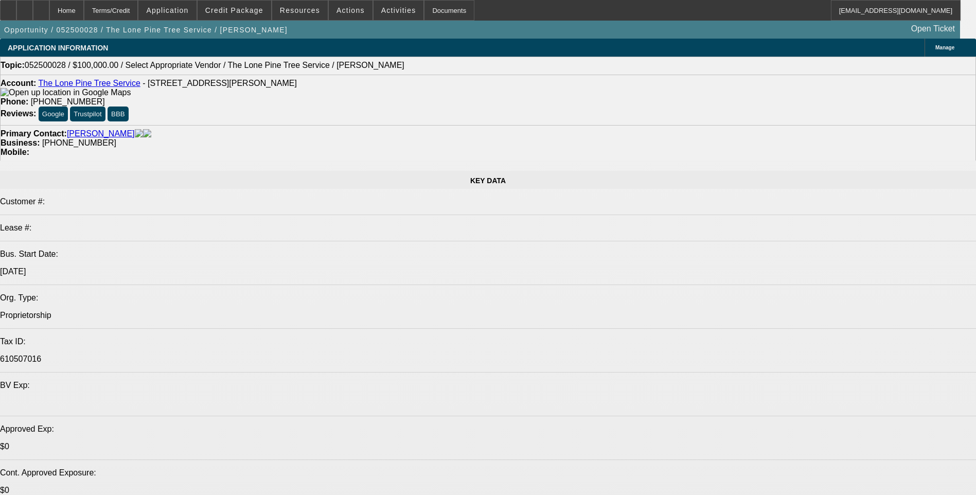
select select "0"
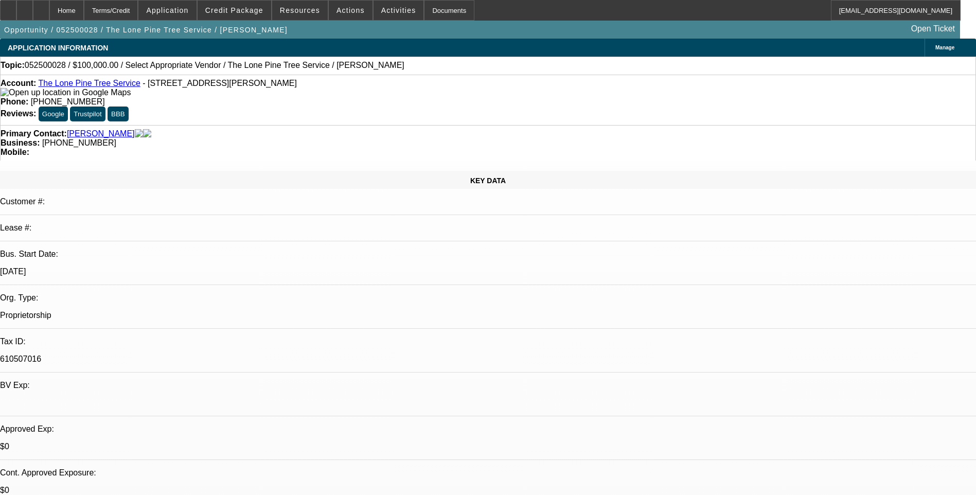
select select "2"
select select "0.1"
select select "1"
select select "2"
select select "4"
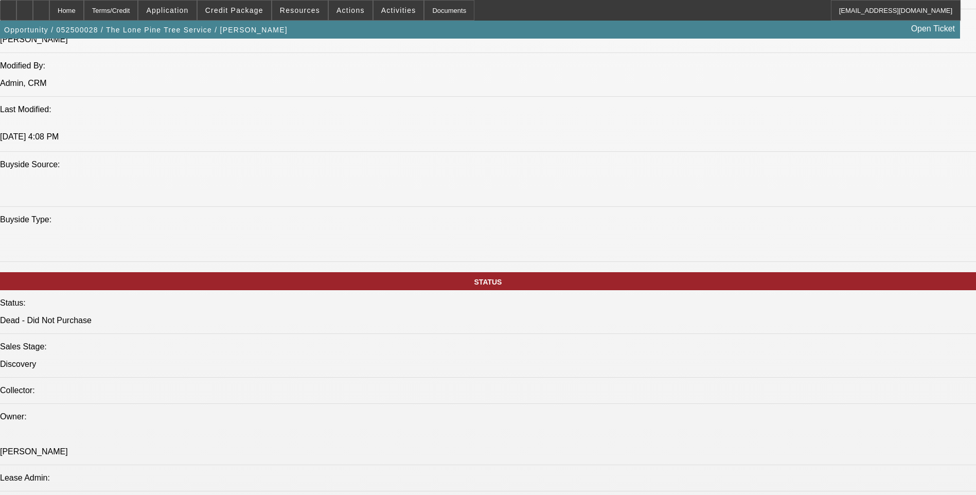
scroll to position [926, 0]
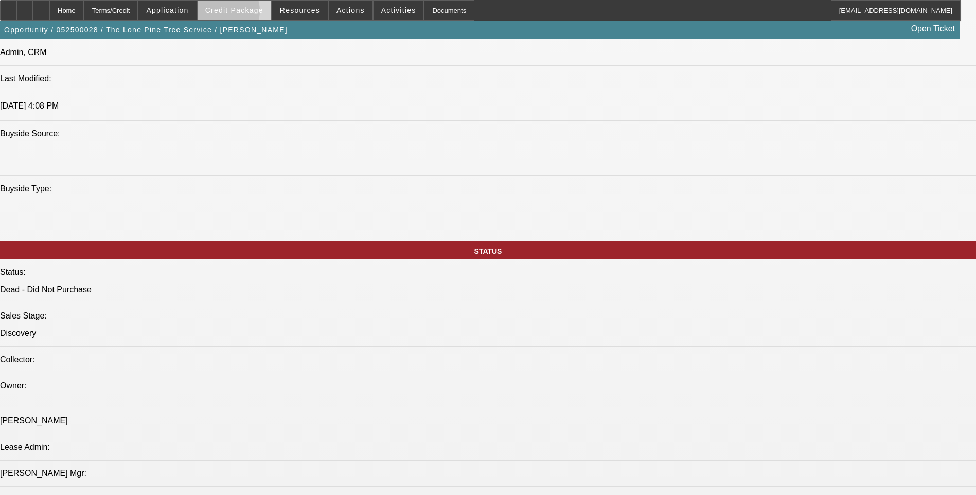
click at [236, 13] on span "Credit Package" at bounding box center [234, 10] width 58 height 8
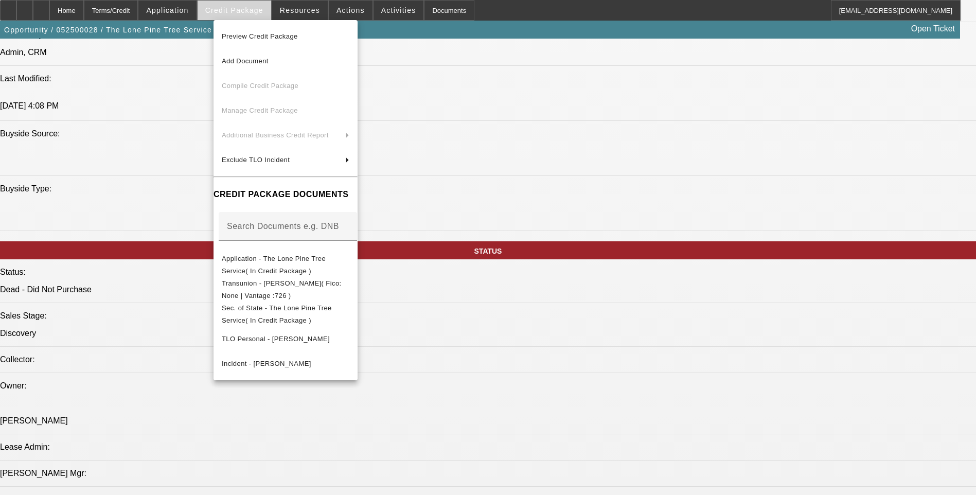
click at [236, 13] on div at bounding box center [488, 247] width 976 height 495
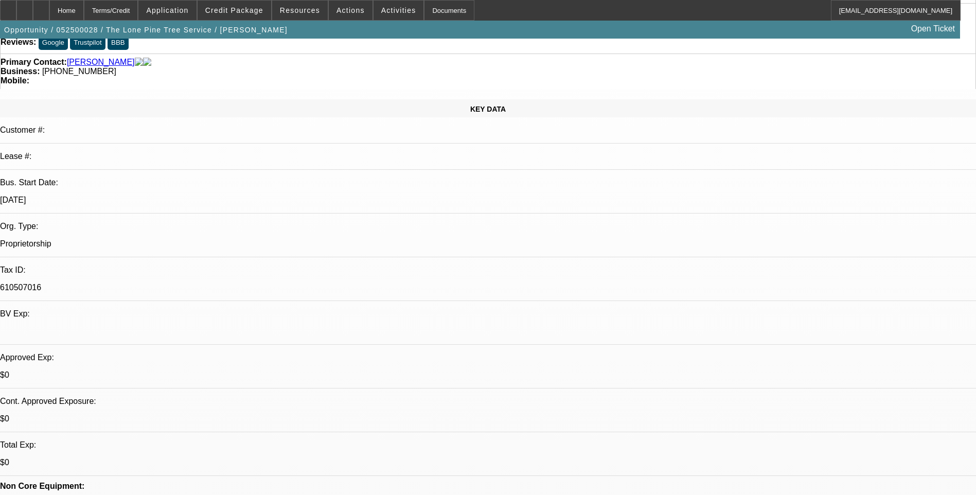
scroll to position [0, 0]
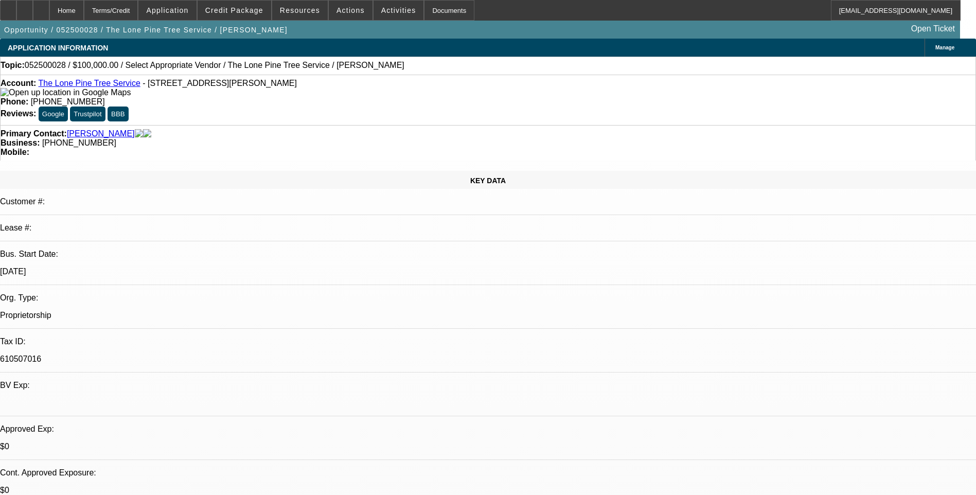
click at [97, 86] on link "The Lone Pine Tree Service" at bounding box center [89, 83] width 102 height 9
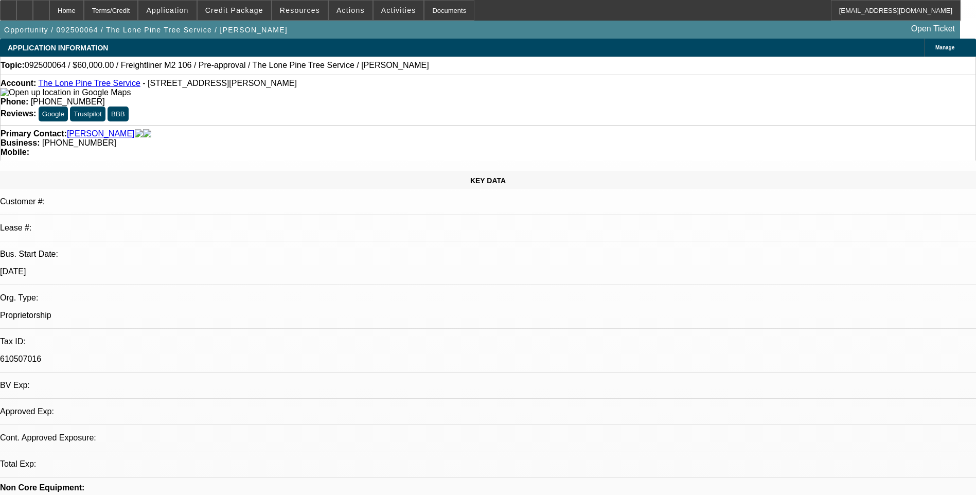
select select "0"
select select "2"
select select "0.1"
select select "1"
select select "2"
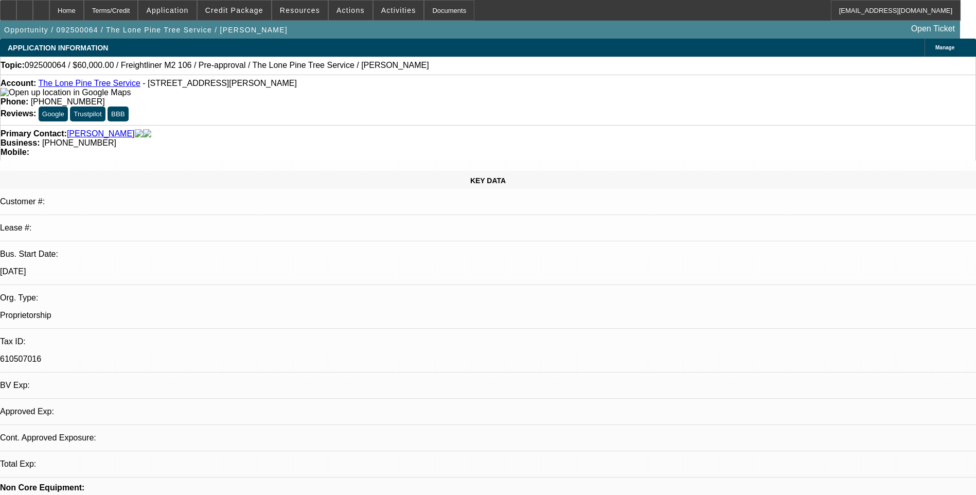
select select "4"
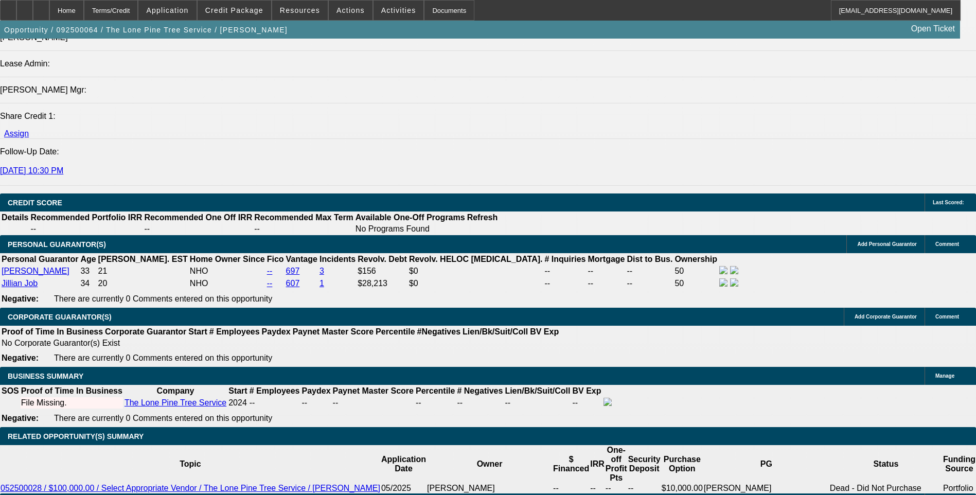
scroll to position [1338, 0]
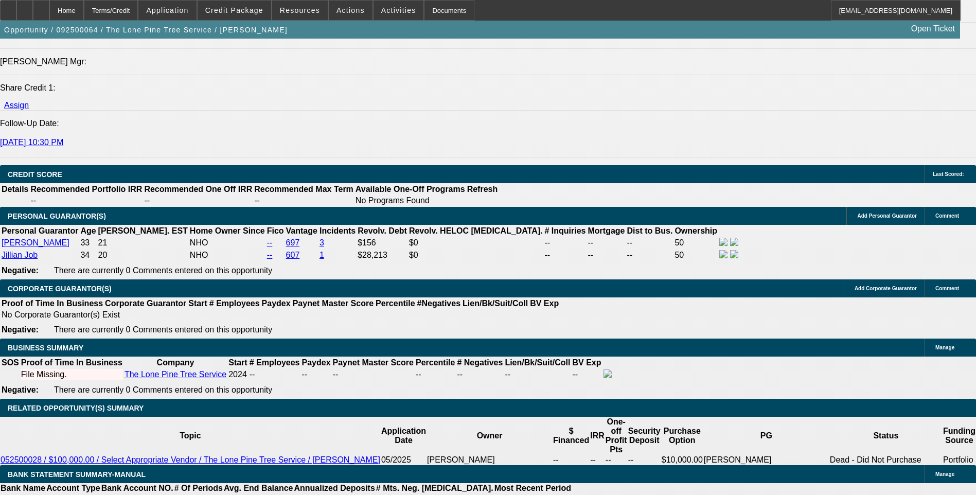
select select "0.15"
type input "$9,000.00"
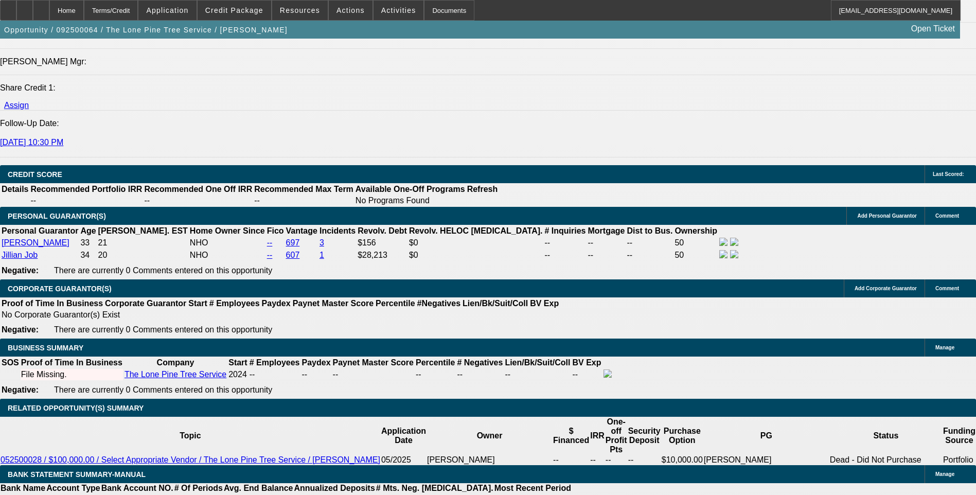
type input "36"
type input "18"
type input "$2,877.22"
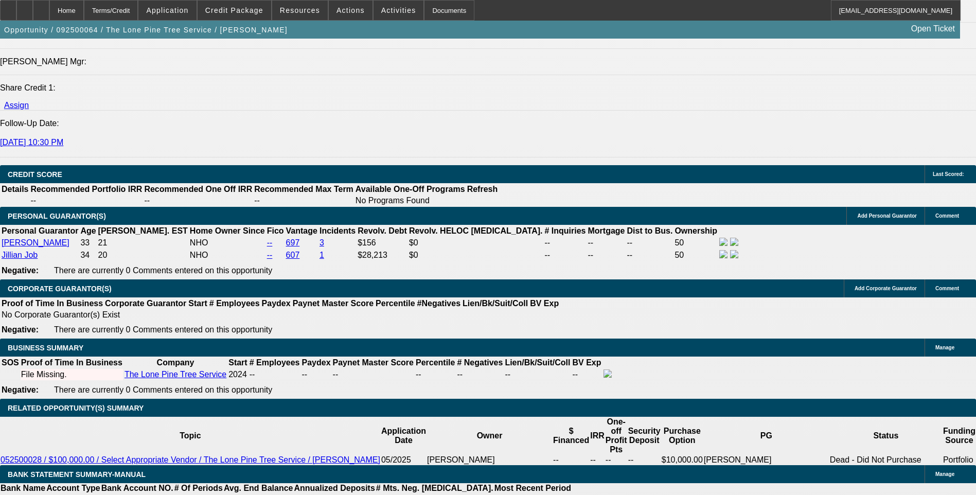
type input "$1,438.61"
type input "18."
type input "$3,687.54"
type input "$1,843.77"
type input "18.5"
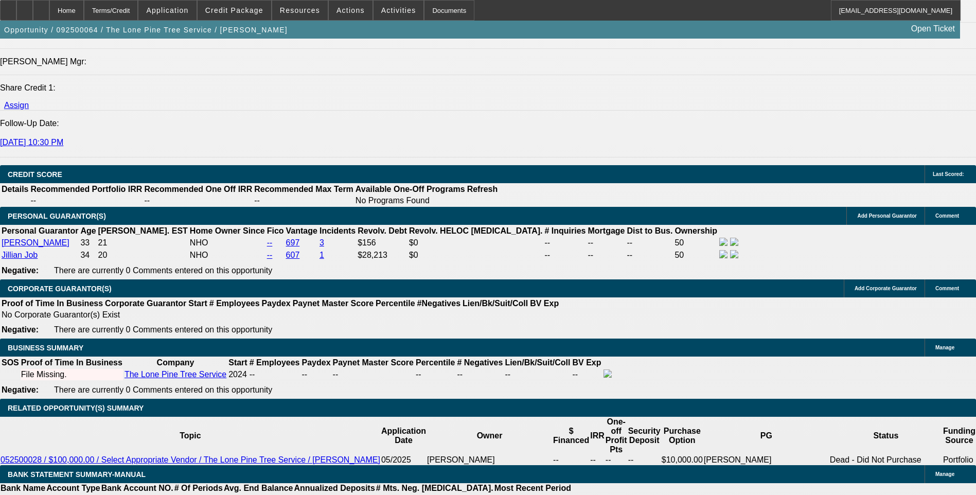
type input "$3,713.18"
type input "$1,856.59"
type input "18.5"
type input "1856."
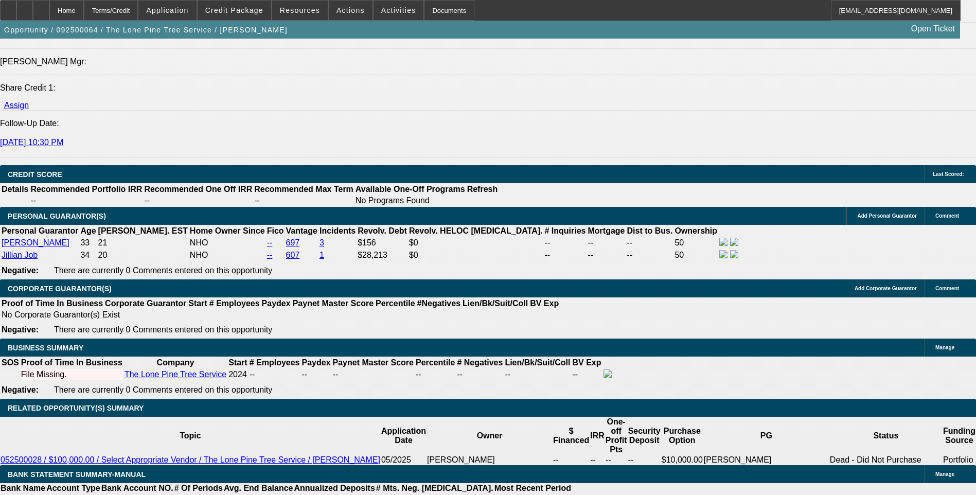
type input "$3,712.00"
type input "185"
type input "$370.00"
type input "1860"
type input "$3,720.00"
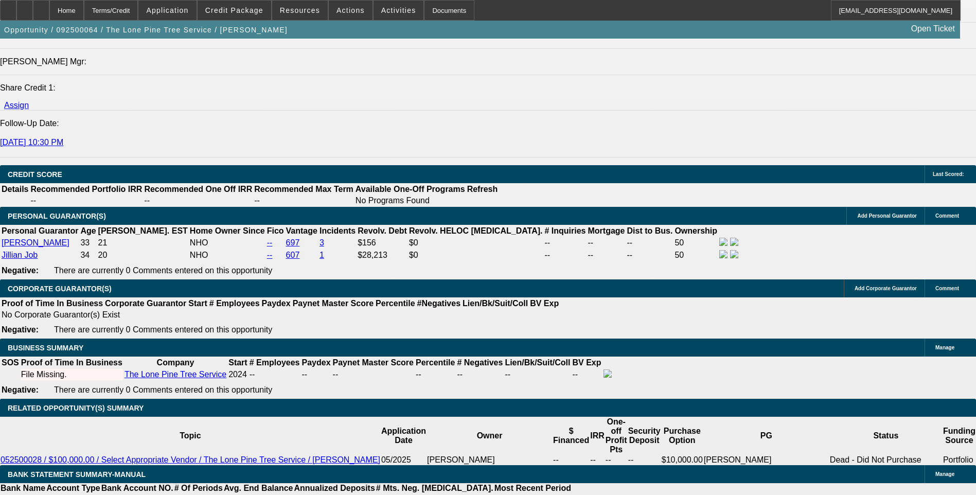
type input "18.6"
type input "$1,860.00"
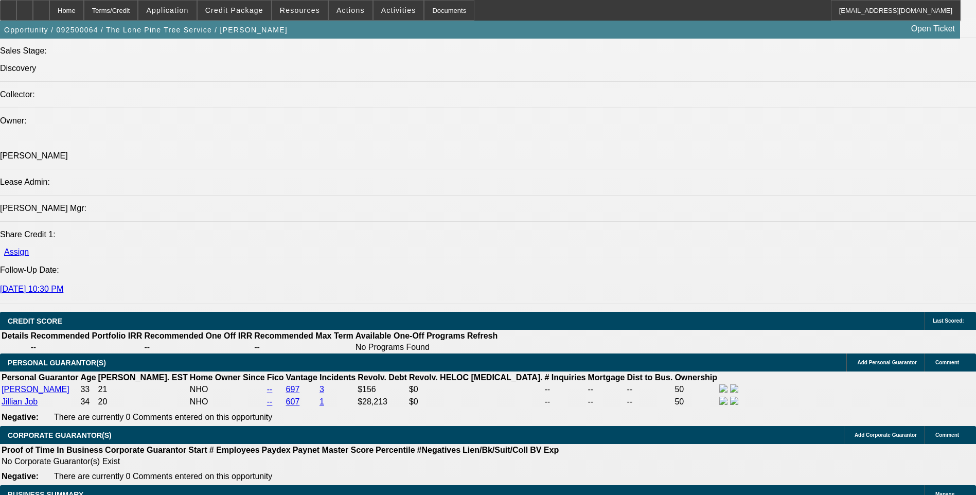
scroll to position [1132, 0]
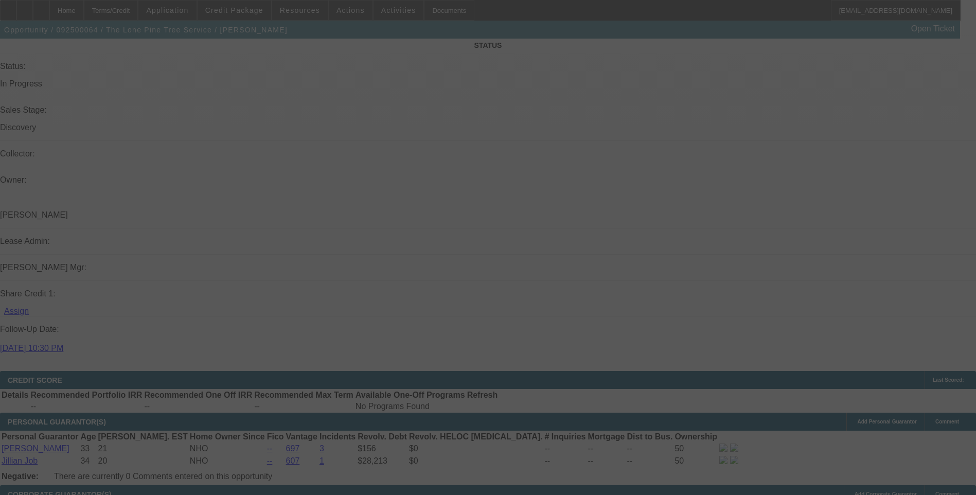
select select "0.15"
select select "2"
select select "0.1"
select select "4"
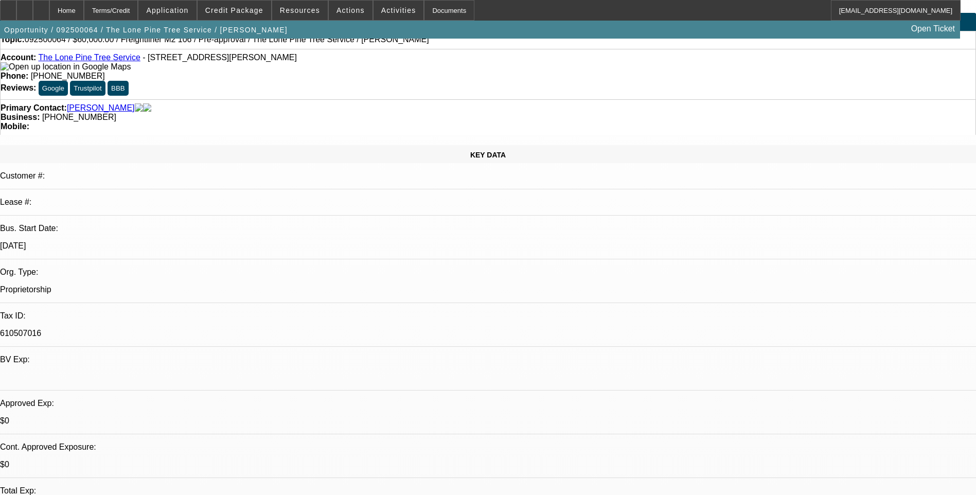
scroll to position [0, 0]
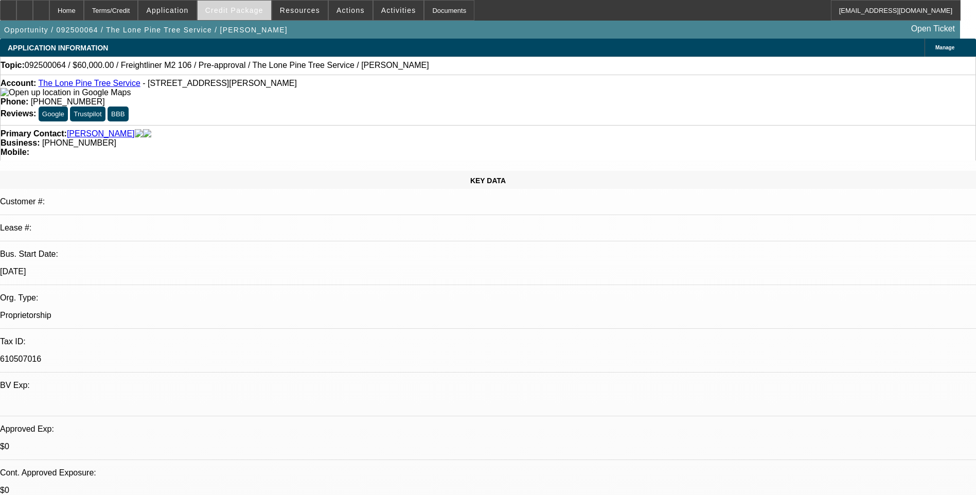
click at [235, 9] on span "Credit Package" at bounding box center [234, 10] width 58 height 8
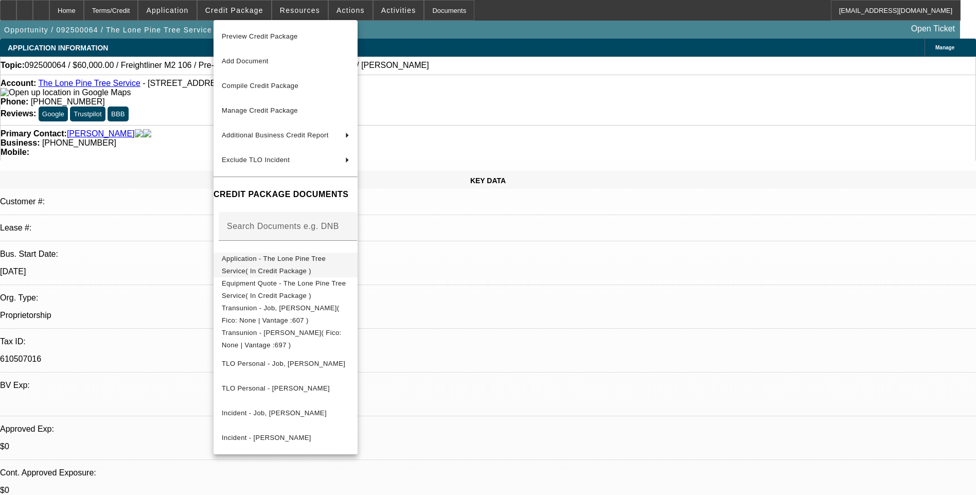
click at [324, 259] on span "Application - The Lone Pine Tree Service( In Credit Package )" at bounding box center [274, 265] width 104 height 20
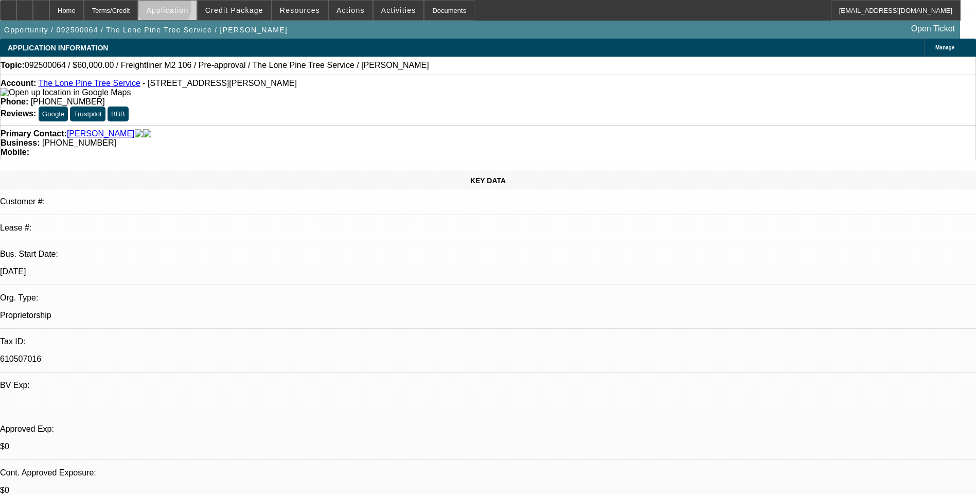
click at [188, 9] on span "Application" at bounding box center [167, 10] width 42 height 8
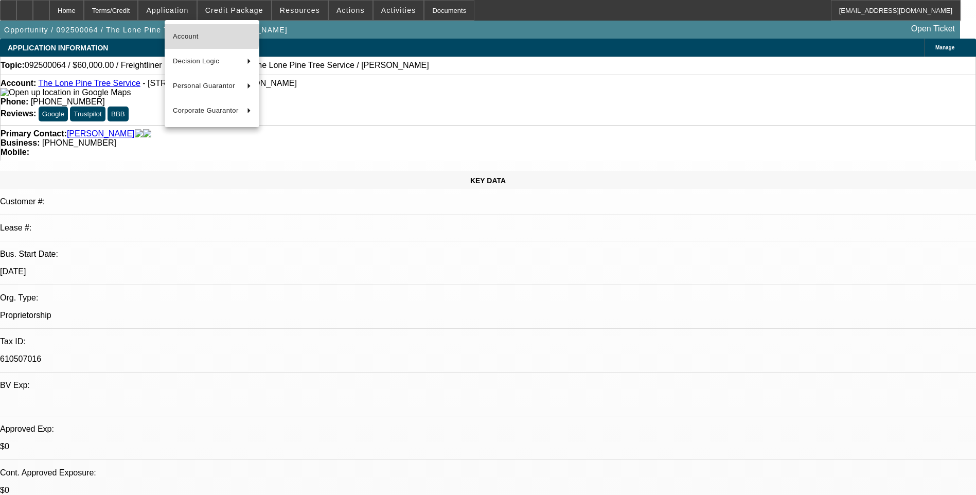
click at [192, 34] on span "Account" at bounding box center [212, 36] width 78 height 12
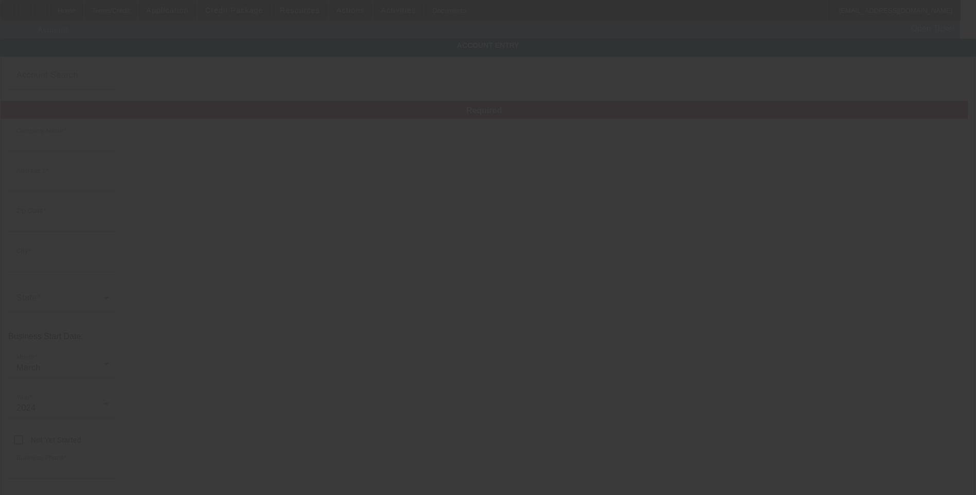
type input "The Lone Pine Tree Service"
type input "8867 Rose Marie Dr"
type input "95252"
type input "Valley Springs"
type input "(209) 371-7873"
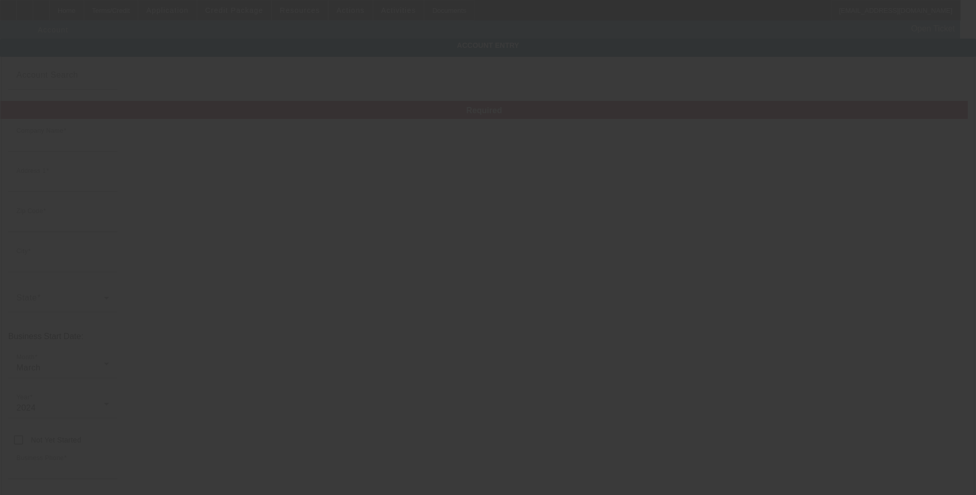
type input "a_joel92@yahoo.com"
type input "610507016"
type input "http://Lonepinetreeservice.Com"
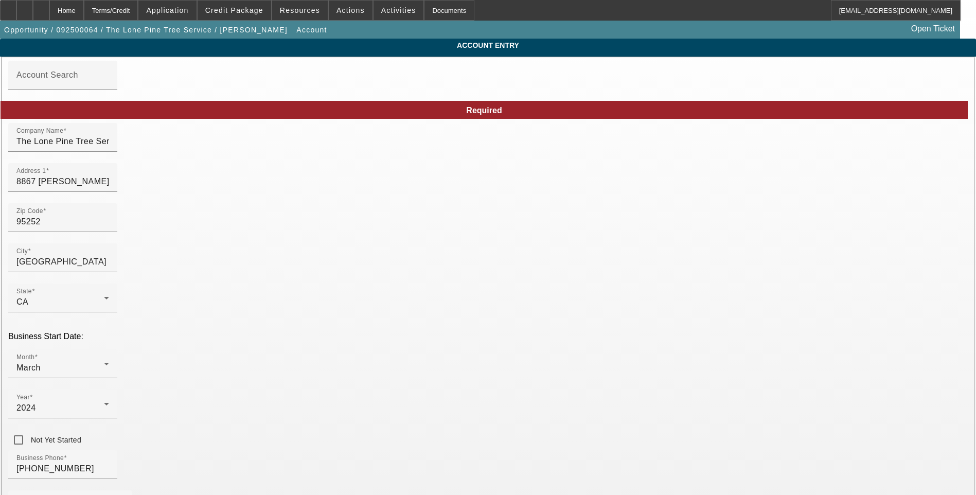
type input "9/4/2025"
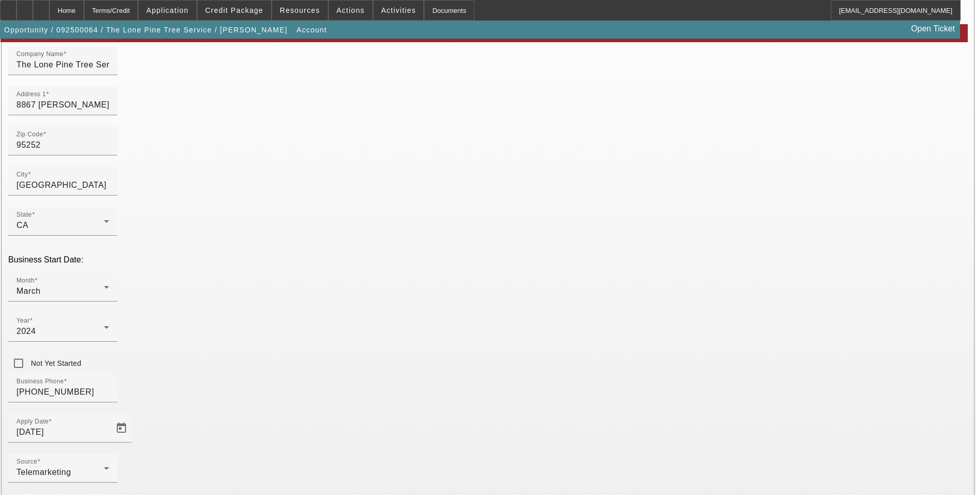
scroll to position [103, 0]
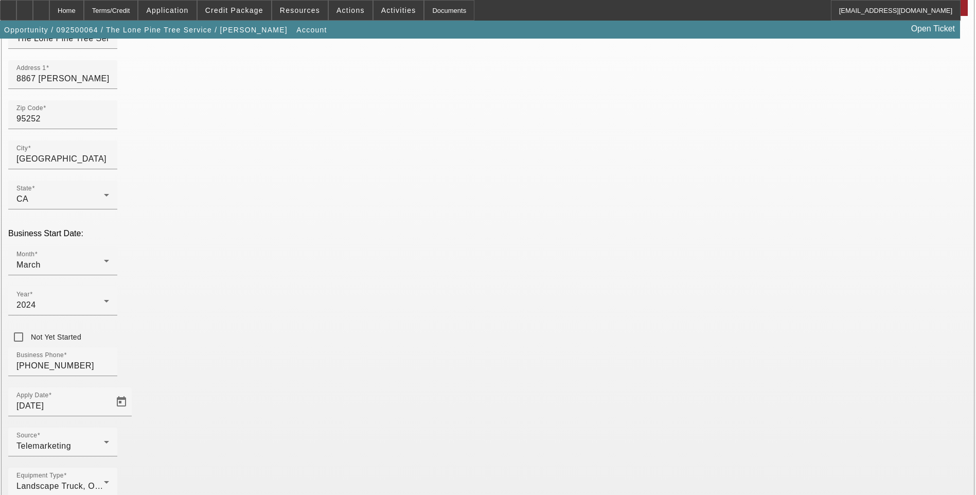
drag, startPoint x: 97, startPoint y: 9, endPoint x: 116, endPoint y: 6, distance: 19.3
click at [84, 9] on div "Home" at bounding box center [66, 10] width 34 height 21
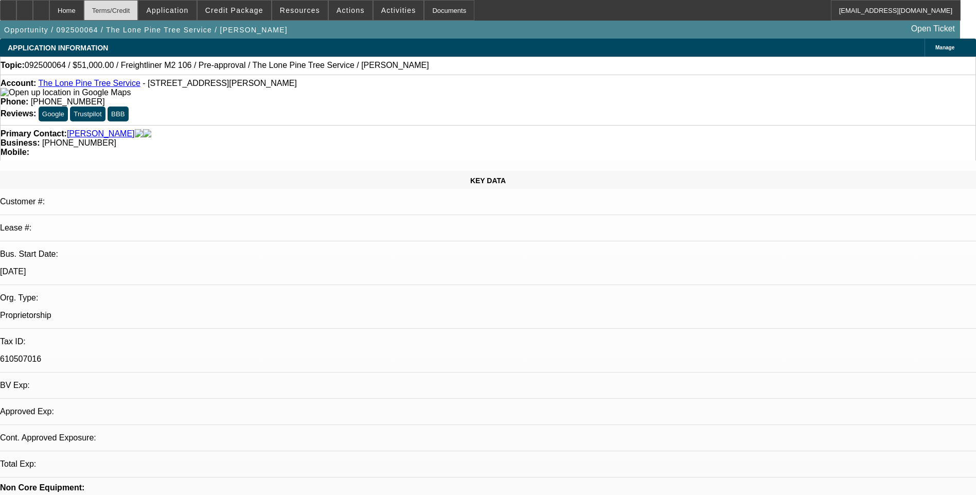
select select "0.15"
select select "2"
select select "0.1"
select select "4"
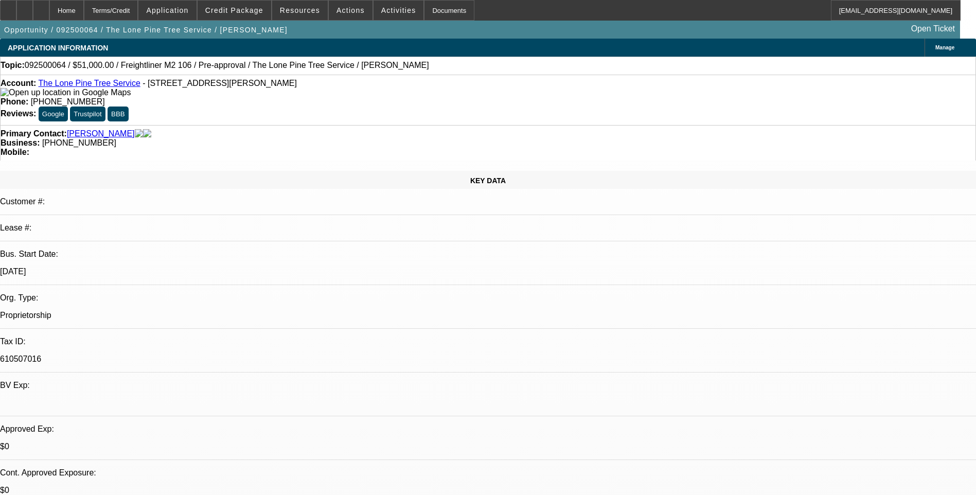
click at [148, 125] on div "Primary Contact: Arias, Joel Business: (209) 371-7873 Mobile:" at bounding box center [488, 143] width 976 height 36
click at [138, 13] on div "Terms/Credit" at bounding box center [111, 10] width 55 height 21
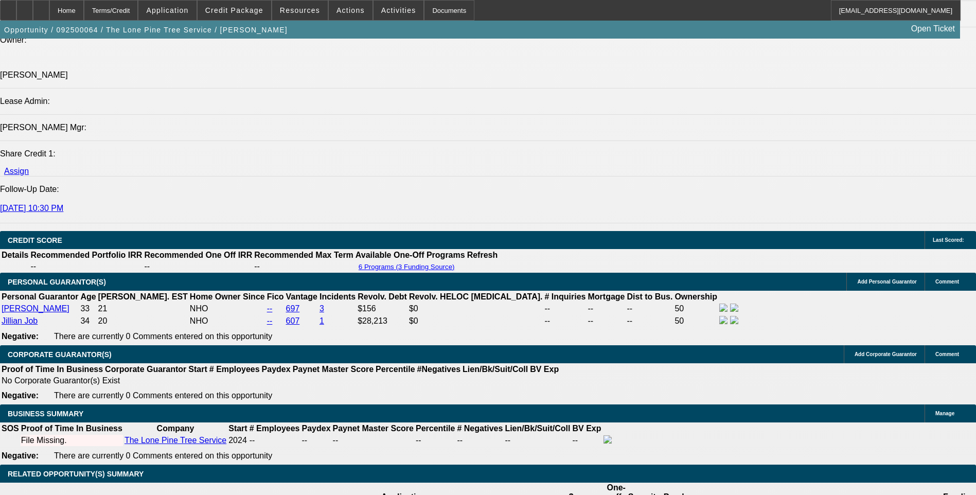
scroll to position [1324, 0]
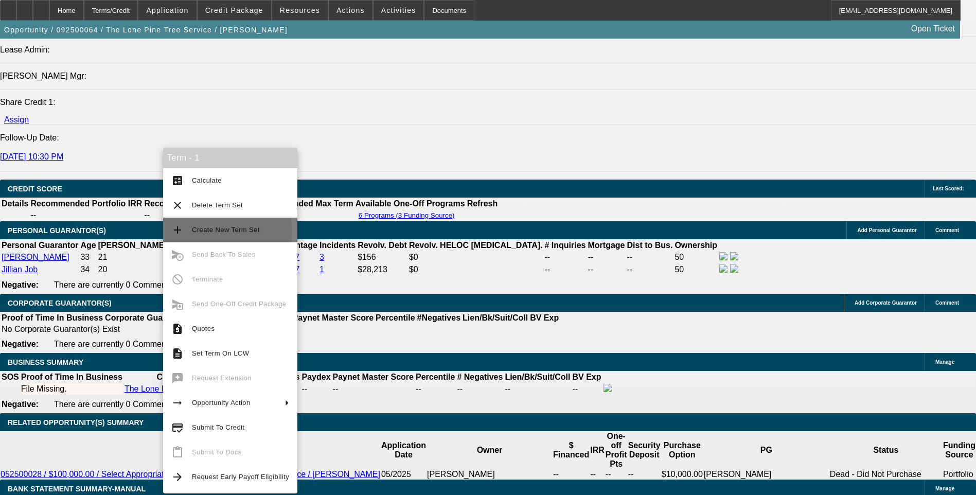
click at [220, 231] on span "Create New Term Set" at bounding box center [226, 230] width 68 height 8
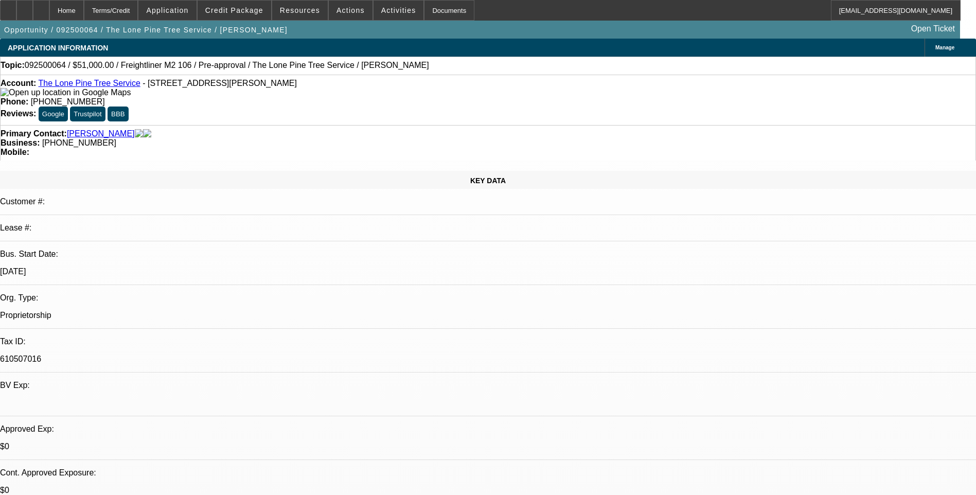
select select "0.15"
select select "2"
select select "0.1"
select select "0.15"
select select "2"
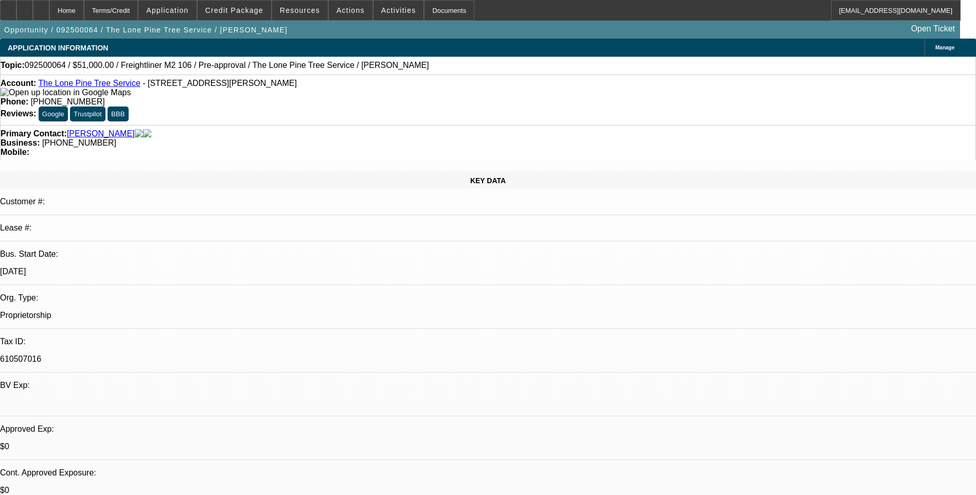
select select "0.1"
select select "1"
select select "2"
select select "4"
select select "1"
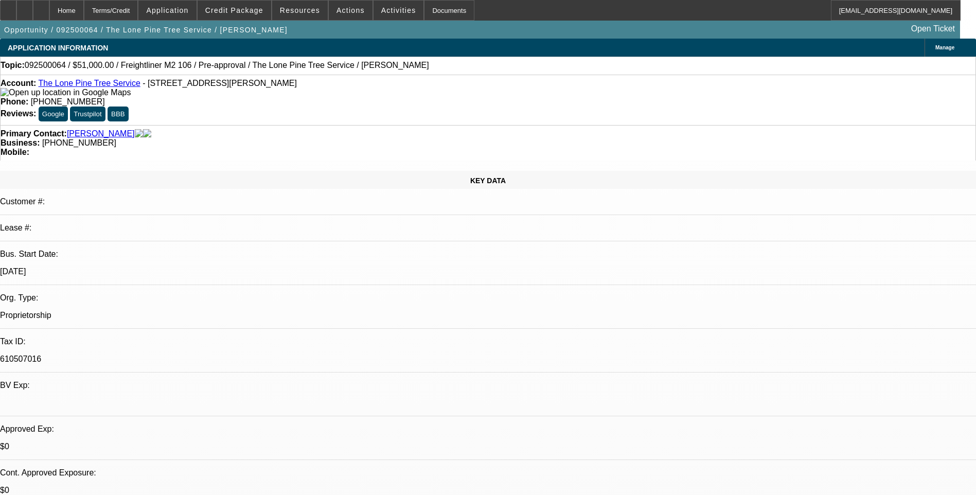
select select "2"
select select "4"
click at [134, 12] on div "Terms/Credit" at bounding box center [111, 10] width 55 height 21
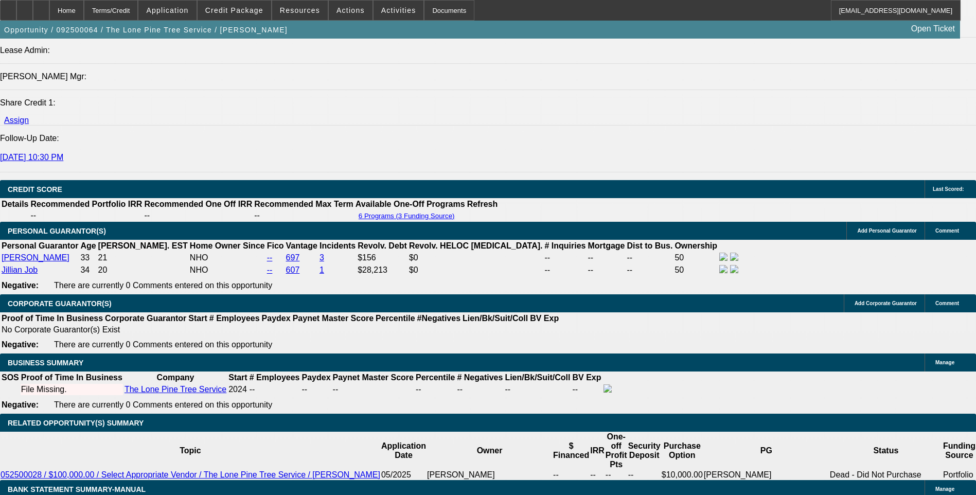
scroll to position [1324, 0]
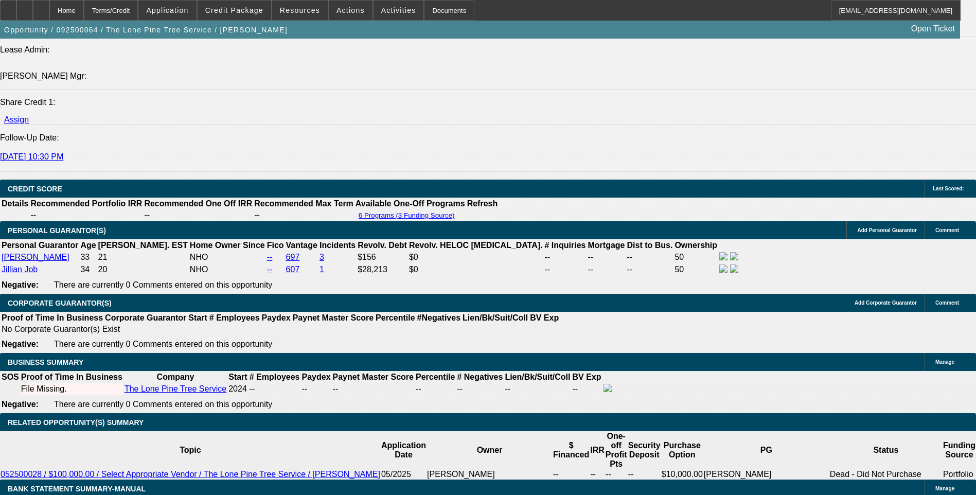
type input "UNKNOWN"
type input "3"
type input "$35,061.30"
type input "$17,530.65"
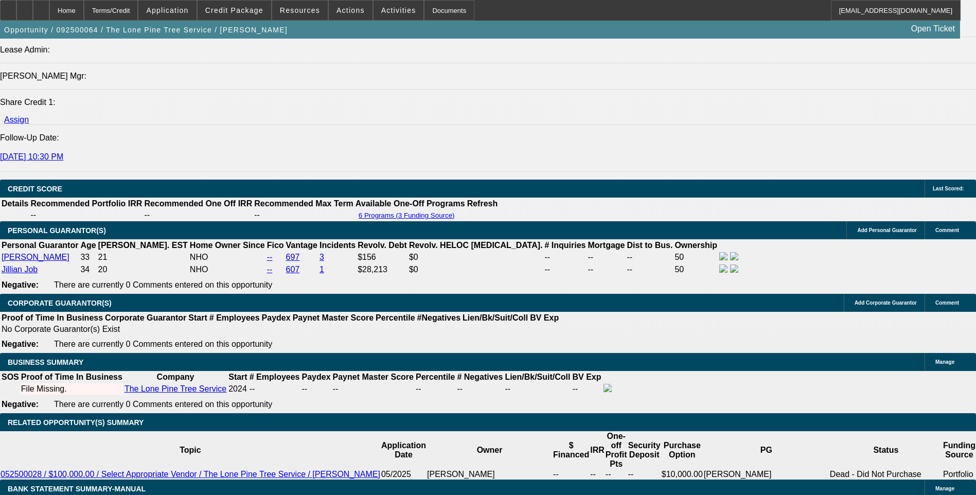
type input "24"
type input "$8.24"
type input "$4.12"
type input "24"
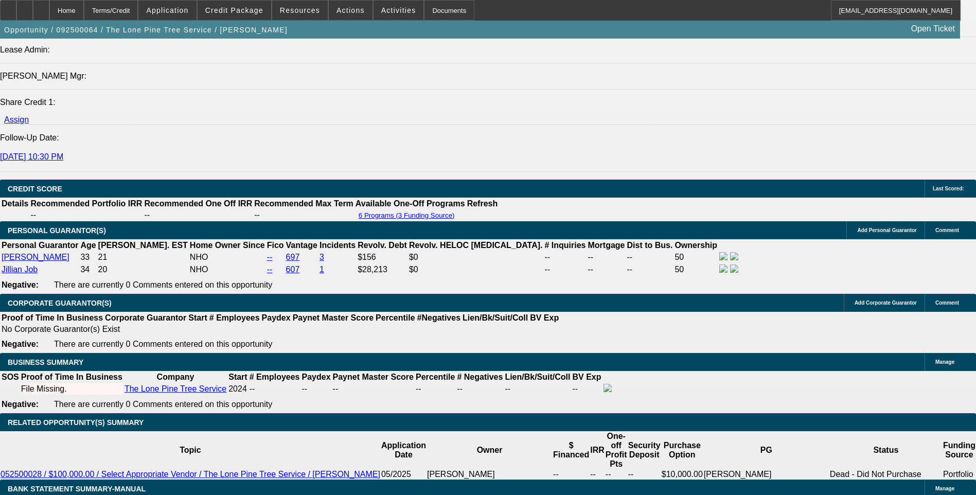
type input "20"
type input "$5,191.38"
type input "$2,595.69"
type input "20."
type input "$4,339.10"
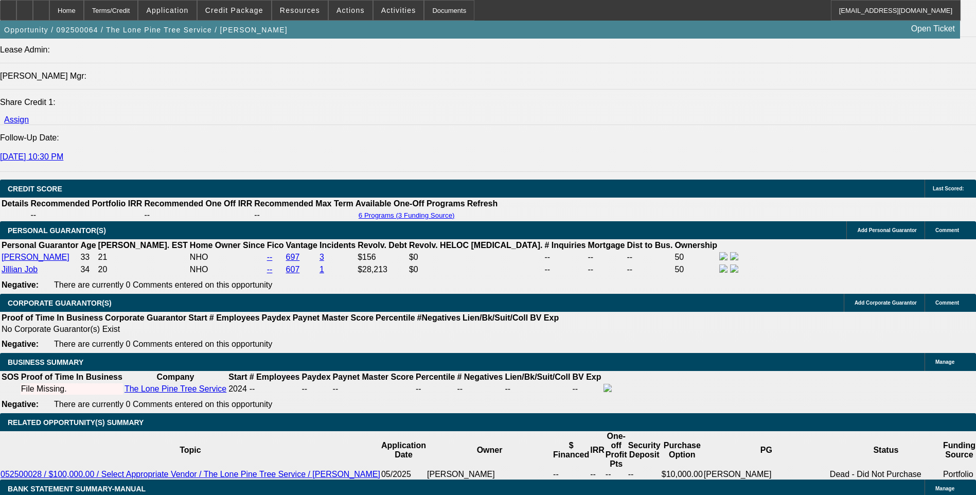
type input "$2,169.55"
type input "20.5"
type input "$5,216.32"
type input "$2,608.16"
type input "20.5"
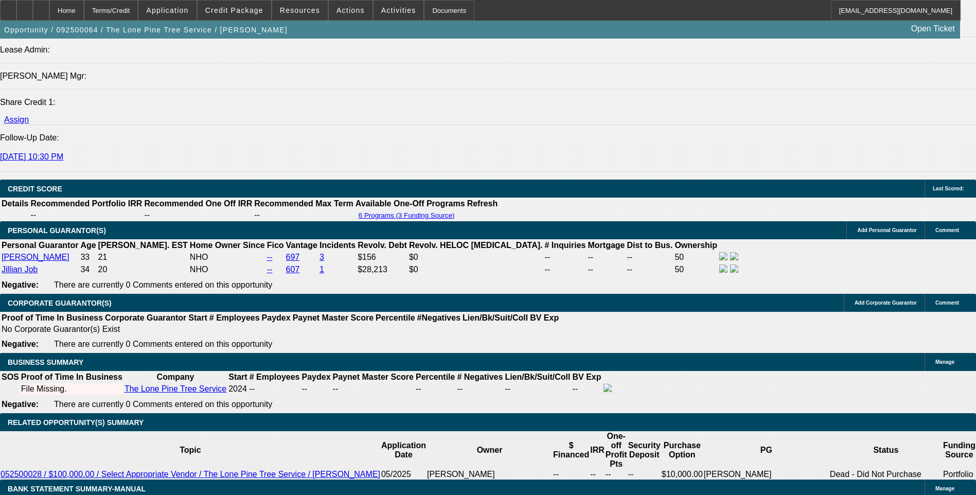
type input "2608."
type input "$5,216.00"
type input "260"
type input "$520.00"
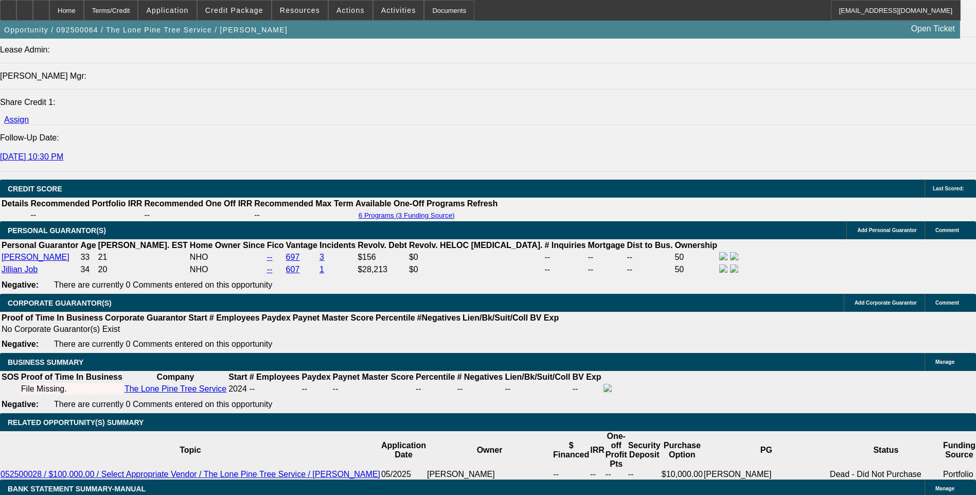
type input "2605"
type input "$5,210.00"
type input "20.4"
type input "$2,605.00"
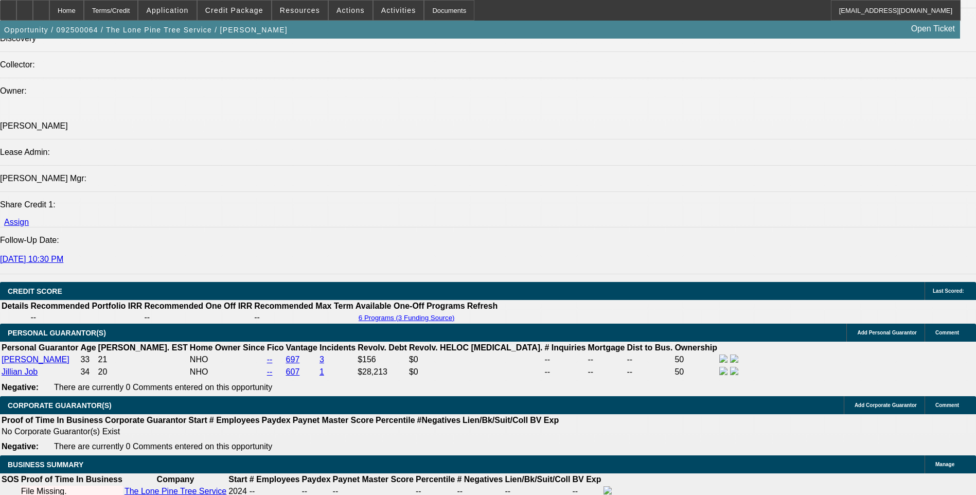
scroll to position [1221, 0]
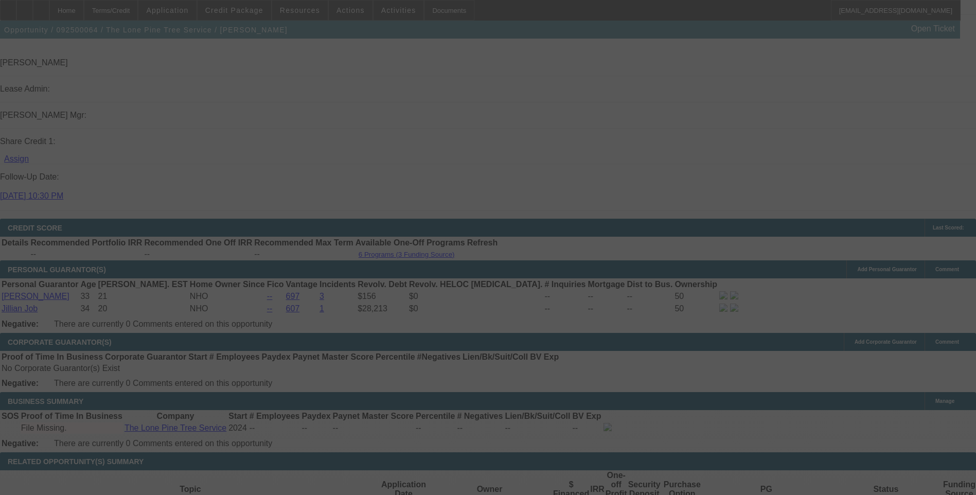
scroll to position [1324, 0]
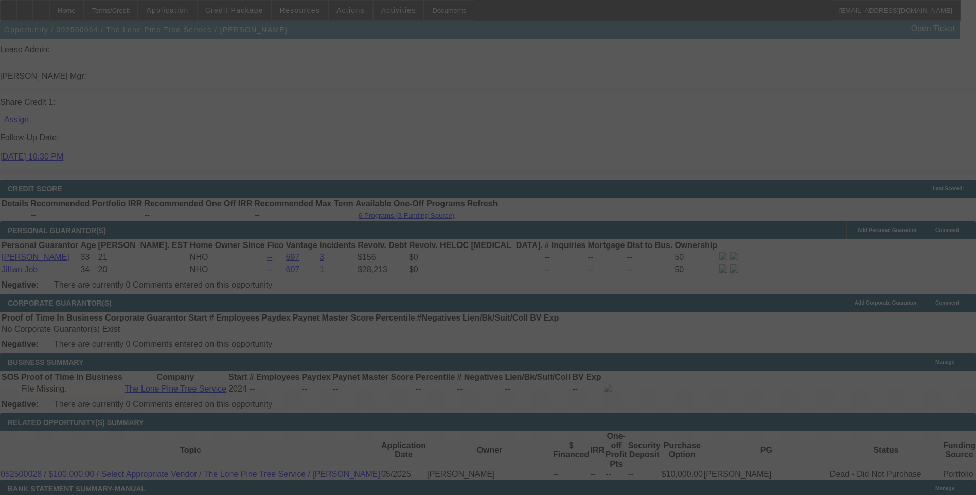
select select "0.15"
select select "2"
select select "0.1"
select select "4"
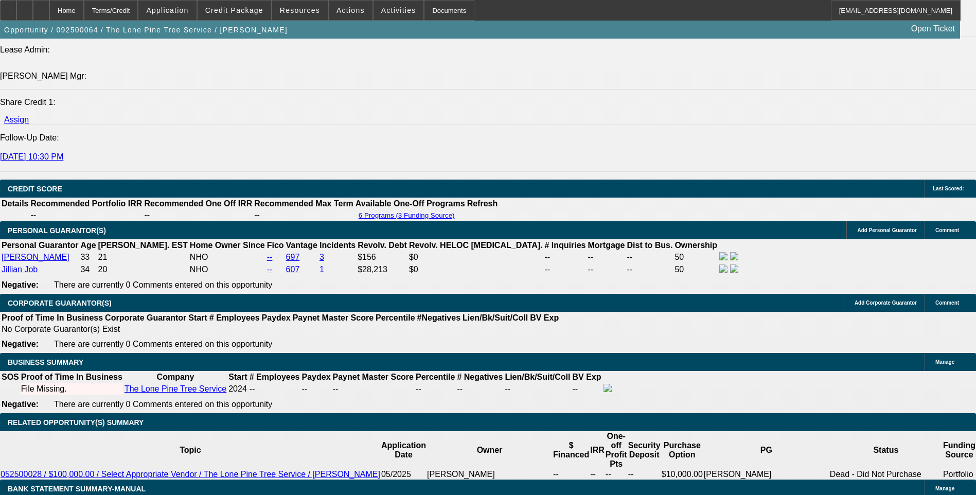
type input "UNKNOWN"
type input "2.4"
type input "$4,357.06"
type input "$2,178.53"
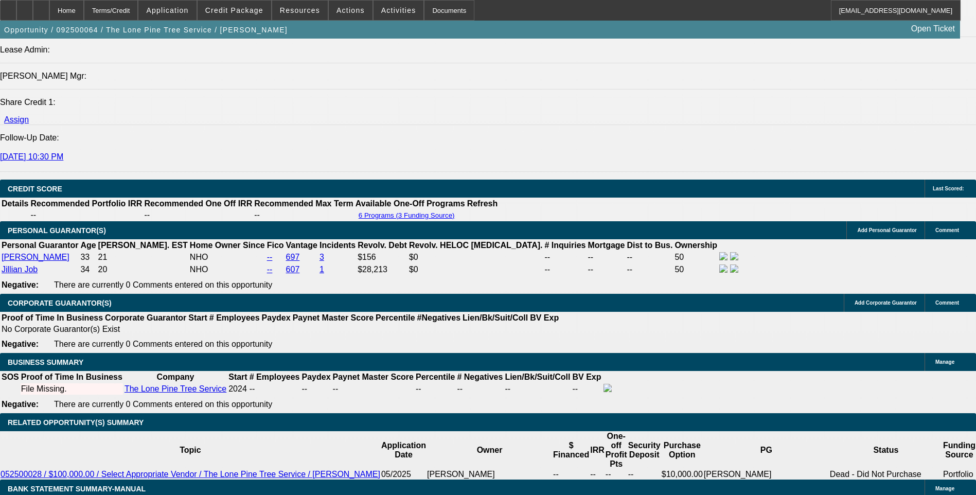
type input "1.4"
type input "$4,267.74"
type input "$2,133.87"
type input "18.4"
type input "$4,312.26"
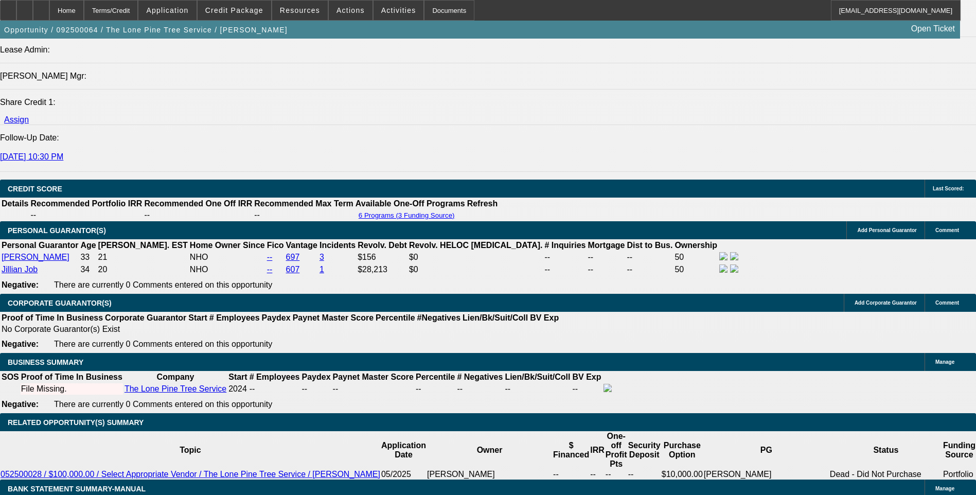
type input "$2,156.13"
type input "$5,112.00"
type input "$2,556.00"
type input "18.4"
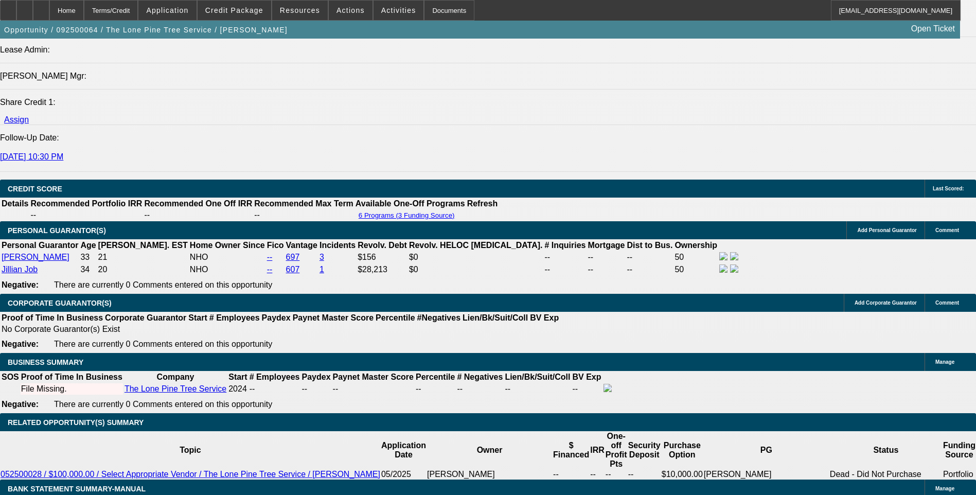
type input "255"
type input "$510.00"
type input "2555"
type input "$5,110.00"
type input "18.4"
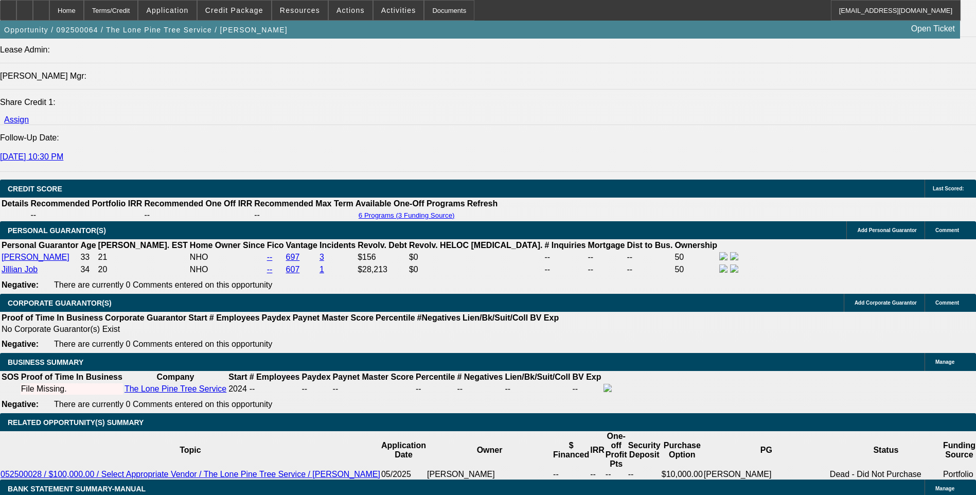
type input "$2,555.00"
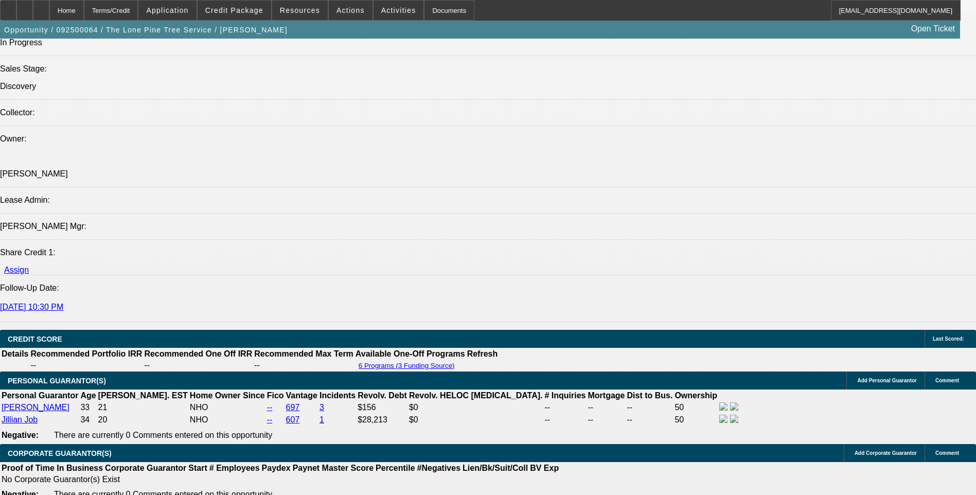
scroll to position [1169, 0]
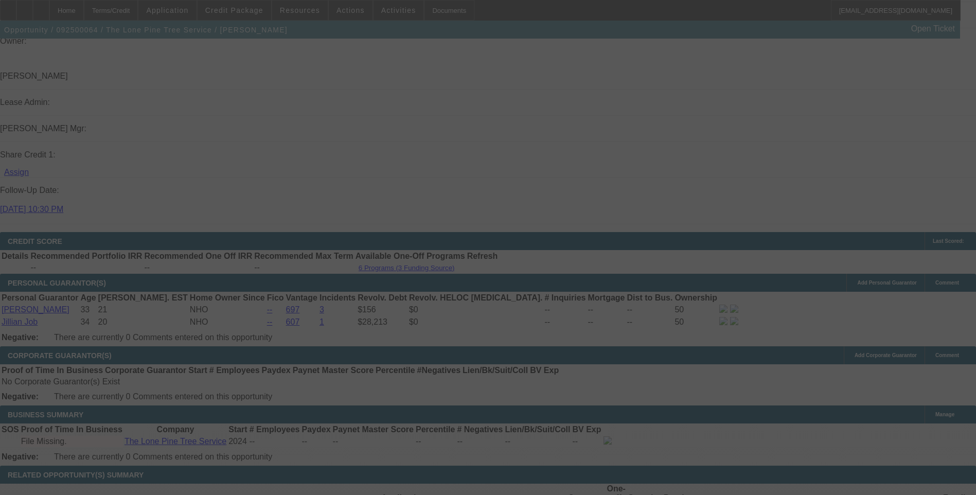
scroll to position [1272, 0]
select select "0.15"
select select "2"
select select "0.1"
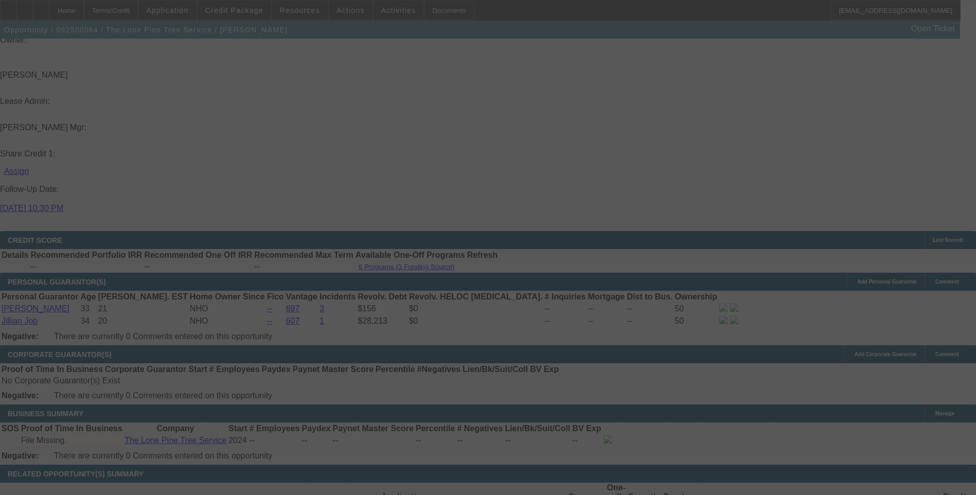
select select "4"
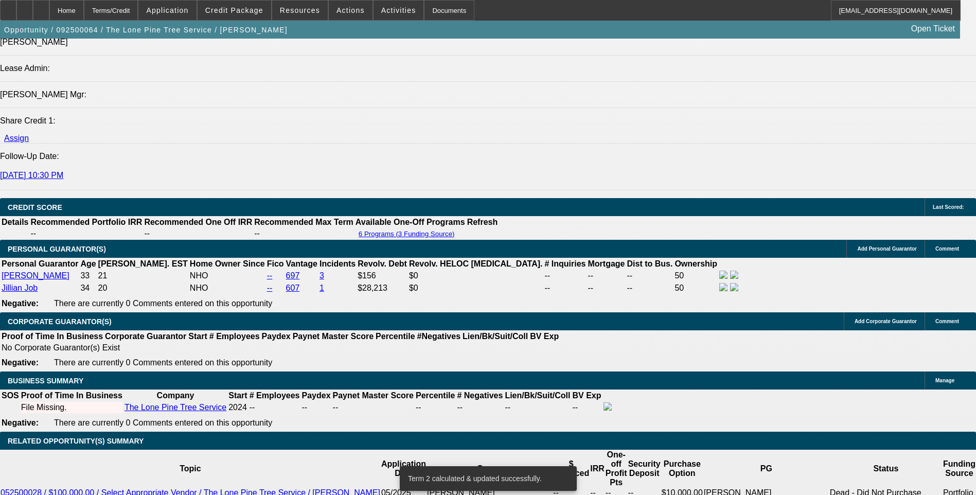
scroll to position [1324, 0]
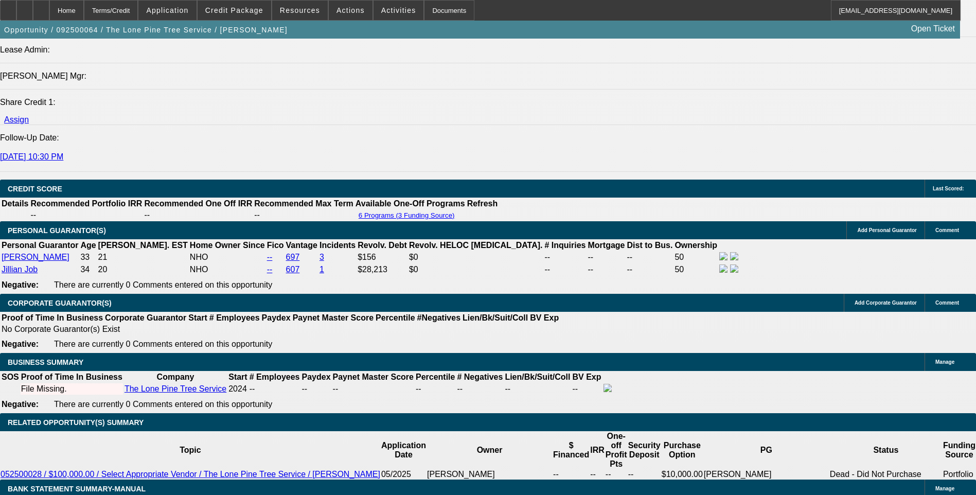
click at [388, 13] on span "Activities" at bounding box center [398, 10] width 35 height 8
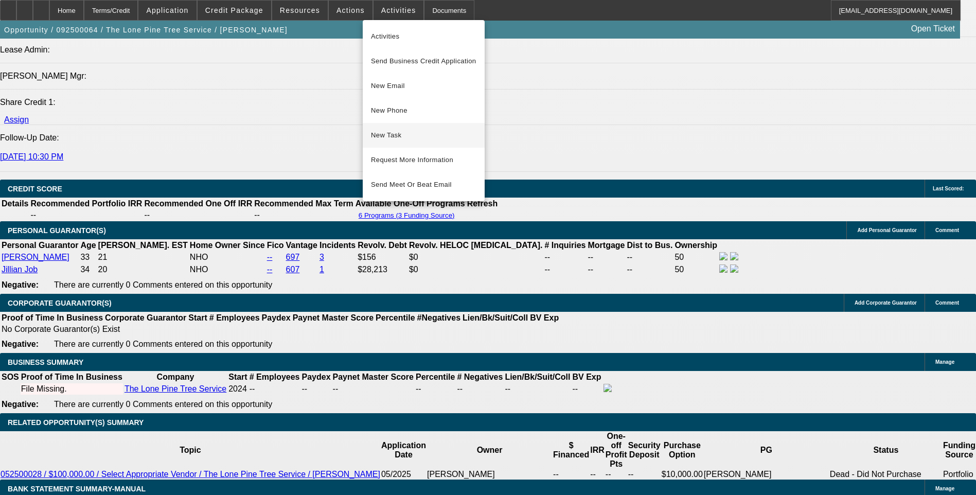
click at [425, 142] on button "New Task" at bounding box center [424, 135] width 122 height 25
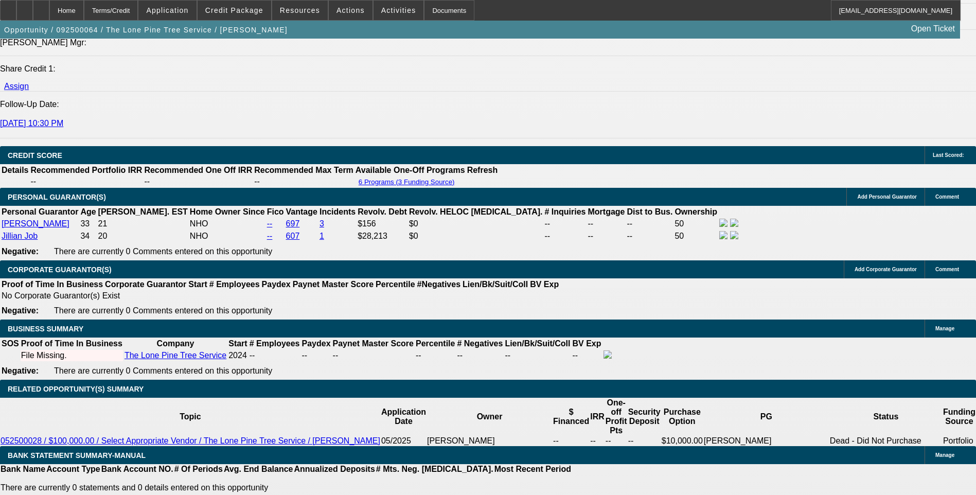
scroll to position [1375, 0]
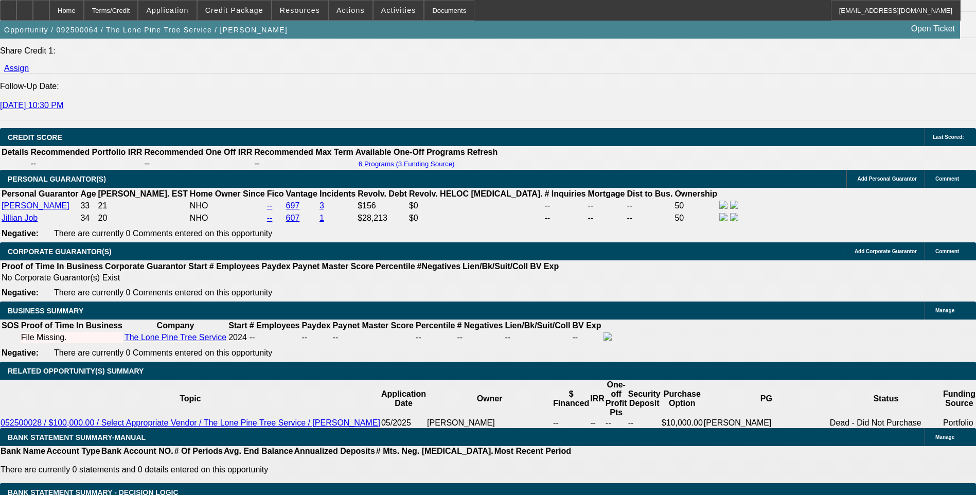
click at [49, 12] on div at bounding box center [41, 10] width 16 height 21
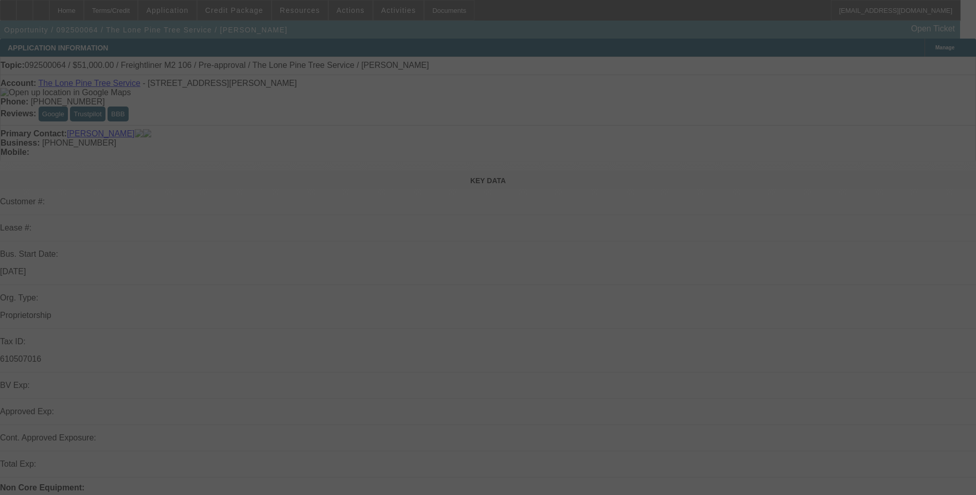
select select "0.15"
select select "2"
select select "0.1"
select select "0.15"
select select "2"
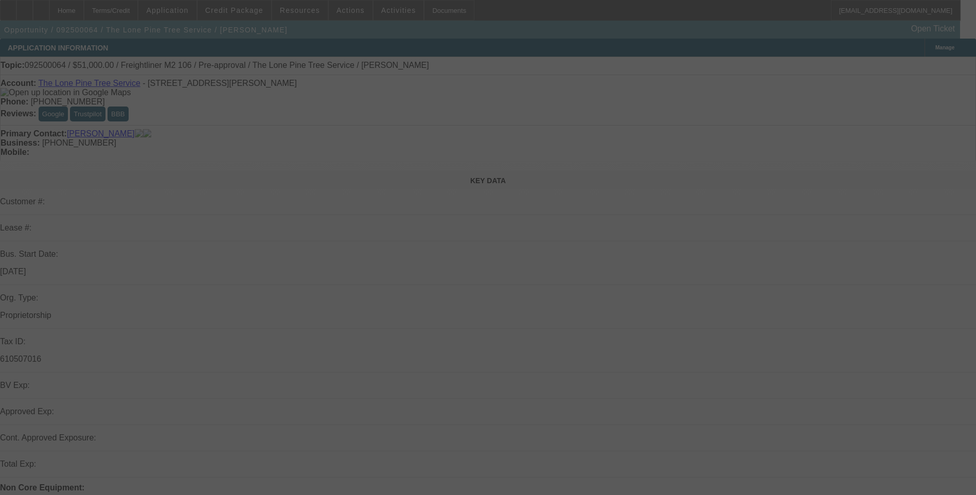
select select "0.1"
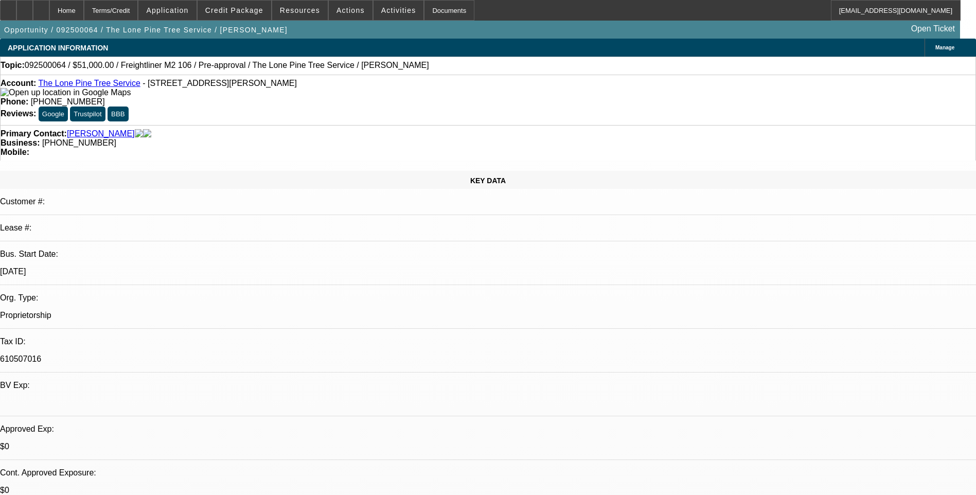
select select "1"
select select "2"
select select "4"
select select "1"
select select "2"
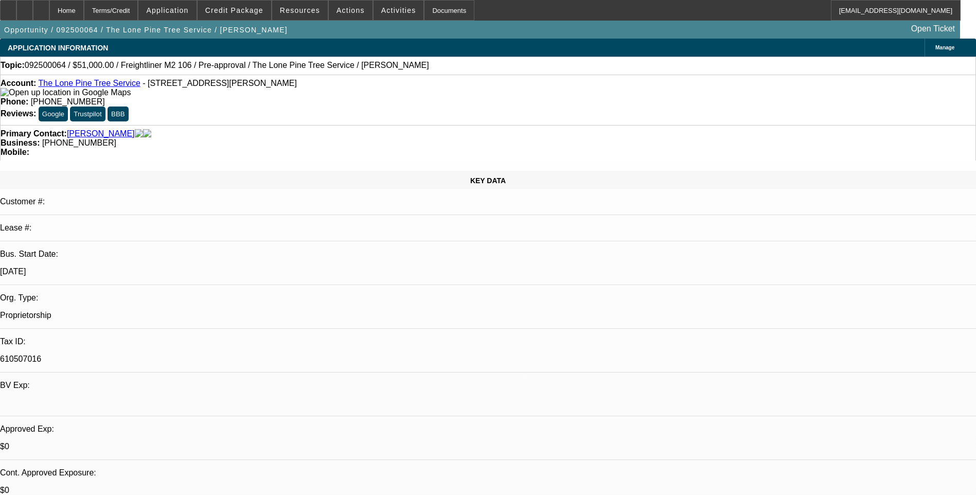
select select "4"
click at [251, 13] on span "Credit Package" at bounding box center [234, 10] width 58 height 8
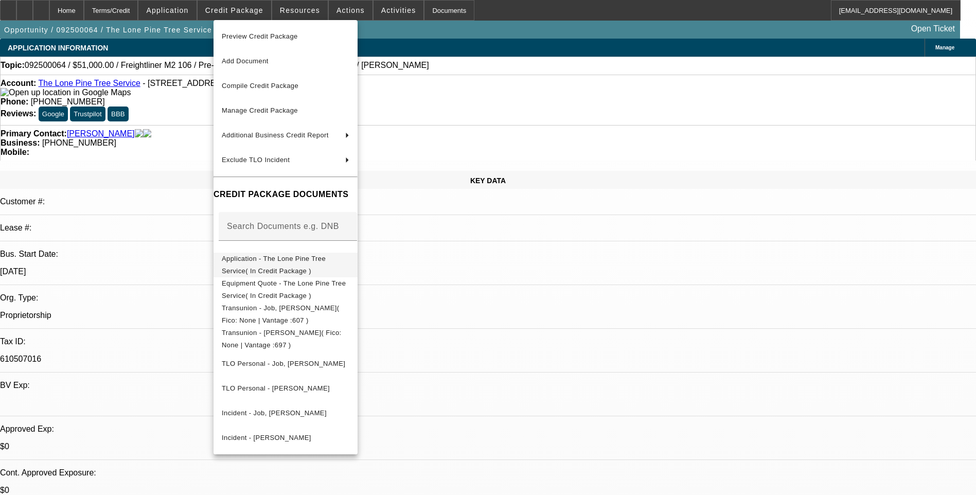
click at [303, 270] on button "Application - The Lone Pine Tree Service( In Credit Package )" at bounding box center [286, 265] width 144 height 25
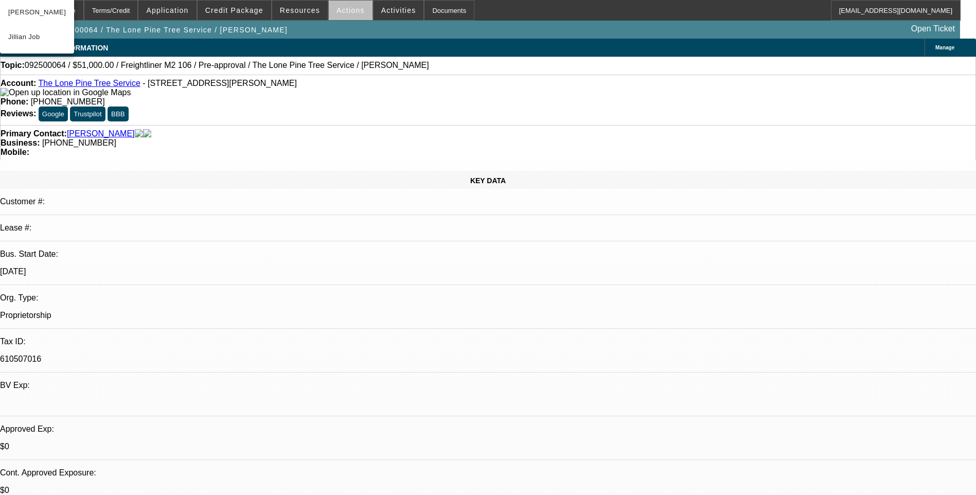
click at [348, 12] on span "Actions" at bounding box center [351, 10] width 28 height 8
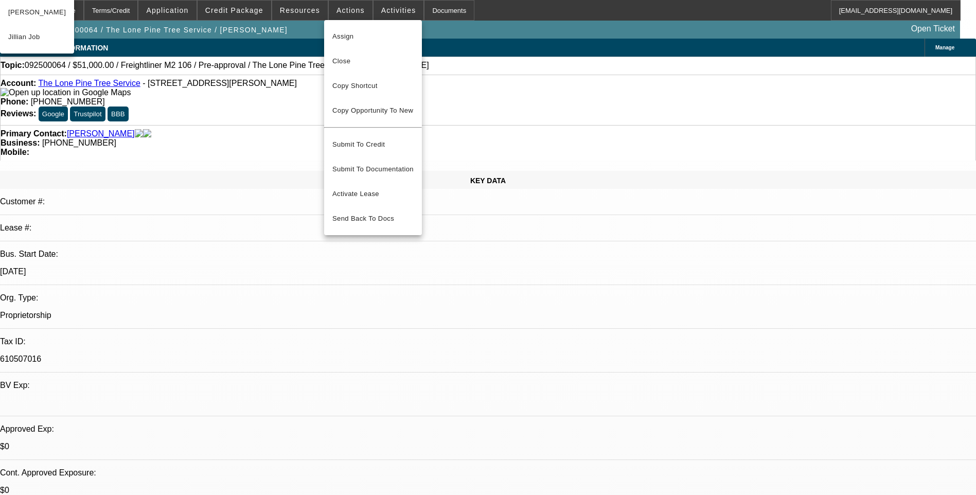
click at [380, 8] on div at bounding box center [488, 247] width 976 height 495
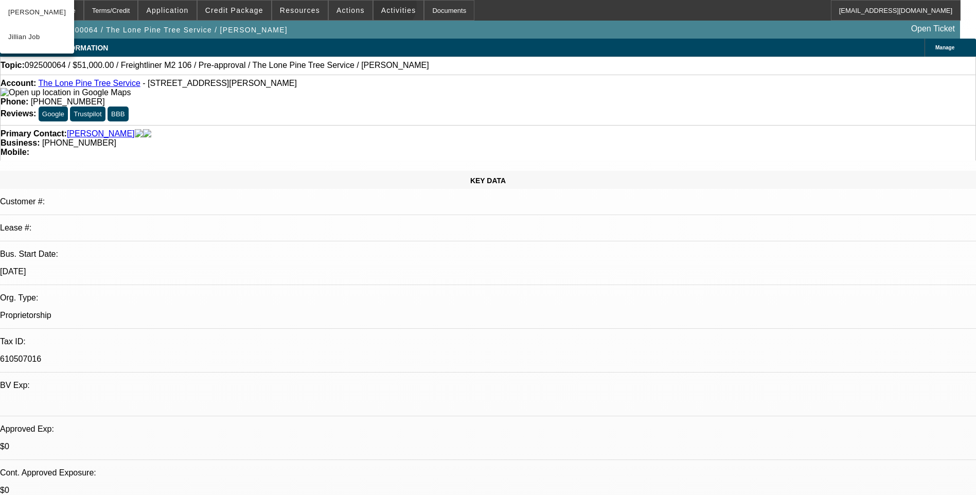
click at [381, 8] on span "Activities" at bounding box center [398, 10] width 35 height 8
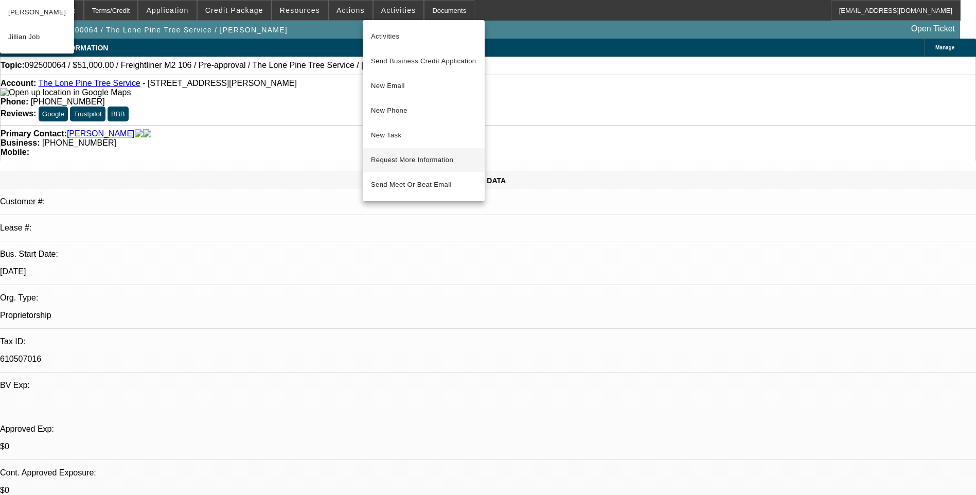
click at [409, 162] on span "Request More Information" at bounding box center [423, 160] width 105 height 12
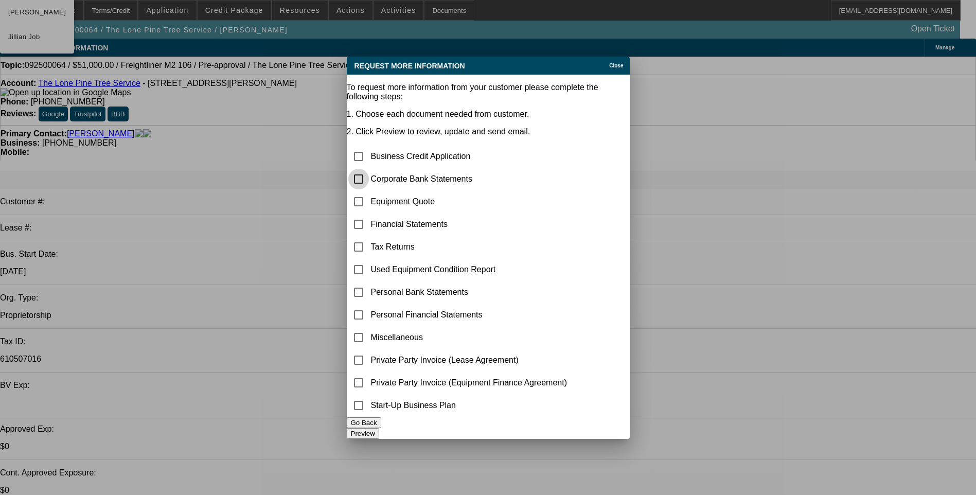
click at [369, 169] on input "checkbox" at bounding box center [358, 179] width 21 height 21
checkbox input "true"
click at [379, 428] on button "Preview" at bounding box center [363, 433] width 32 height 11
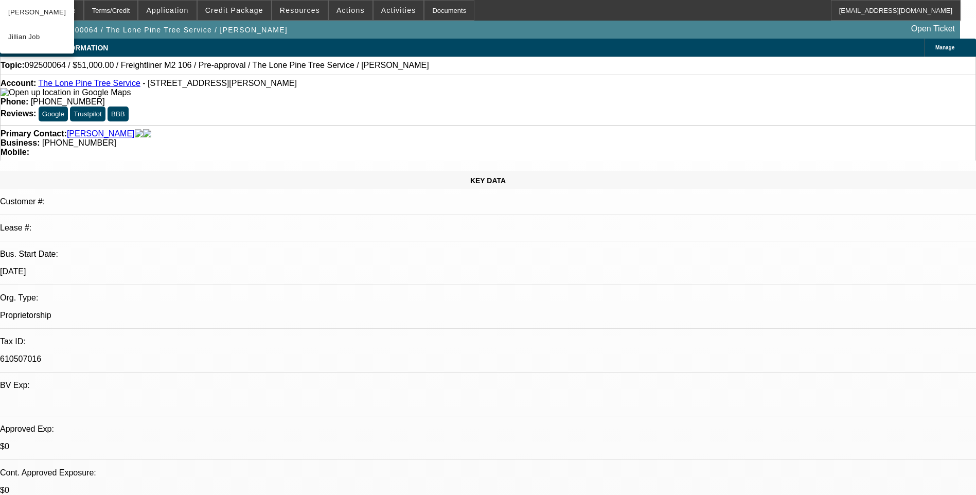
click at [49, 8] on div at bounding box center [41, 10] width 16 height 21
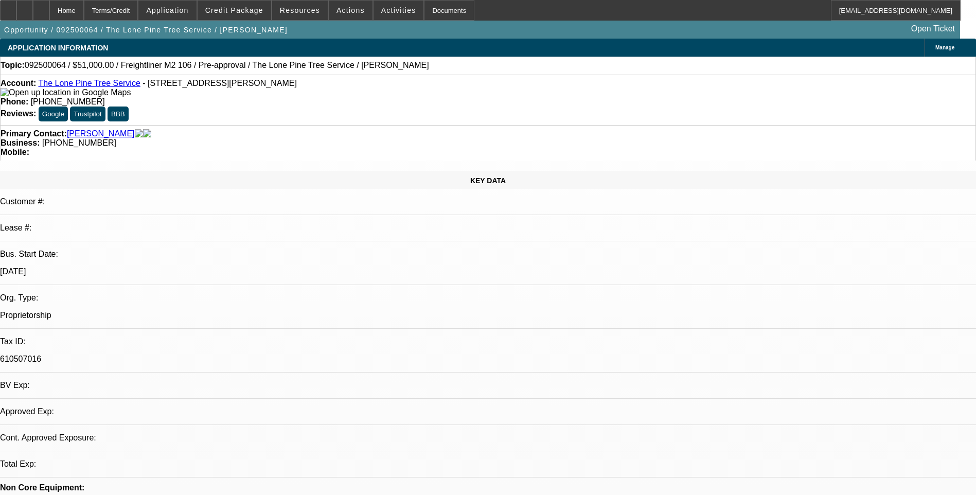
select select "0.15"
select select "2"
select select "0.1"
select select "0.15"
select select "2"
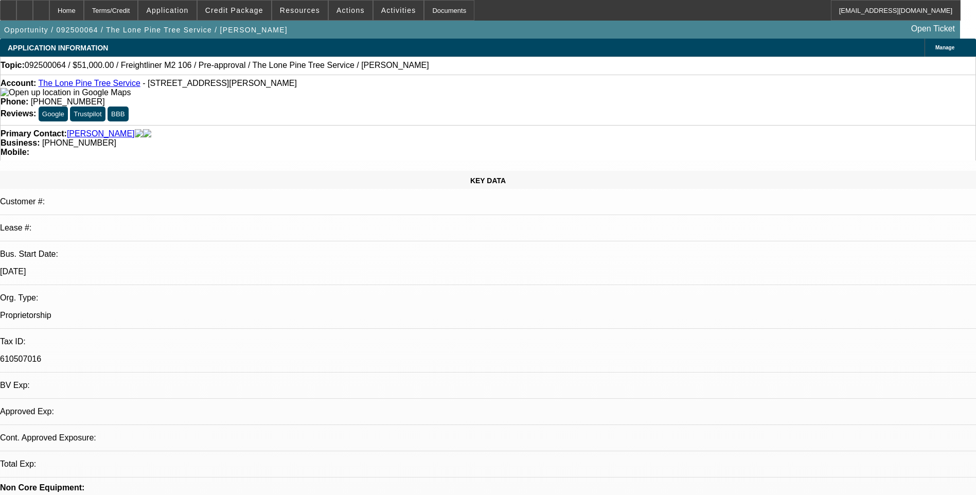
select select "0.1"
select select "1"
select select "2"
select select "4"
select select "1"
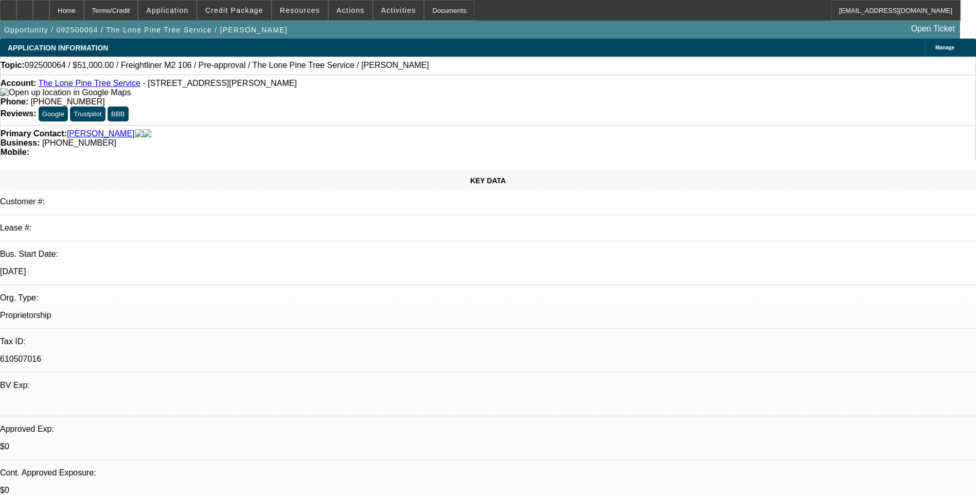
select select "2"
select select "4"
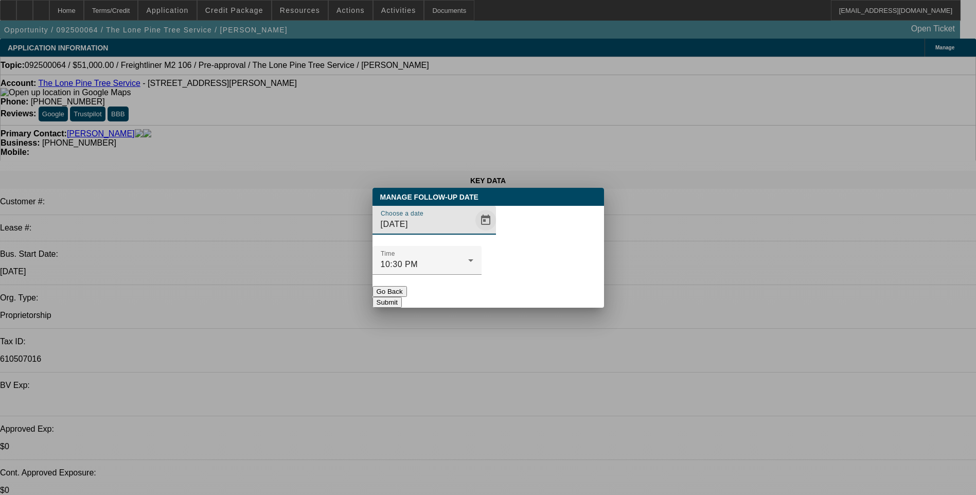
click at [473, 233] on span "Open calendar" at bounding box center [485, 220] width 25 height 25
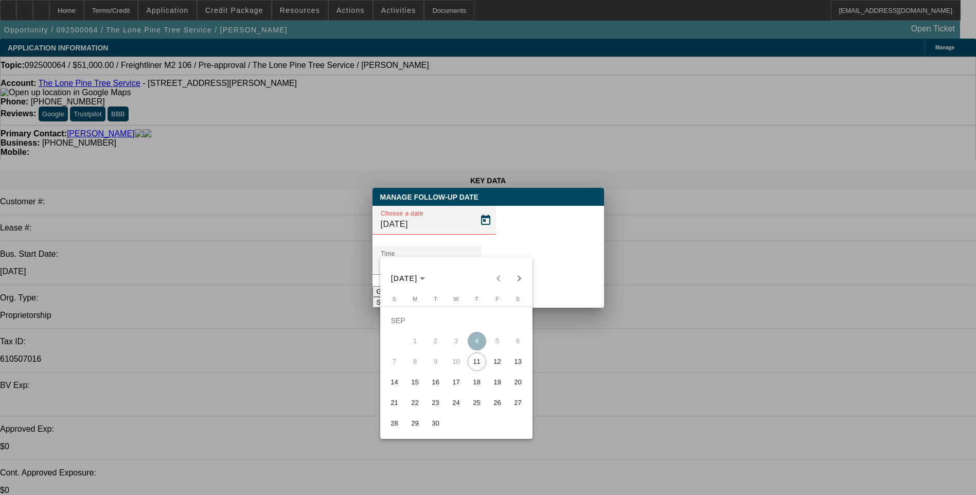
click at [415, 388] on span "15" at bounding box center [415, 382] width 19 height 19
type input "[DATE]"
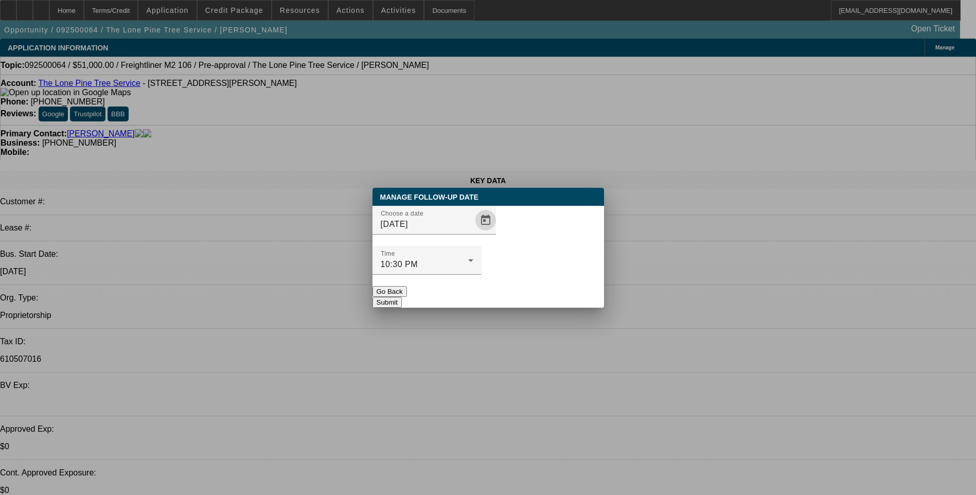
click at [402, 297] on button "Submit" at bounding box center [387, 302] width 29 height 11
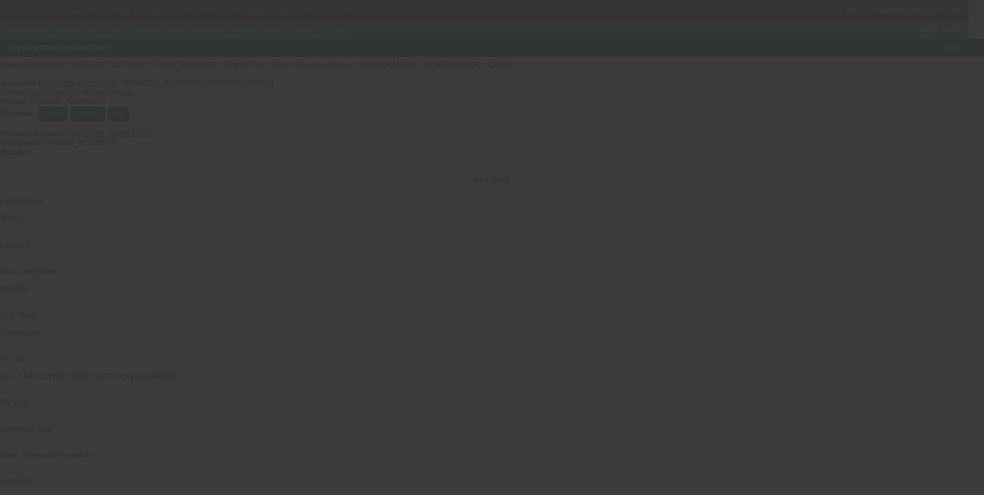
select select "0"
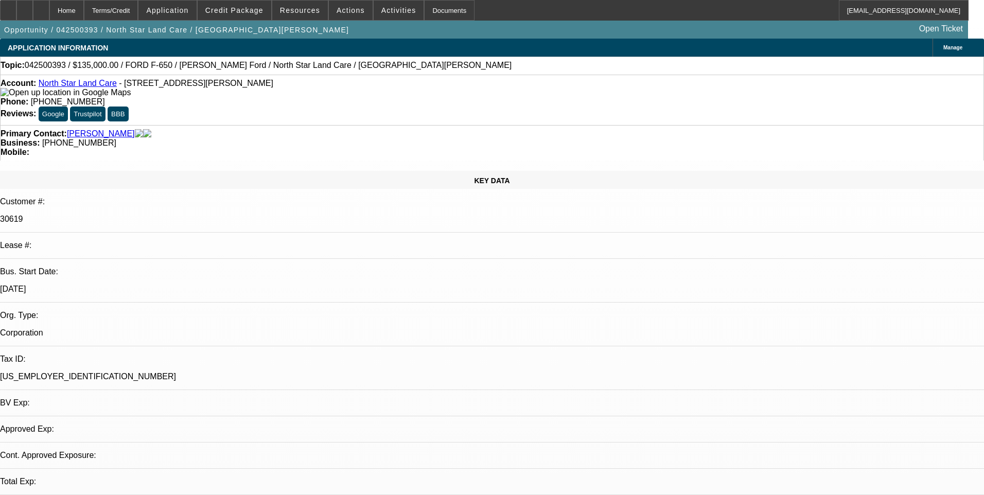
select select "0.1"
select select "0"
select select "0.1"
select select "0"
select select "0.1"
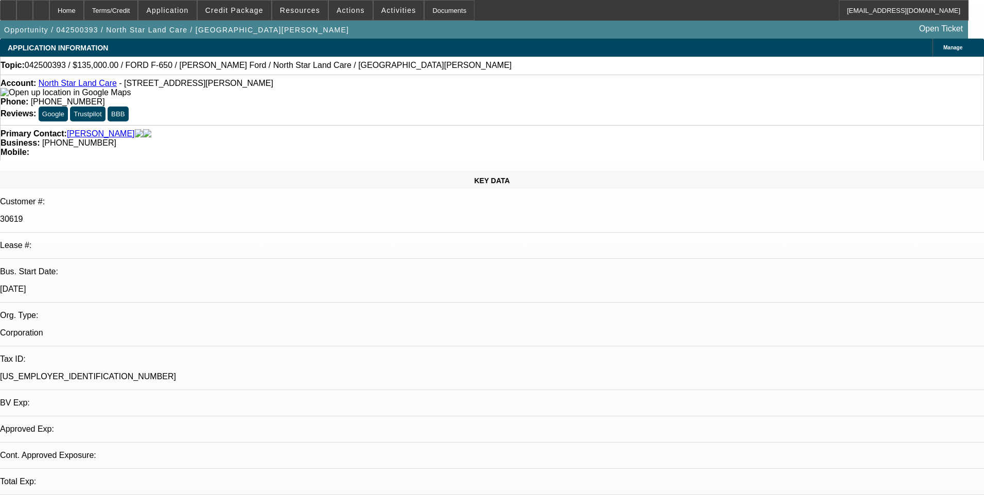
select select "0.1"
select select "1"
select select "2"
select select "4"
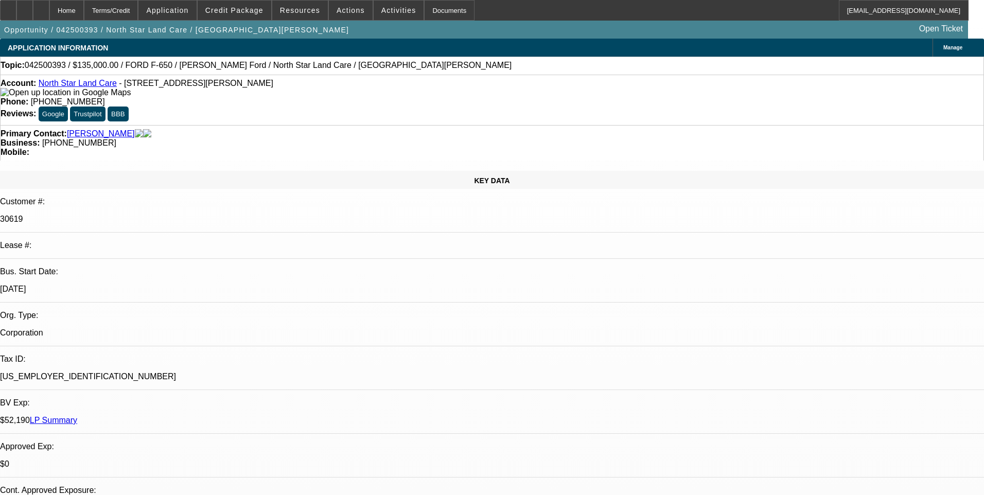
select select "1"
select select "2"
select select "4"
select select "1"
select select "2"
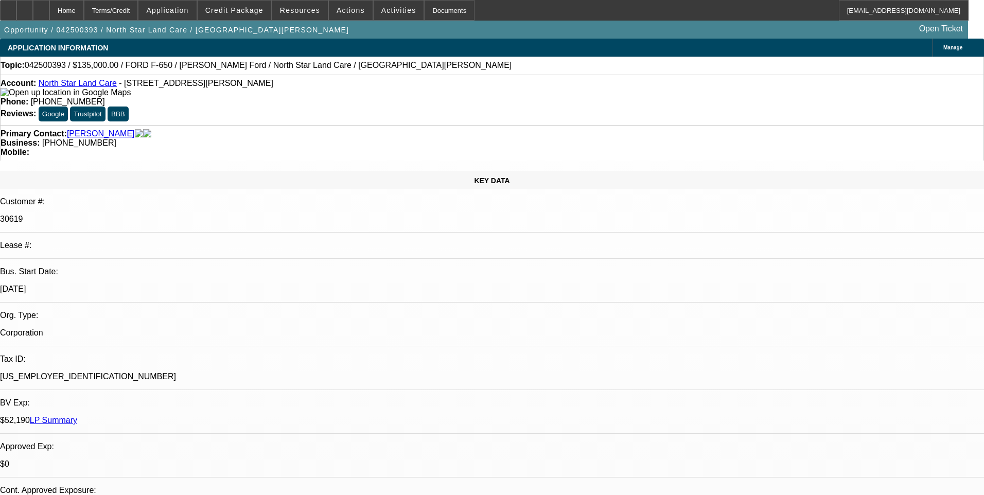
select select "4"
select select "1"
select select "2"
select select "4"
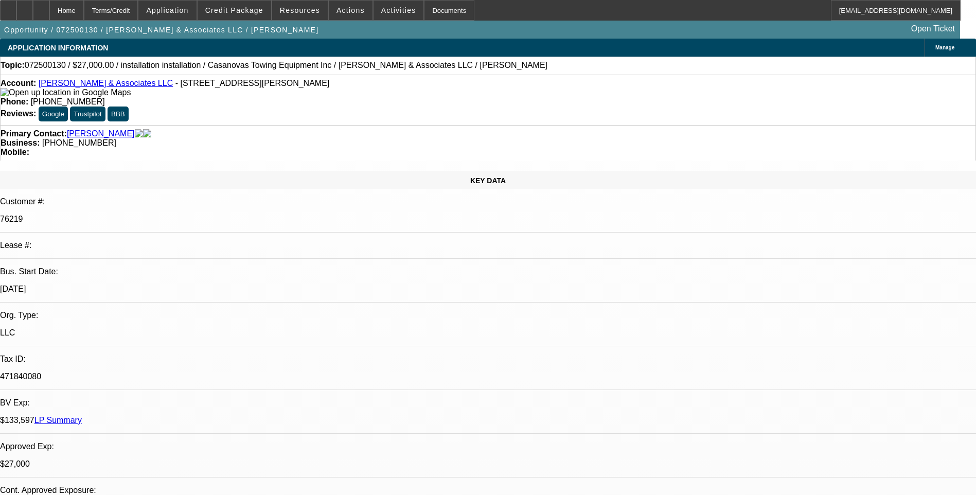
select select "0"
select select "2"
select select "0.1"
select select "0"
select select "2"
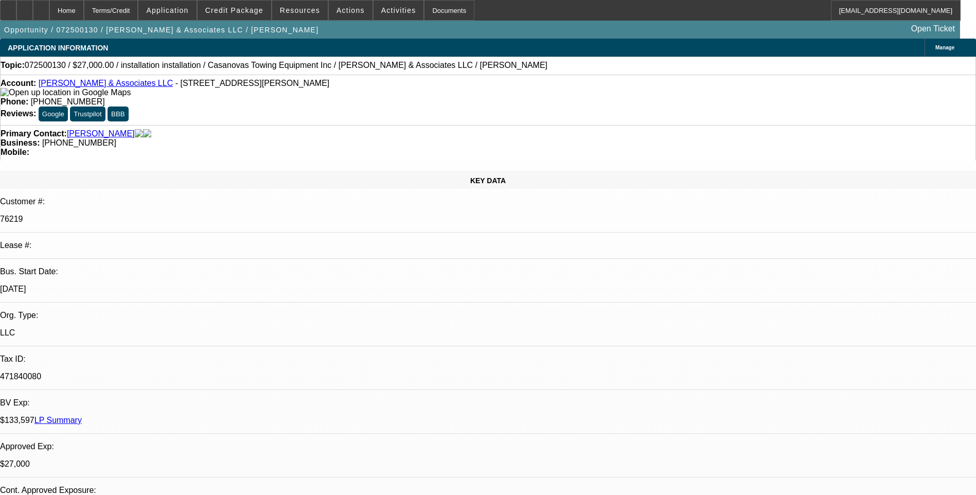
select select "0.1"
select select "0"
select select "2"
select select "0.1"
select select "0"
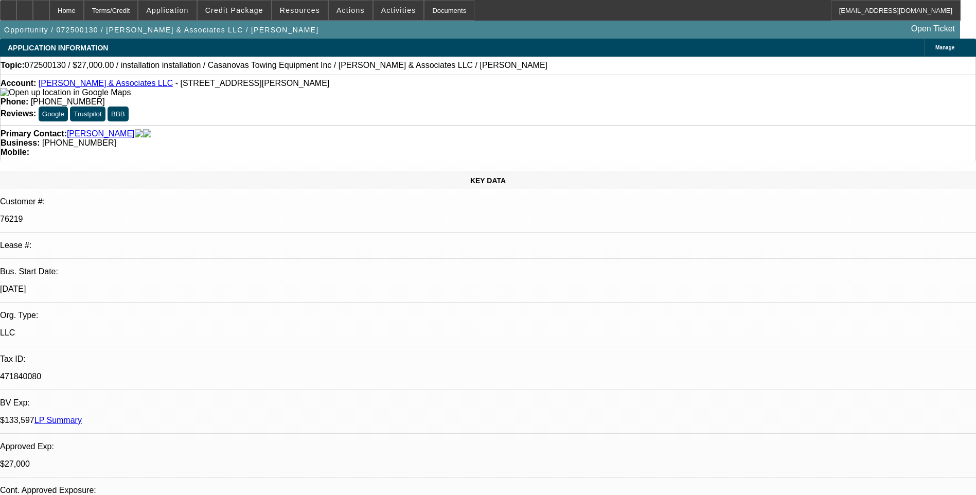
select select "2"
select select "0.1"
select select "1"
select select "2"
select select "4"
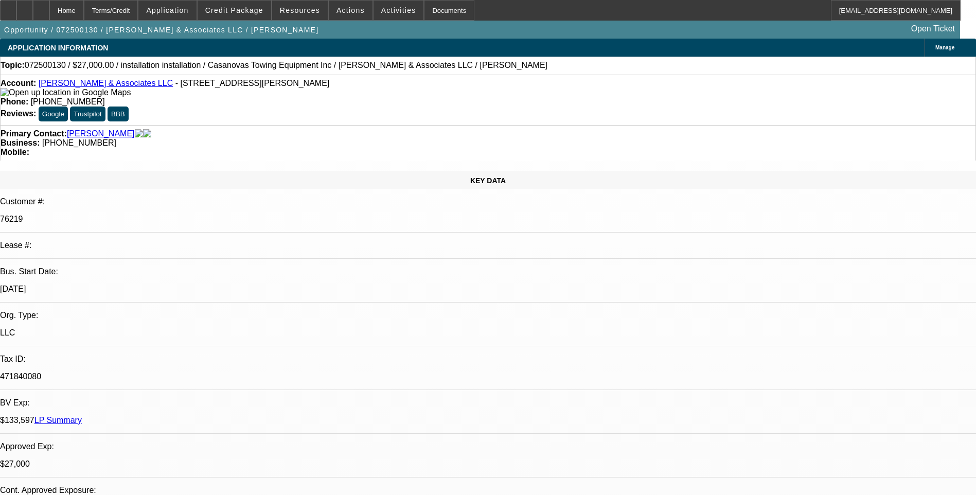
select select "1"
select select "2"
select select "4"
select select "1"
select select "2"
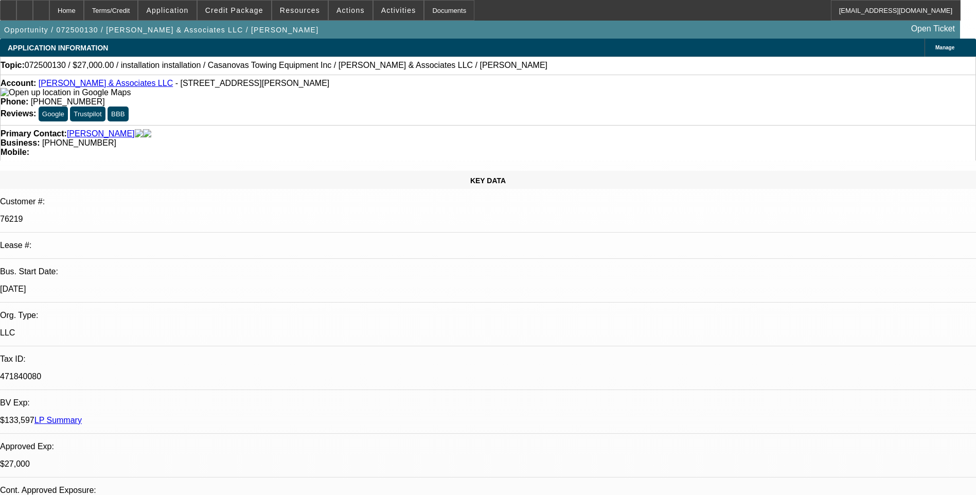
select select "4"
select select "1"
select select "2"
select select "4"
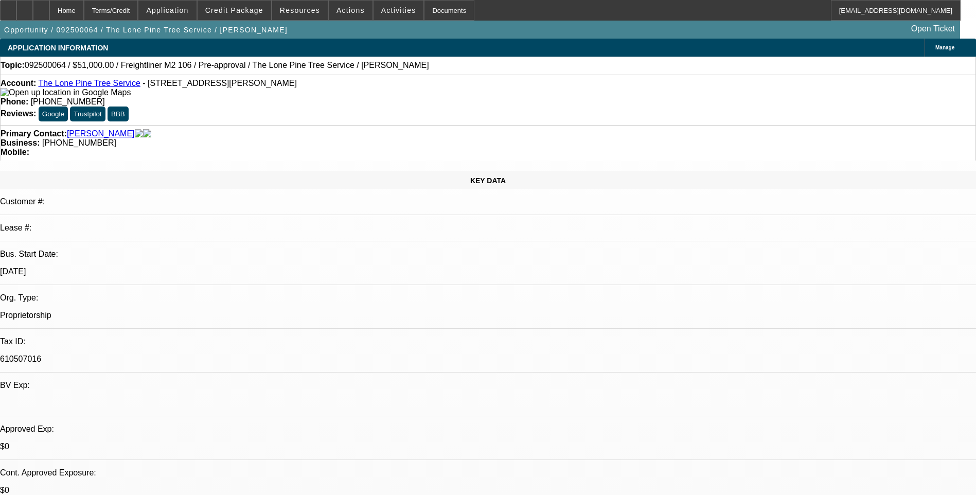
select select "0.15"
select select "2"
select select "0.1"
select select "0.15"
select select "2"
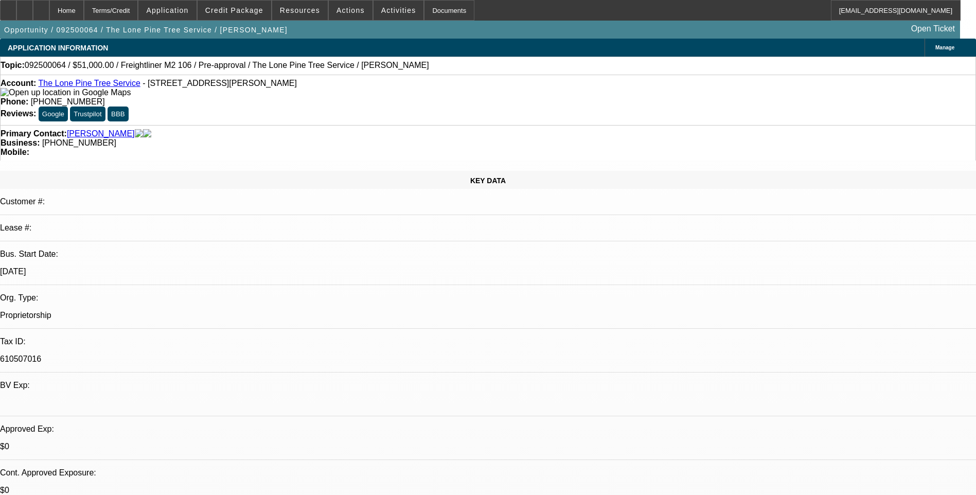
select select "0.1"
select select "1"
select select "2"
select select "4"
select select "1"
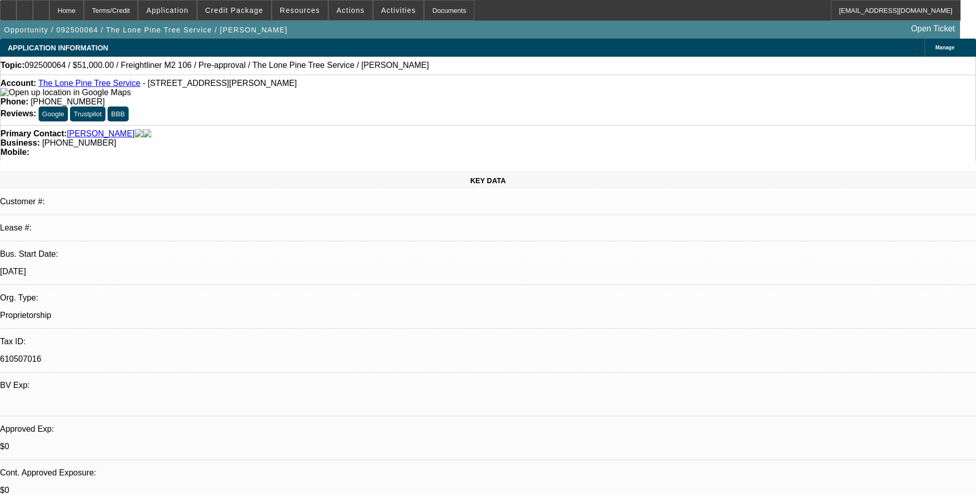
select select "2"
select select "4"
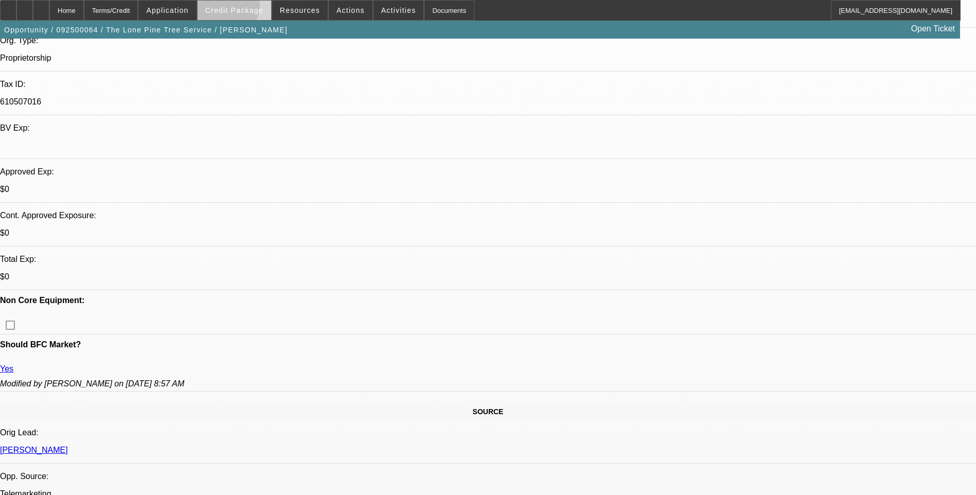
click at [241, 8] on span "Credit Package" at bounding box center [234, 10] width 58 height 8
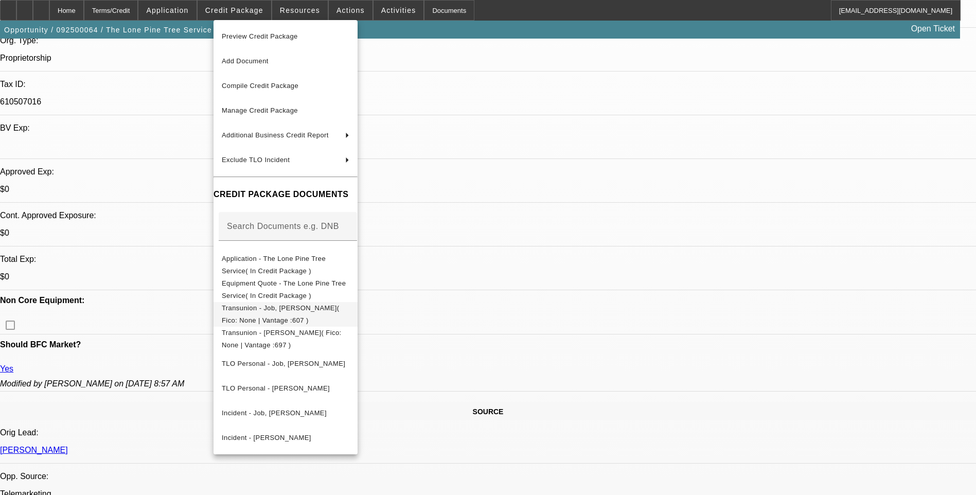
click at [302, 312] on span "Transunion - Job, [PERSON_NAME]( Fico: None | Vantage :607 )" at bounding box center [281, 314] width 118 height 20
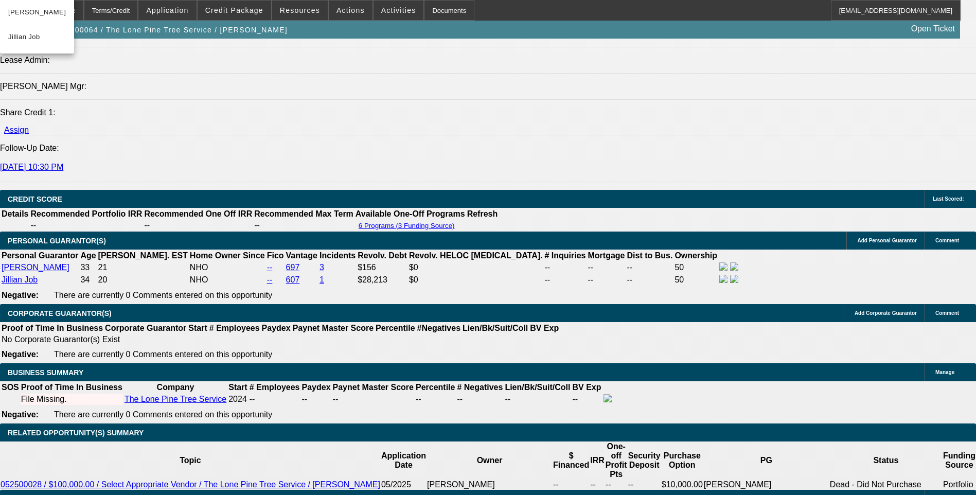
scroll to position [1338, 0]
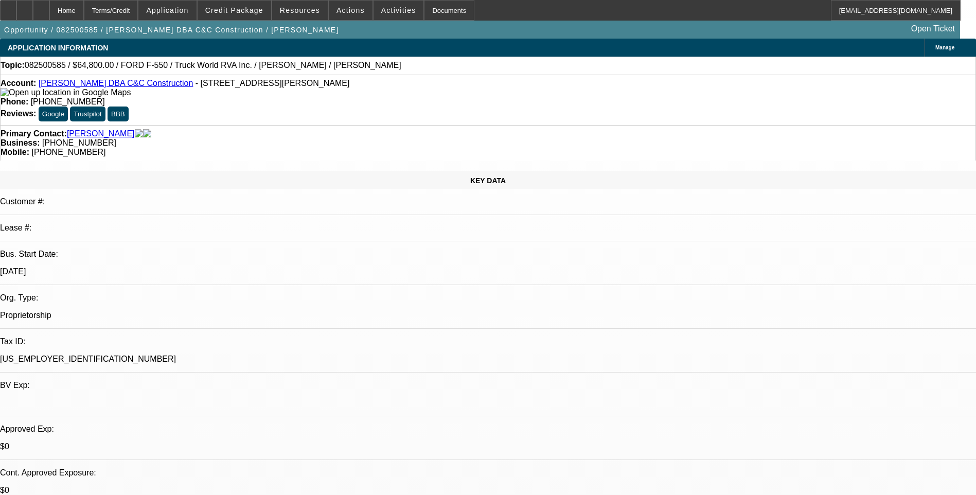
select select "0.1"
select select "2"
select select "0"
select select "0.1"
select select "2"
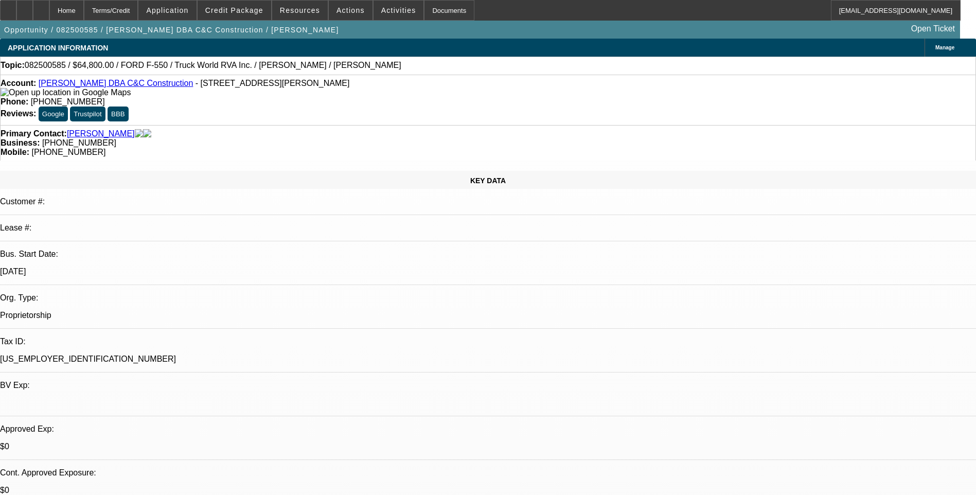
select select "0"
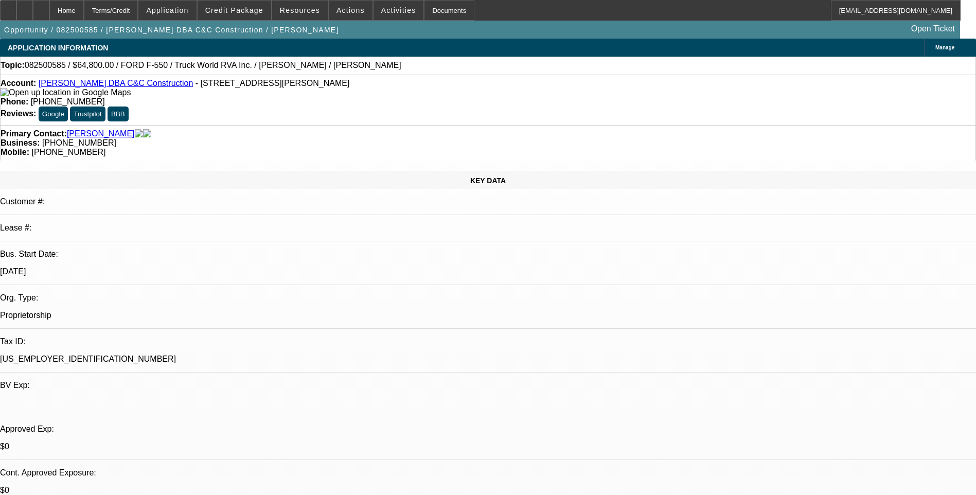
select select "0"
select select "1"
select select "2"
select select "6"
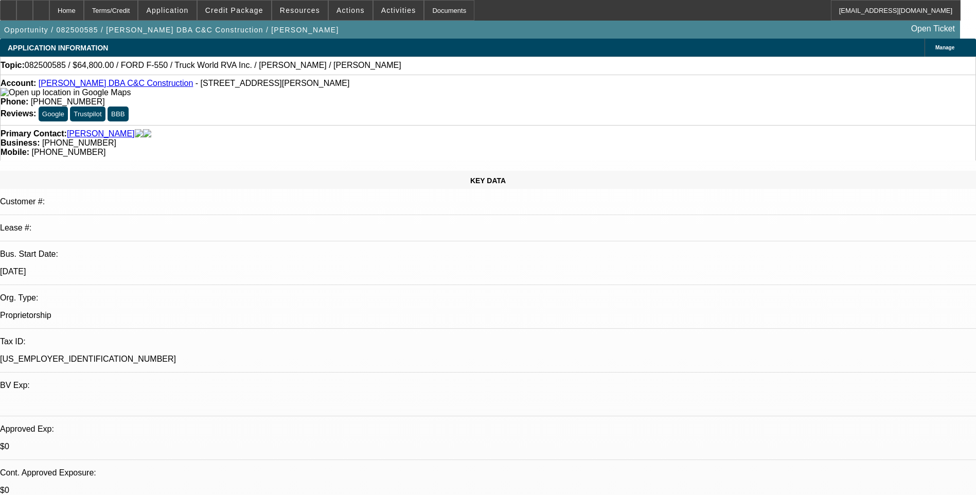
select select "1"
select select "2"
select select "6"
select select "1"
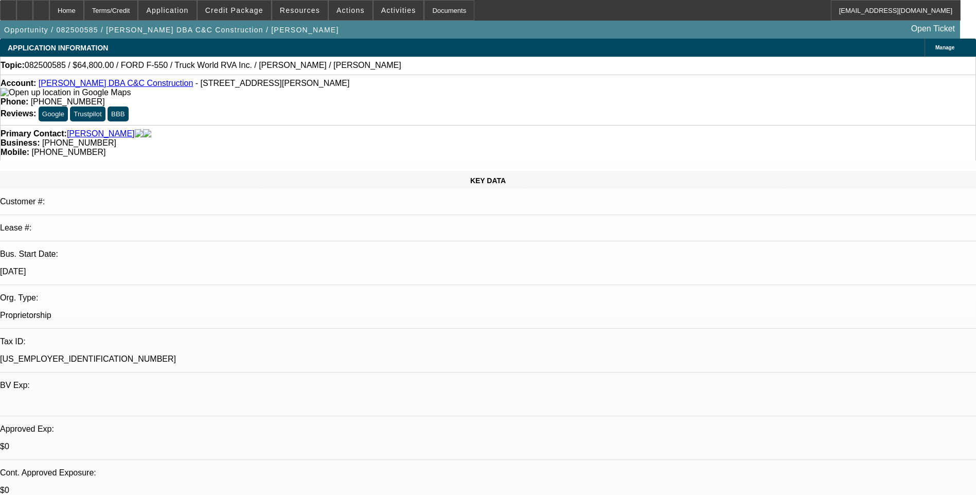
select select "6"
select select "1"
select select "6"
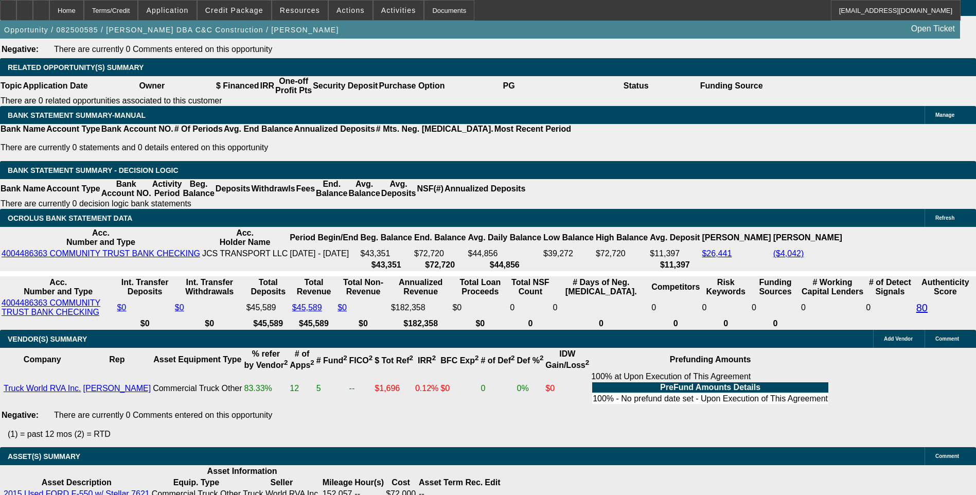
scroll to position [1750, 0]
